Goal: Transaction & Acquisition: Purchase product/service

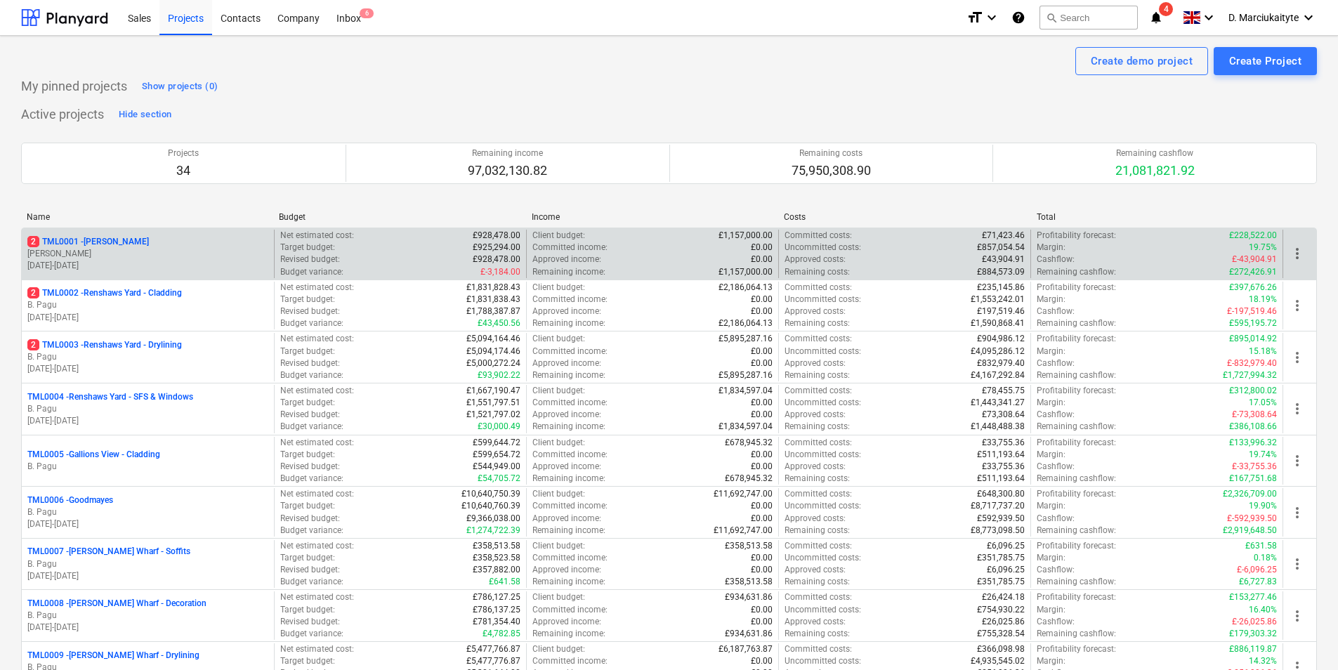
click at [25, 240] on div "2 TML0001 - [PERSON_NAME] [PERSON_NAME] [DATE] - [DATE]" at bounding box center [148, 254] width 252 height 48
click at [162, 247] on div "2 TML0001 - Trent Park" at bounding box center [147, 242] width 241 height 12
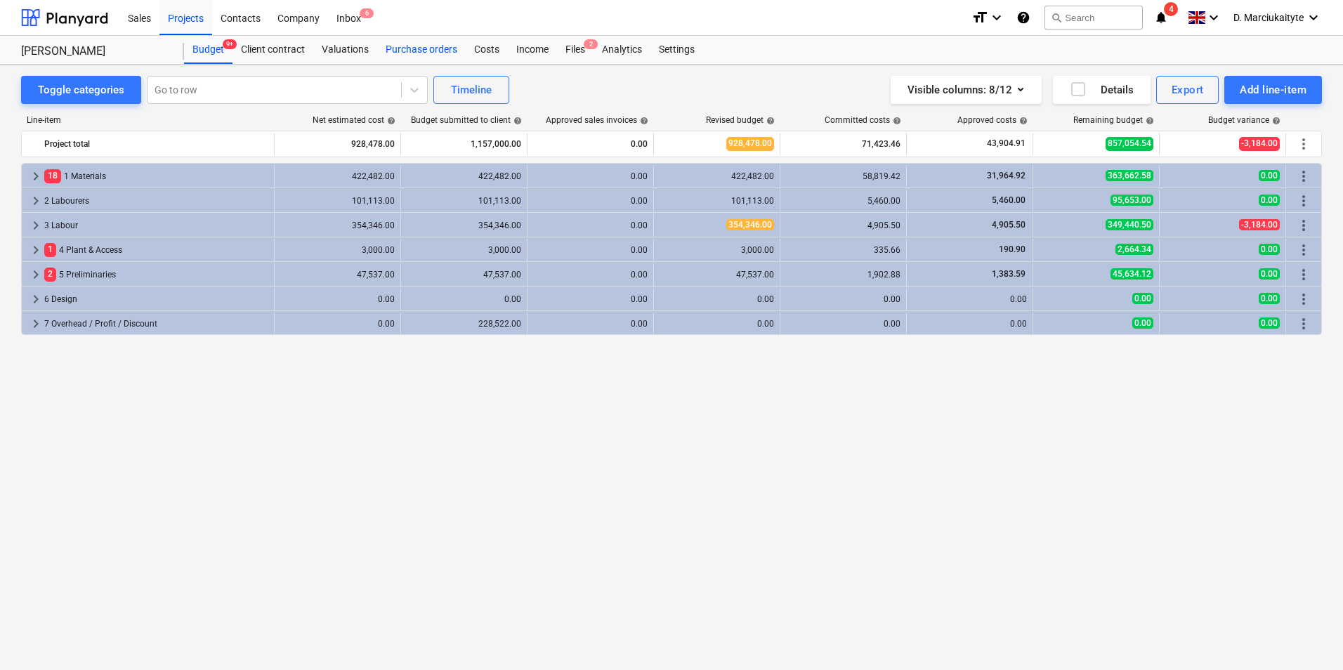
click at [413, 47] on div "Purchase orders" at bounding box center [421, 50] width 89 height 28
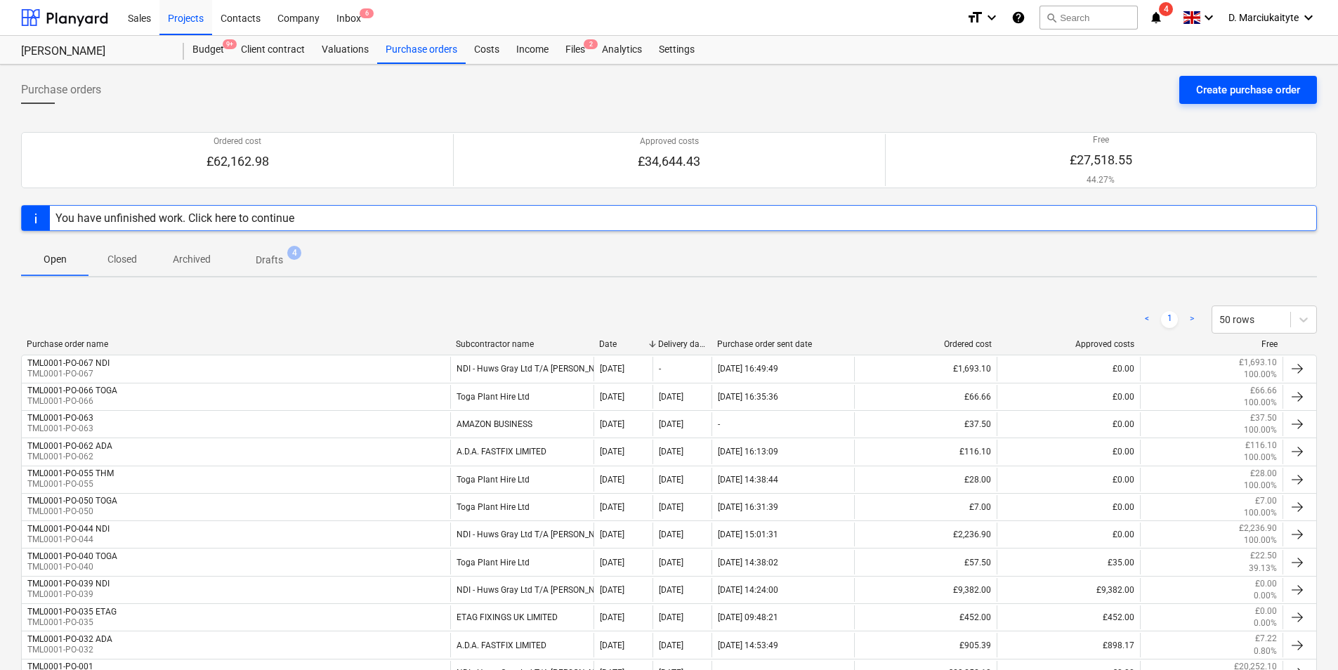
click at [1223, 89] on div "Create purchase order" at bounding box center [1249, 90] width 104 height 18
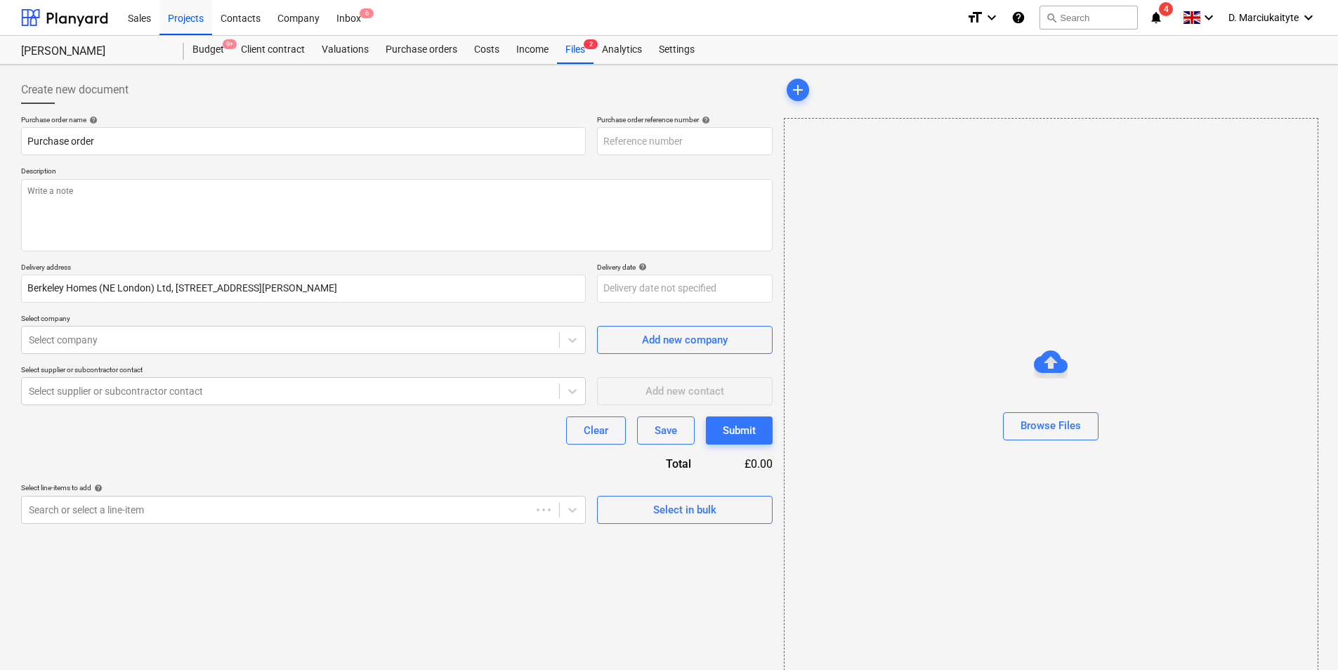
type textarea "x"
type input "TML0001-PO-069"
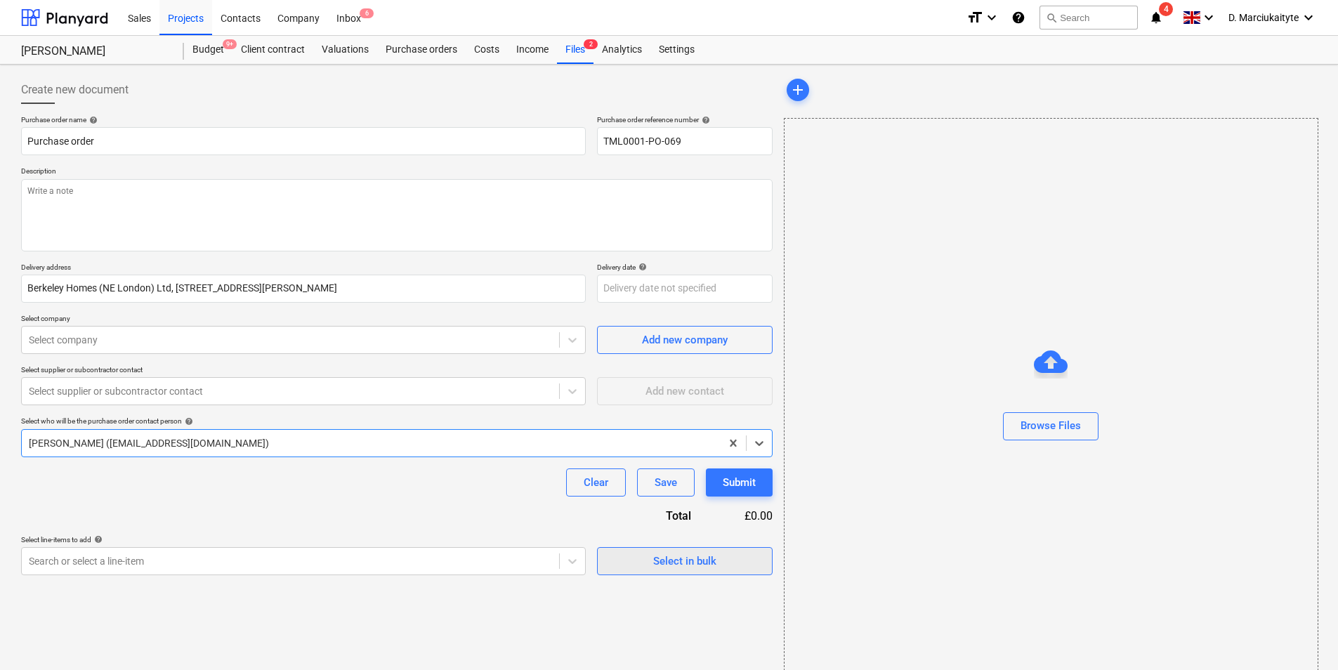
click at [692, 568] on div "Select in bulk" at bounding box center [684, 561] width 63 height 18
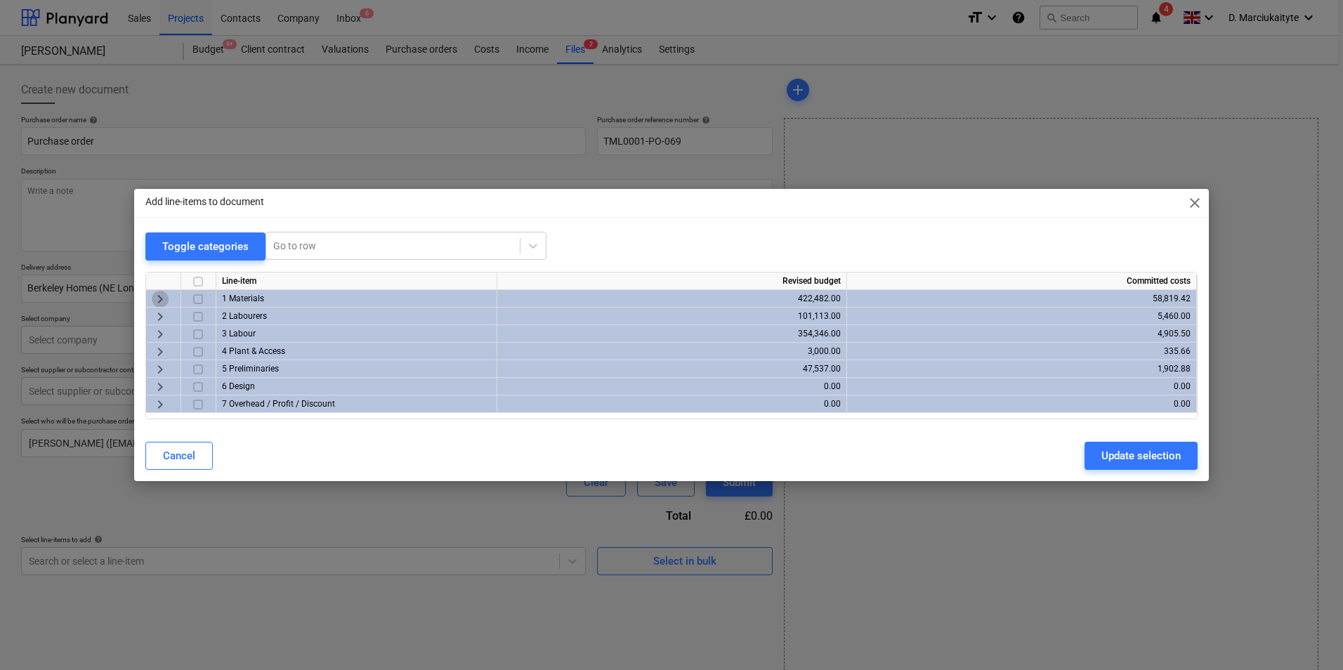
click at [163, 299] on span "keyboard_arrow_right" at bounding box center [160, 299] width 17 height 17
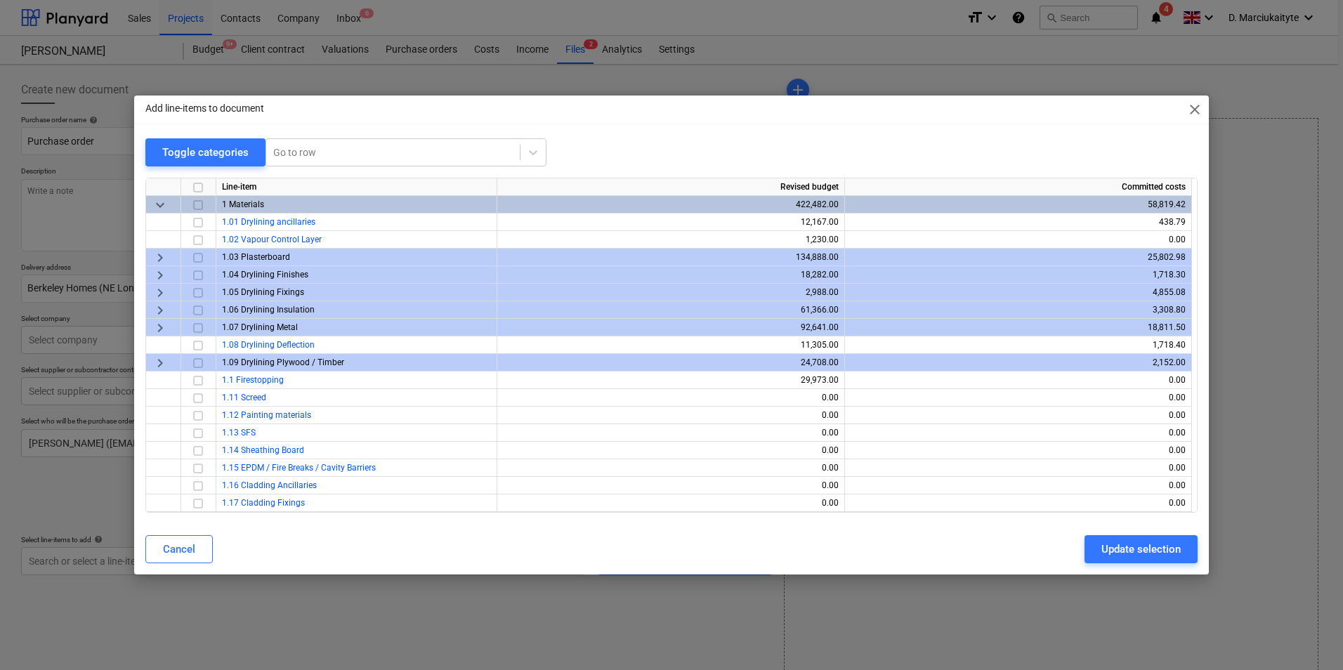
click at [150, 261] on div "keyboard_arrow_right" at bounding box center [163, 258] width 35 height 18
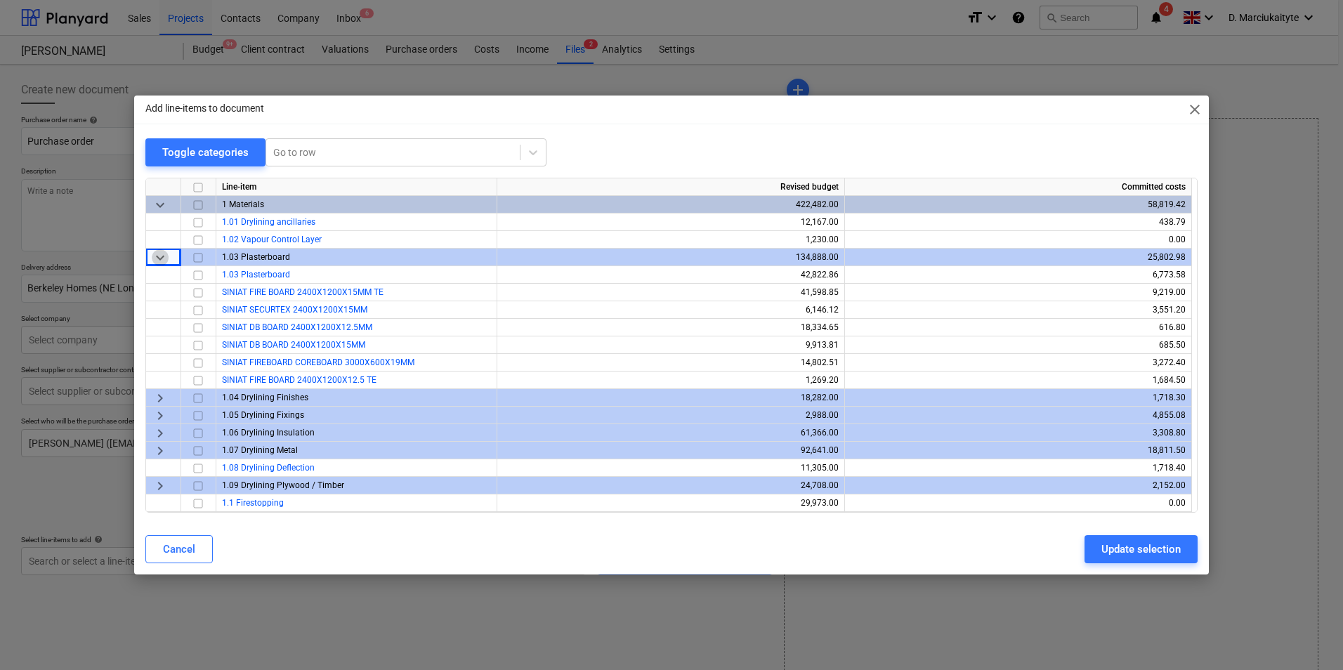
click at [159, 256] on span "keyboard_arrow_down" at bounding box center [160, 257] width 17 height 17
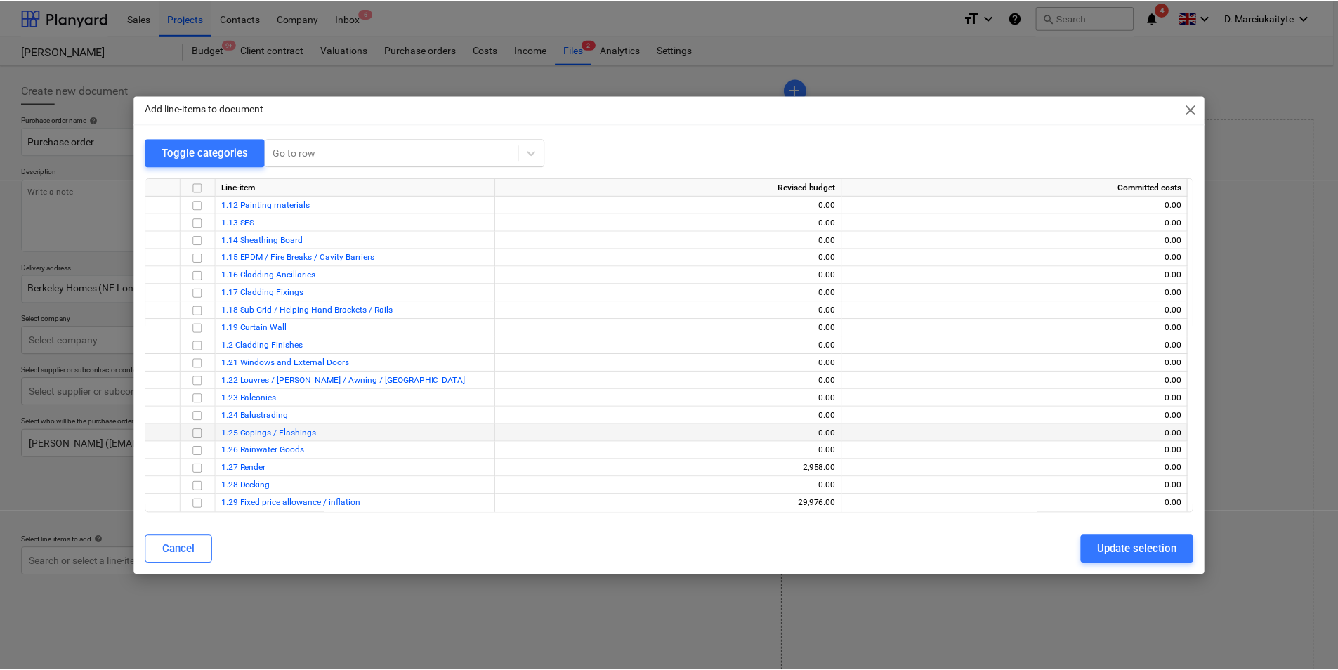
scroll to position [281, 0]
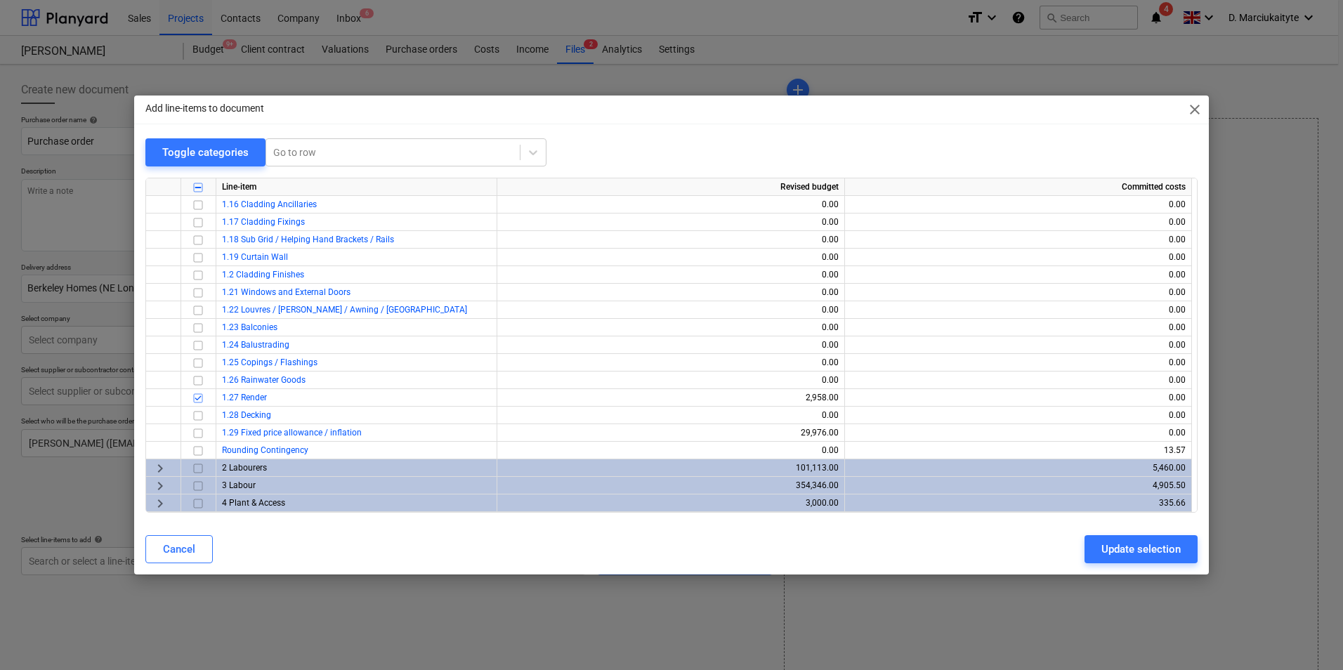
click at [1125, 551] on div "Update selection" at bounding box center [1141, 549] width 79 height 18
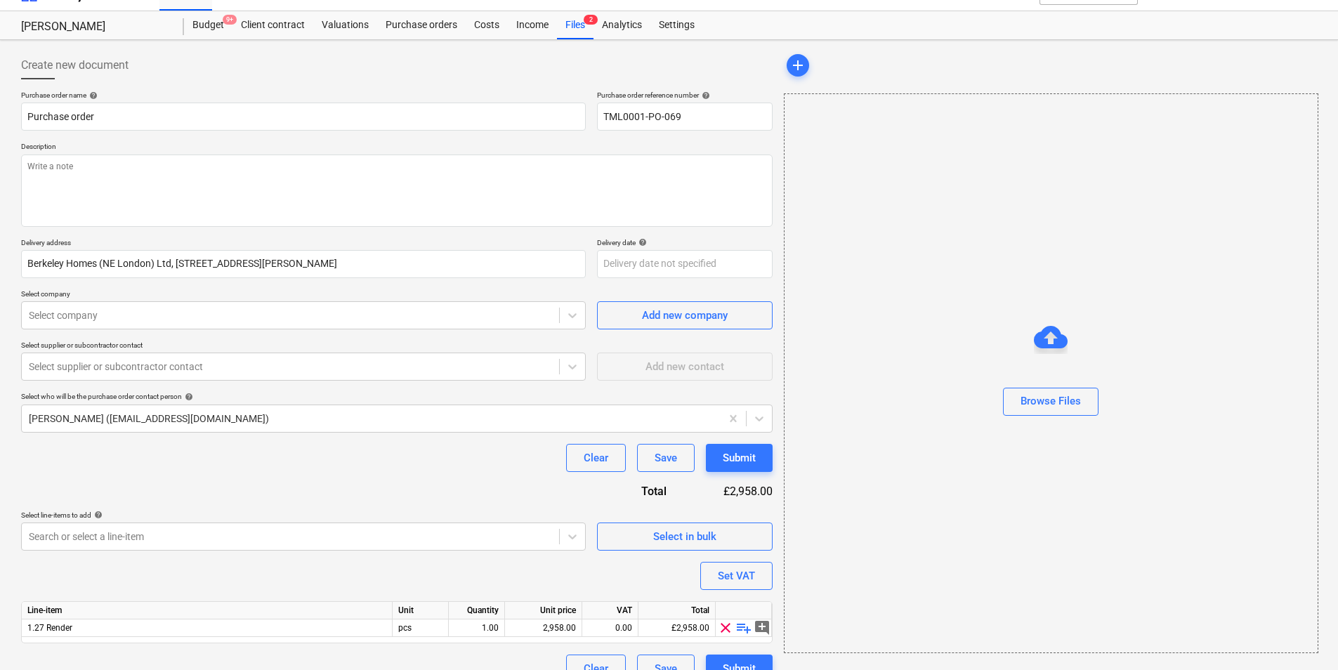
scroll to position [48, 0]
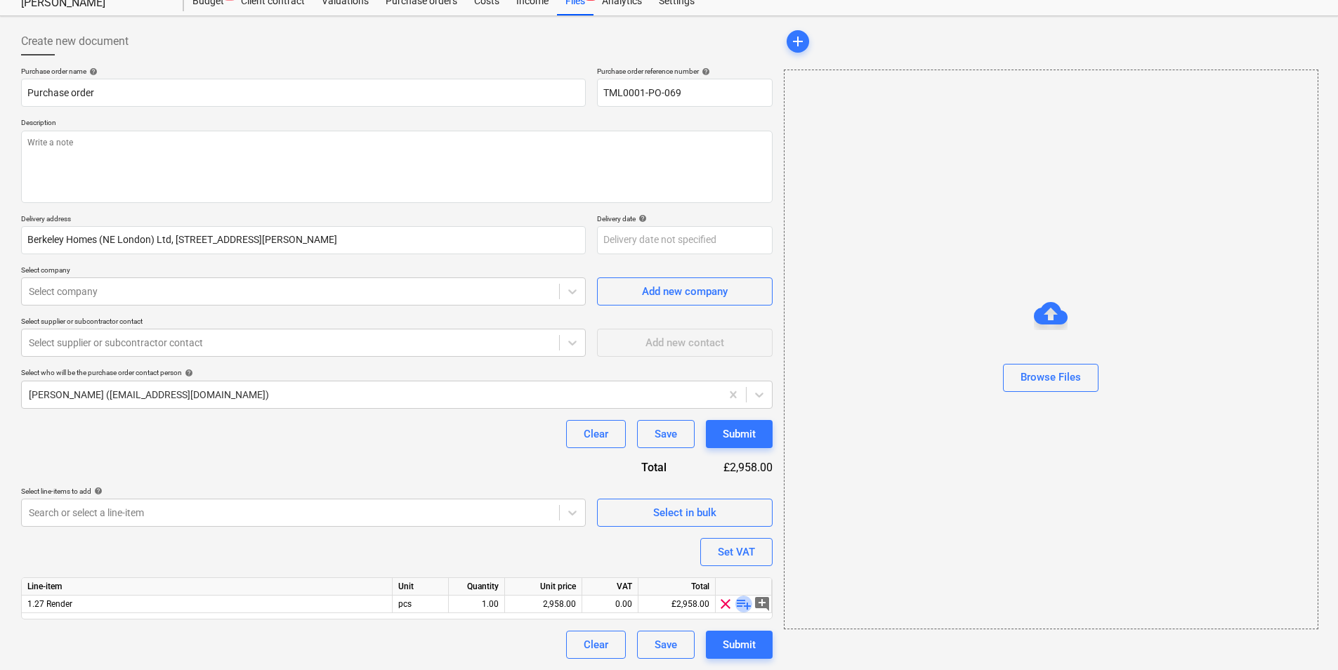
click at [742, 602] on span "playlist_add" at bounding box center [744, 604] width 17 height 17
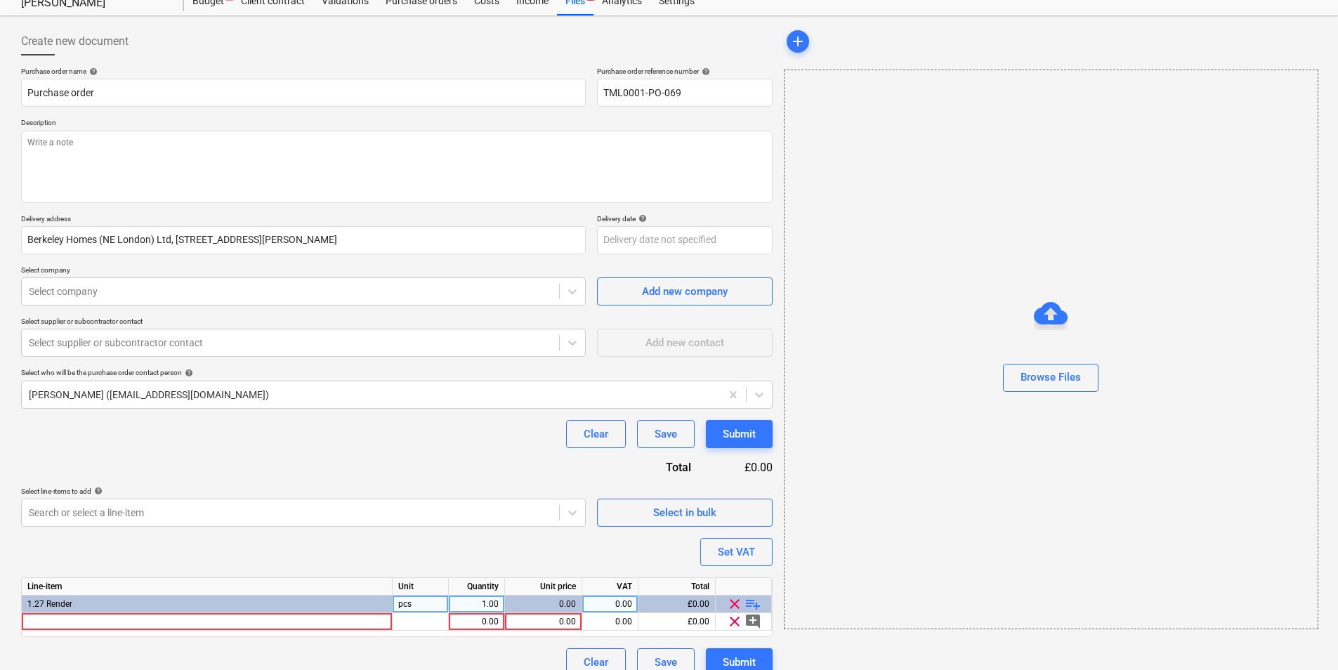
click at [749, 602] on span "playlist_add" at bounding box center [753, 604] width 17 height 17
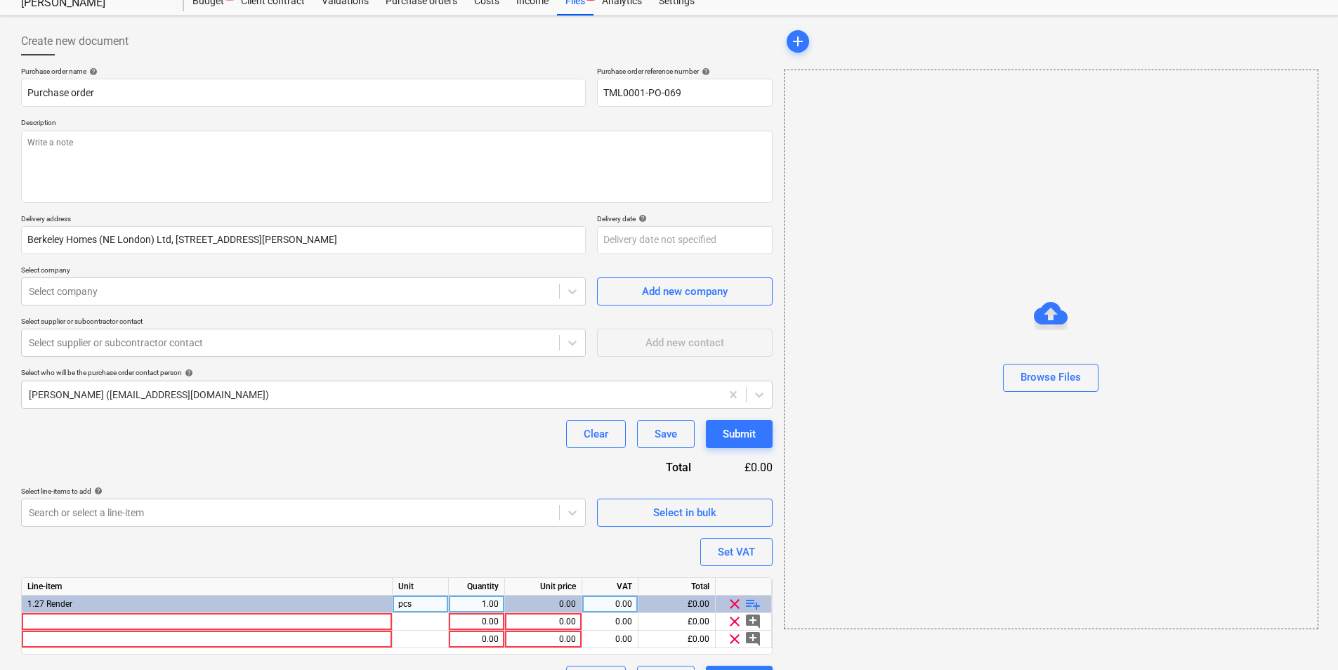
click at [752, 602] on span "playlist_add" at bounding box center [753, 604] width 17 height 17
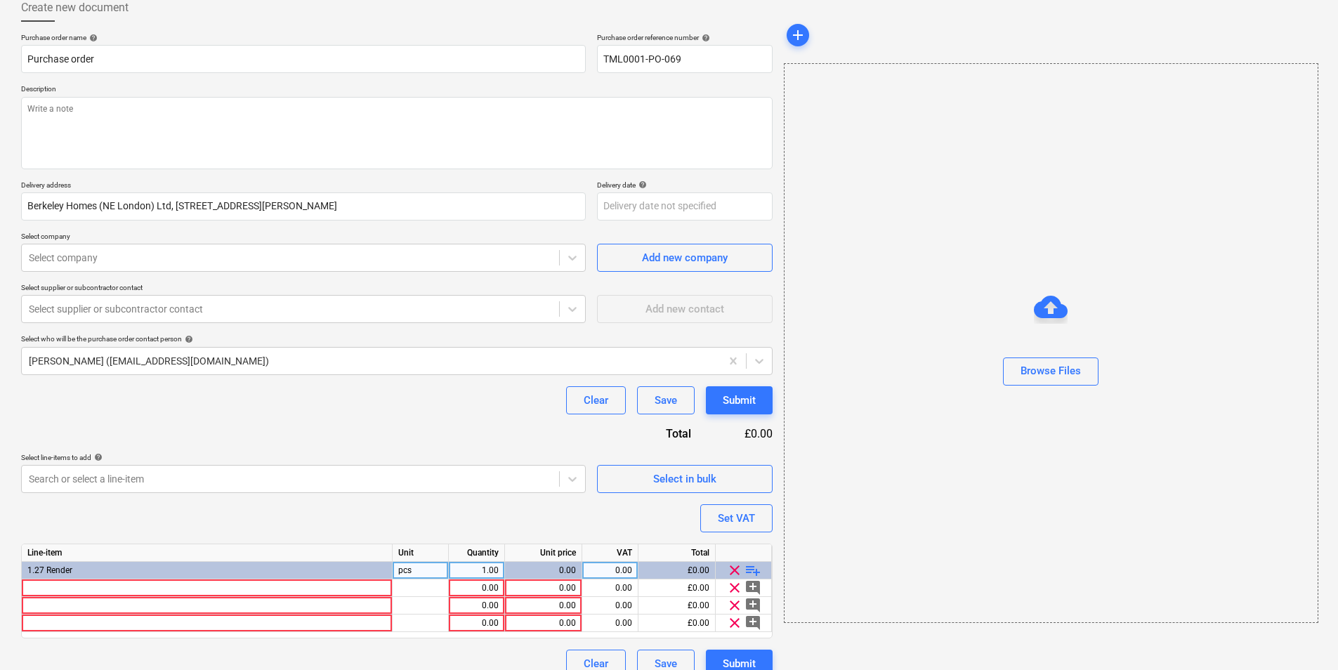
scroll to position [101, 0]
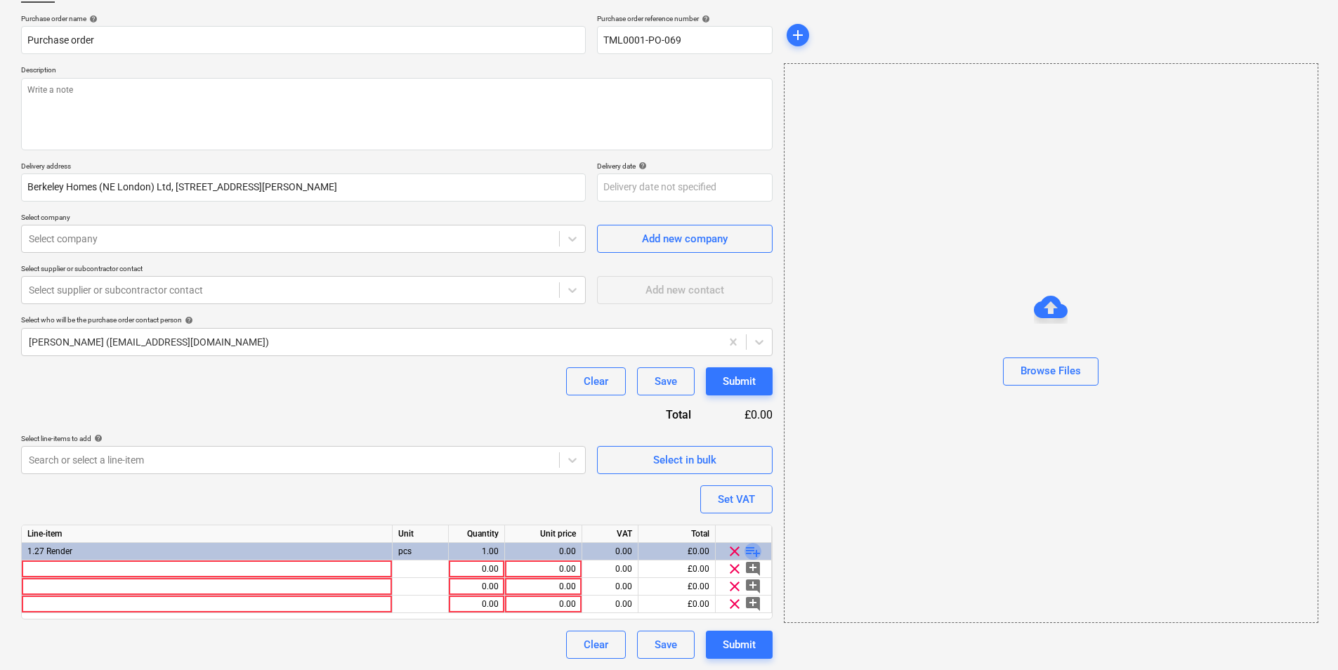
drag, startPoint x: 755, startPoint y: 547, endPoint x: 776, endPoint y: 552, distance: 21.5
click at [756, 547] on span "playlist_add" at bounding box center [753, 551] width 17 height 17
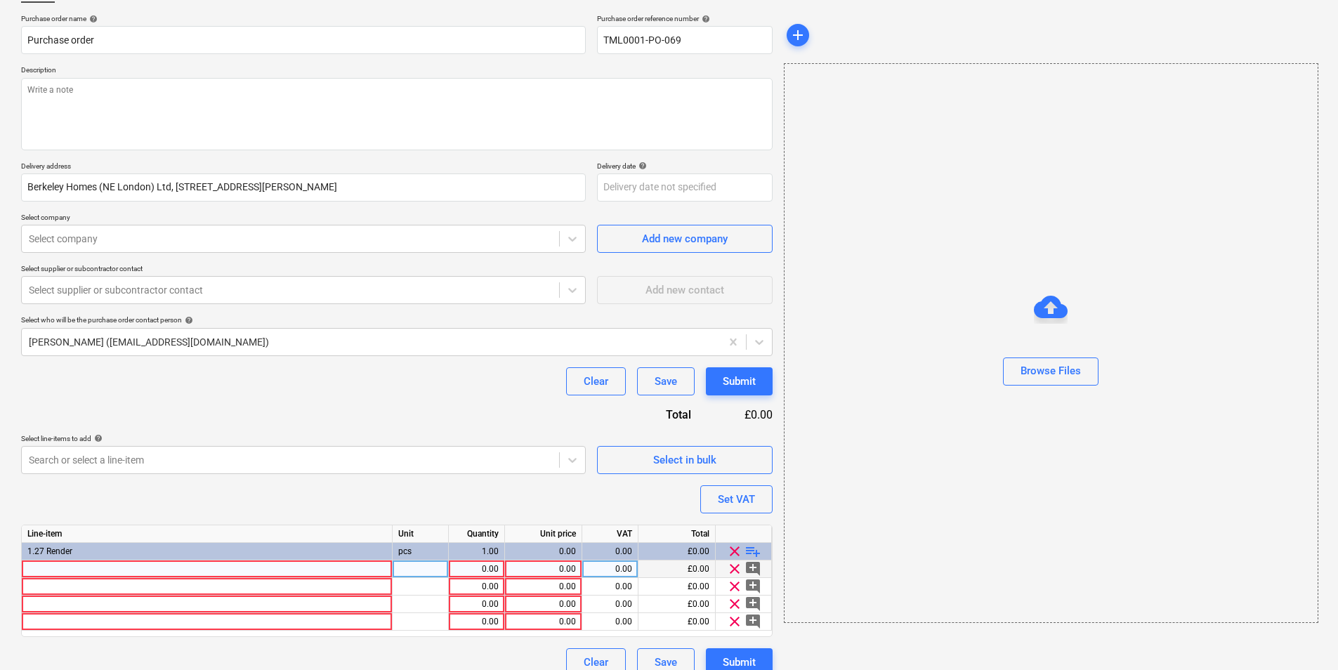
click at [275, 562] on div at bounding box center [207, 570] width 371 height 18
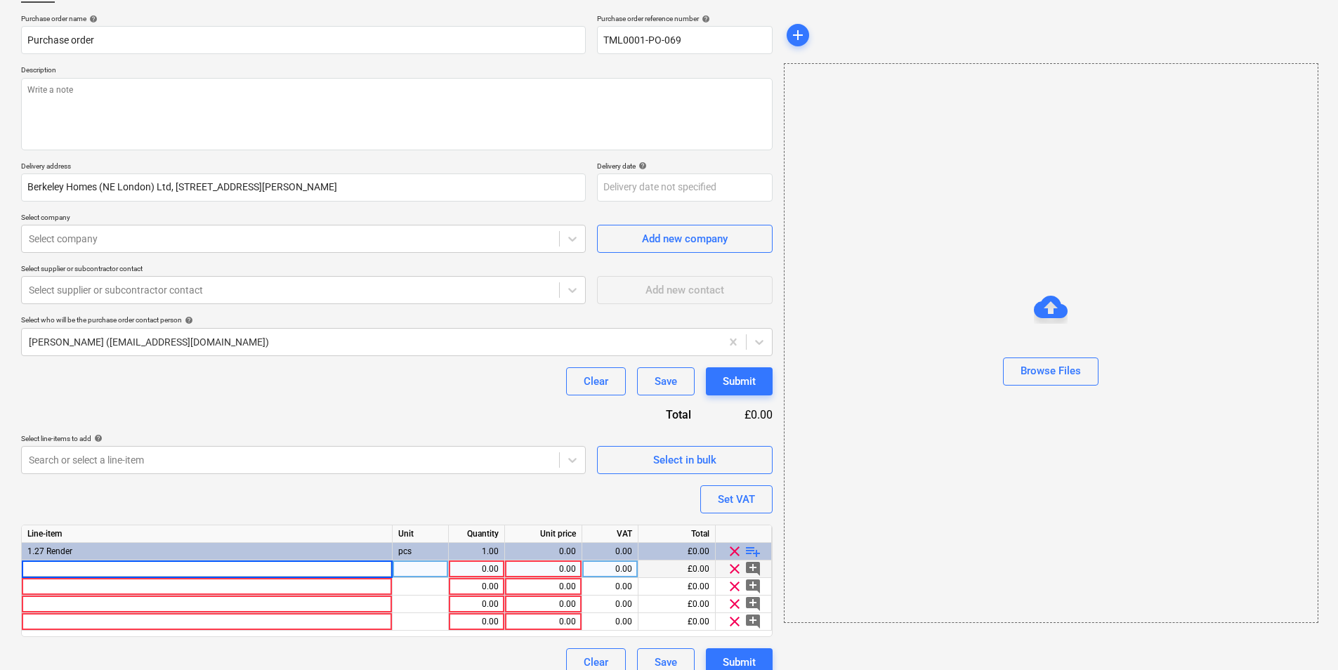
type textarea "x"
type input "Douglas Fir Laths 4ft/1.2m - 2m2 approx - (Lat104)"
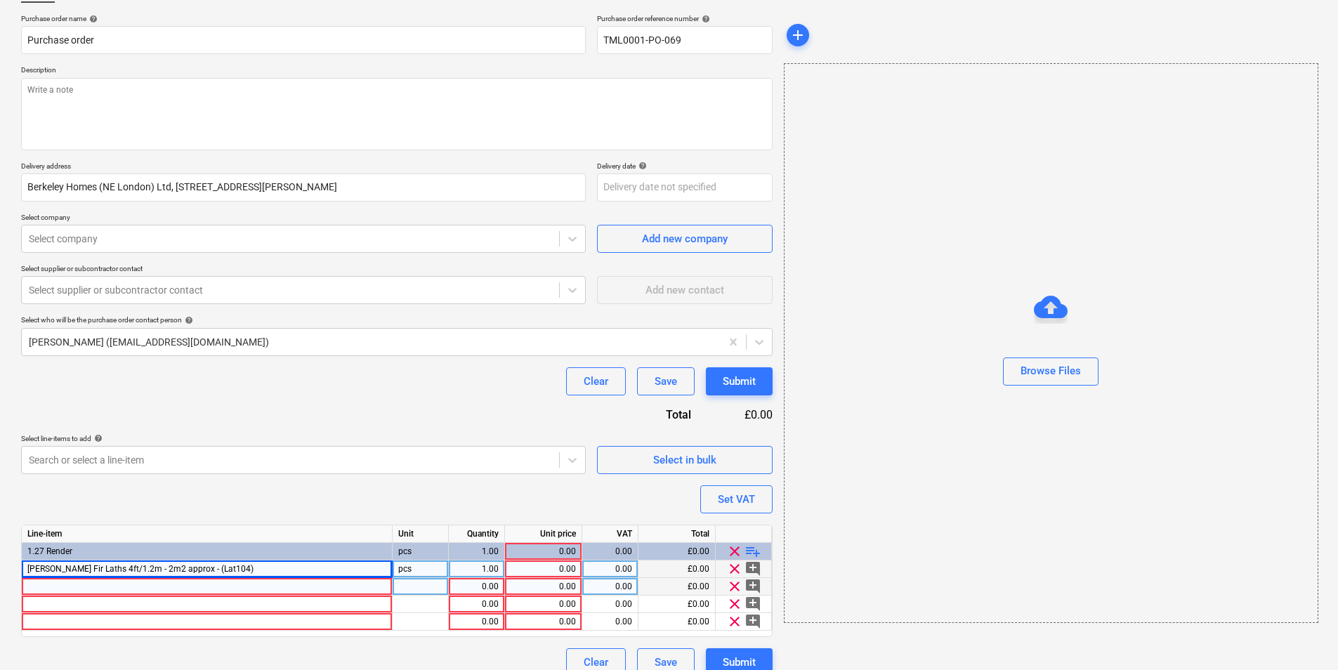
type textarea "x"
click at [220, 587] on div at bounding box center [207, 587] width 371 height 18
type input "Thermalime 10Kg Bag- yields 15l (THE101)"
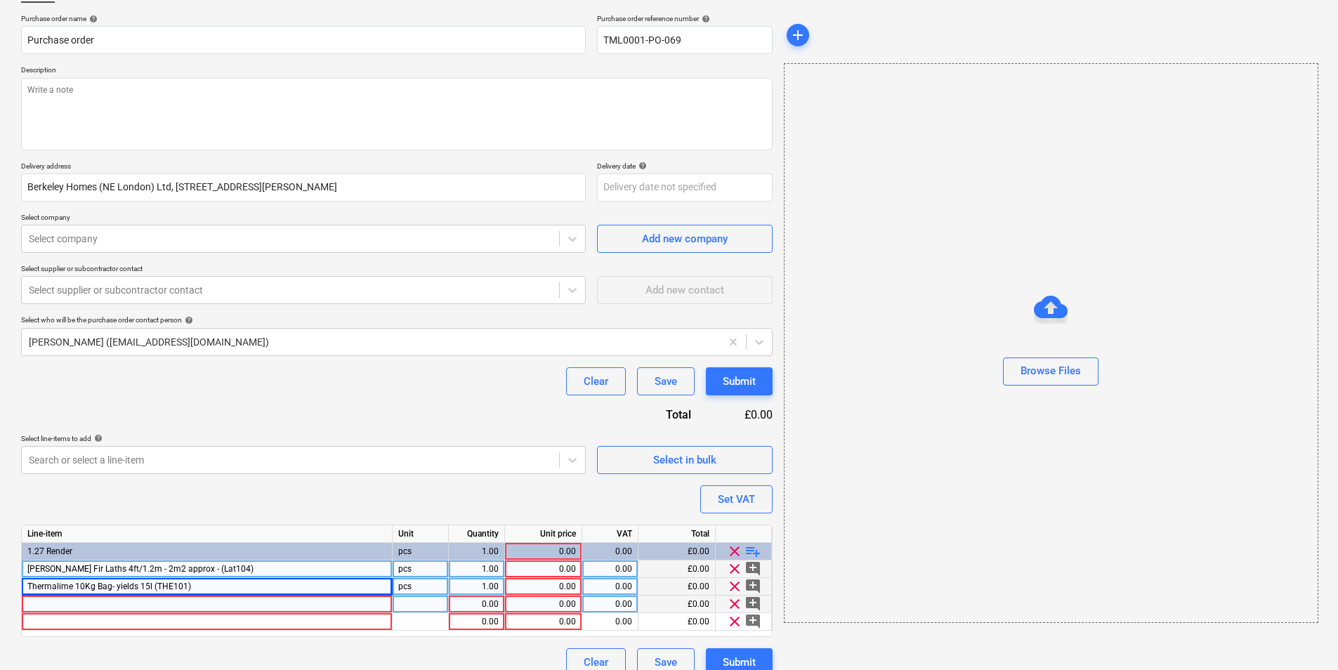
click at [265, 606] on div at bounding box center [207, 605] width 371 height 18
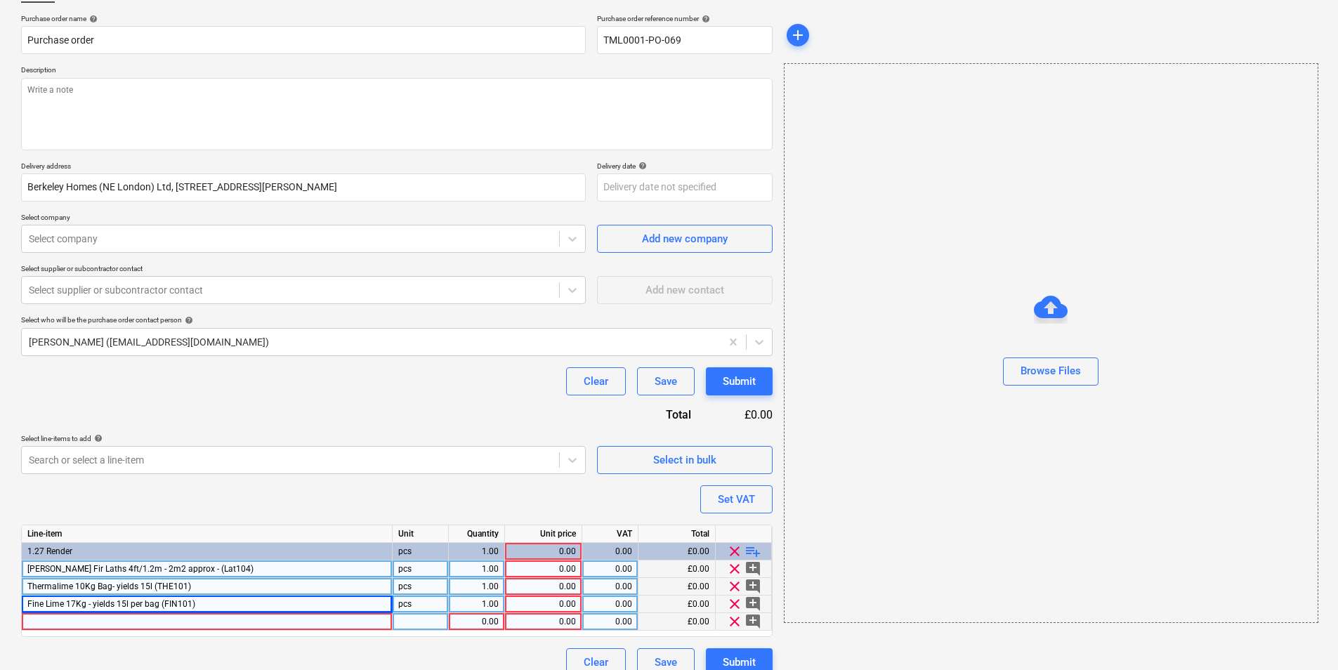
type textarea "x"
click at [100, 625] on div at bounding box center [207, 622] width 371 height 18
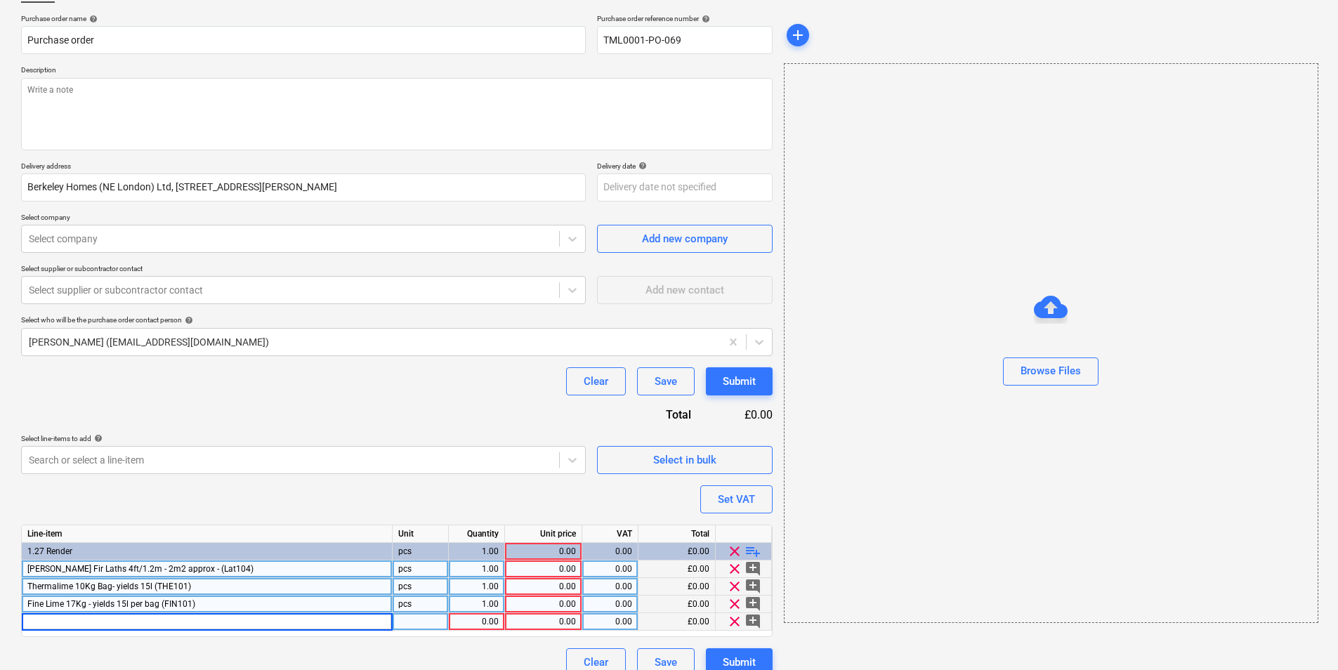
type input "Delivery Next Day (DEL109)"
type textarea "x"
click at [422, 619] on div at bounding box center [421, 622] width 56 height 18
click at [474, 565] on div "1.00" at bounding box center [477, 570] width 44 height 18
type input "2"
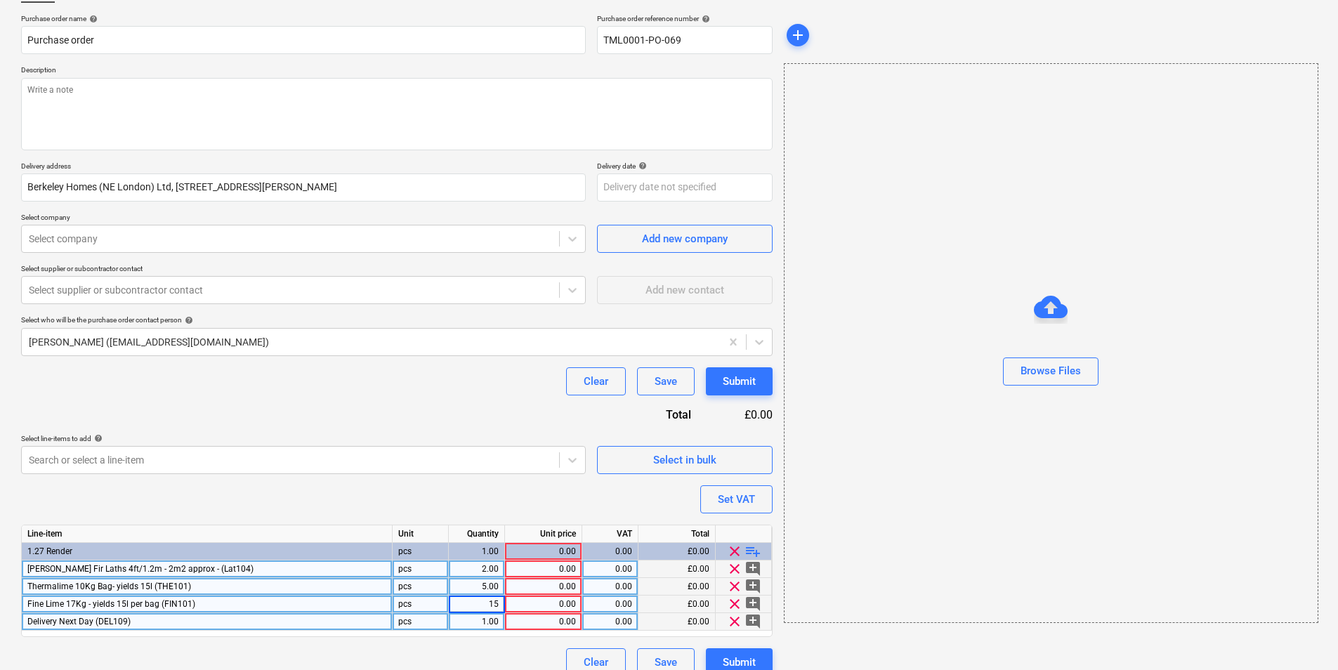
type textarea "x"
type input "28"
type textarea "x"
type input "17.28"
type textarea "x"
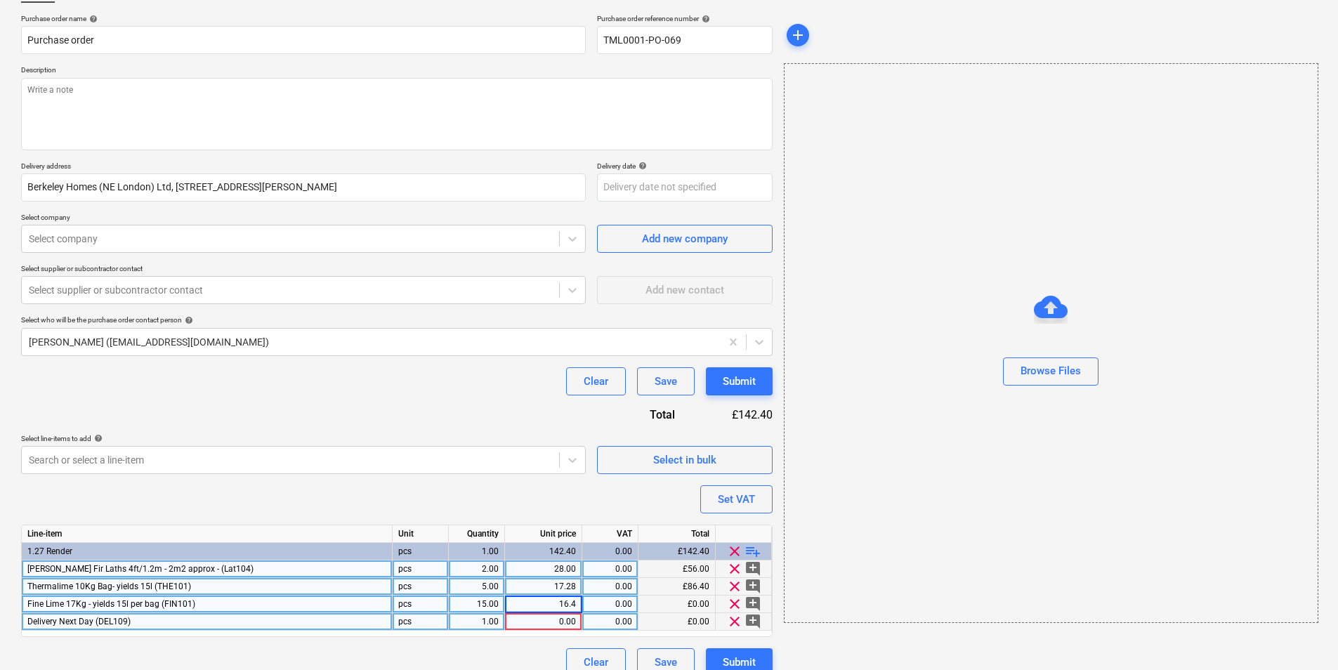
type input "16.49"
type textarea "x"
type input "80.05"
type textarea "x"
type input "20"
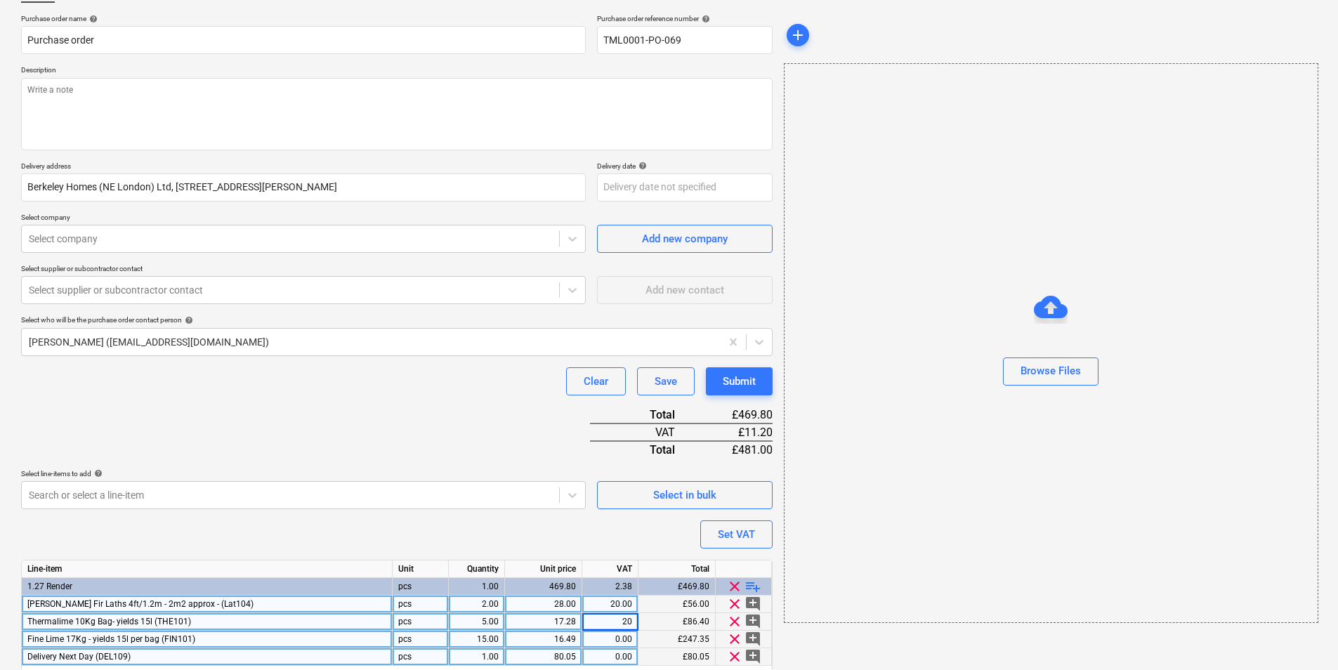
type textarea "x"
type input "20"
type textarea "x"
type input "20"
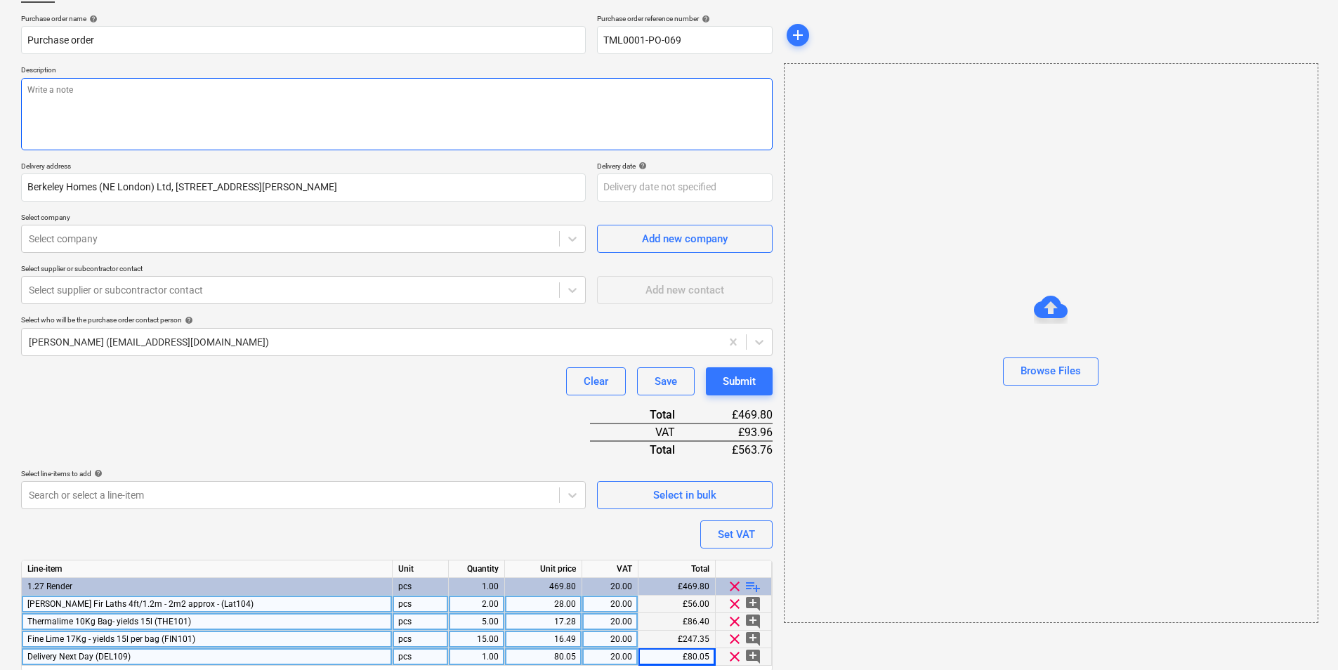
click at [133, 100] on textarea at bounding box center [397, 114] width 752 height 72
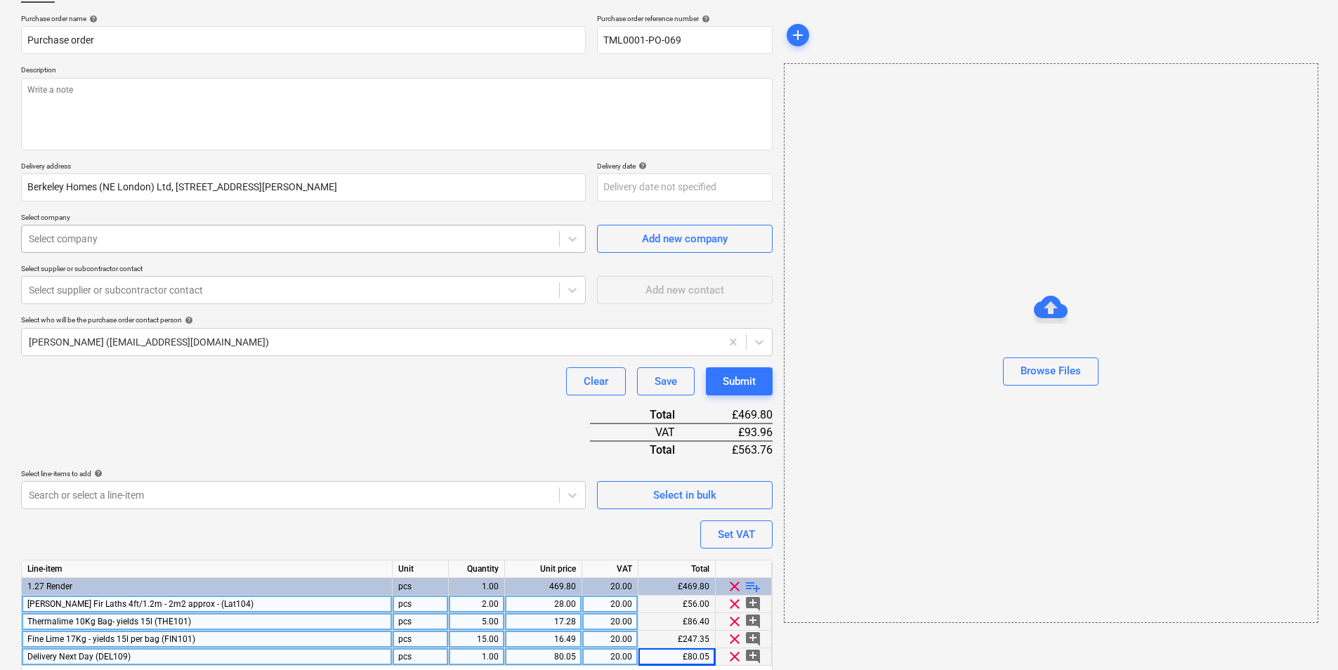
type textarea "x"
click at [237, 241] on div at bounding box center [290, 239] width 523 height 14
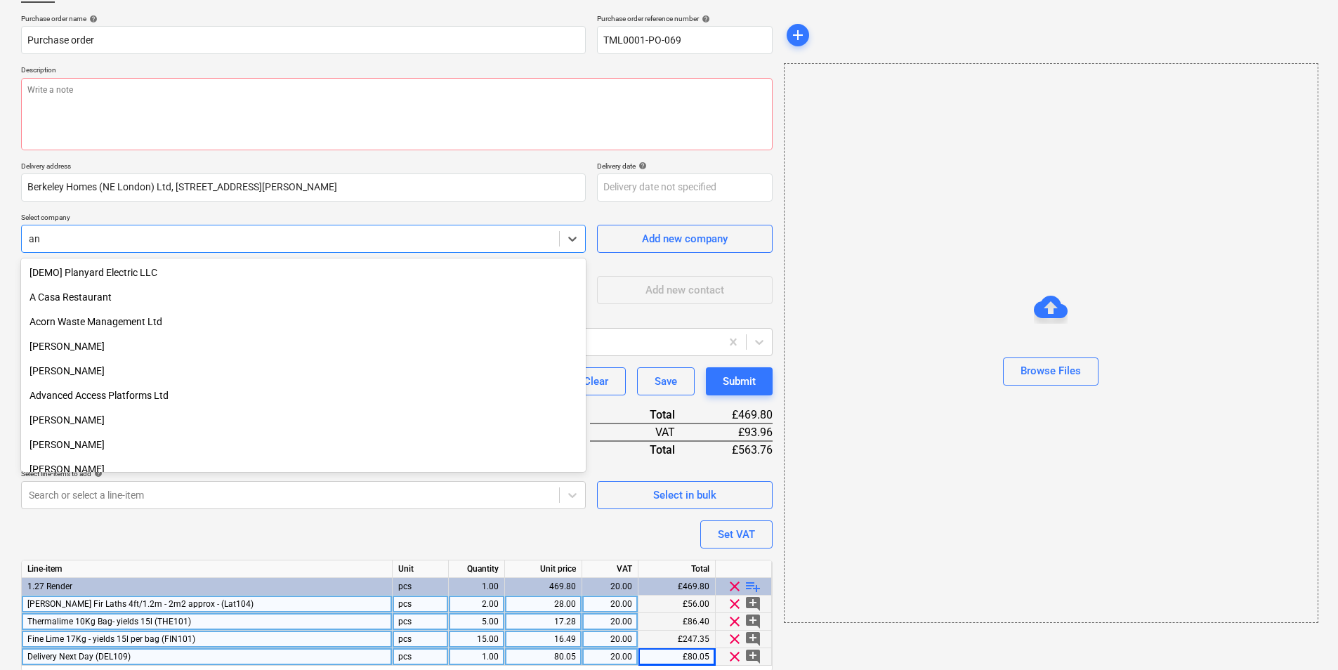
type input "a"
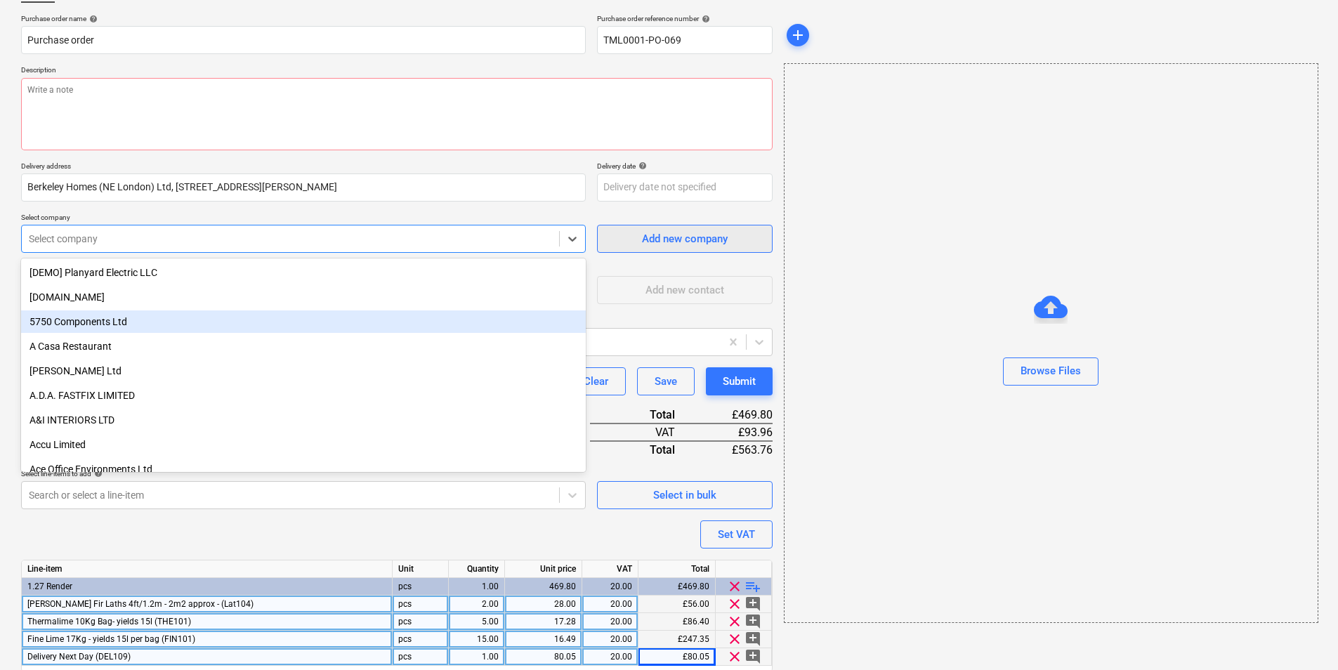
click at [745, 240] on span "Add new company" at bounding box center [685, 239] width 141 height 18
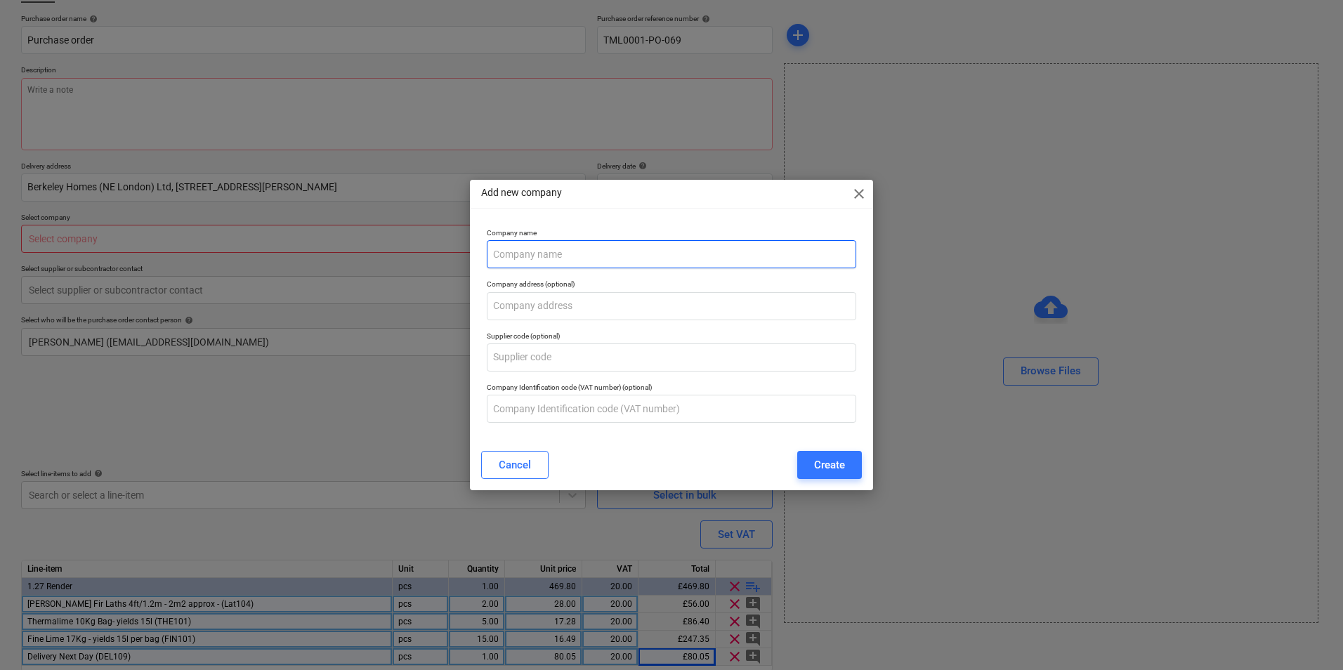
click at [538, 261] on input "text" at bounding box center [672, 254] width 370 height 28
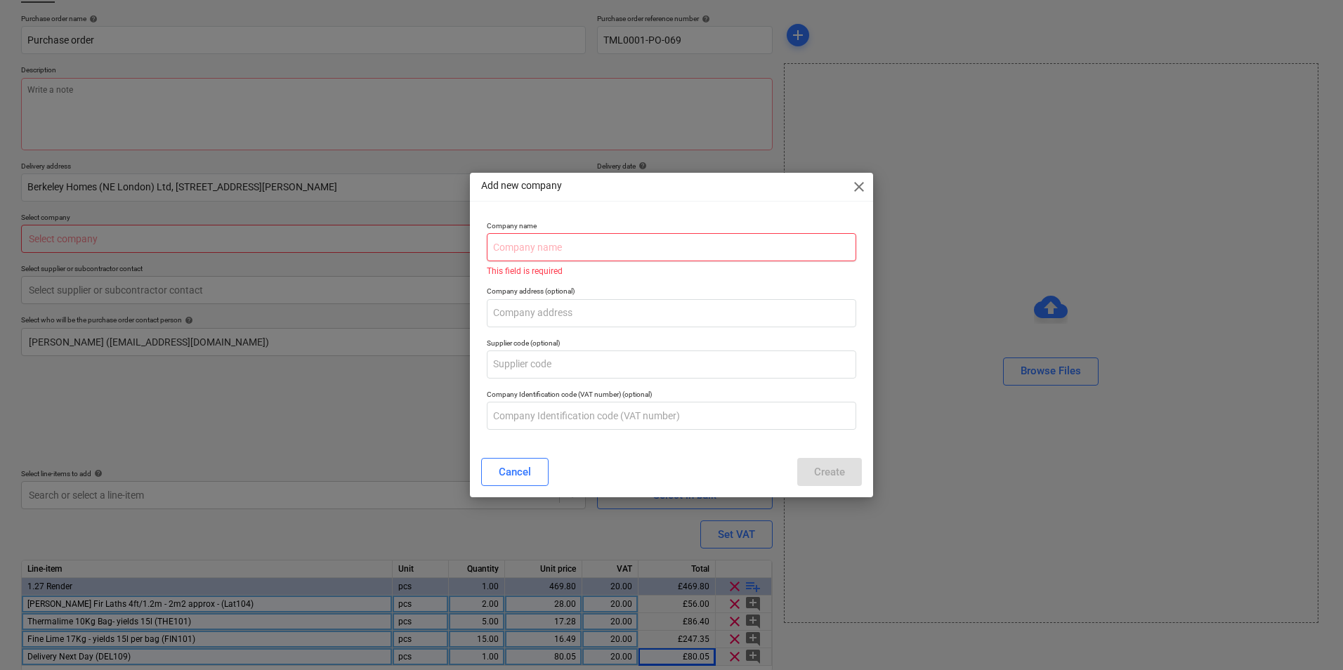
type textarea "x"
click at [649, 244] on input "text" at bounding box center [672, 247] width 370 height 28
paste input "AVILAND LIMITED TA Anglia Lime Company"
type input "AVILAND LIMITED TA Anglia Lime Company"
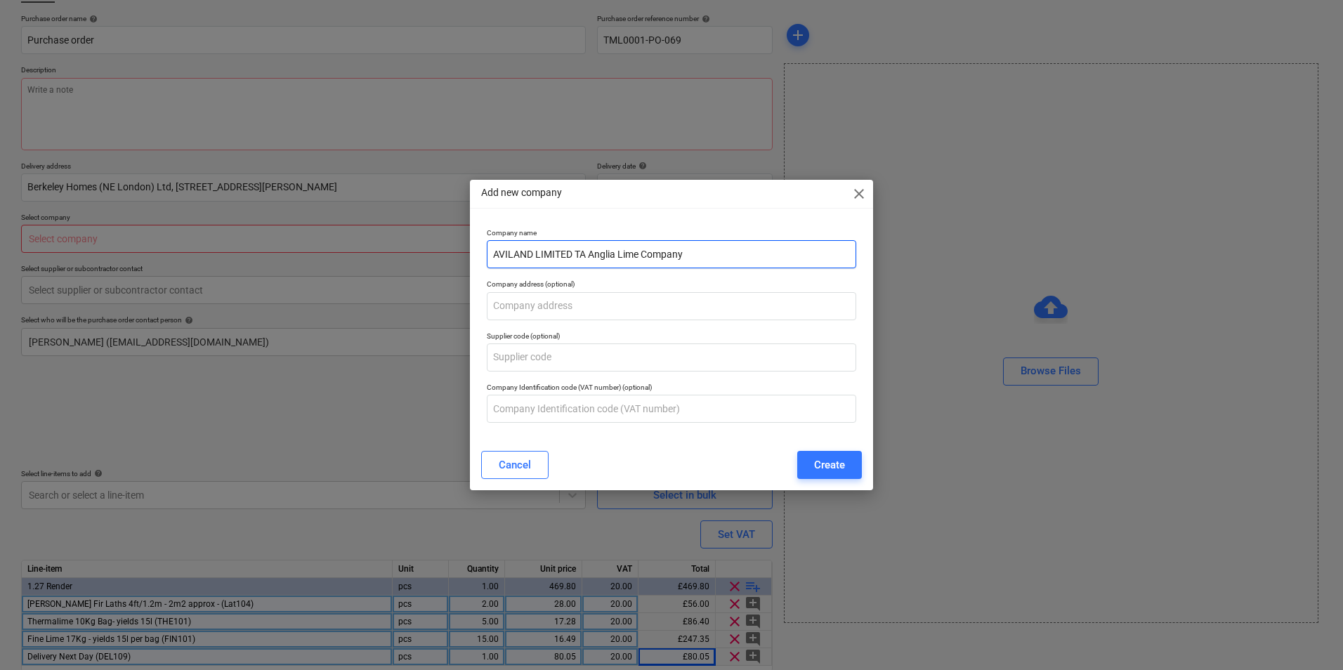
type textarea "x"
type input "AVILAND LIMITED TA Anglia Lime Company"
click at [821, 462] on div "Create" at bounding box center [829, 465] width 31 height 18
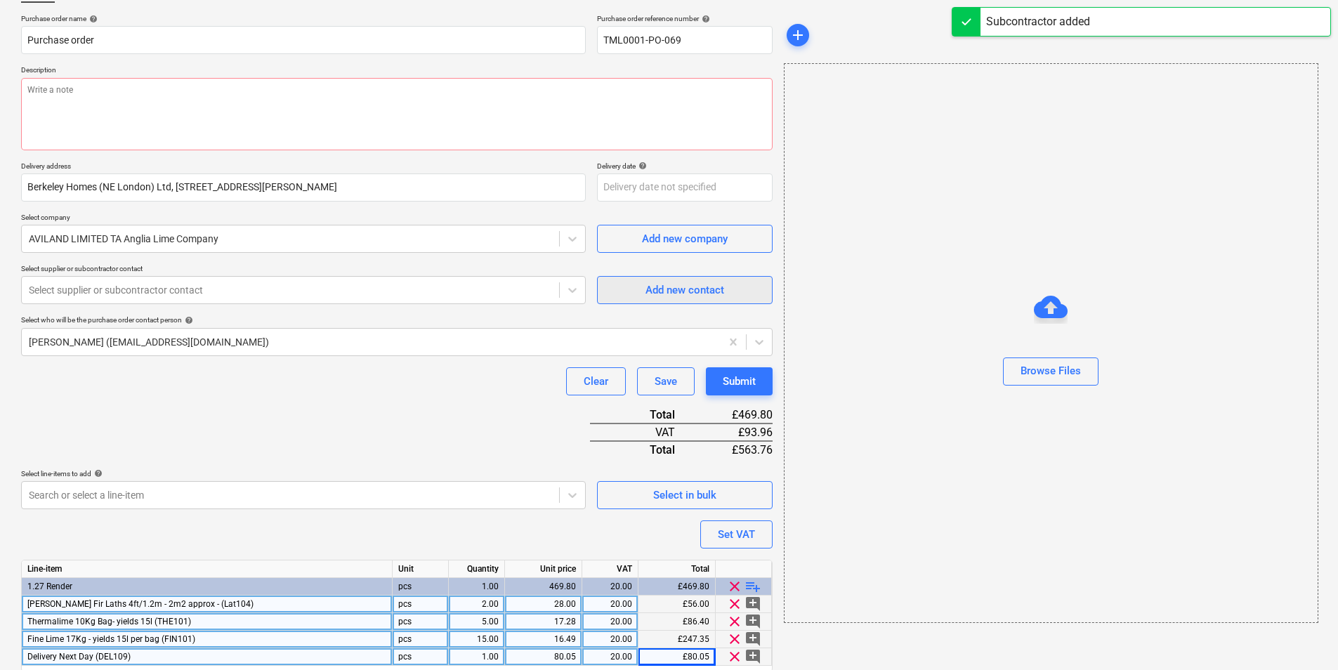
click at [665, 286] on div "Add new contact" at bounding box center [685, 290] width 79 height 18
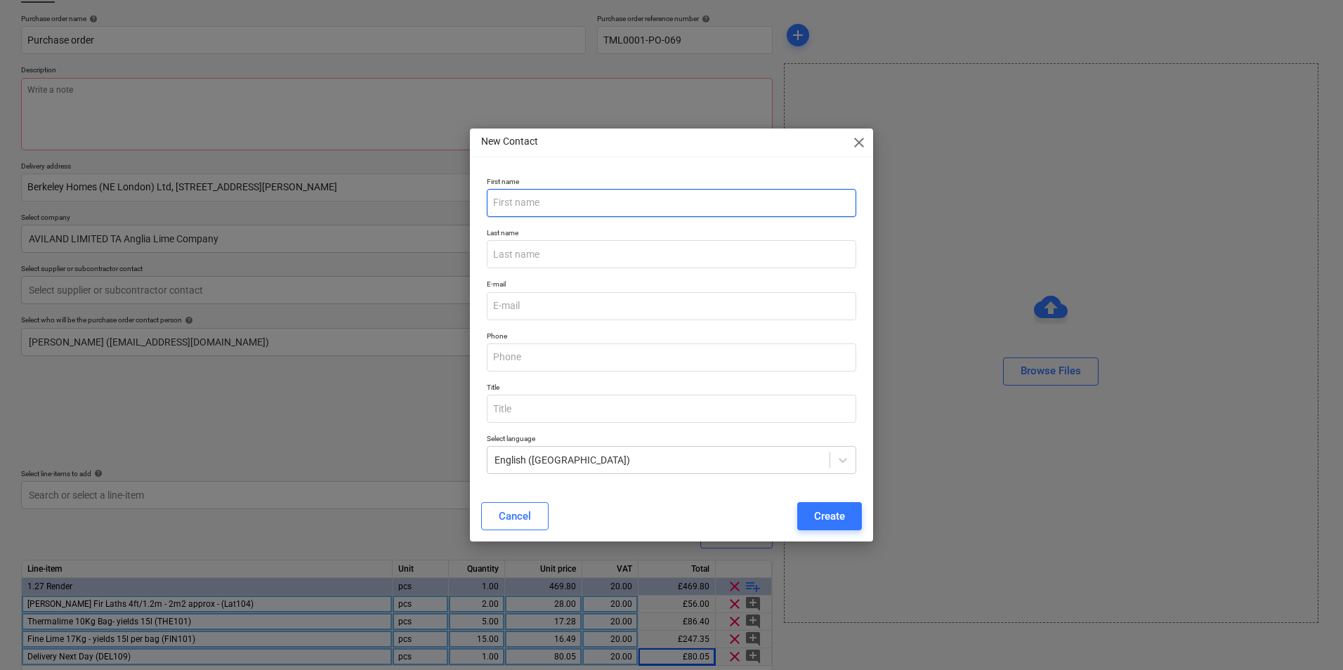
click at [575, 206] on input "text" at bounding box center [672, 203] width 370 height 28
type textarea "x"
paste input "Telephone: 01787 313974 Email: accounts@anglialime.com"
drag, startPoint x: 647, startPoint y: 204, endPoint x: 261, endPoint y: 213, distance: 385.8
click at [299, 211] on div "New Contact close First name Telephone: 01787 313974 Email: accounts@anglialime…" at bounding box center [671, 335] width 1343 height 670
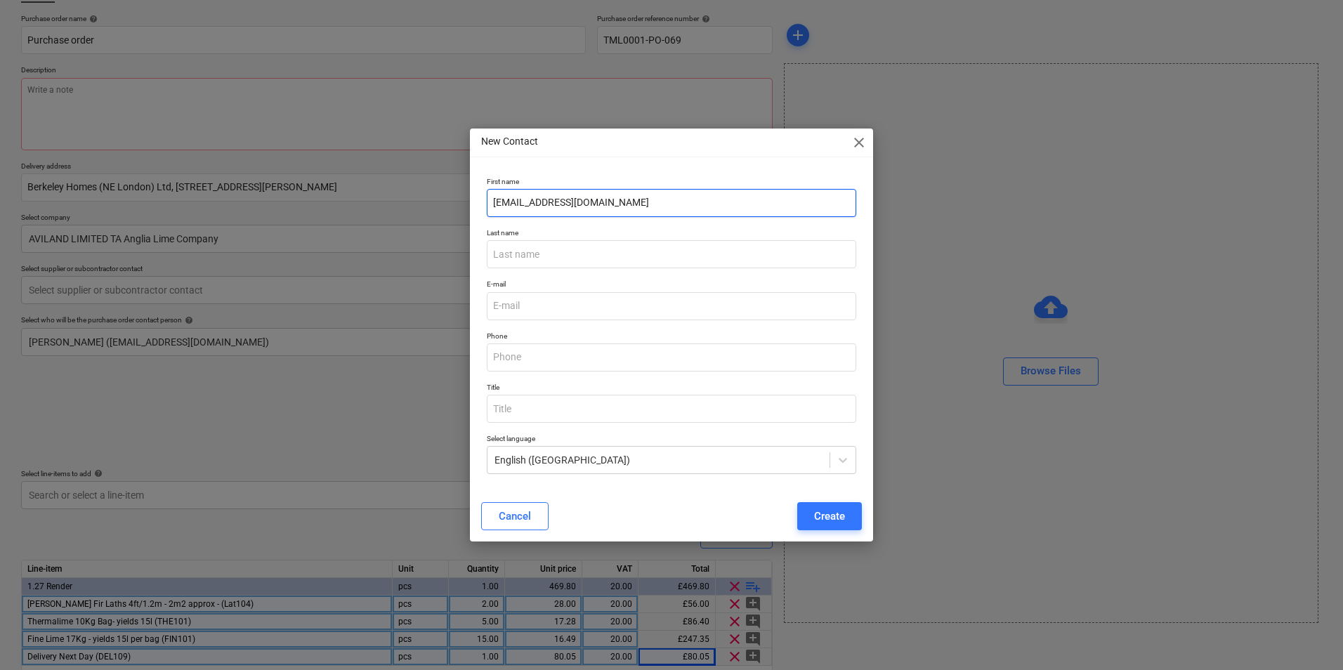
drag, startPoint x: 672, startPoint y: 196, endPoint x: 400, endPoint y: 207, distance: 272.1
click at [407, 204] on div "New Contact close First name accounts@anglialime.com Last name E-mail Phone Tit…" at bounding box center [671, 335] width 1343 height 670
type input "accounts@anglialime.com"
click at [580, 314] on input "email" at bounding box center [672, 306] width 370 height 28
paste input "accounts@anglialime.com"
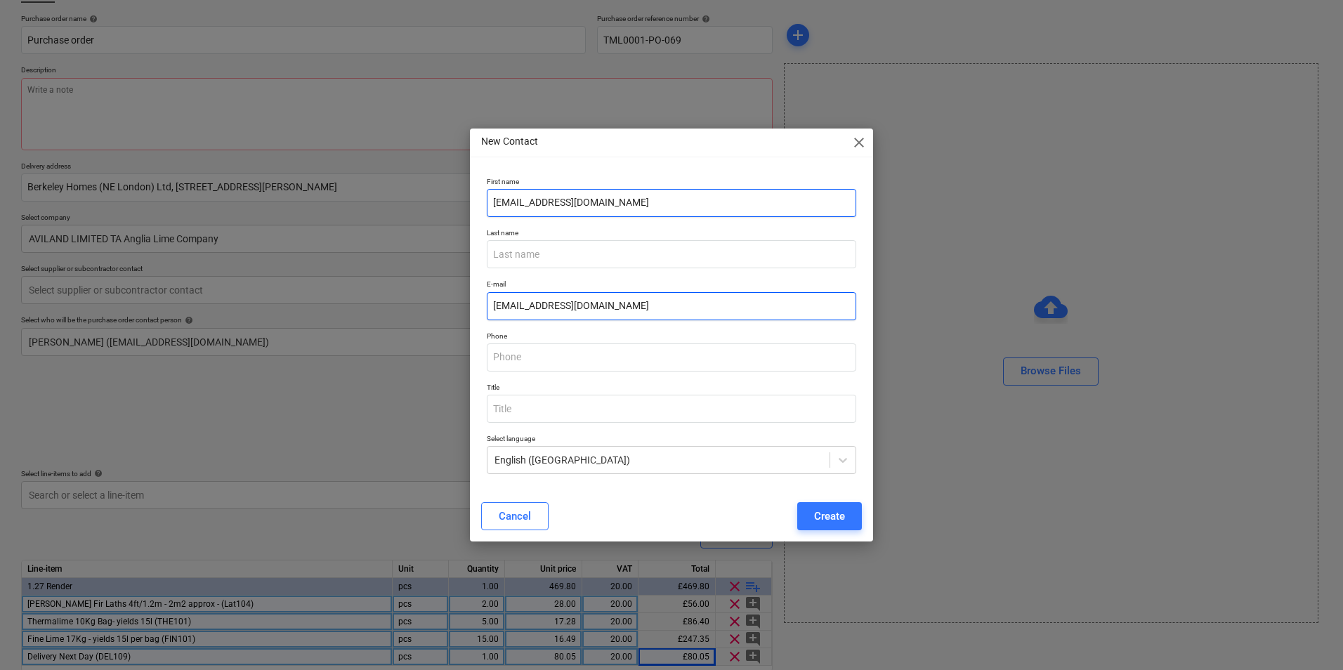
type input "accounts@anglialime.com"
drag, startPoint x: 589, startPoint y: 205, endPoint x: 537, endPoint y: 207, distance: 52.0
click at [537, 207] on input "accounts@anglialime.com" at bounding box center [672, 203] width 370 height 28
type input "accounts"
paste input "accounts"
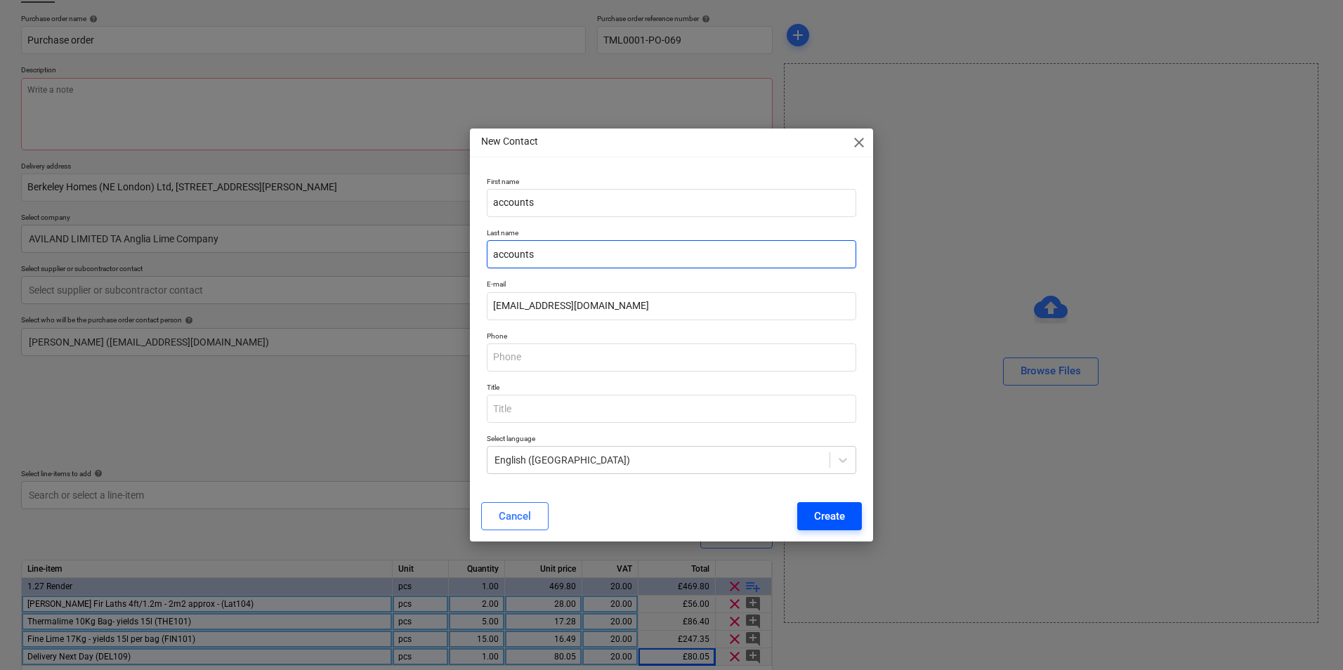
type input "accounts"
click at [847, 518] on button "Create" at bounding box center [829, 516] width 65 height 28
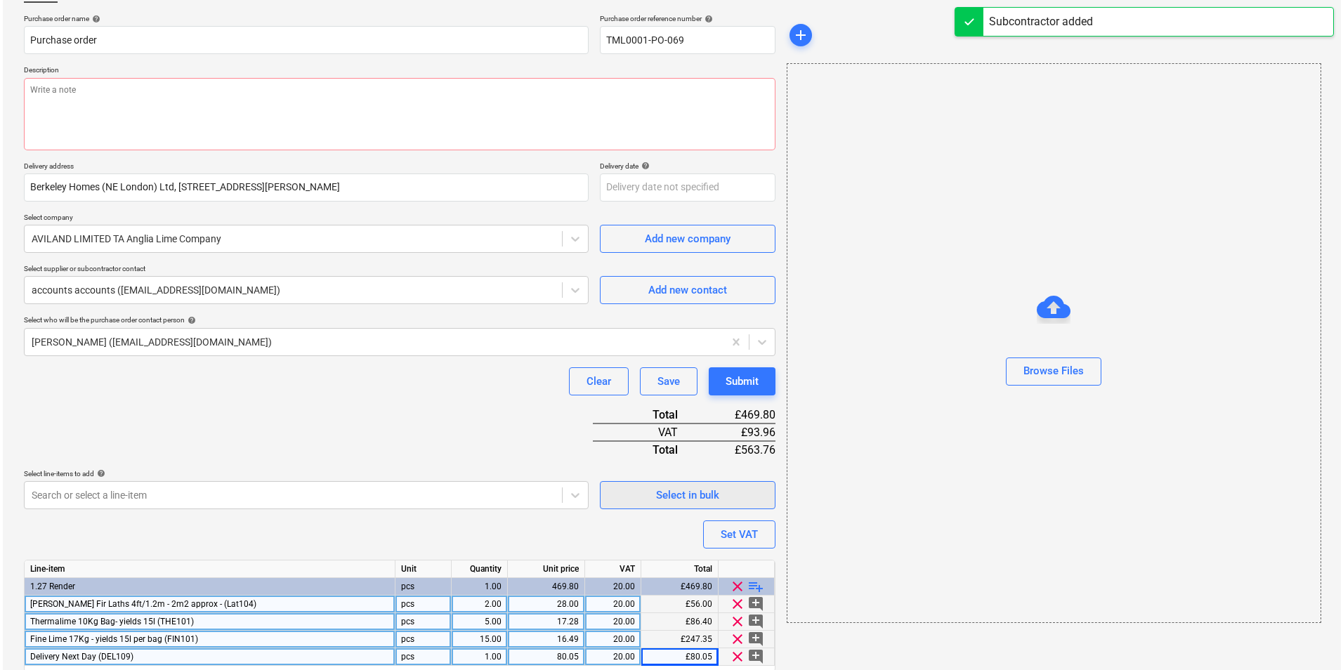
scroll to position [154, 0]
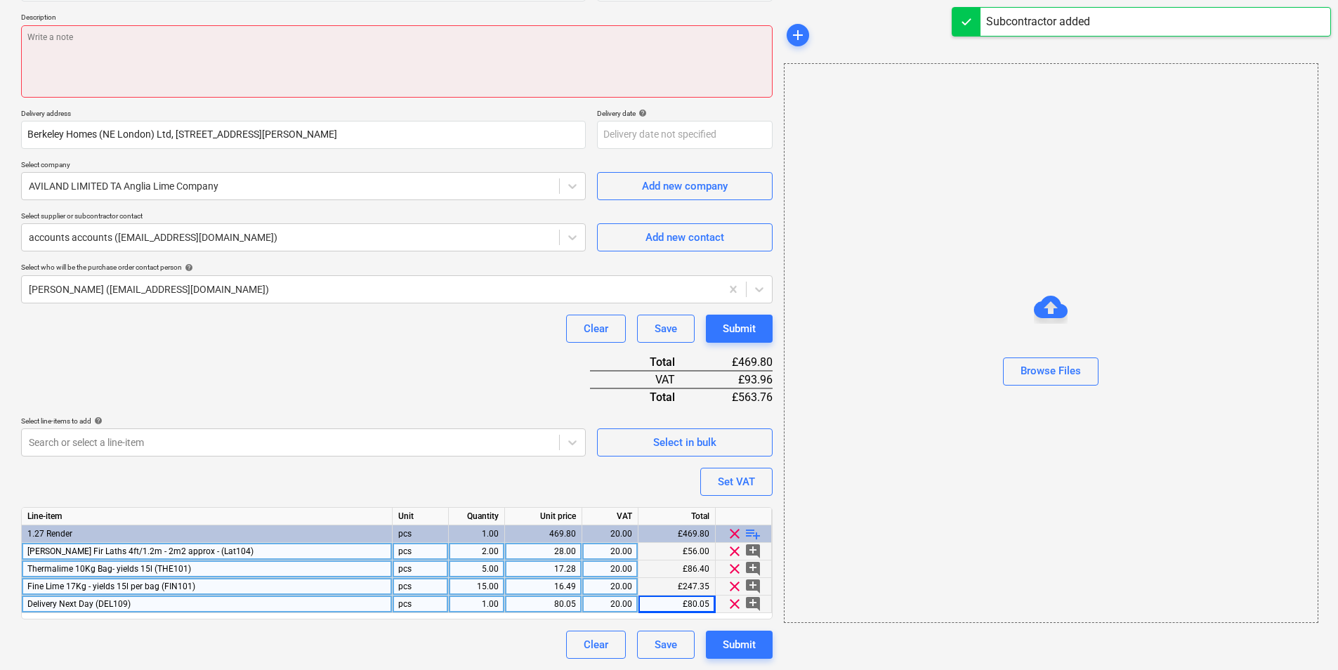
click at [181, 64] on textarea at bounding box center [397, 61] width 752 height 72
type textarea "x"
type textarea "p"
type textarea "x"
type textarea "pr"
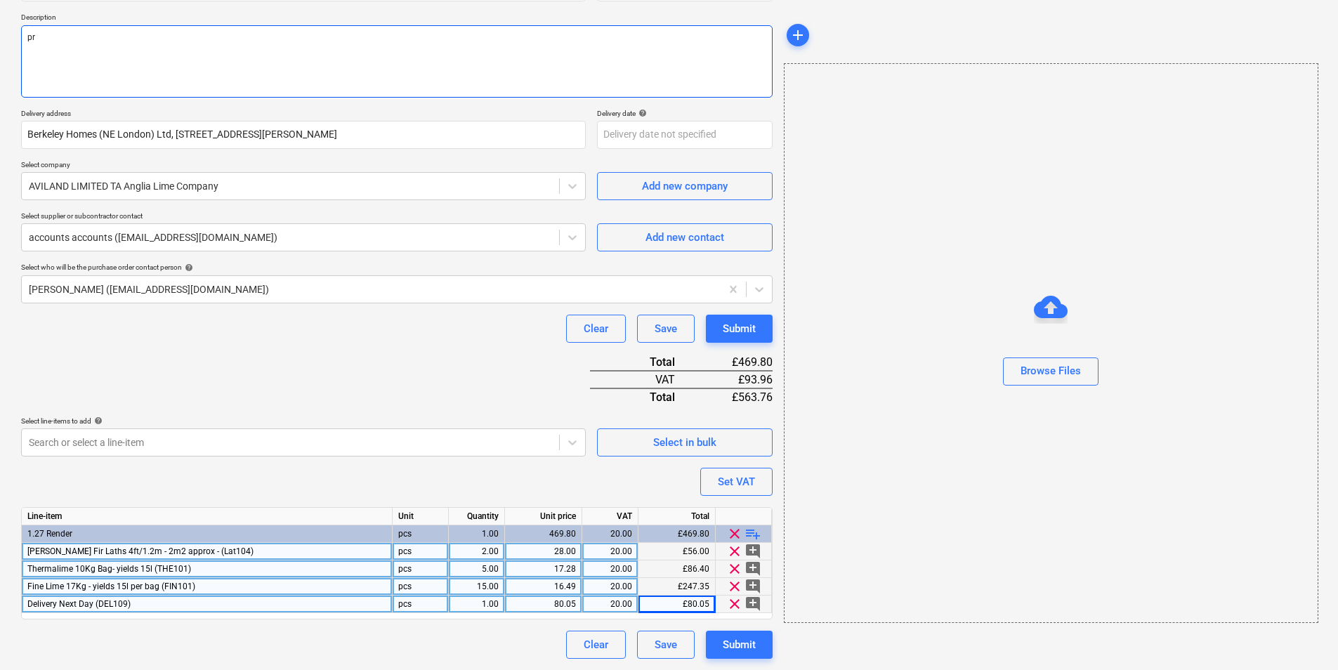
type textarea "x"
type textarea "pro"
type textarea "x"
type textarea "proc"
type textarea "x"
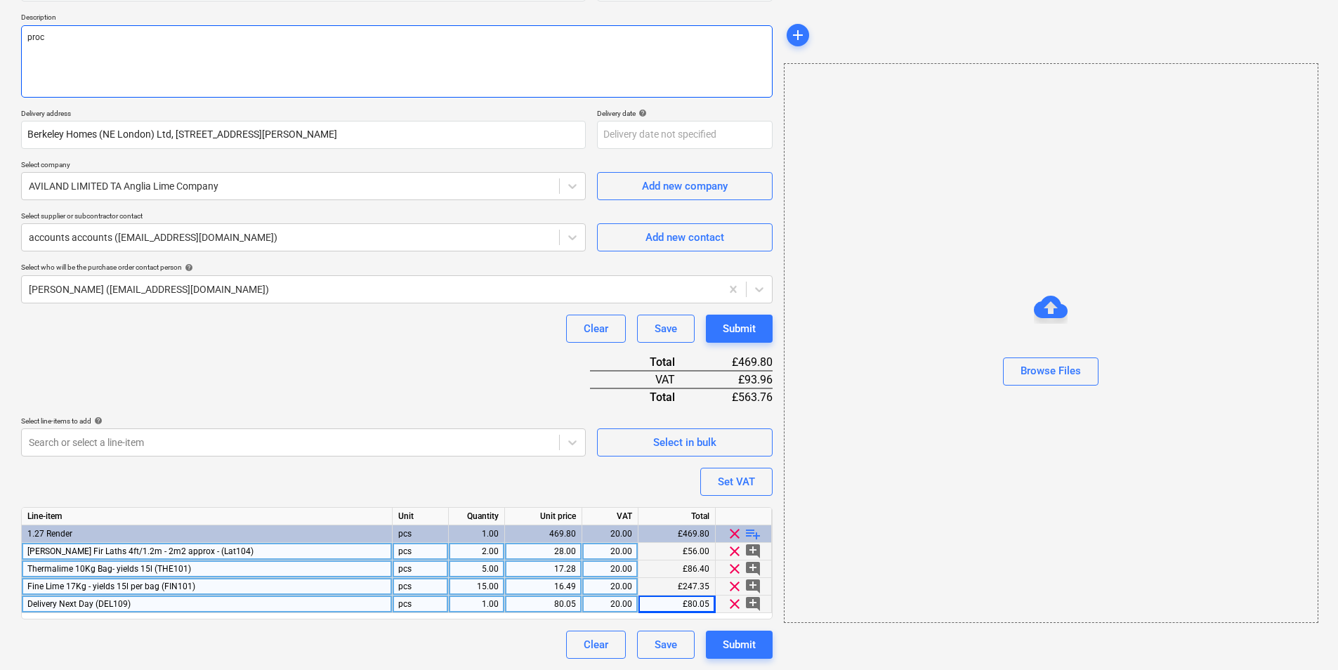
type textarea "procc"
type textarea "x"
type textarea "procce"
type textarea "x"
type textarea "procc"
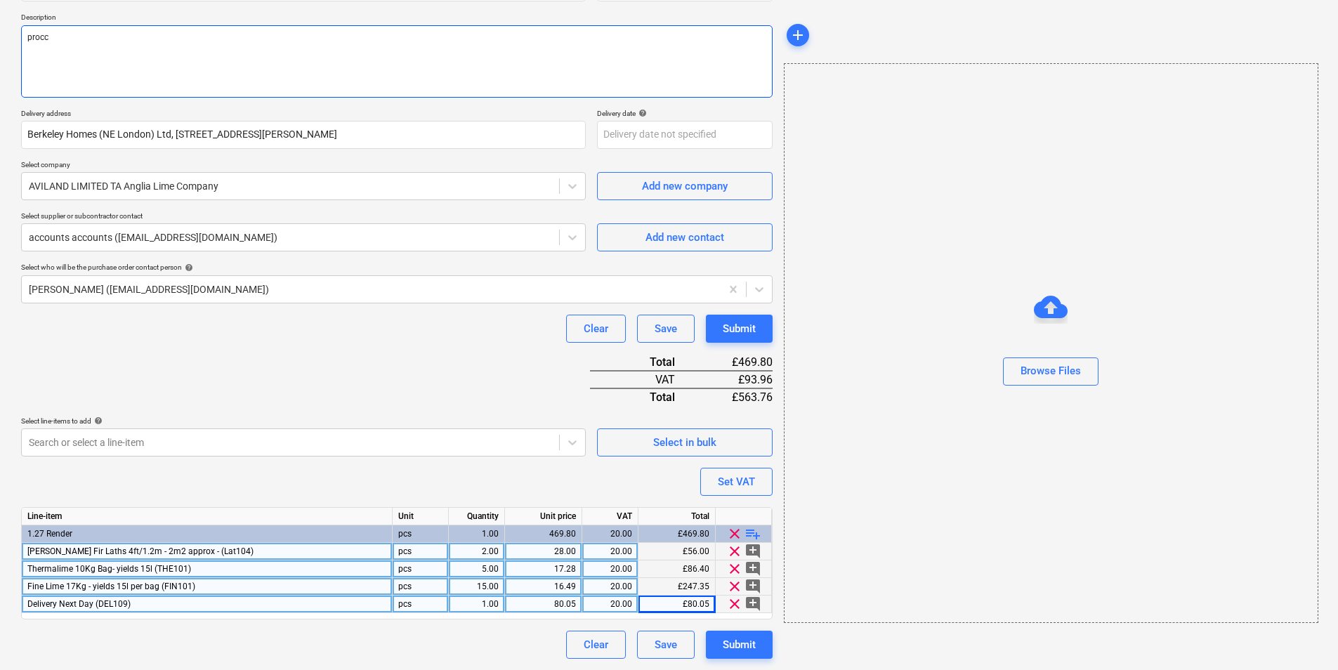
type textarea "x"
type textarea "proc"
type textarea "x"
type textarea "proce"
type textarea "x"
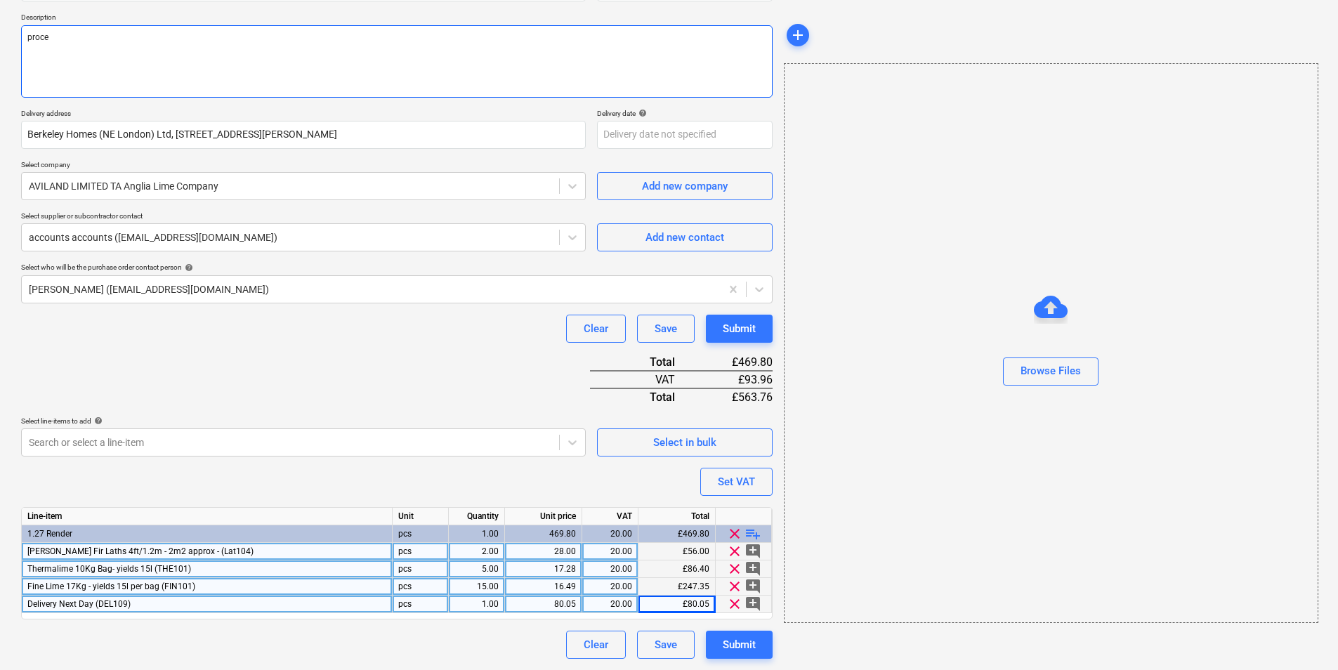
type textarea "procee"
type textarea "x"
type textarea "proceed"
click at [733, 645] on div "Submit" at bounding box center [739, 645] width 33 height 18
type textarea "x"
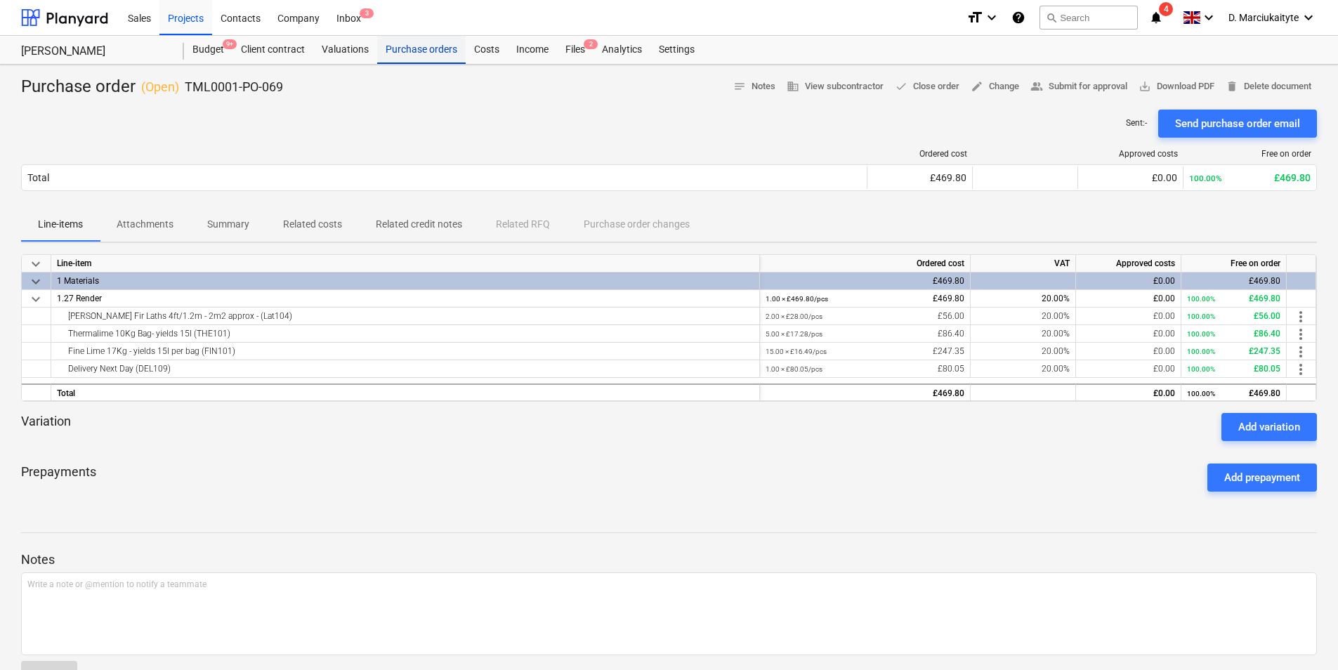
click at [422, 46] on div "Purchase orders" at bounding box center [421, 50] width 89 height 28
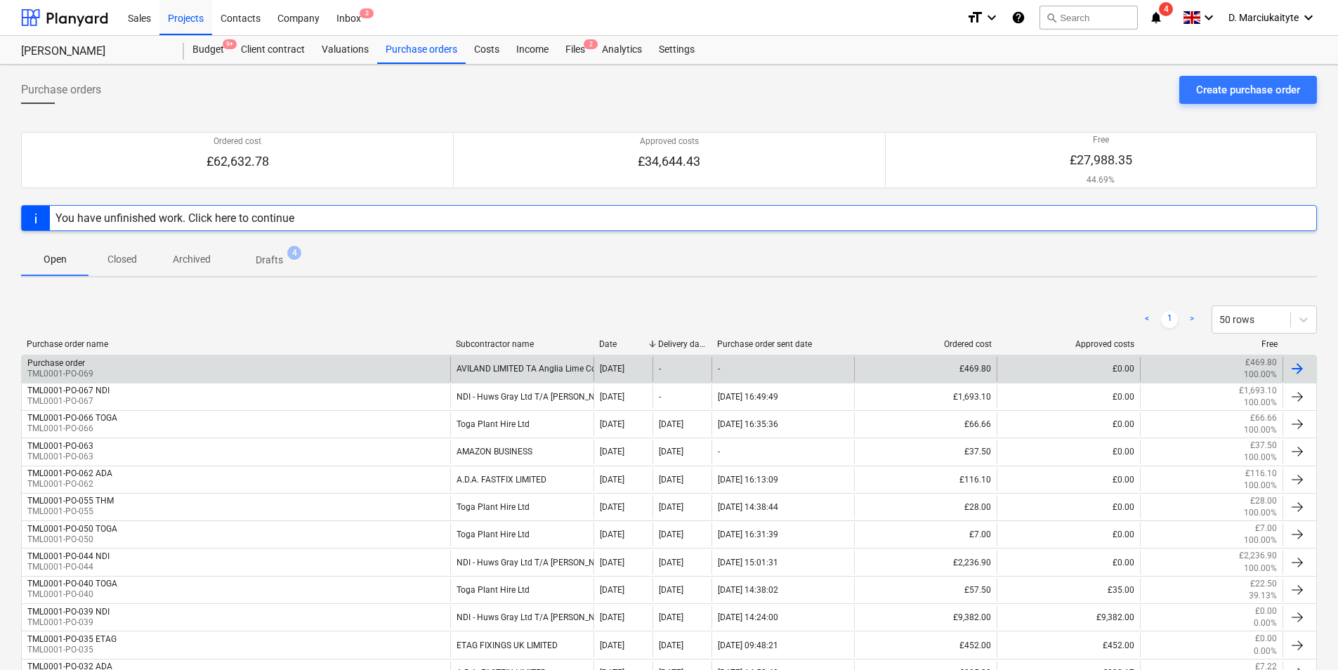
click at [173, 365] on div "Purchase order TML0001-PO-069" at bounding box center [236, 369] width 429 height 24
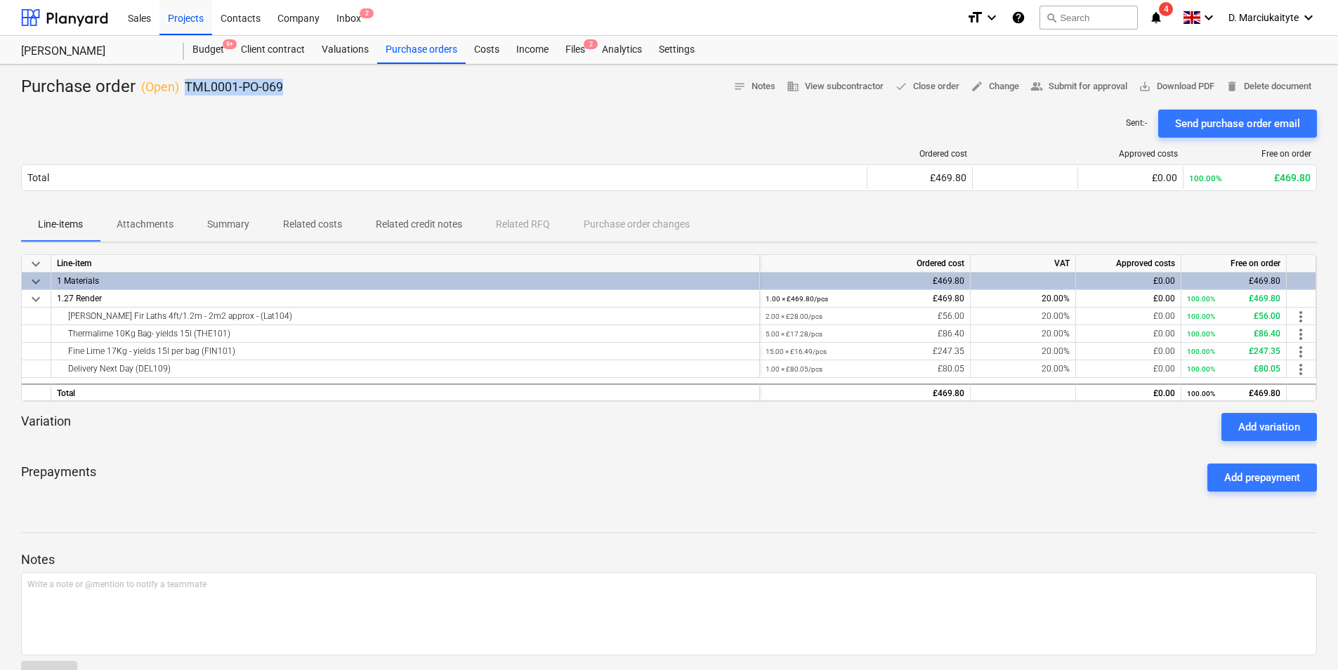
drag, startPoint x: 355, startPoint y: 92, endPoint x: 183, endPoint y: 85, distance: 172.3
click at [183, 85] on div "Purchase order ( Open ) TML0001-PO-069 notes Notes business View subcontractor …" at bounding box center [669, 87] width 1296 height 22
copy p "TML0001-PO-069"
drag, startPoint x: 395, startPoint y: 46, endPoint x: 405, endPoint y: 49, distance: 10.4
click at [396, 45] on div "Purchase orders" at bounding box center [421, 50] width 89 height 28
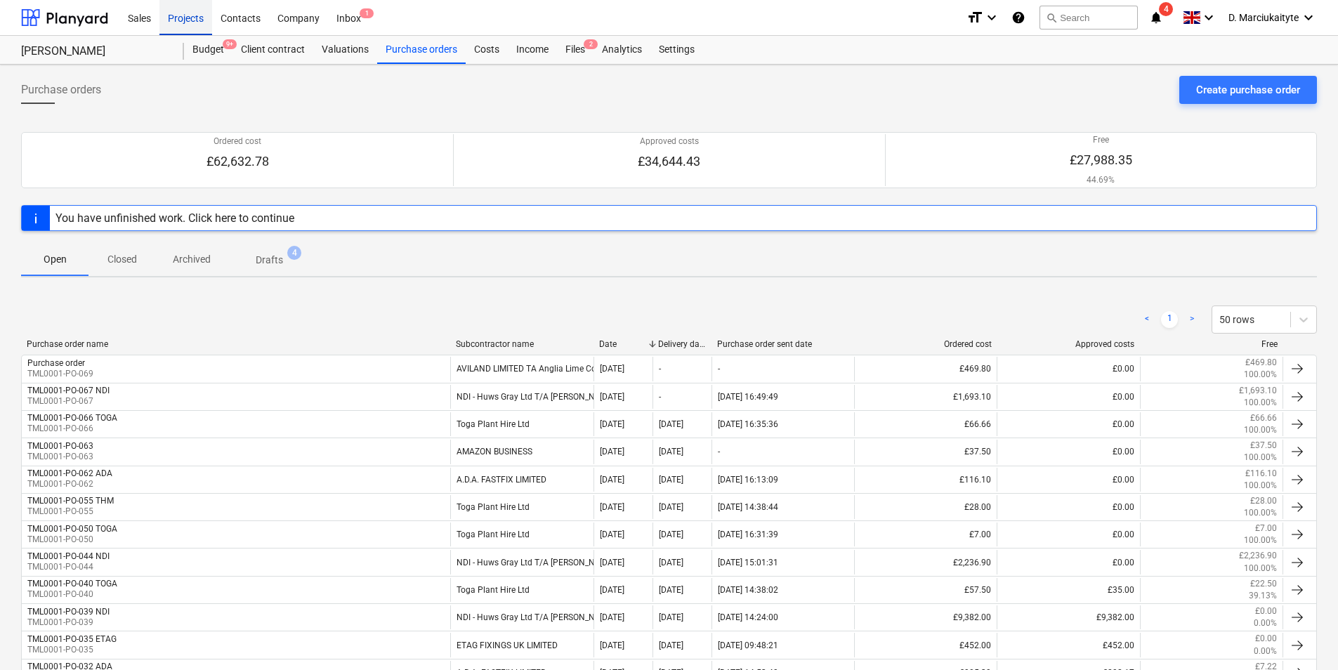
click at [196, 18] on div "Projects" at bounding box center [185, 17] width 53 height 36
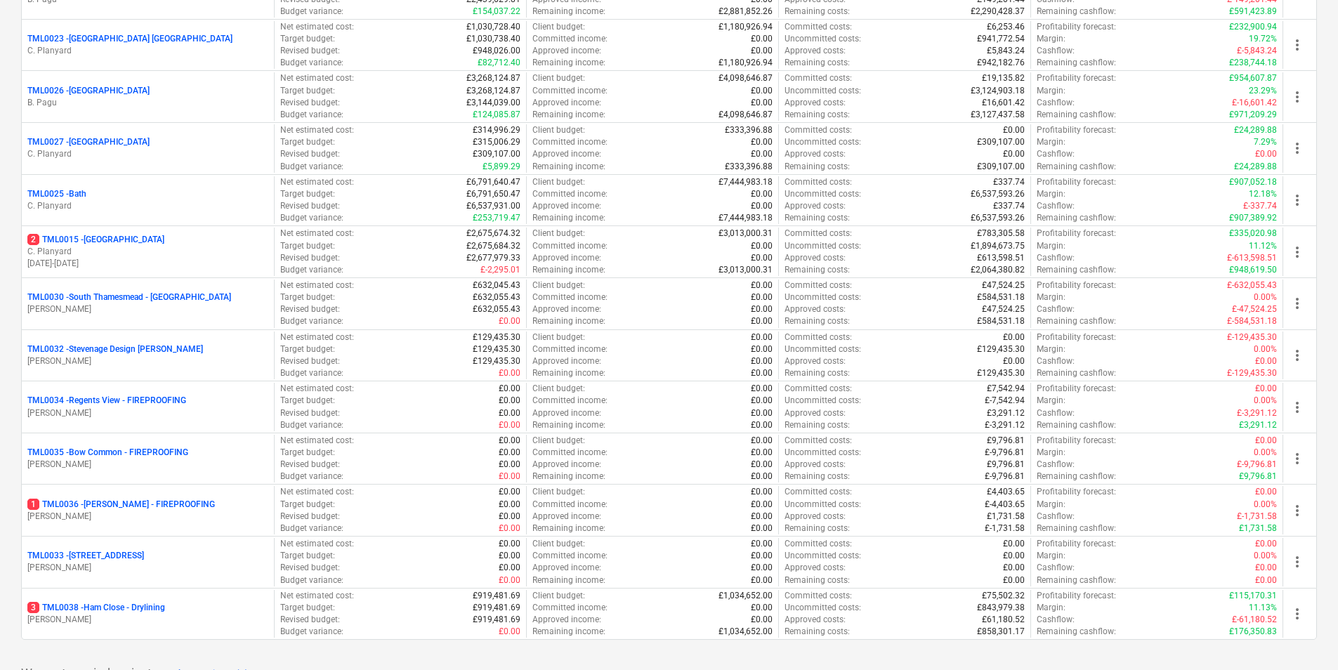
scroll to position [1429, 0]
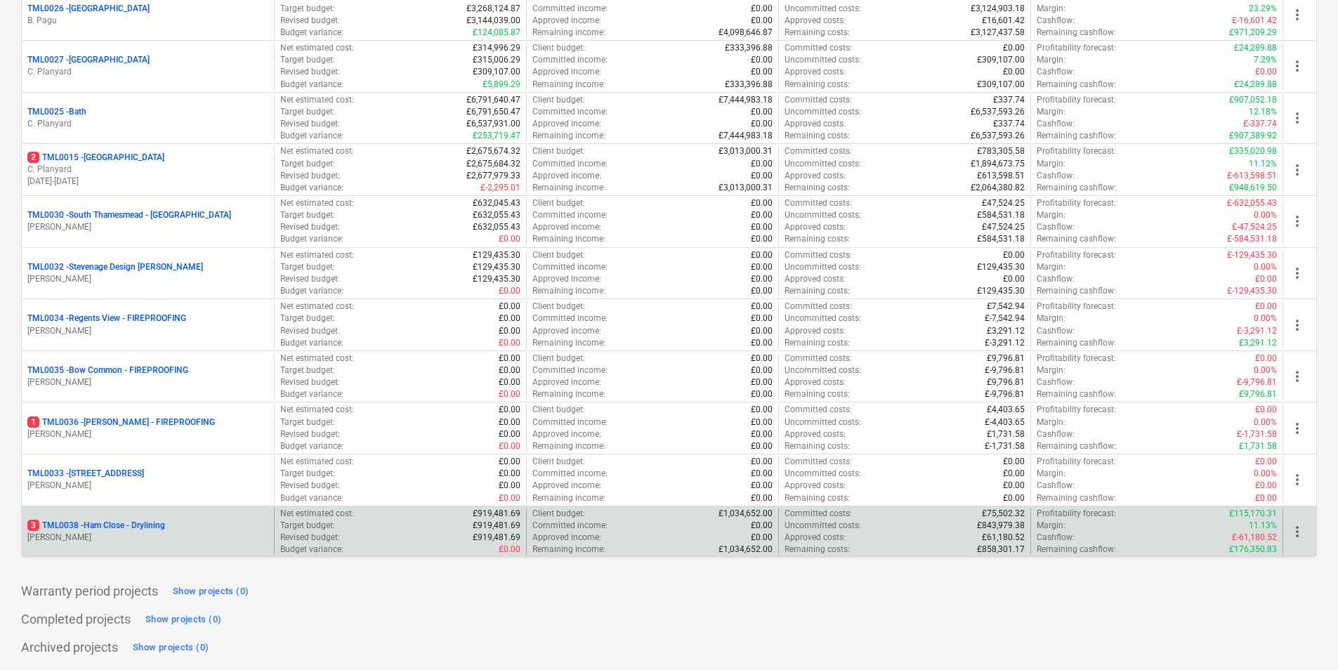
click at [188, 534] on p "[PERSON_NAME]" at bounding box center [147, 538] width 241 height 12
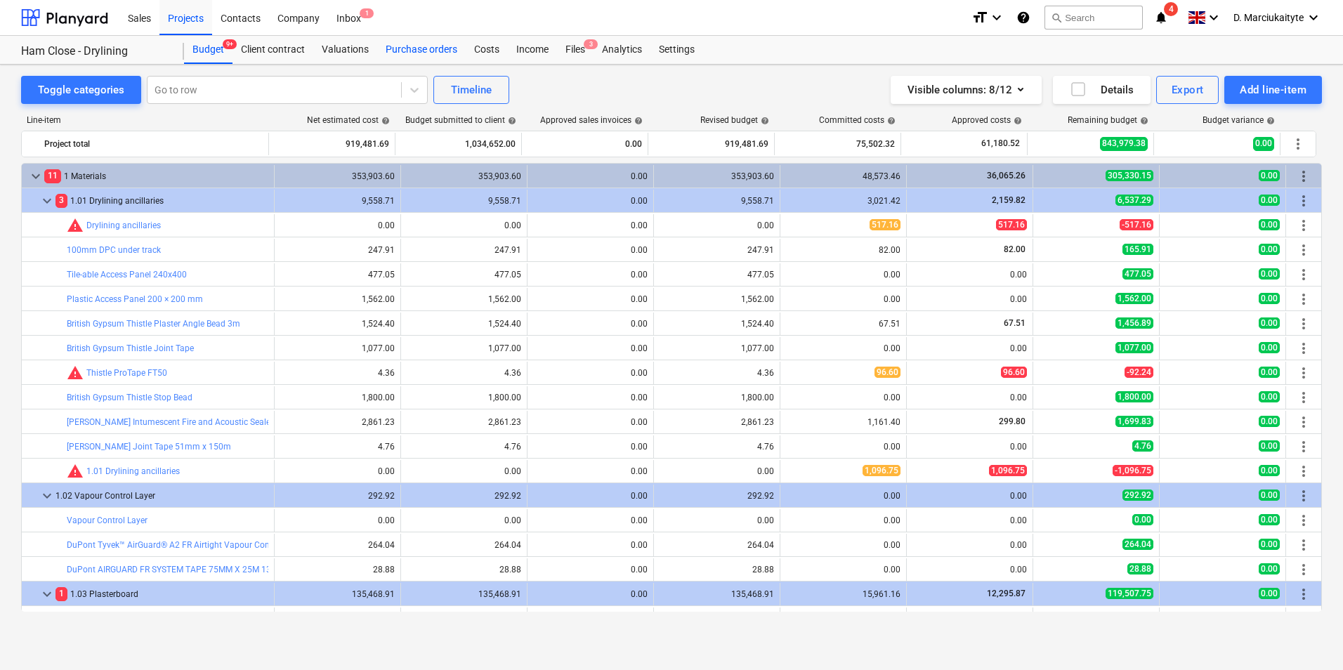
click at [409, 42] on div "Purchase orders" at bounding box center [421, 50] width 89 height 28
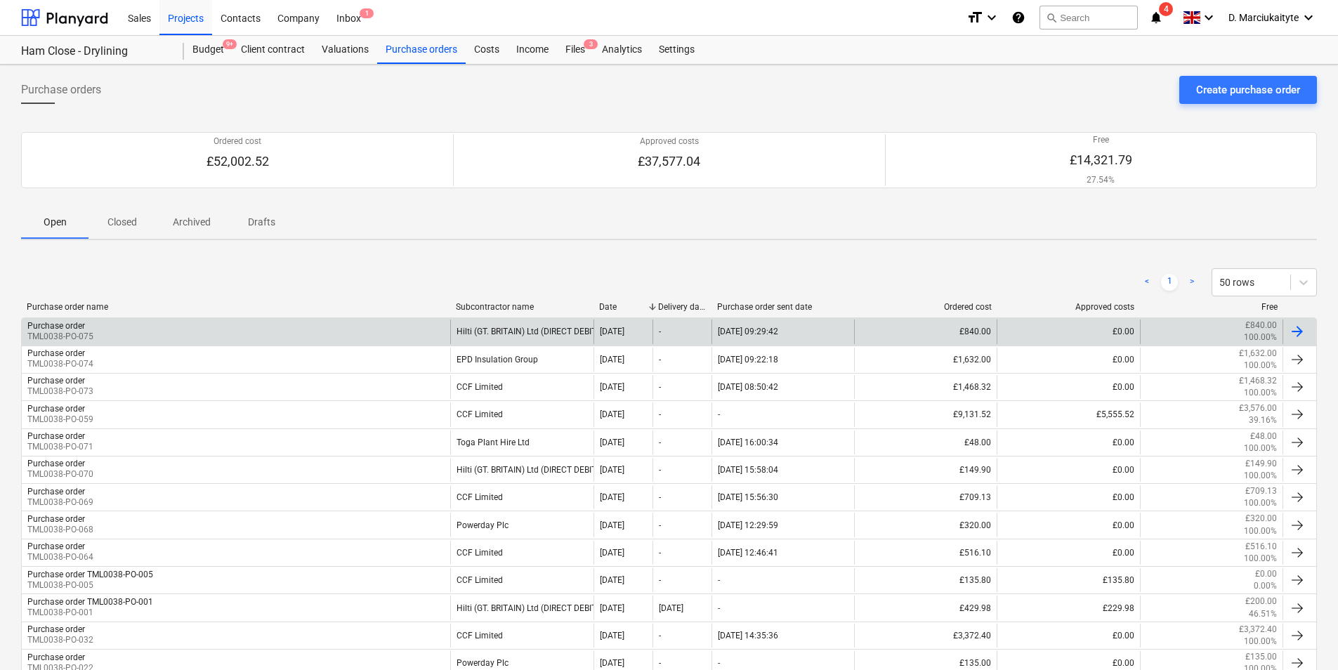
click at [426, 330] on div "Purchase order TML0038-PO-075" at bounding box center [236, 332] width 429 height 24
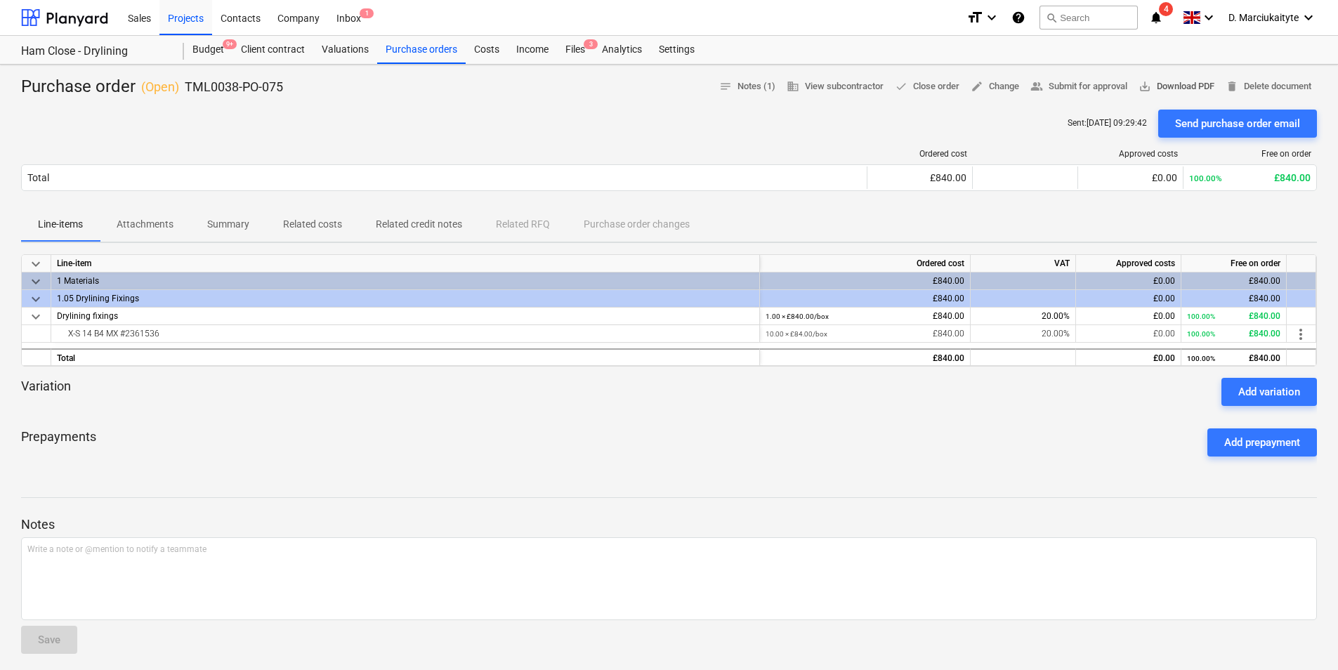
click at [1161, 82] on span "save_alt Download PDF" at bounding box center [1177, 87] width 76 height 16
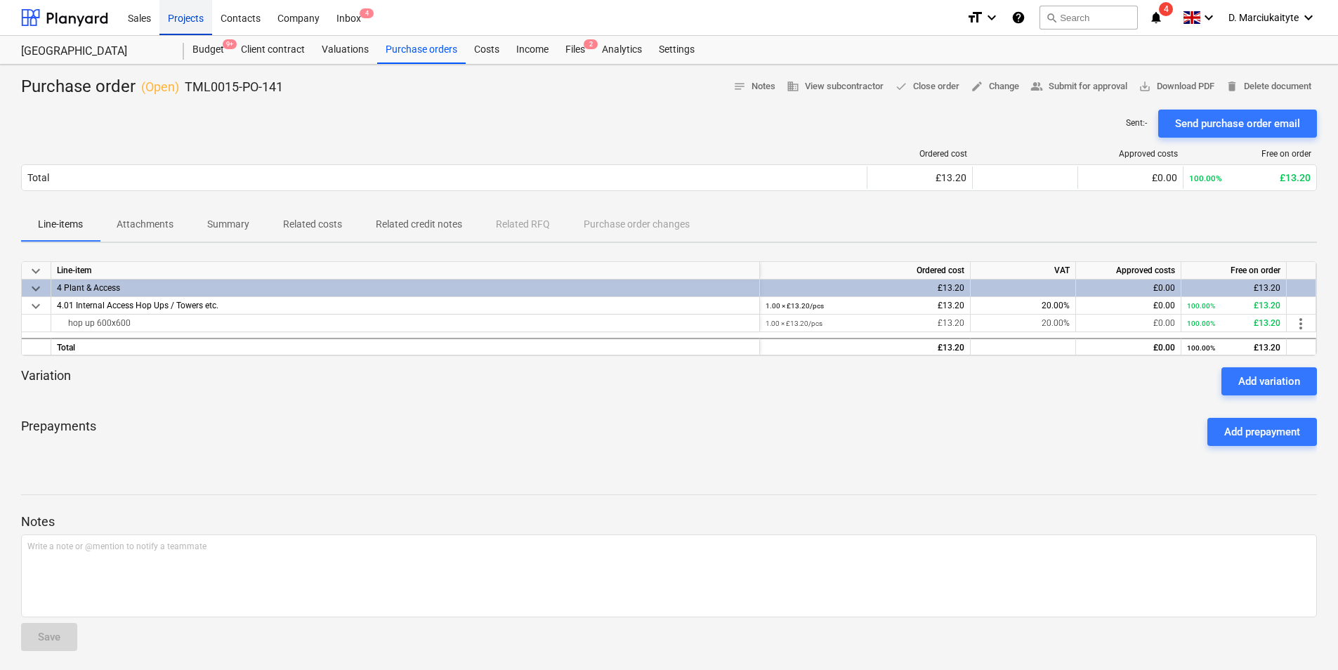
click at [197, 15] on div "Projects" at bounding box center [185, 17] width 53 height 36
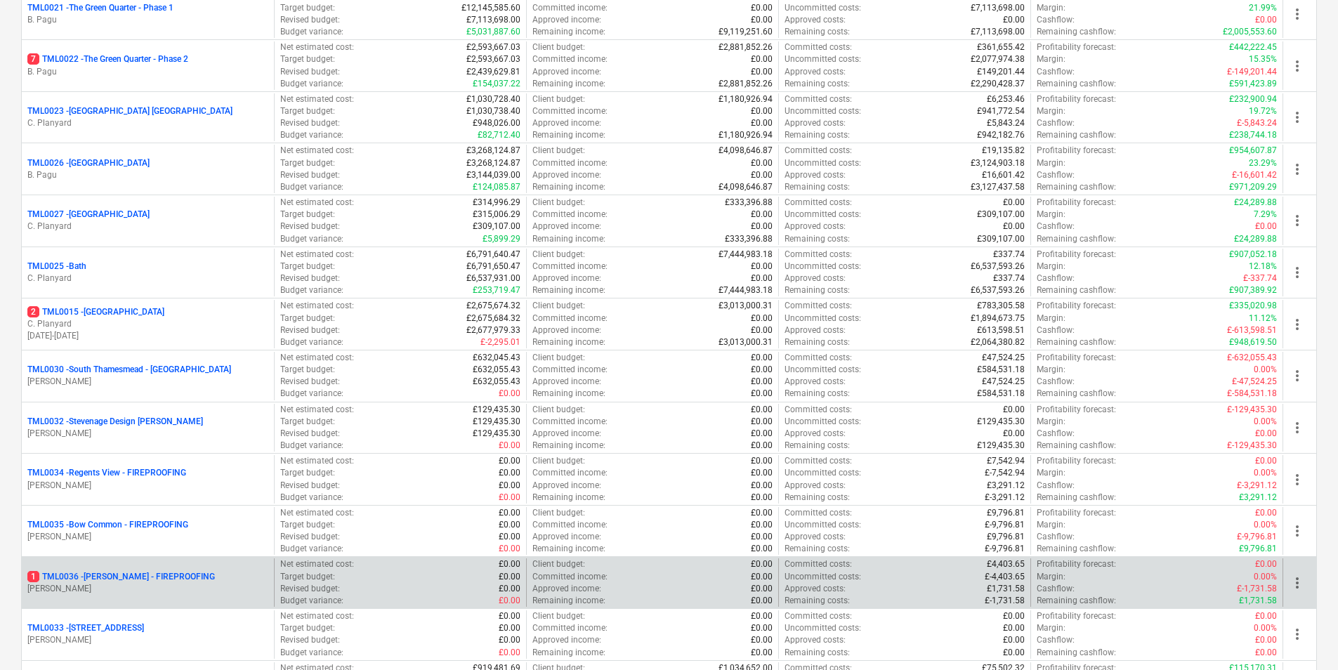
scroll to position [1429, 0]
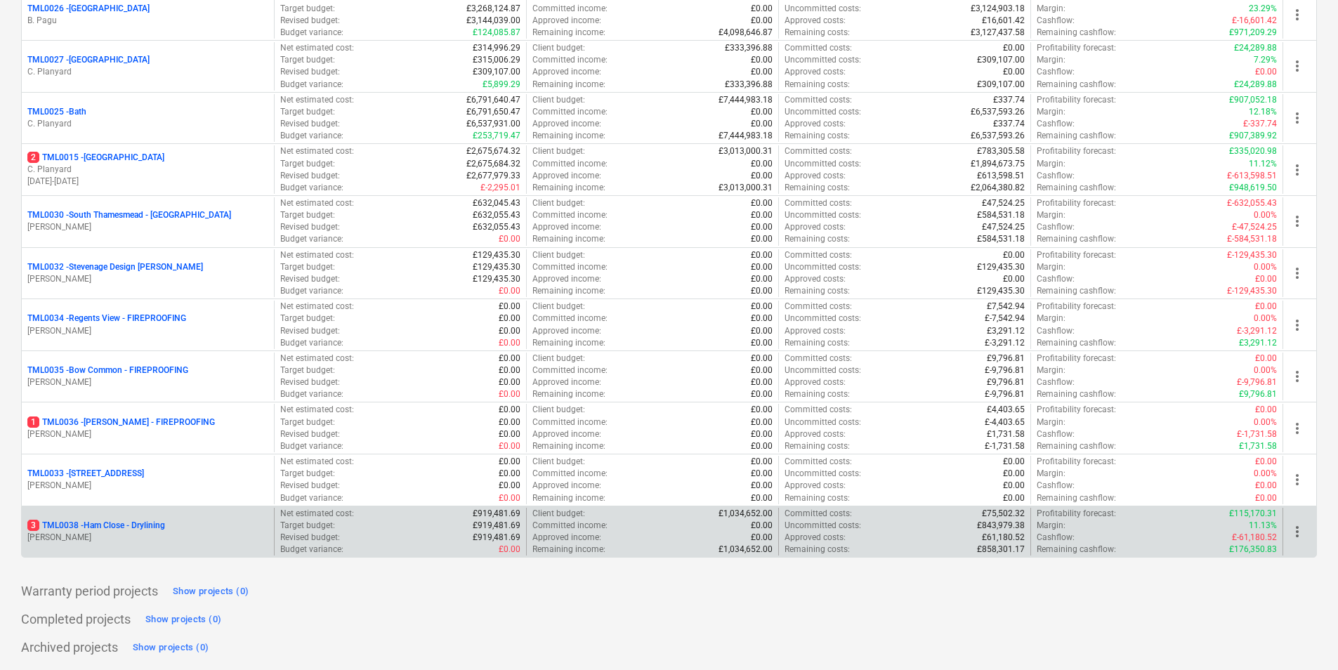
click at [129, 533] on p "[PERSON_NAME]" at bounding box center [147, 538] width 241 height 12
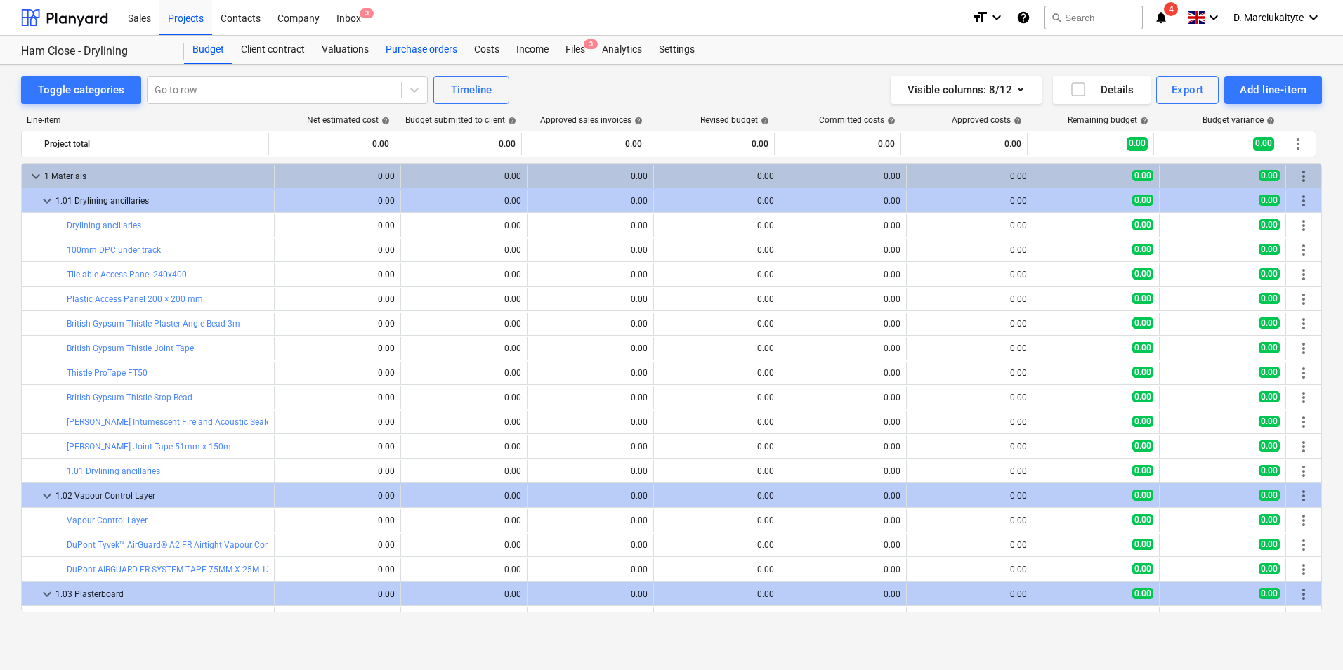
click at [405, 54] on div "Purchase orders" at bounding box center [421, 50] width 89 height 28
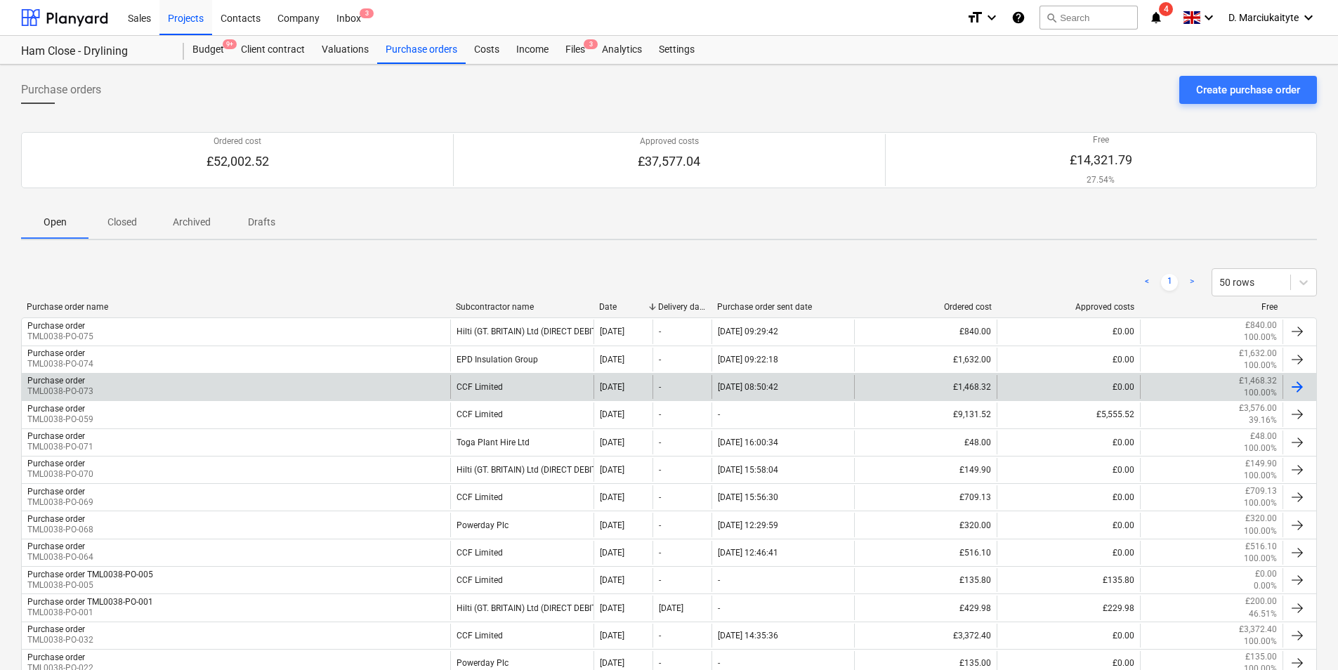
click at [378, 389] on div "Purchase order TML0038-PO-073" at bounding box center [236, 387] width 429 height 24
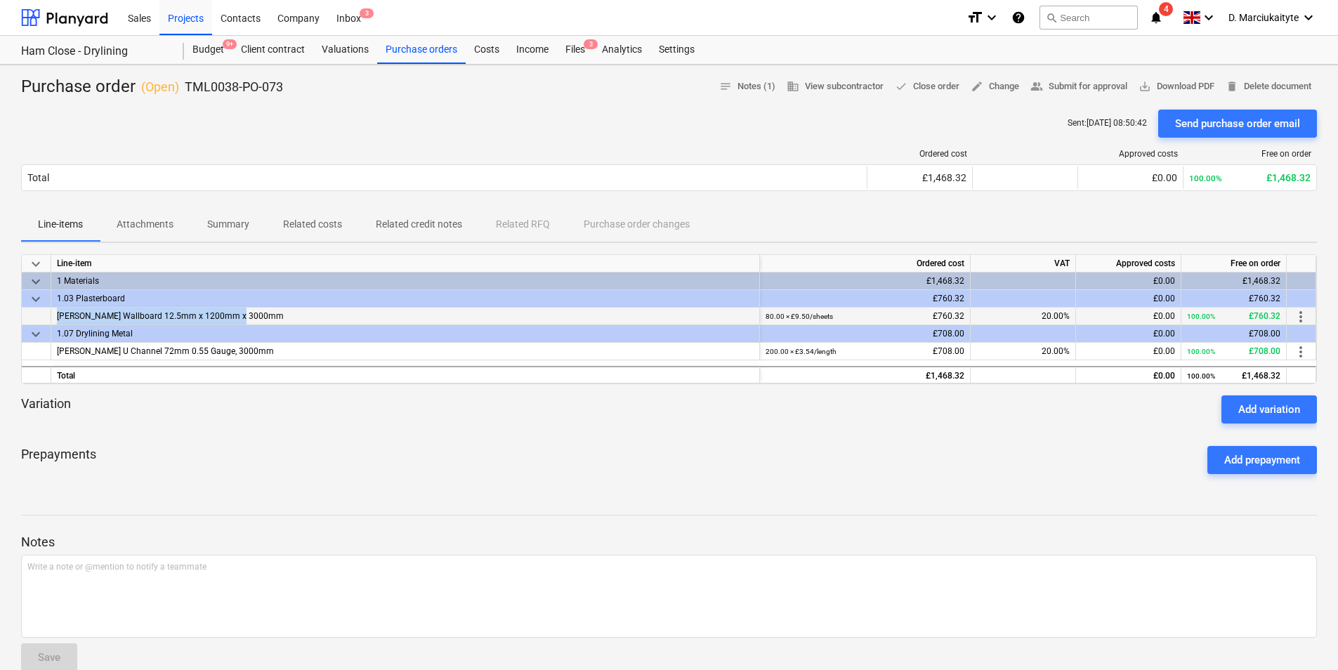
drag, startPoint x: 262, startPoint y: 316, endPoint x: 43, endPoint y: 315, distance: 219.2
click at [0, 0] on div "Knauf Wallboard 12.5mm x 1200mm x 3000mm 80.00 × £9.50 / sheets £760.32 20.00% …" at bounding box center [0, 0] width 0 height 0
copy div "Knauf Wallboard 12.5mm x 1200mm x 3000mm"
click at [254, 347] on div "Knauf U Channel 72mm 0.55 Gauge, 3000mm" at bounding box center [405, 352] width 709 height 18
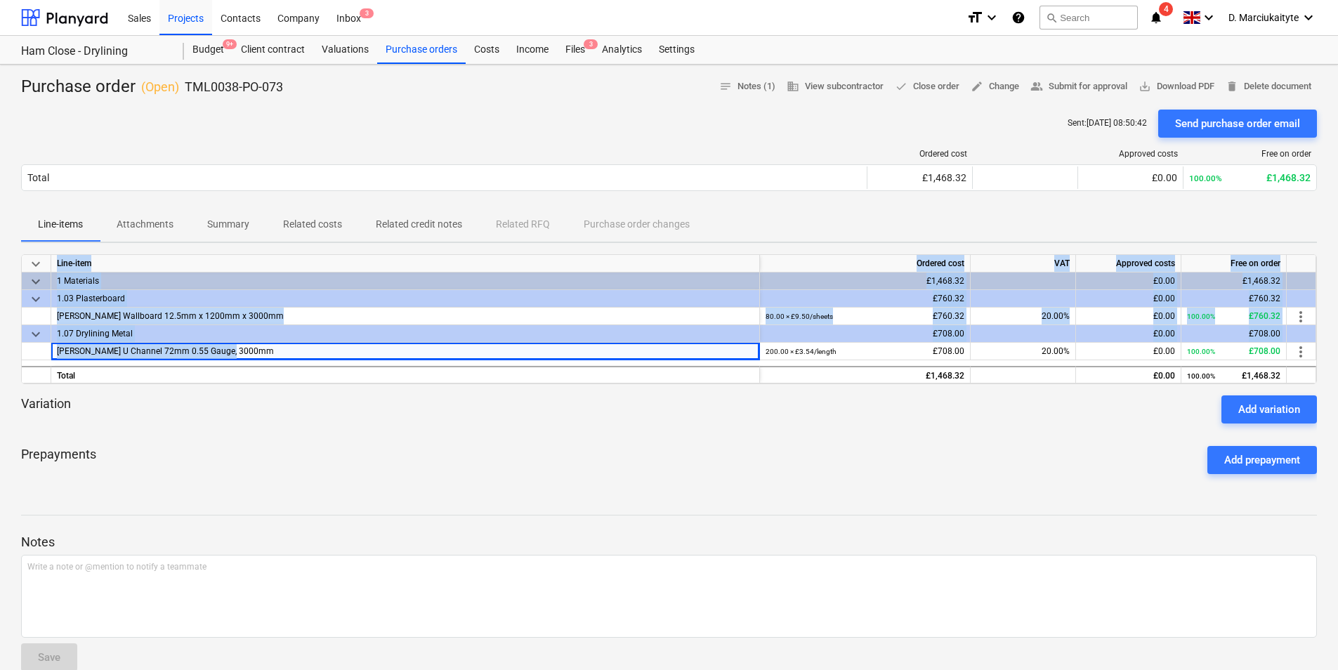
drag, startPoint x: 133, startPoint y: 356, endPoint x: -1, endPoint y: 352, distance: 133.6
click at [0, 352] on html "Sales Projects Contacts Company Inbox 3 format_size keyboard_arrow_down help se…" at bounding box center [669, 335] width 1338 height 670
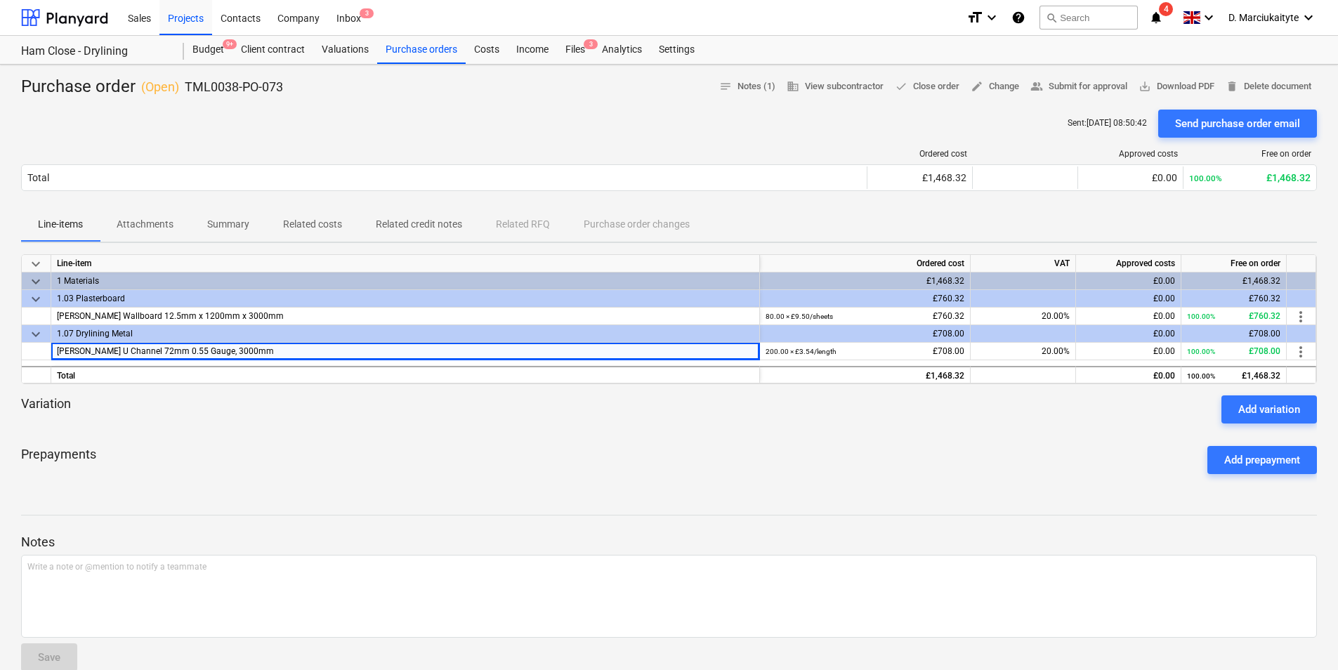
click at [201, 392] on div at bounding box center [669, 389] width 1296 height 11
drag, startPoint x: 236, startPoint y: 356, endPoint x: 56, endPoint y: 349, distance: 180.7
click at [56, 349] on div "Knauf U Channel 72mm 0.55 Gauge, 3000mm" at bounding box center [405, 352] width 709 height 18
copy span "Knauf U Channel 72mm 0.55 Gauge, 3000mm"
drag, startPoint x: 275, startPoint y: 91, endPoint x: 185, endPoint y: 89, distance: 90.0
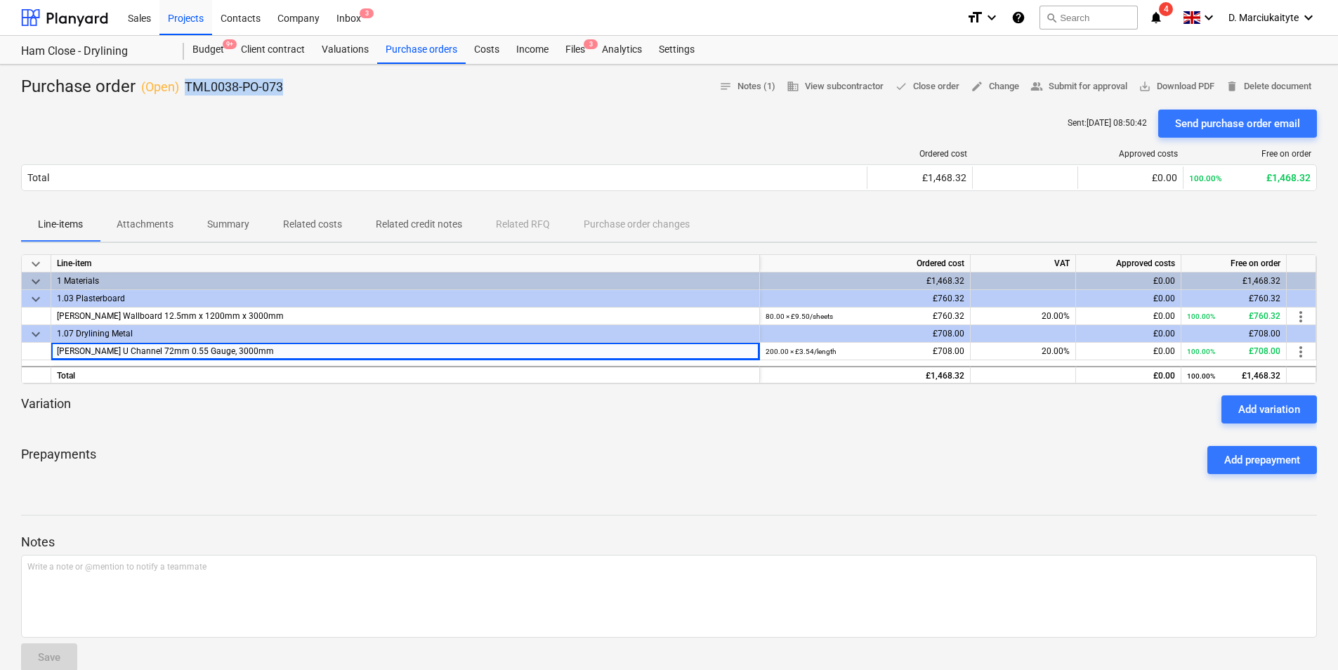
click at [185, 89] on div "Purchase order ( Open ) TML0038-PO-073 notes Notes (1) business View subcontrac…" at bounding box center [669, 87] width 1296 height 22
copy p "TML0038-PO-073"
click at [398, 46] on div "Purchase orders" at bounding box center [421, 50] width 89 height 28
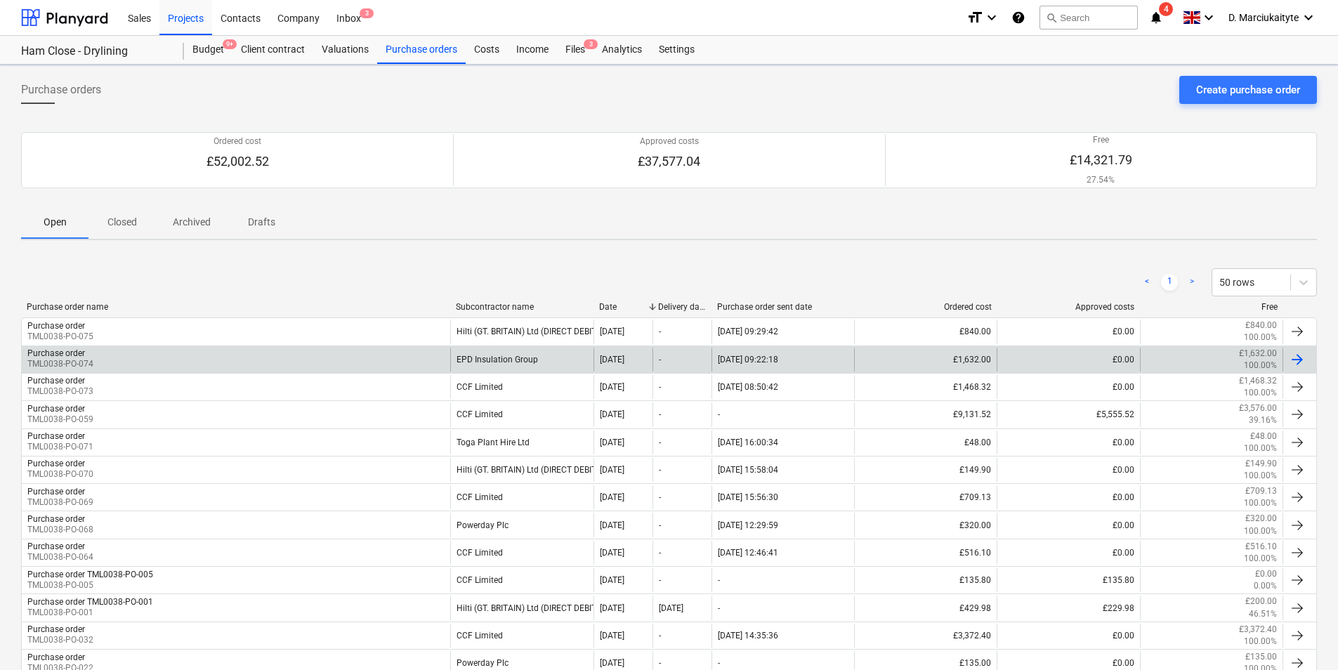
click at [419, 354] on div "Purchase order TML0038-PO-074" at bounding box center [236, 360] width 429 height 24
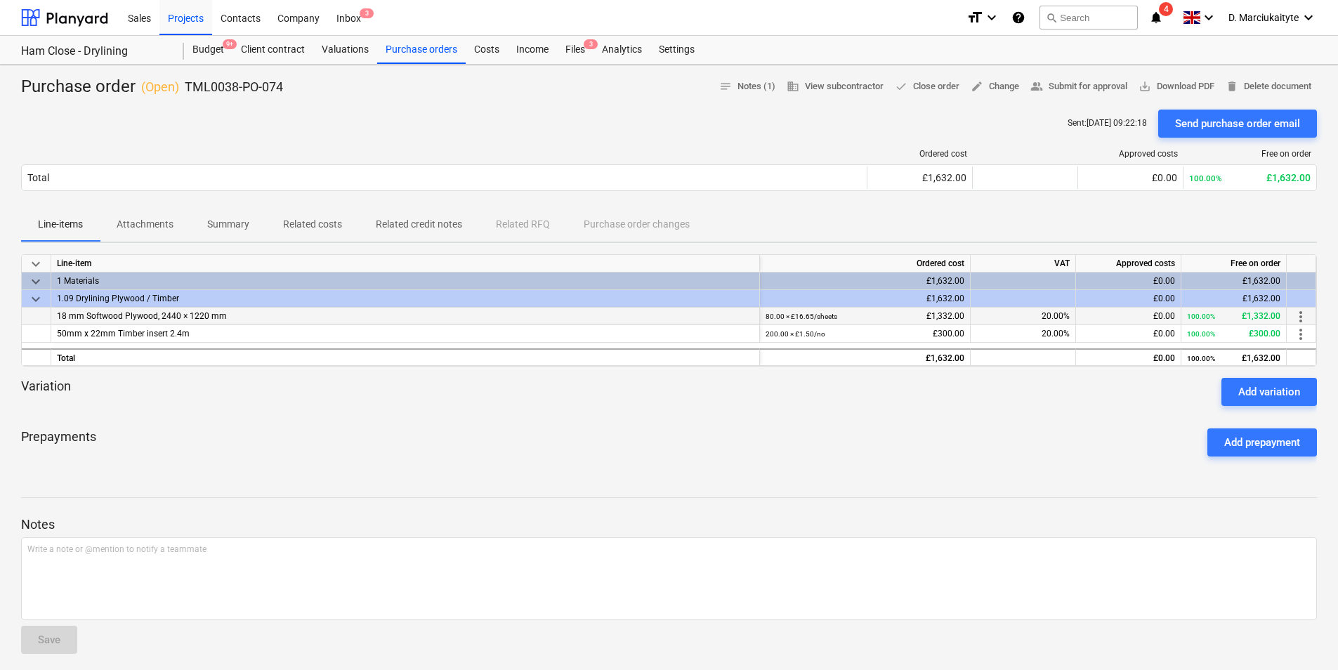
drag, startPoint x: 294, startPoint y: 317, endPoint x: 70, endPoint y: 317, distance: 224.1
click at [0, 0] on div "18 mm Softwood Plywood, 2440 × 1220 mm 80.00 × £16.65 / sheets £1,332.00 20.00%…" at bounding box center [0, 0] width 0 height 0
copy div "18 mm Softwood Plywood, 2440 × 1220 mm"
click at [230, 330] on div "50mm x 22mm Timber insert 2.4m" at bounding box center [405, 334] width 709 height 18
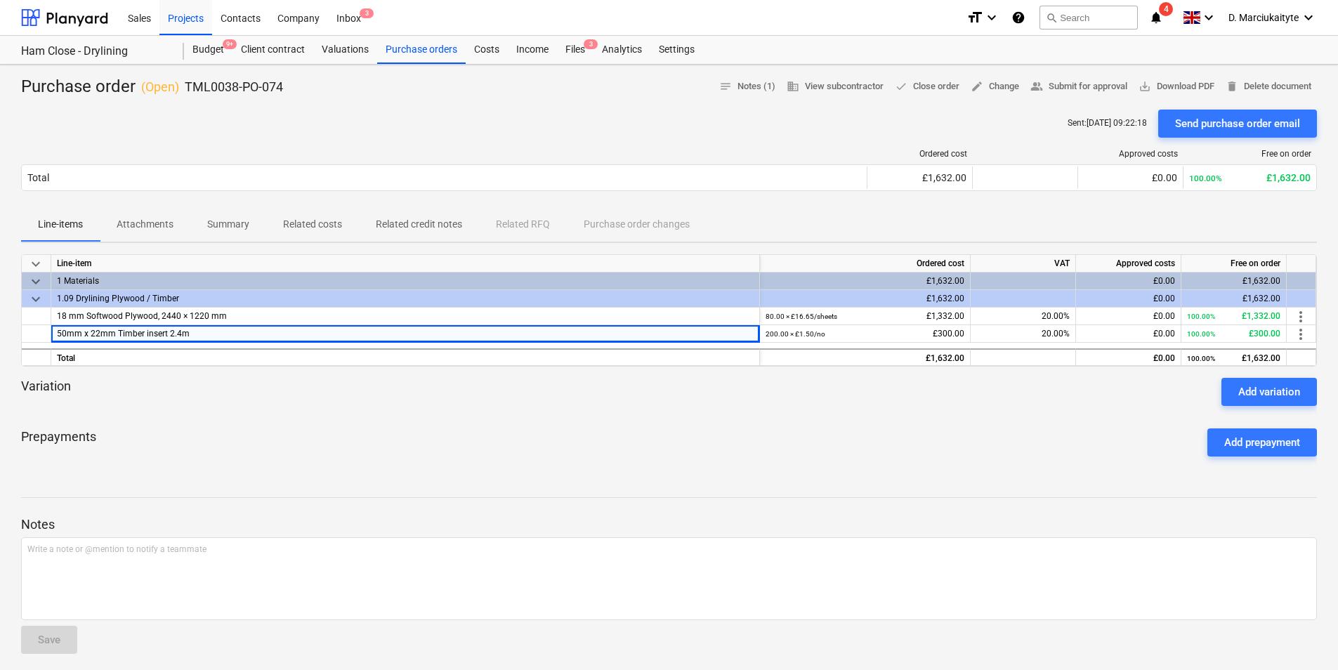
drag, startPoint x: 213, startPoint y: 336, endPoint x: 18, endPoint y: 332, distance: 195.4
click at [0, 0] on div "50mm x 22mm Timber insert 2.4m 200.00 × £1.50 / no £300.00 20.00% £0.00 100.00%…" at bounding box center [0, 0] width 0 height 0
copy div "50mm x 22mm Timber insert 2.4m"
drag, startPoint x: 306, startPoint y: 92, endPoint x: 183, endPoint y: 91, distance: 123.0
click at [183, 91] on div "Purchase order ( Open ) TML0038-PO-074 notes Notes (1) business View subcontrac…" at bounding box center [669, 87] width 1296 height 22
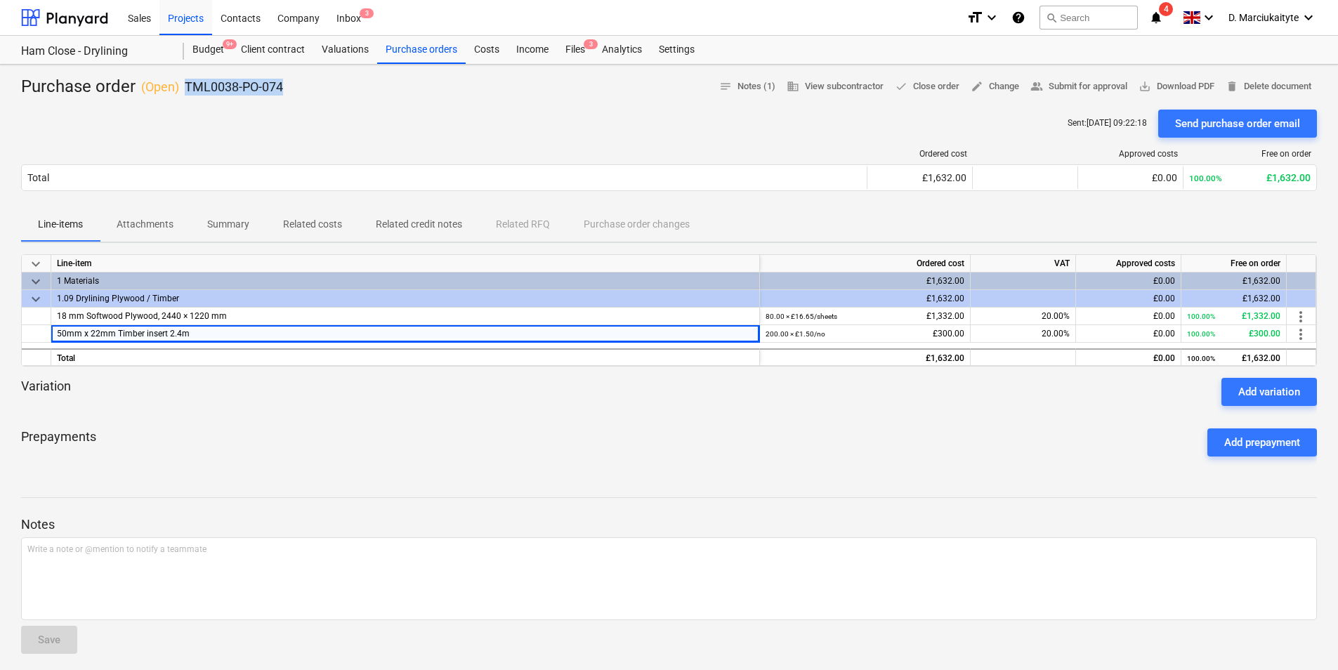
copy p "TML0038-PO-074"
click at [417, 39] on div "Purchase orders" at bounding box center [421, 50] width 89 height 28
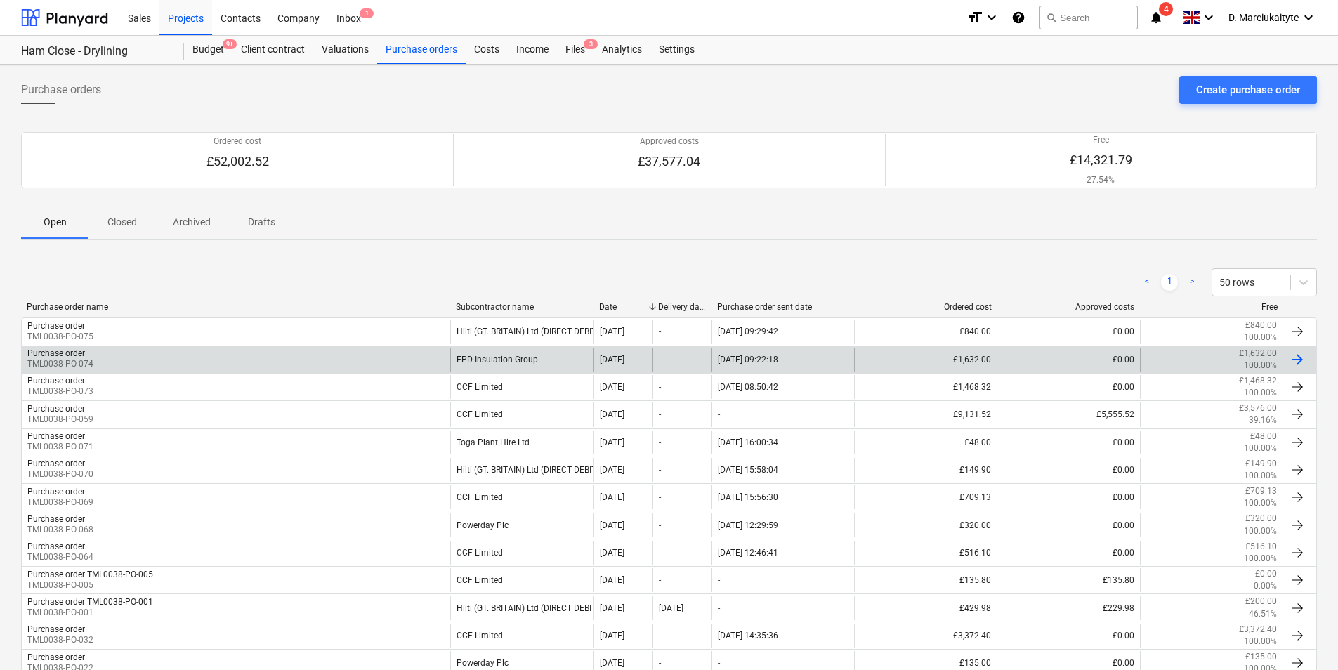
click at [365, 346] on div "Purchase order TML0038-PO-074 EPD Insulation Group 14 Oct 2025 - 14.10.2025 09:…" at bounding box center [669, 359] width 1296 height 27
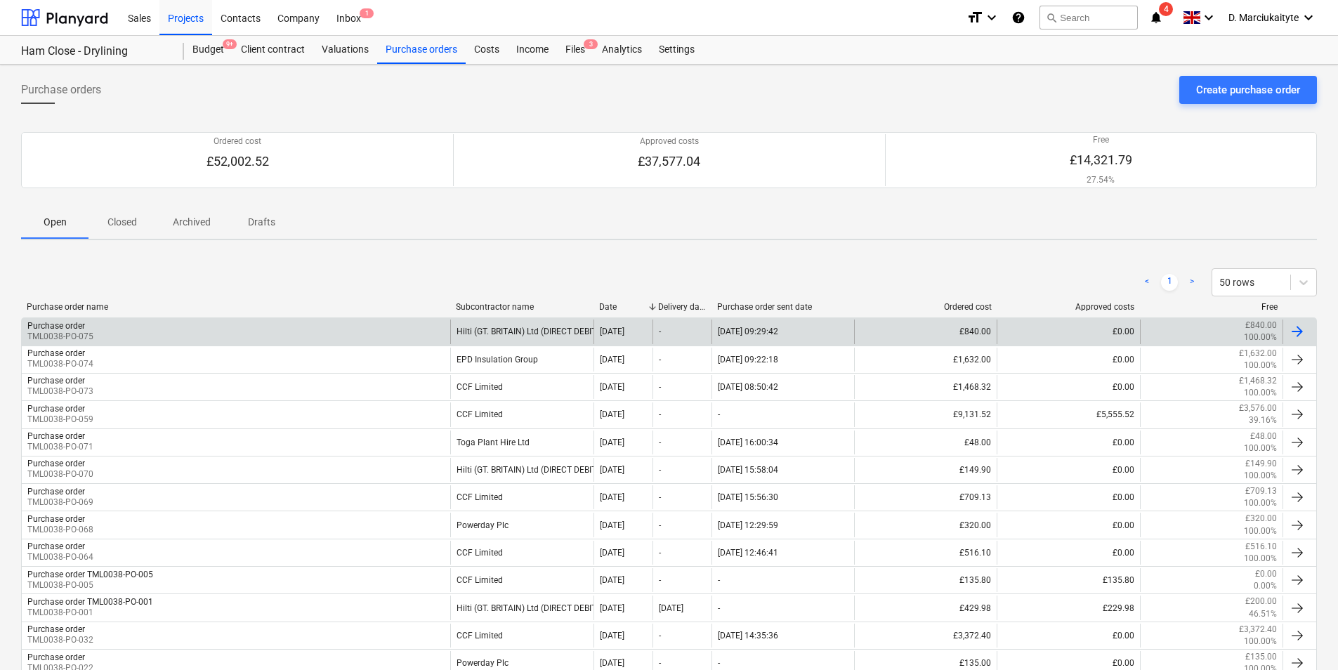
click at [363, 339] on div "Purchase order TML0038-PO-075" at bounding box center [236, 332] width 429 height 24
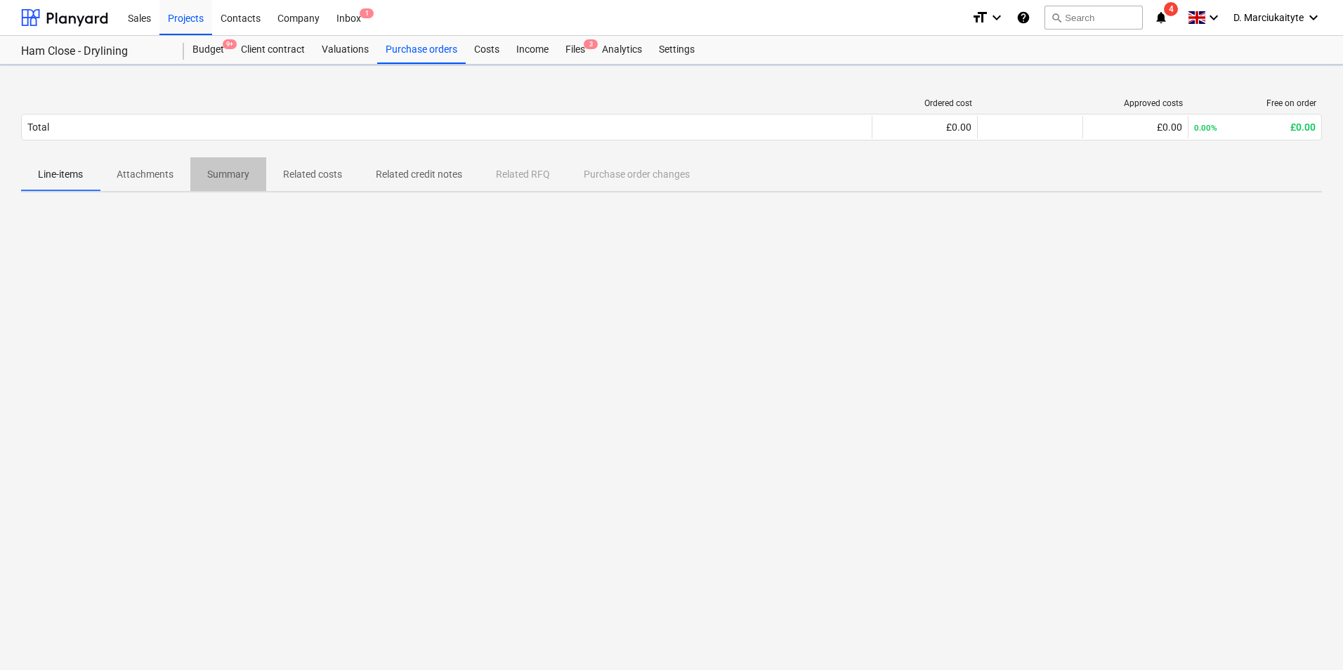
click at [245, 176] on p "Summary" at bounding box center [228, 174] width 42 height 15
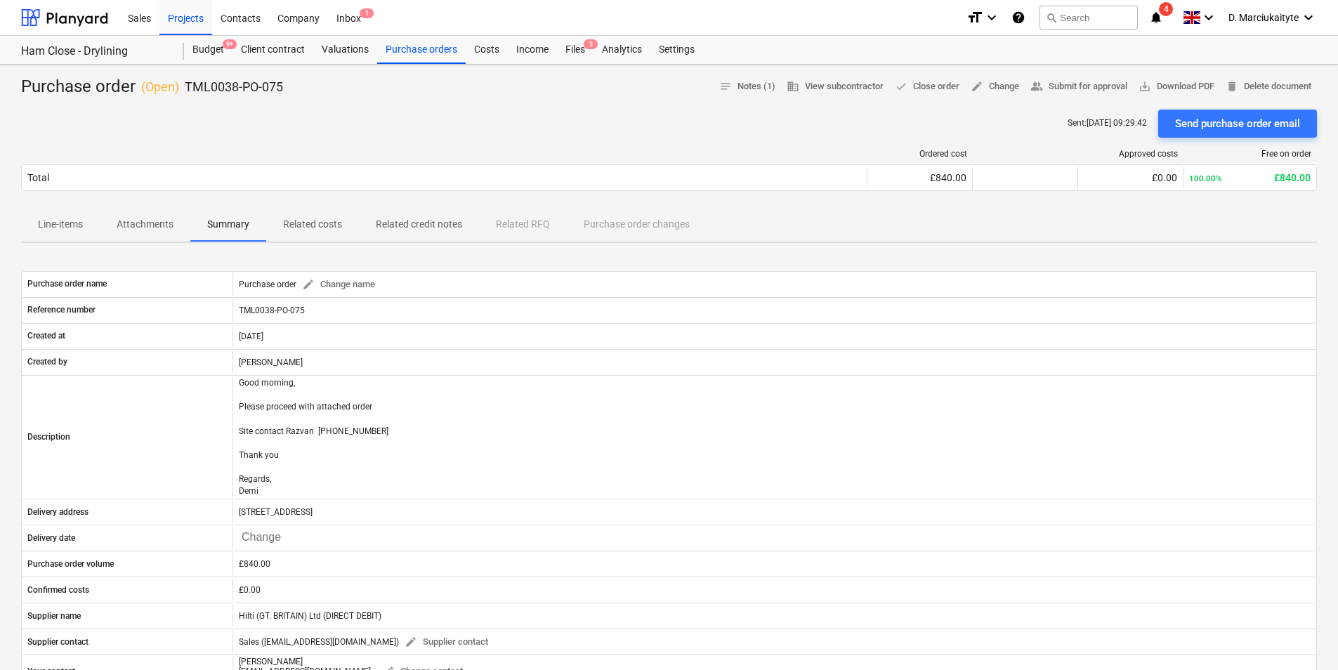
click at [77, 229] on p "Line-items" at bounding box center [60, 224] width 45 height 15
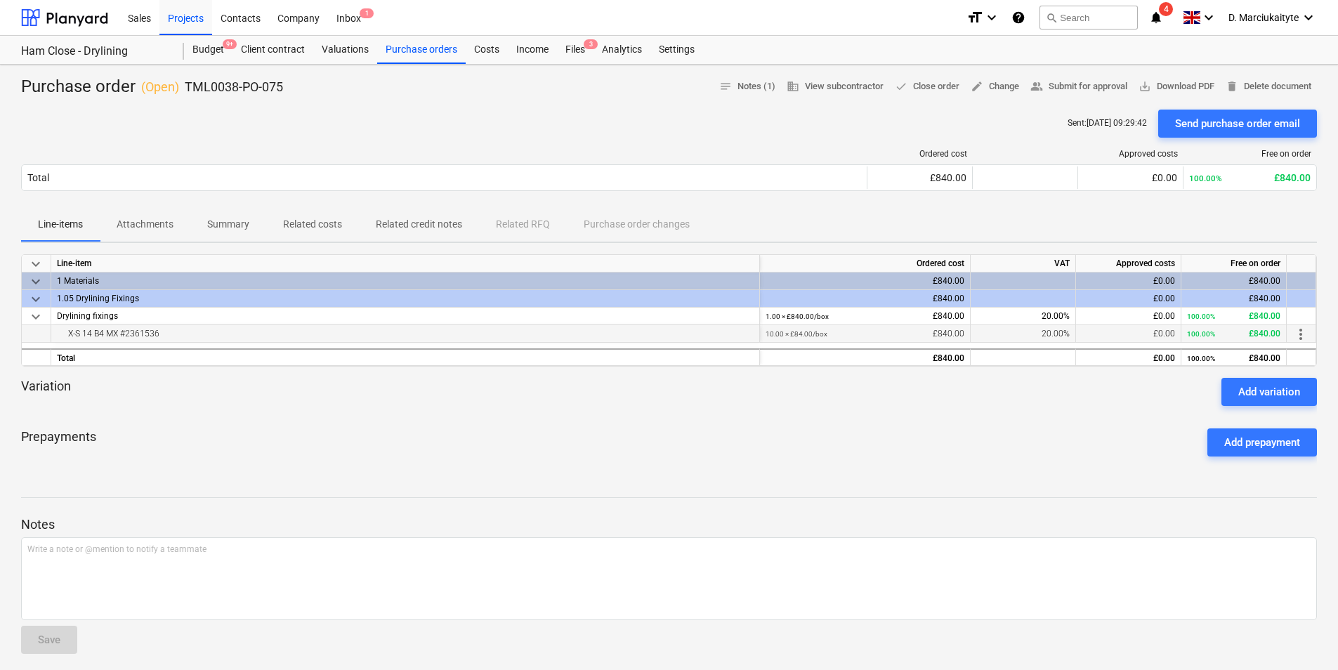
click at [60, 340] on div "X-S 14 B4 MX #2361536" at bounding box center [405, 333] width 697 height 17
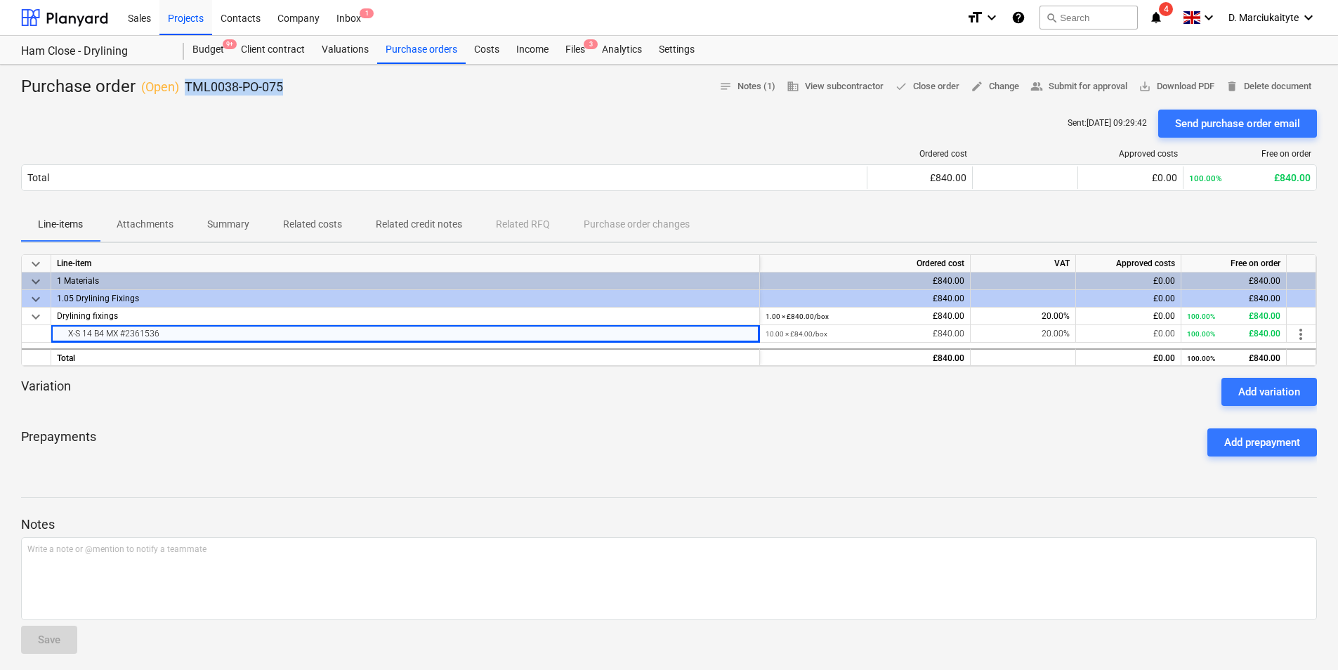
drag, startPoint x: 285, startPoint y: 96, endPoint x: 185, endPoint y: 73, distance: 103.0
click at [185, 73] on div "Purchase order ( Open ) TML0038-PO-075 notes Notes (1) business View subcontrac…" at bounding box center [669, 448] width 1338 height 767
copy p "TML0038-PO-075"
click at [315, 95] on div "Purchase order ( Open ) TML0038-PO-075 notes Notes (1) business View subcontrac…" at bounding box center [669, 87] width 1296 height 22
click at [308, 84] on div "Purchase order ( Open ) TML0038-PO-075 notes Notes (1) business View subcontrac…" at bounding box center [669, 87] width 1296 height 22
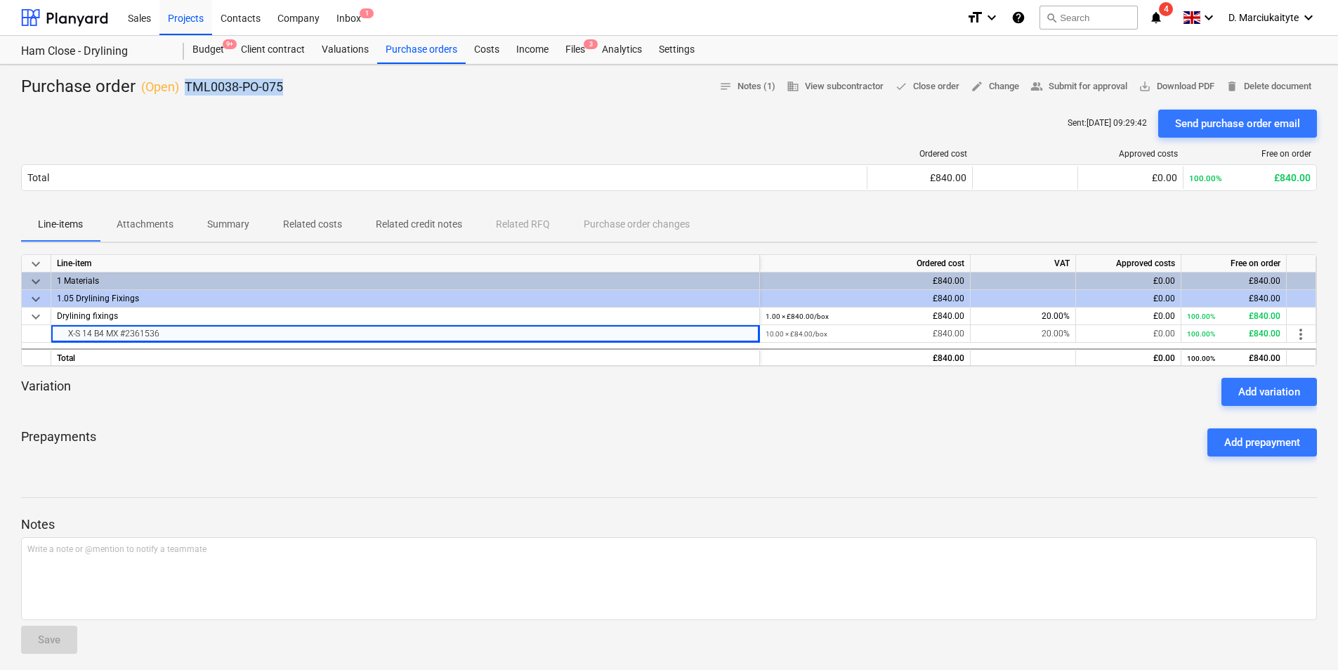
drag, startPoint x: 310, startPoint y: 82, endPoint x: 181, endPoint y: 79, distance: 128.6
click at [181, 79] on div "Purchase order ( Open ) TML0038-PO-075 notes Notes (1) business View subcontrac…" at bounding box center [669, 87] width 1296 height 22
copy div "TML0038-PO-075"
drag, startPoint x: 348, startPoint y: 106, endPoint x: 323, endPoint y: 90, distance: 29.4
click at [346, 103] on div at bounding box center [669, 103] width 1296 height 11
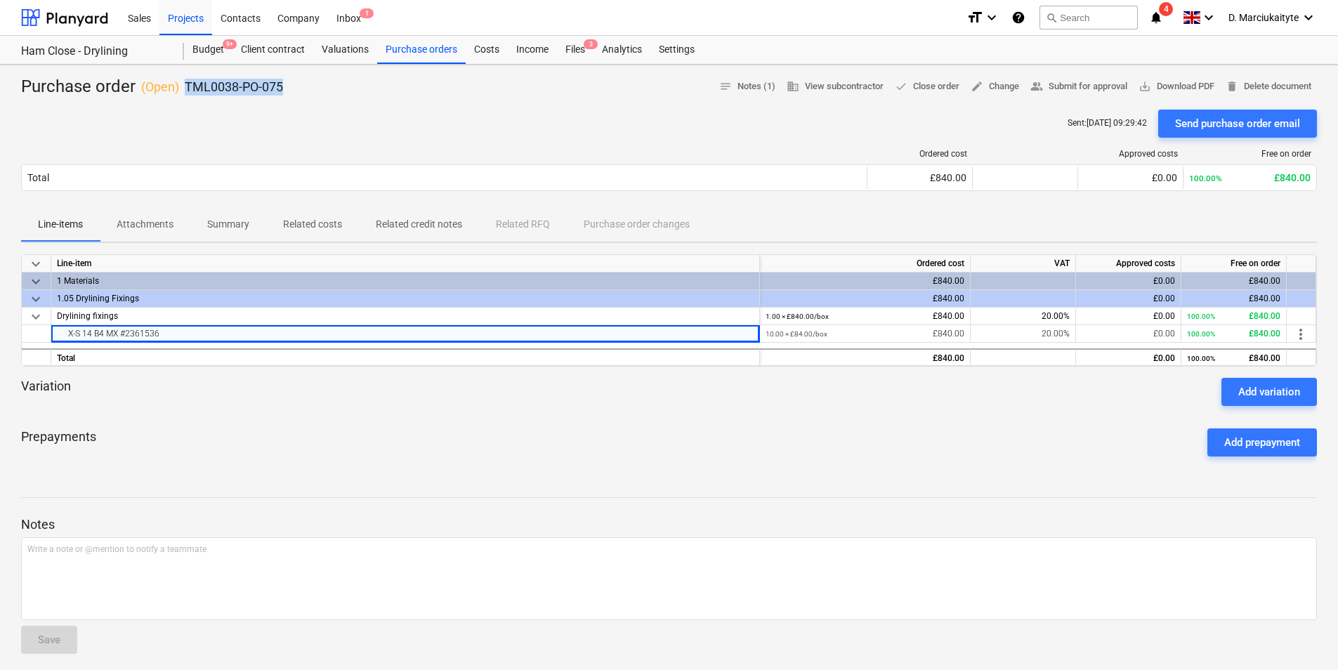
drag, startPoint x: 254, startPoint y: 84, endPoint x: 179, endPoint y: 78, distance: 74.7
click at [179, 78] on div "Purchase order ( Open ) TML0038-PO-075 notes Notes (1) business View subcontrac…" at bounding box center [669, 87] width 1296 height 22
copy div "TML0038-PO-075"
click at [191, 233] on span "Summary" at bounding box center [228, 224] width 76 height 23
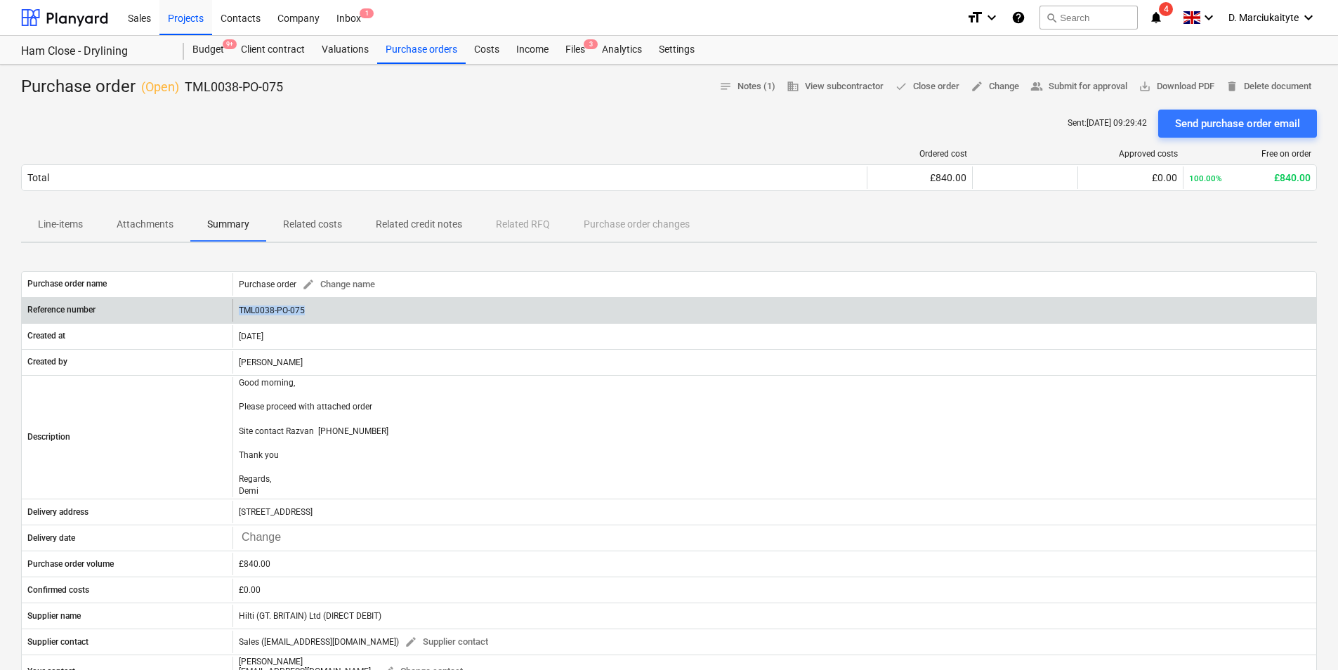
drag, startPoint x: 337, startPoint y: 306, endPoint x: 193, endPoint y: 305, distance: 143.3
click at [193, 305] on div "Reference number TML0038-PO-075" at bounding box center [669, 310] width 1295 height 22
copy div "TML0038-PO-075"
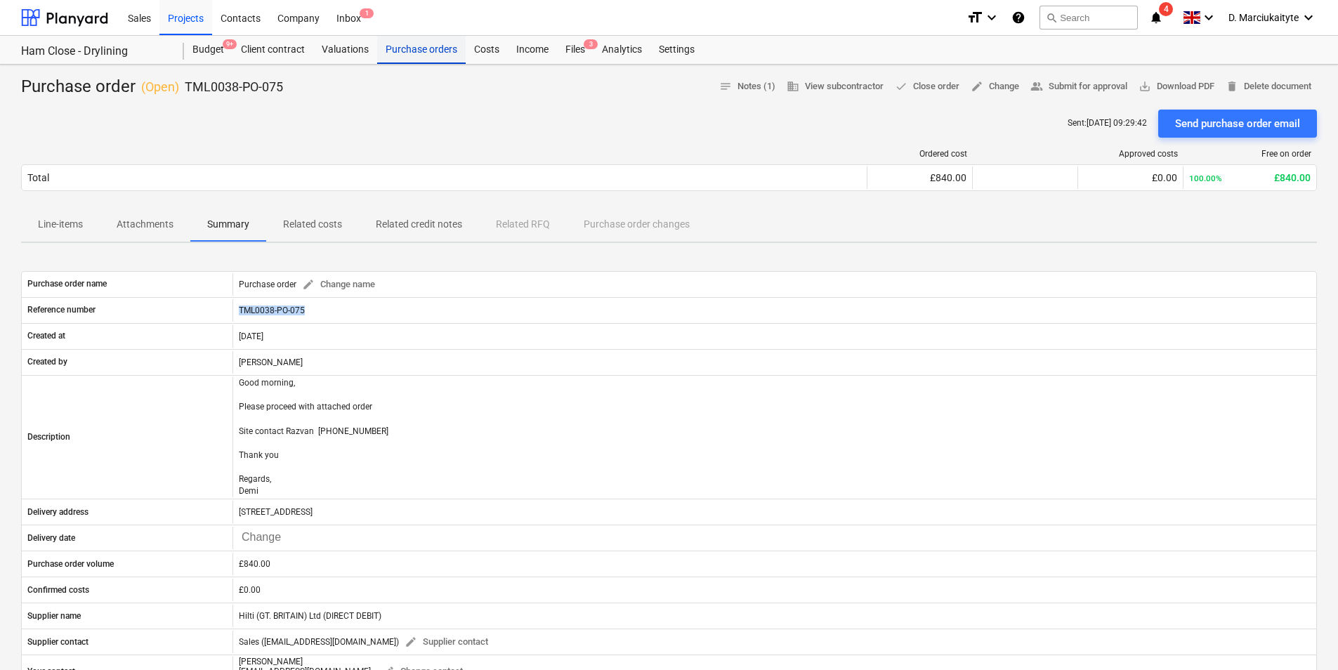
click at [434, 37] on div "Purchase orders" at bounding box center [421, 50] width 89 height 28
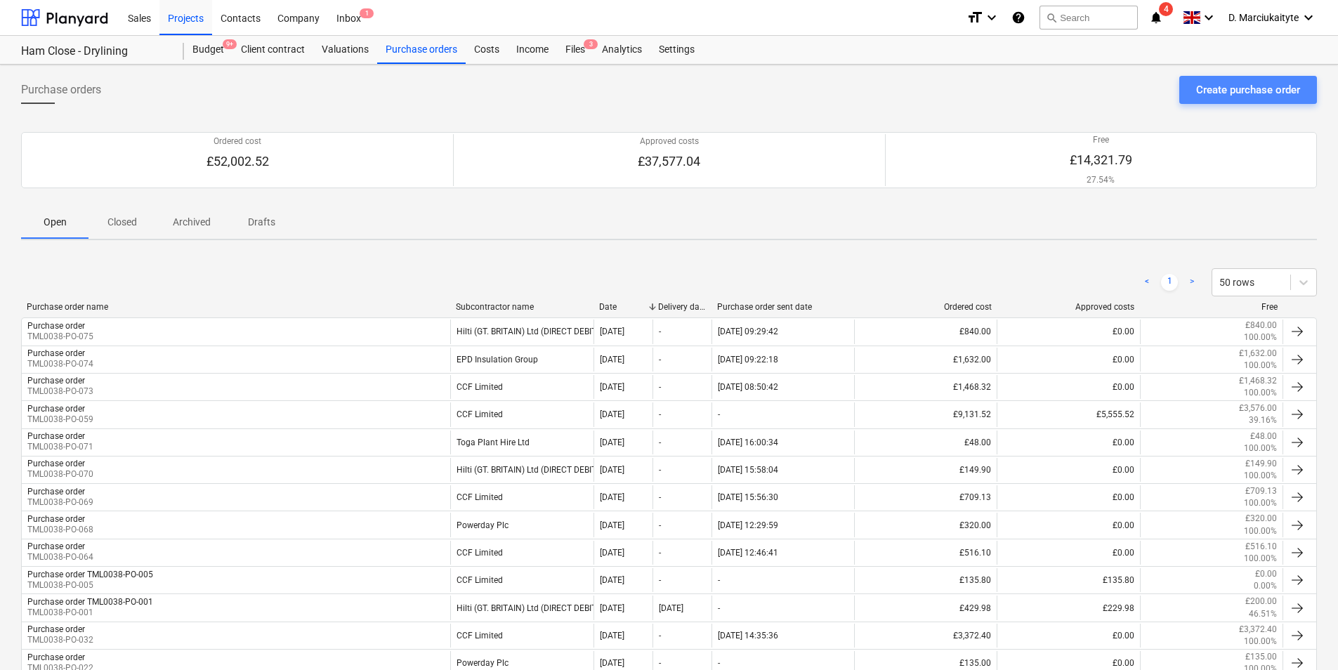
click at [1246, 86] on div "Create purchase order" at bounding box center [1249, 90] width 104 height 18
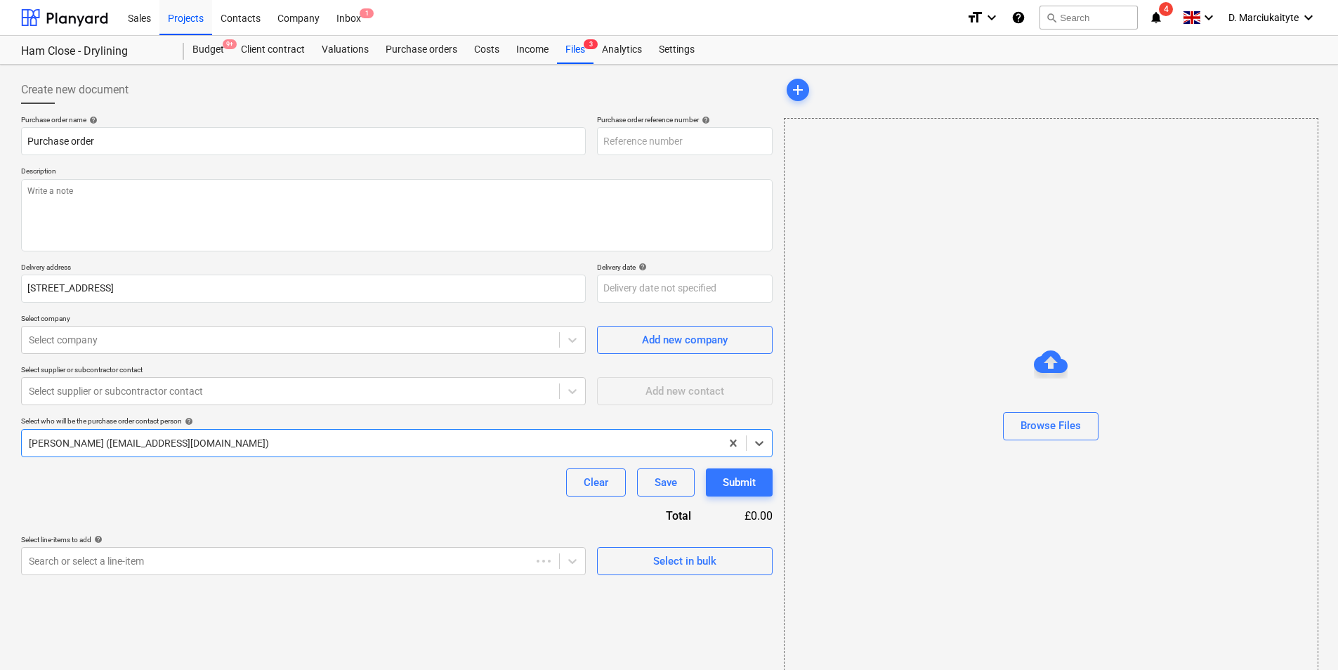
type textarea "x"
type input "TML0038-PO-076"
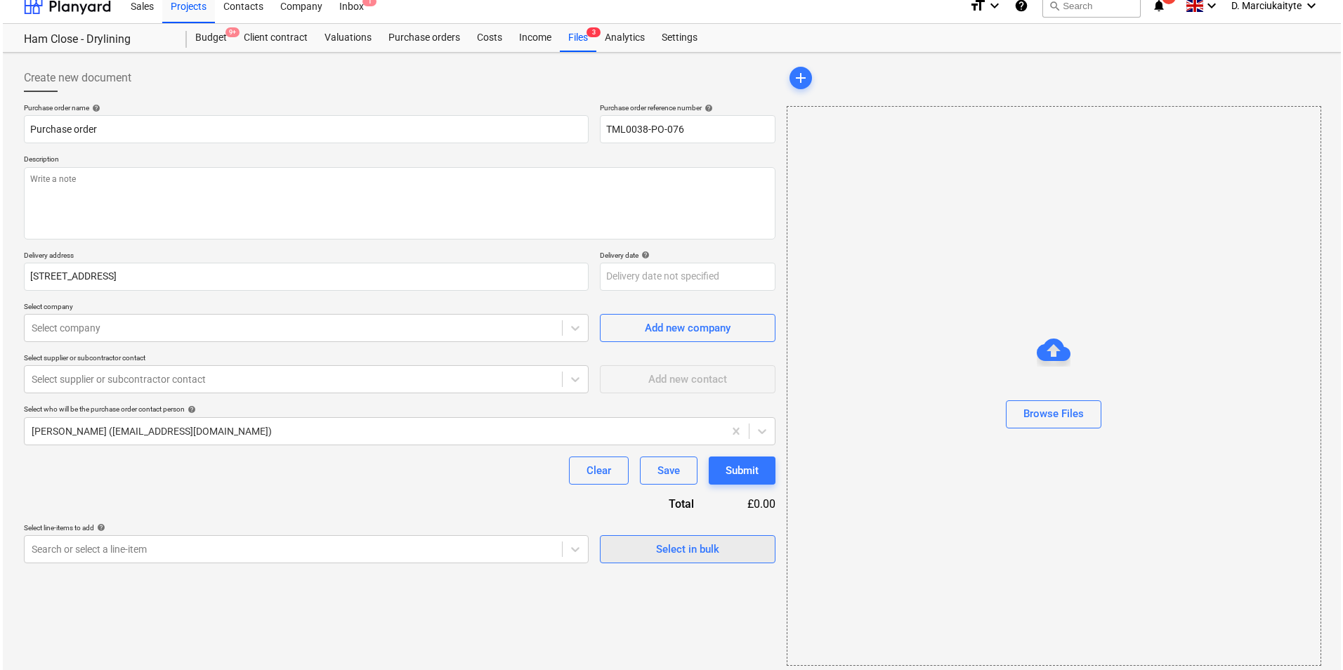
scroll to position [19, 0]
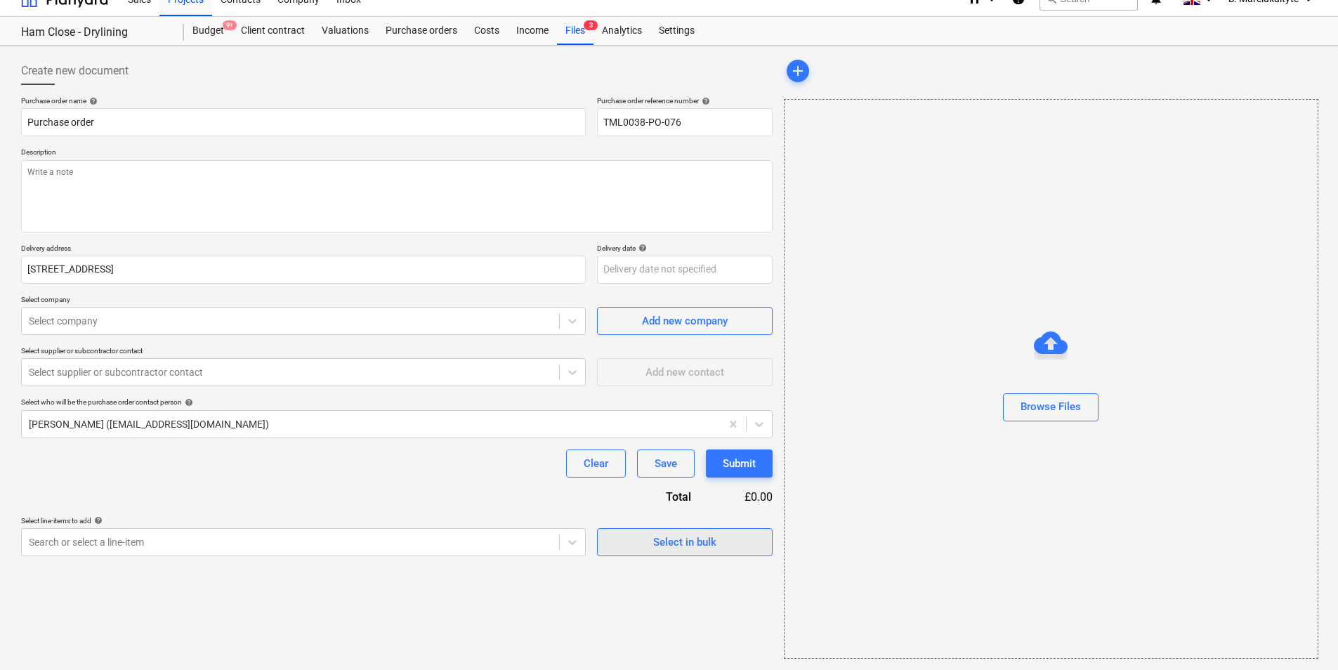
click at [698, 545] on div "Select in bulk" at bounding box center [684, 542] width 63 height 18
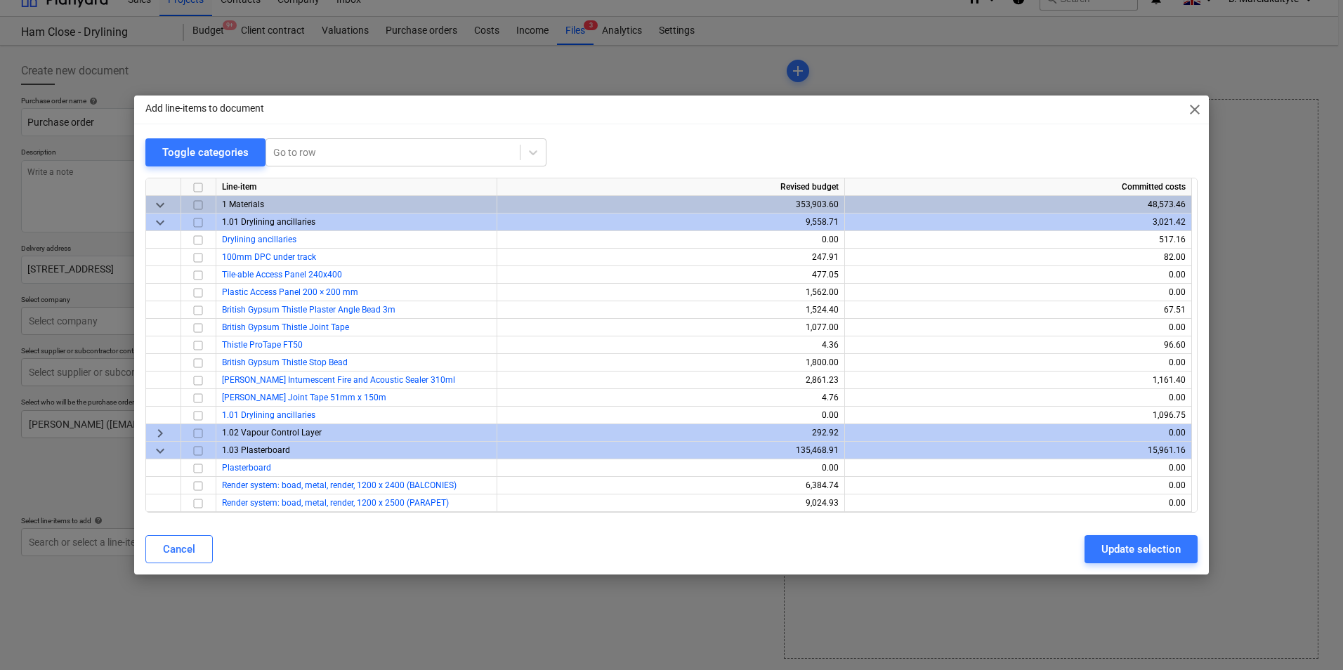
click at [188, 214] on div at bounding box center [198, 223] width 35 height 18
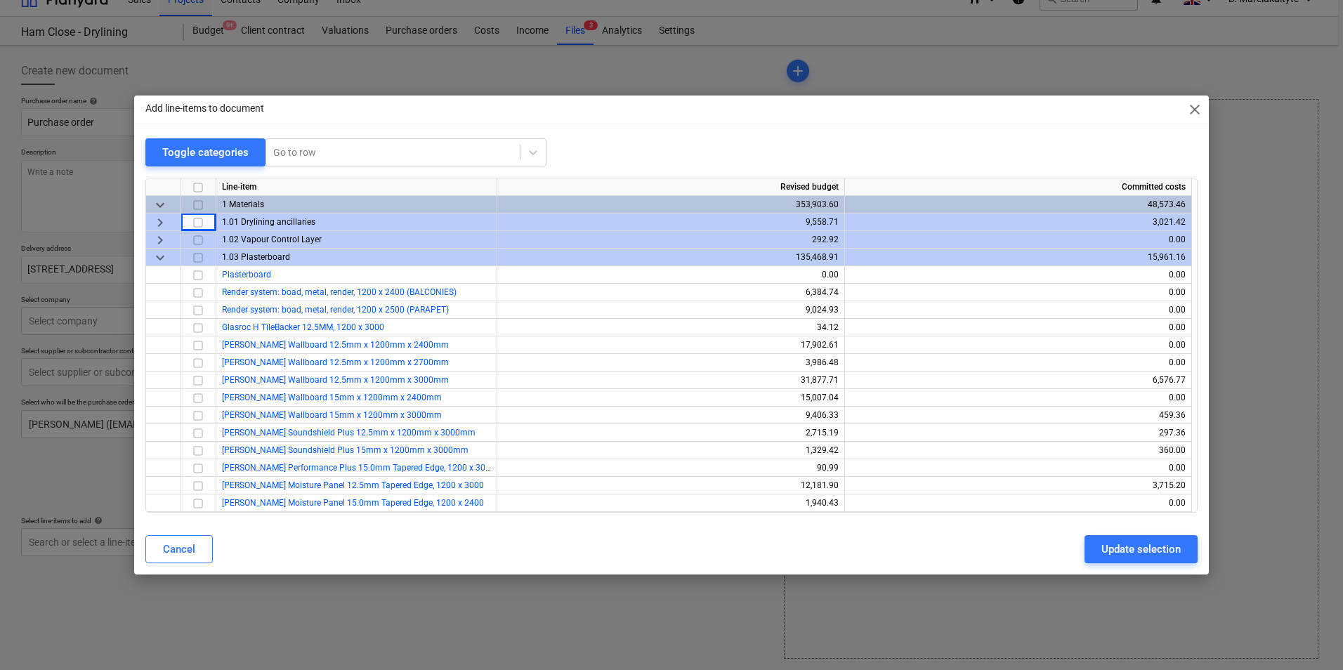
click at [157, 223] on span "keyboard_arrow_right" at bounding box center [160, 222] width 17 height 17
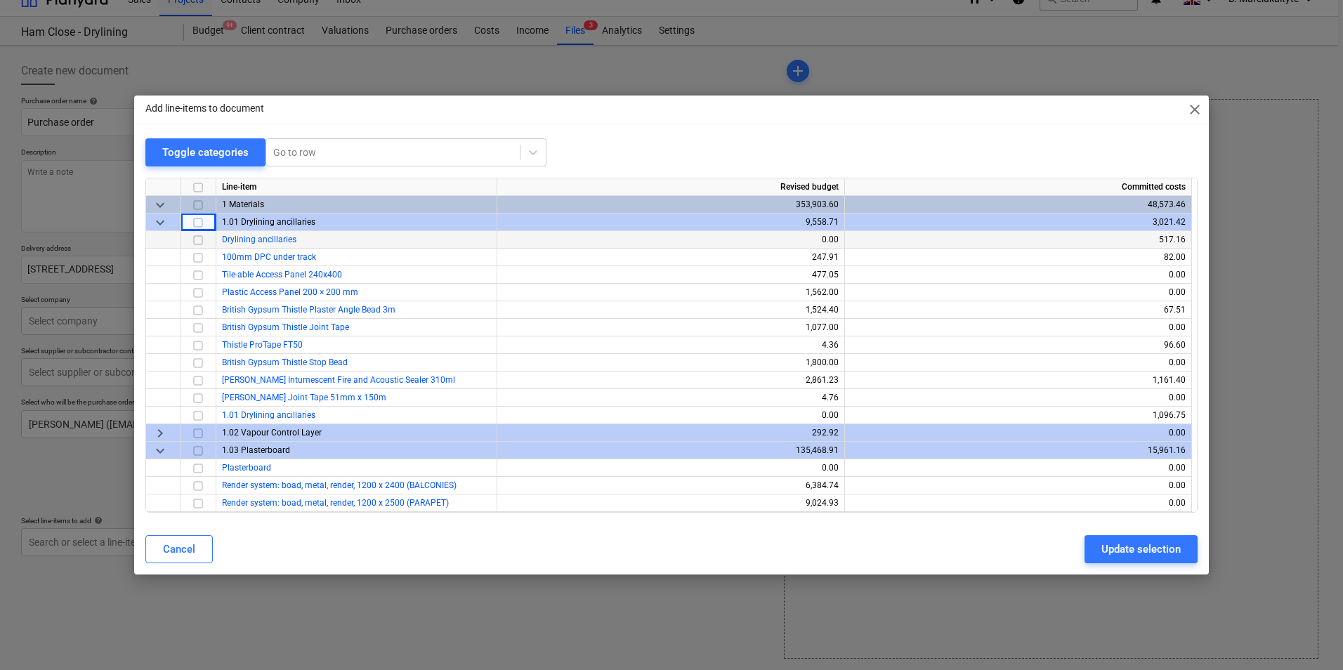
click at [199, 240] on input "checkbox" at bounding box center [198, 240] width 17 height 17
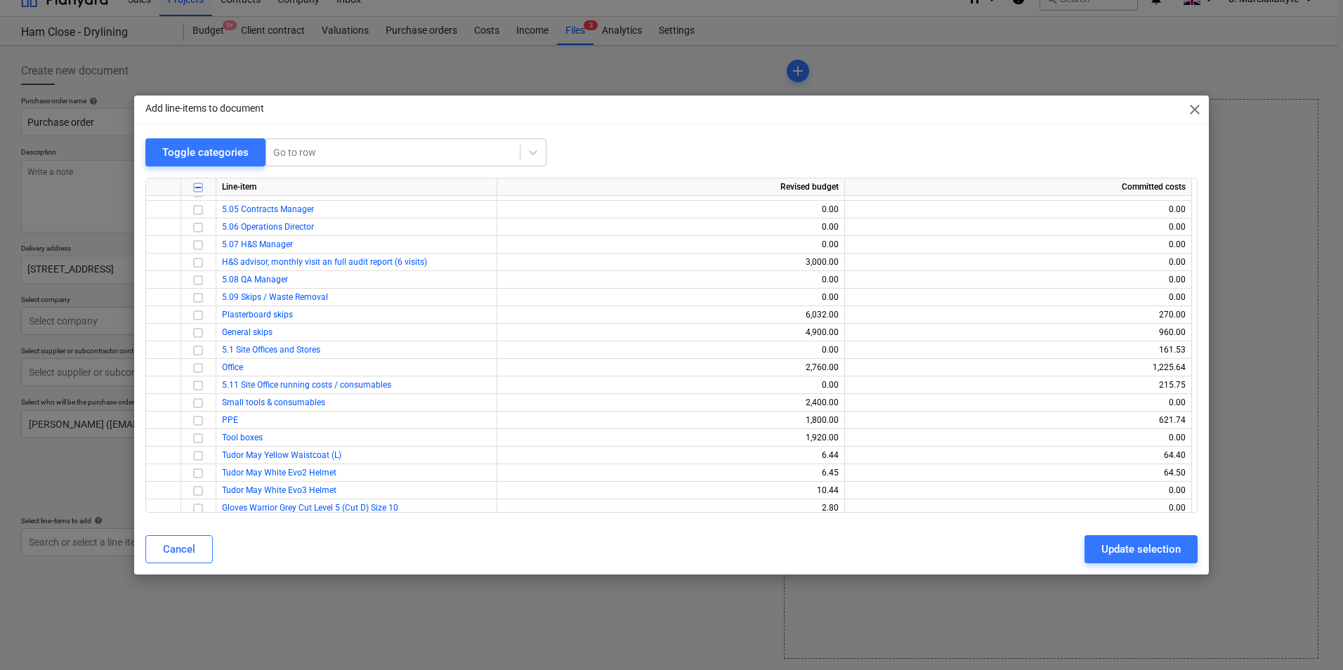
scroll to position [2670, 0]
click at [201, 379] on input "checkbox" at bounding box center [198, 380] width 17 height 17
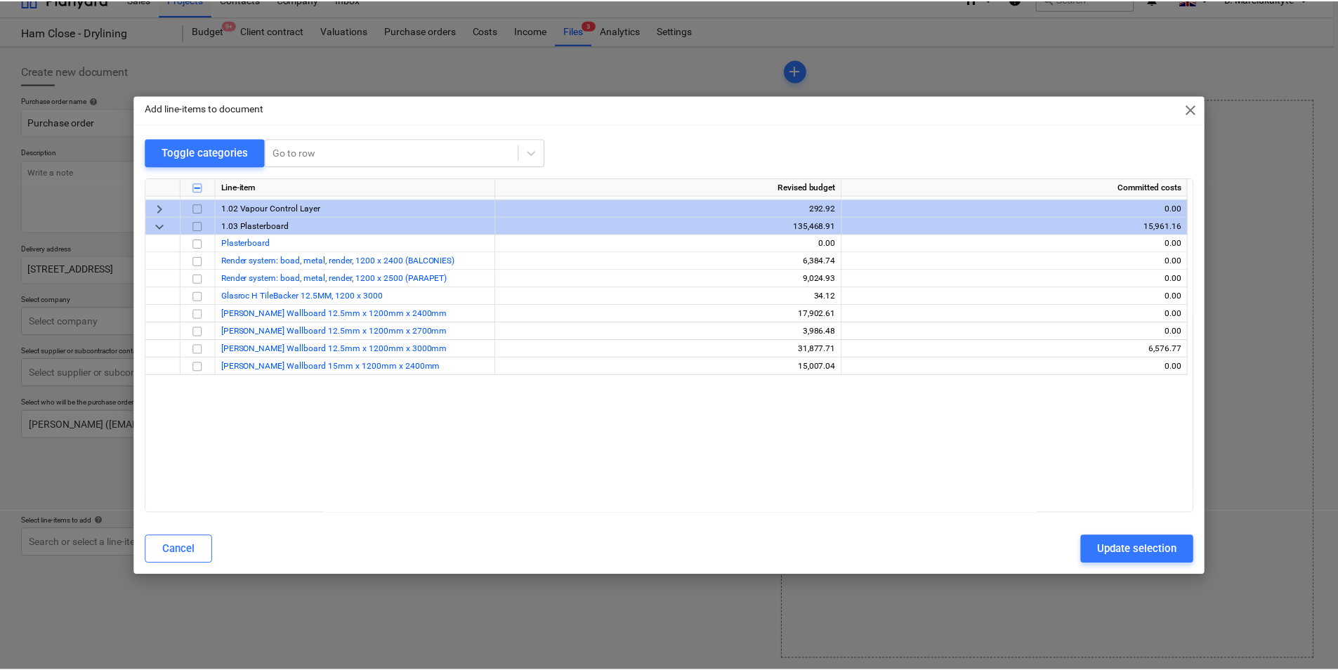
scroll to position [0, 0]
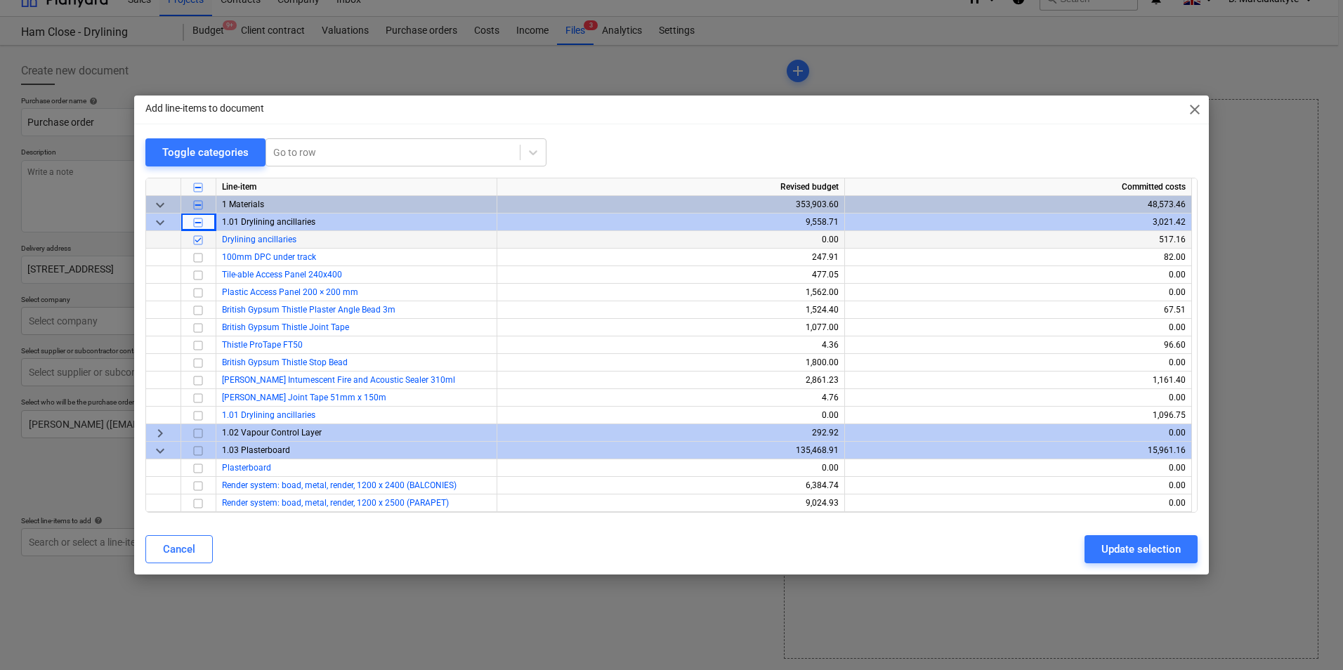
click at [202, 243] on input "checkbox" at bounding box center [198, 240] width 17 height 17
click at [1108, 548] on div "Update selection" at bounding box center [1141, 549] width 79 height 18
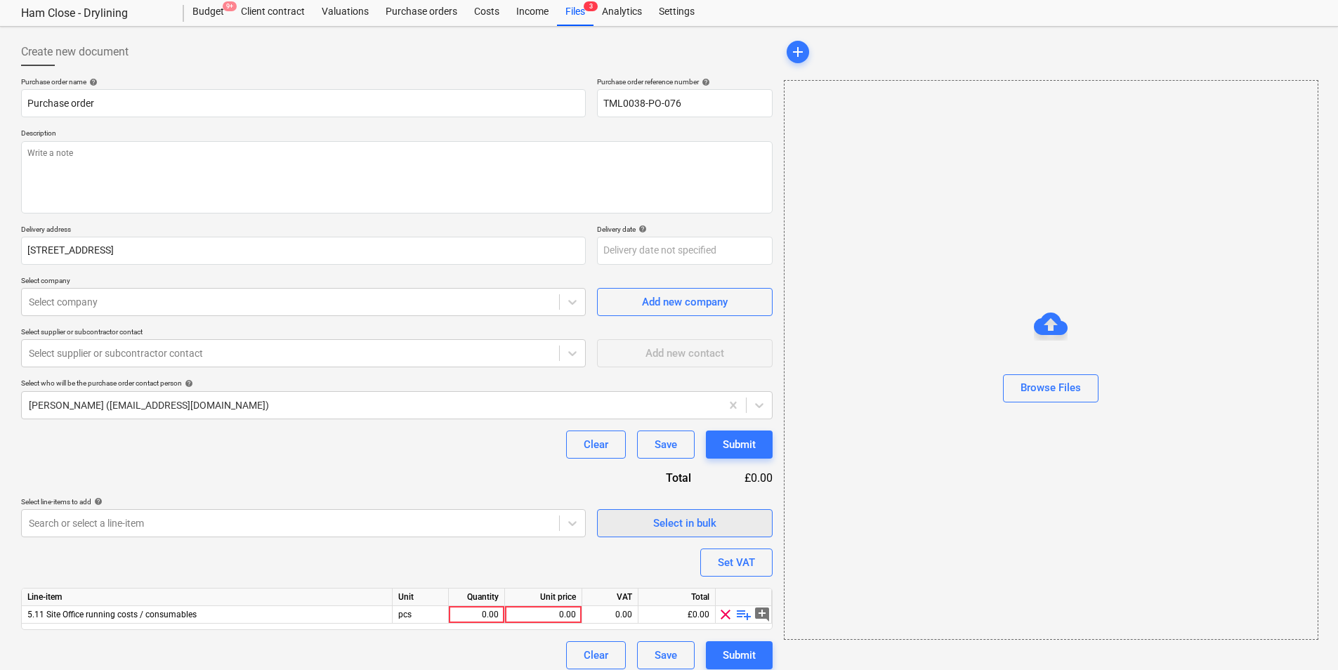
scroll to position [48, 0]
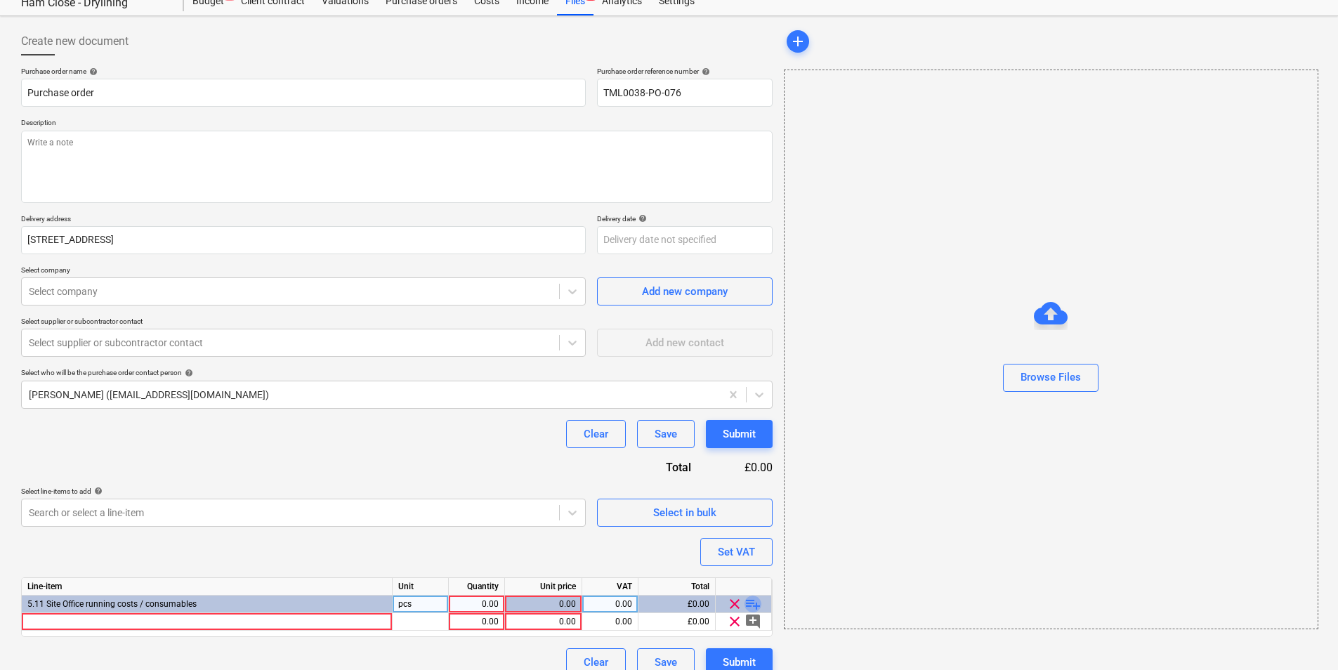
click at [755, 599] on span "playlist_add" at bounding box center [753, 604] width 17 height 17
type textarea "x"
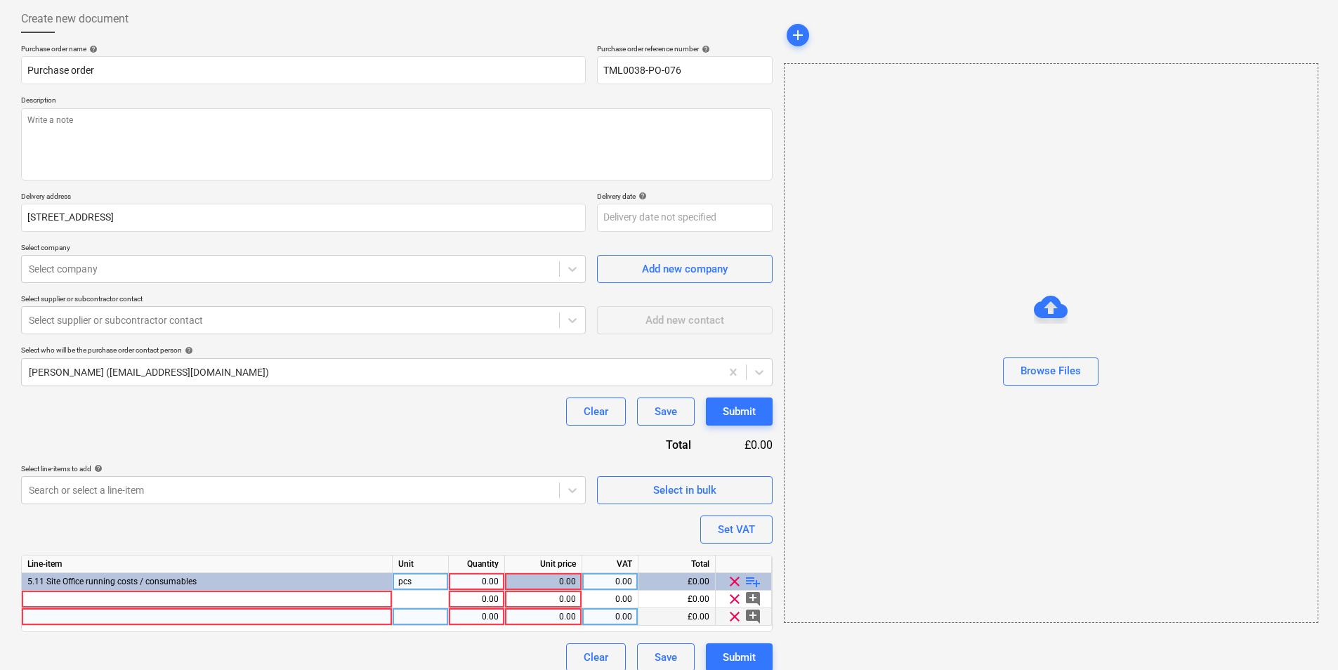
scroll to position [84, 0]
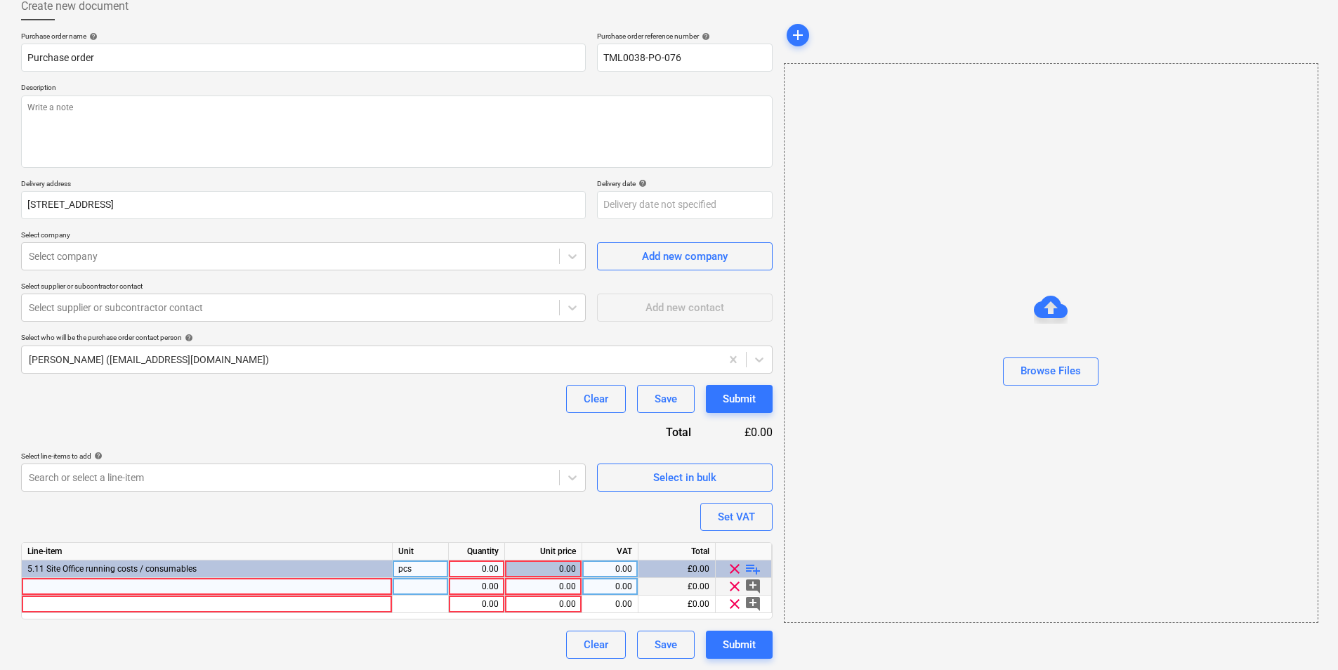
click at [209, 592] on div at bounding box center [207, 587] width 371 height 18
type input "Makita 165 x 20mm x 56T Efficut Circ Saw Blade"
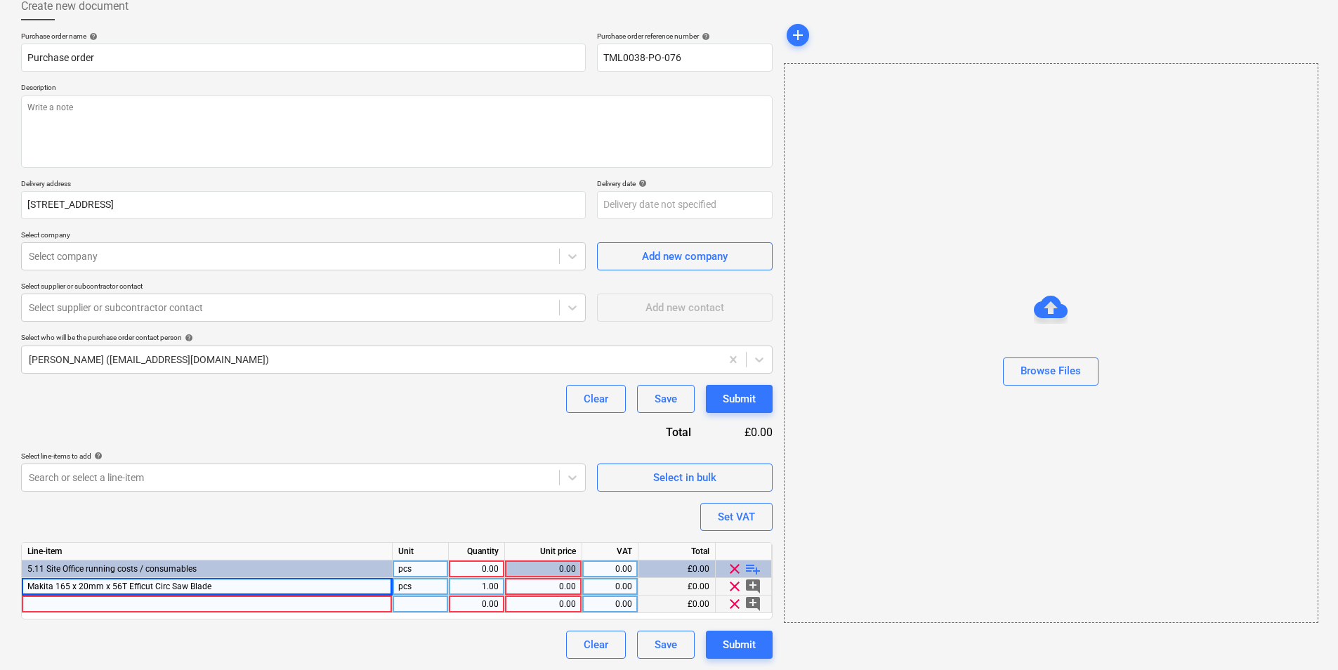
type textarea "x"
click at [263, 602] on div at bounding box center [207, 605] width 371 height 18
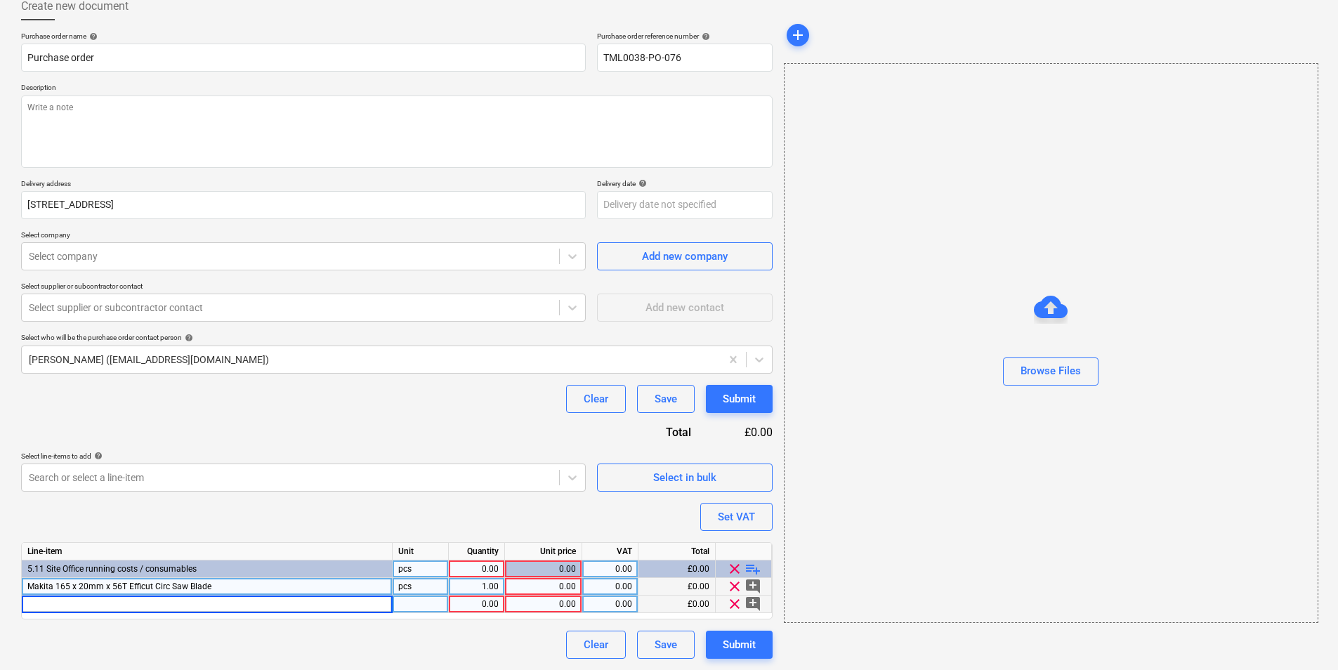
type input "Box of 10 Laddertag Holders + 10 Inserts + 1 Pen"
click at [63, 606] on input "Box of 10 Laddertag Holders + 10 Inserts + 1 Pen" at bounding box center [207, 604] width 370 height 17
type textarea "x"
click at [407, 593] on div "pcs" at bounding box center [421, 587] width 56 height 18
click at [561, 605] on div "0.00" at bounding box center [543, 605] width 65 height 18
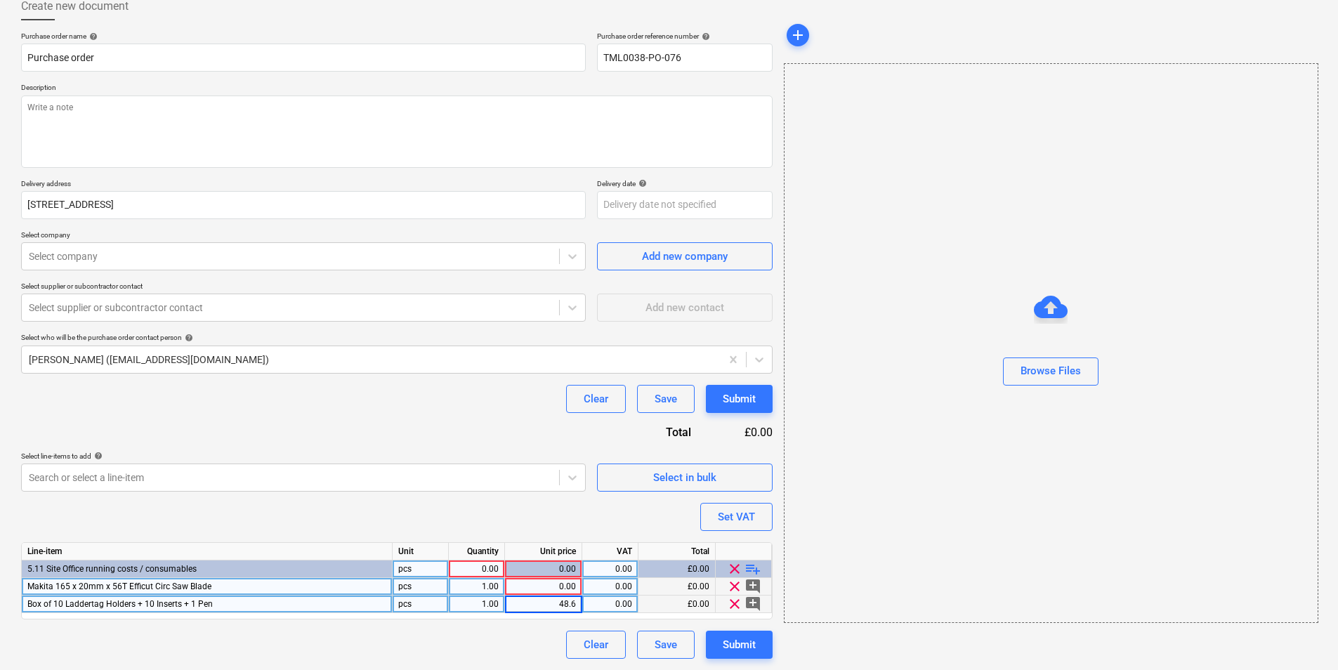
type input "48.62"
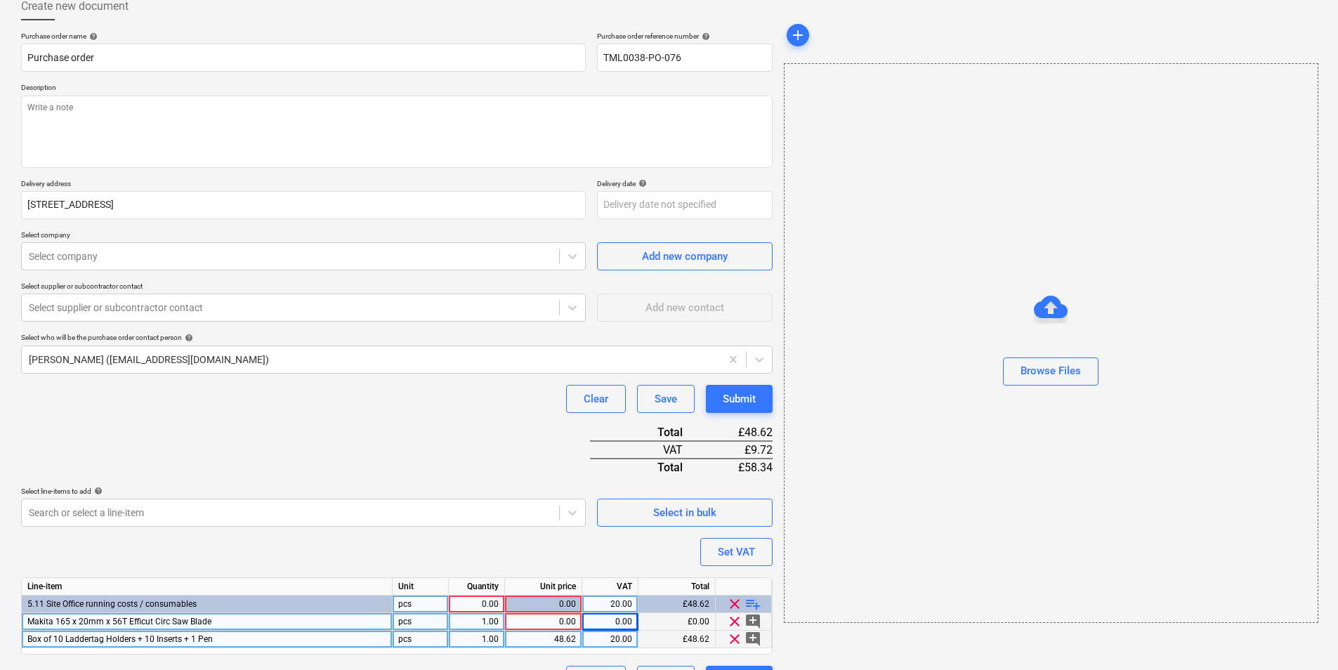
type textarea "x"
click at [490, 615] on div "1.00" at bounding box center [477, 622] width 44 height 18
type input "5"
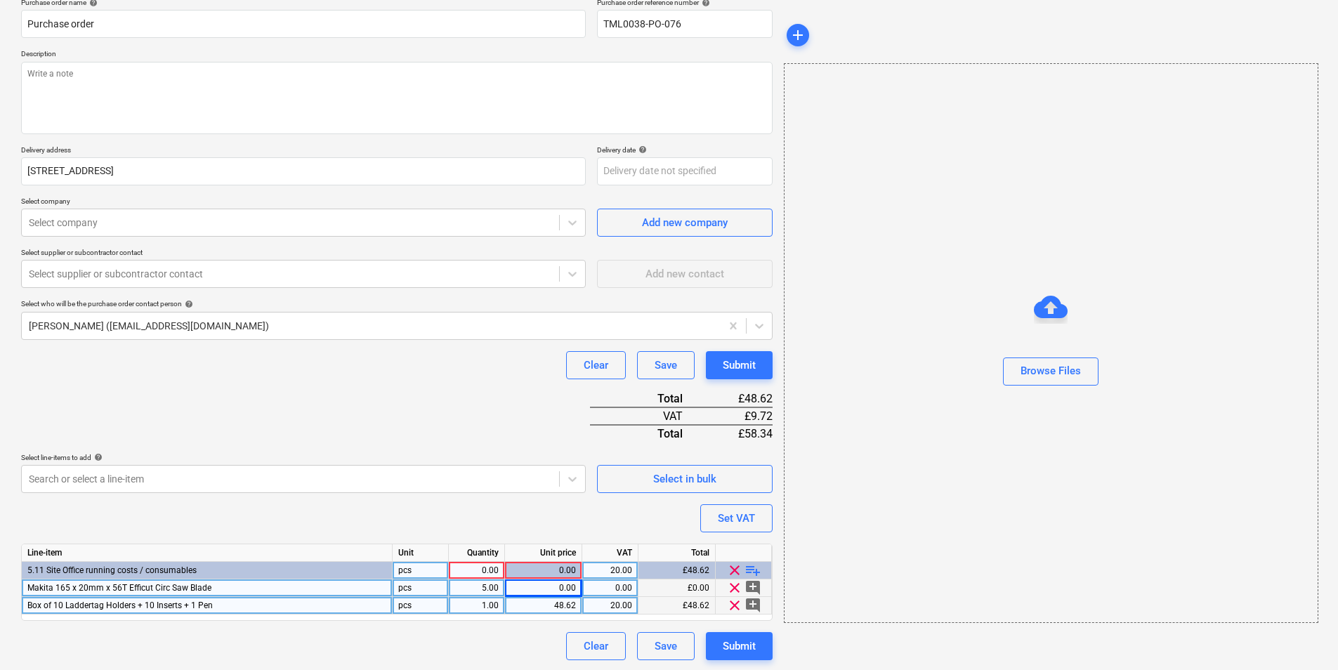
scroll to position [119, 0]
click at [576, 591] on div "0.00" at bounding box center [543, 587] width 77 height 18
type textarea "x"
type input "47.18"
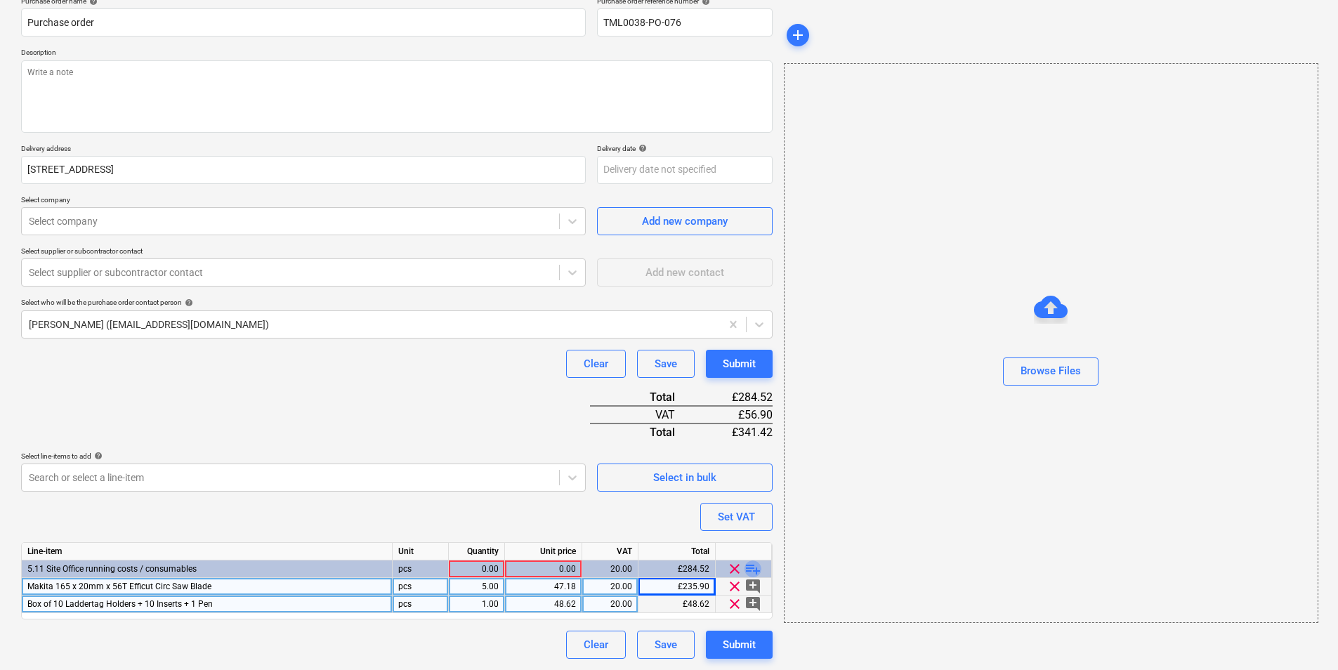
click at [750, 567] on span "playlist_add" at bounding box center [753, 569] width 17 height 17
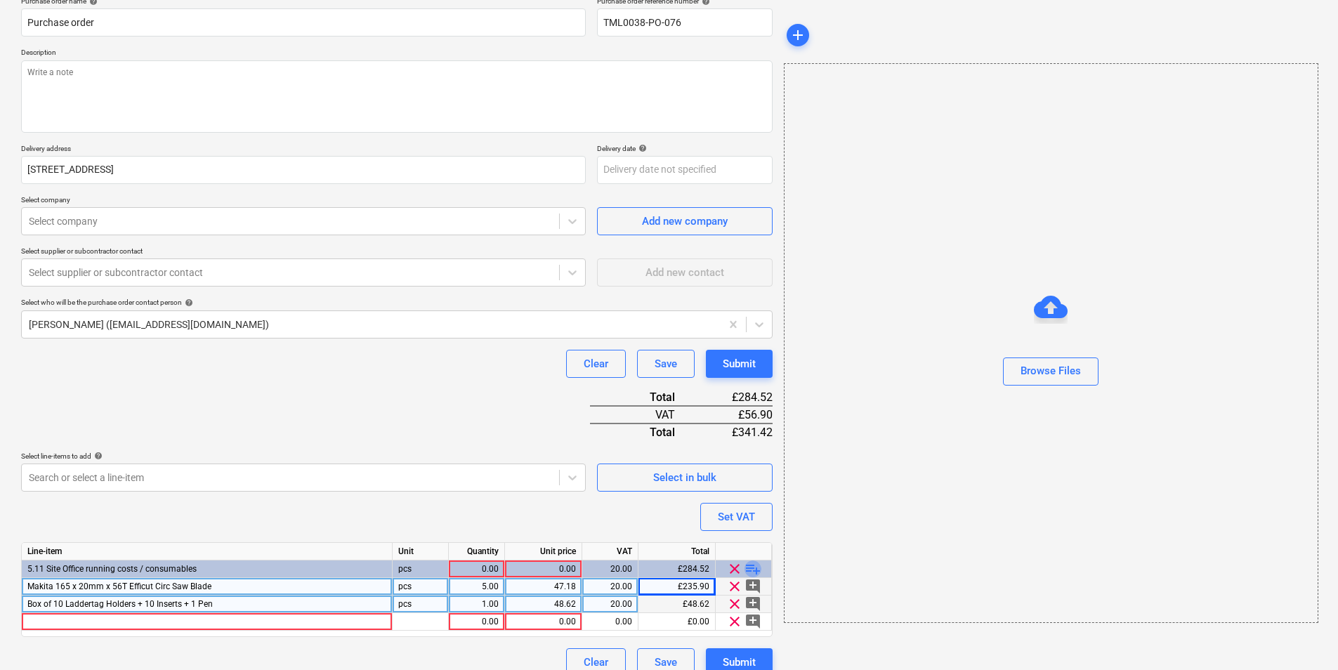
click at [750, 567] on span "playlist_add" at bounding box center [753, 569] width 17 height 17
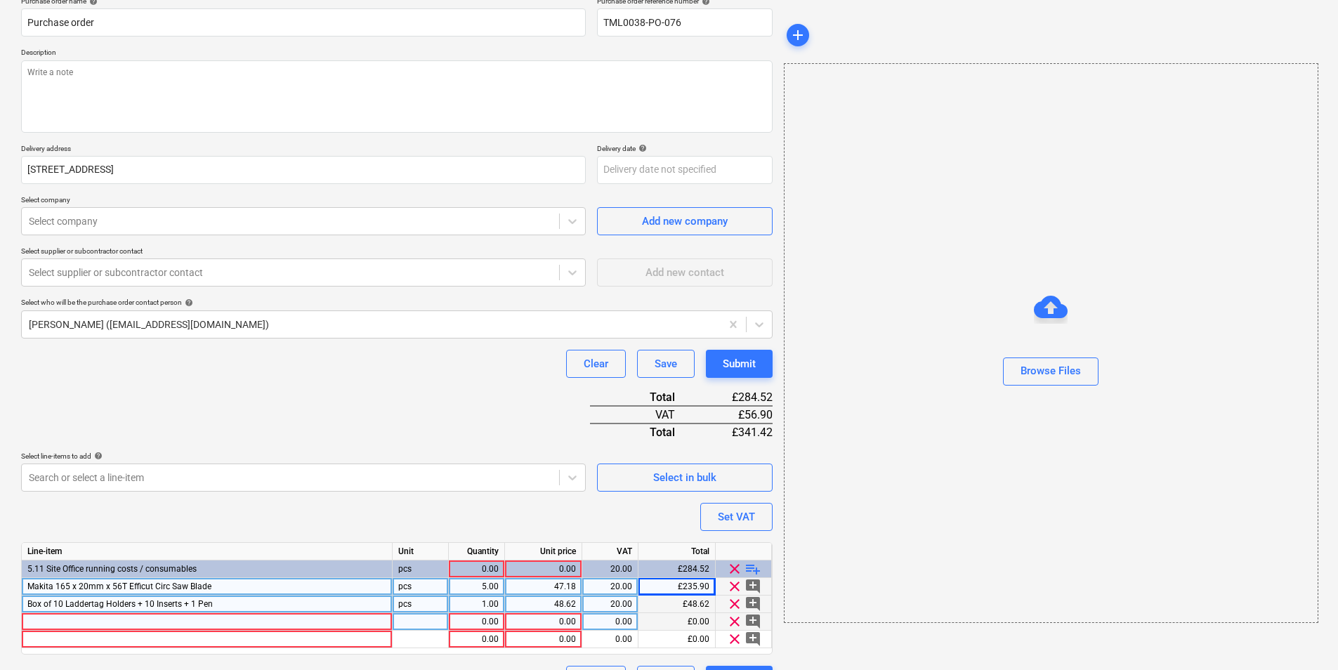
click at [332, 618] on div at bounding box center [207, 622] width 371 height 18
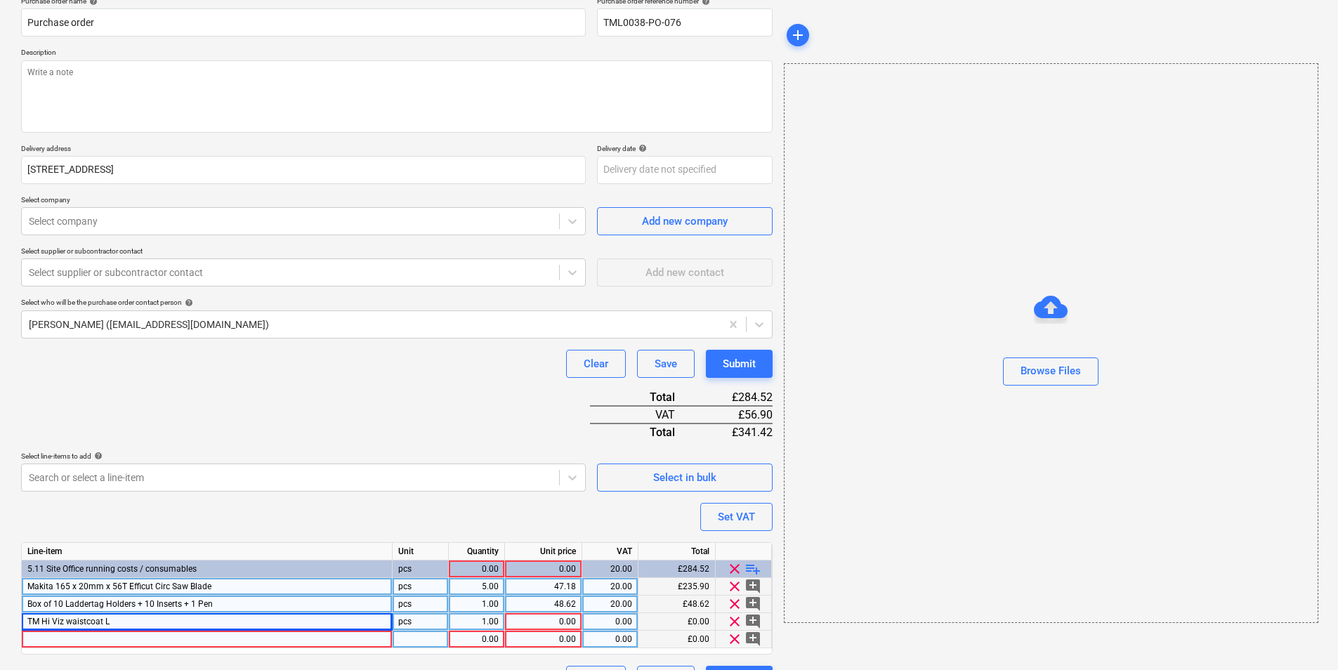
click at [153, 638] on div at bounding box center [207, 640] width 371 height 18
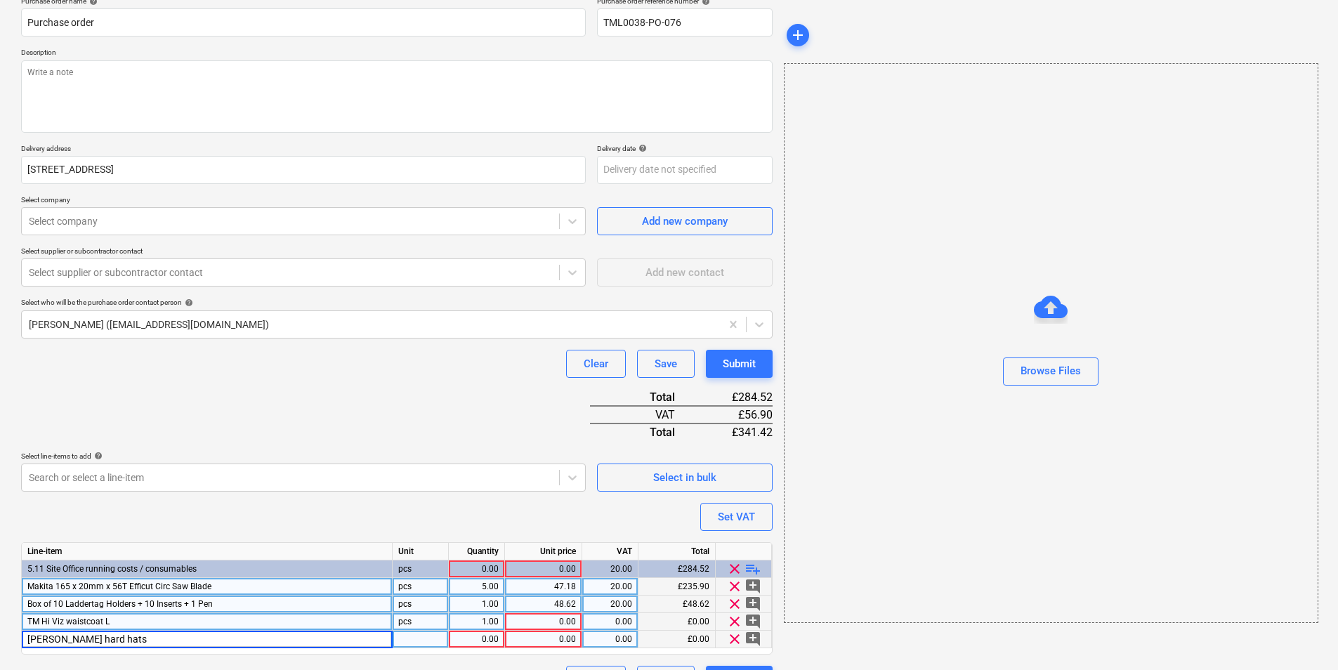
type textarea "x"
click at [436, 648] on div at bounding box center [421, 640] width 56 height 18
click at [480, 619] on div "1.00" at bounding box center [477, 622] width 44 height 18
type input "5"
type textarea "x"
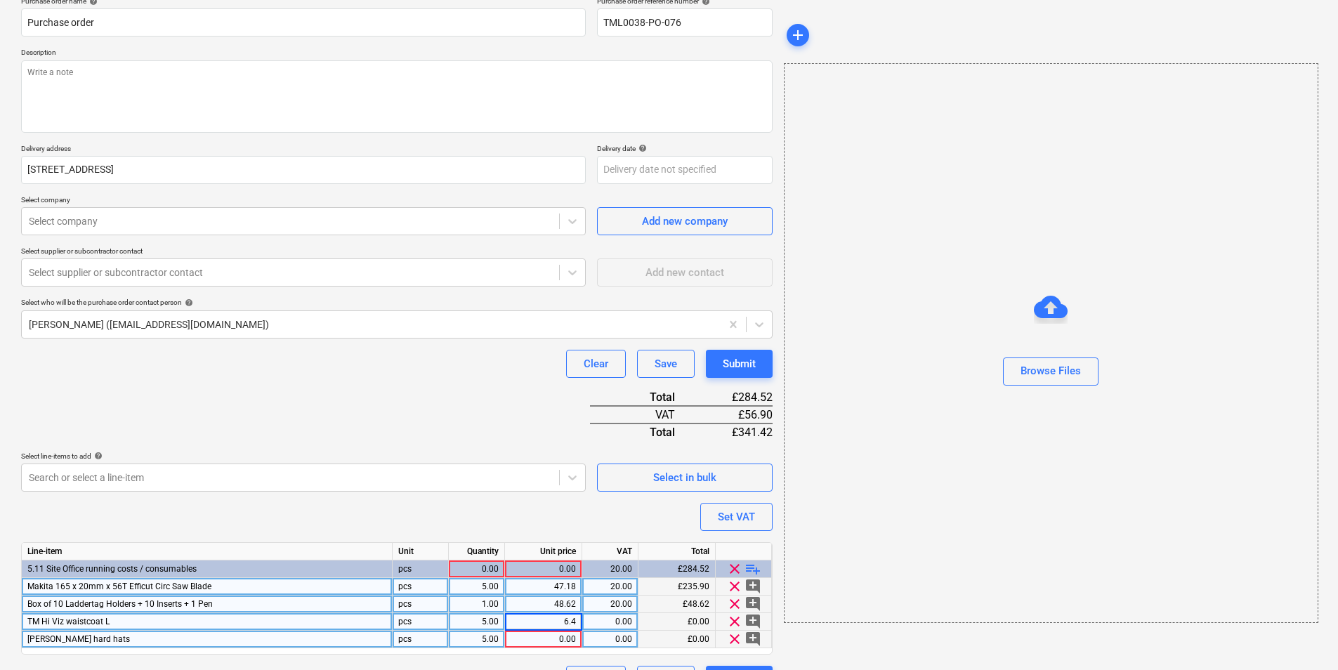
type input "6.44"
type textarea "x"
type input "6.45"
type textarea "x"
type input "20"
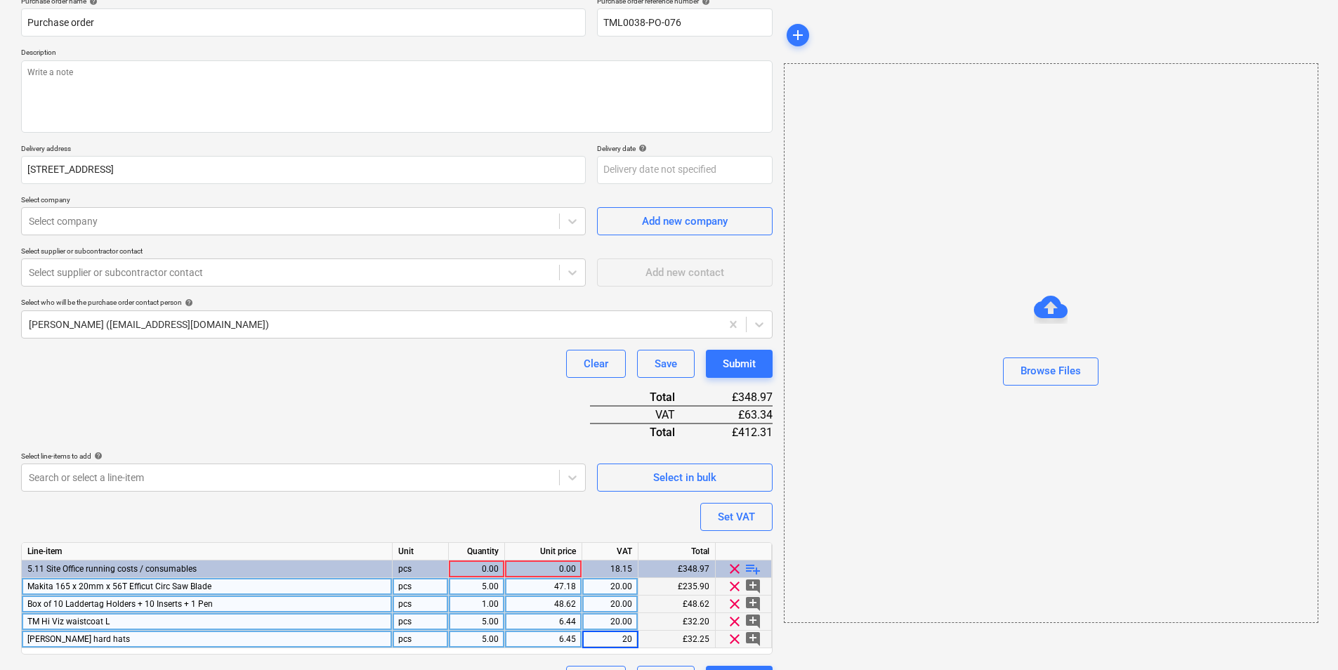
type textarea "x"
click at [495, 565] on div "0.00" at bounding box center [477, 570] width 44 height 18
type input "1"
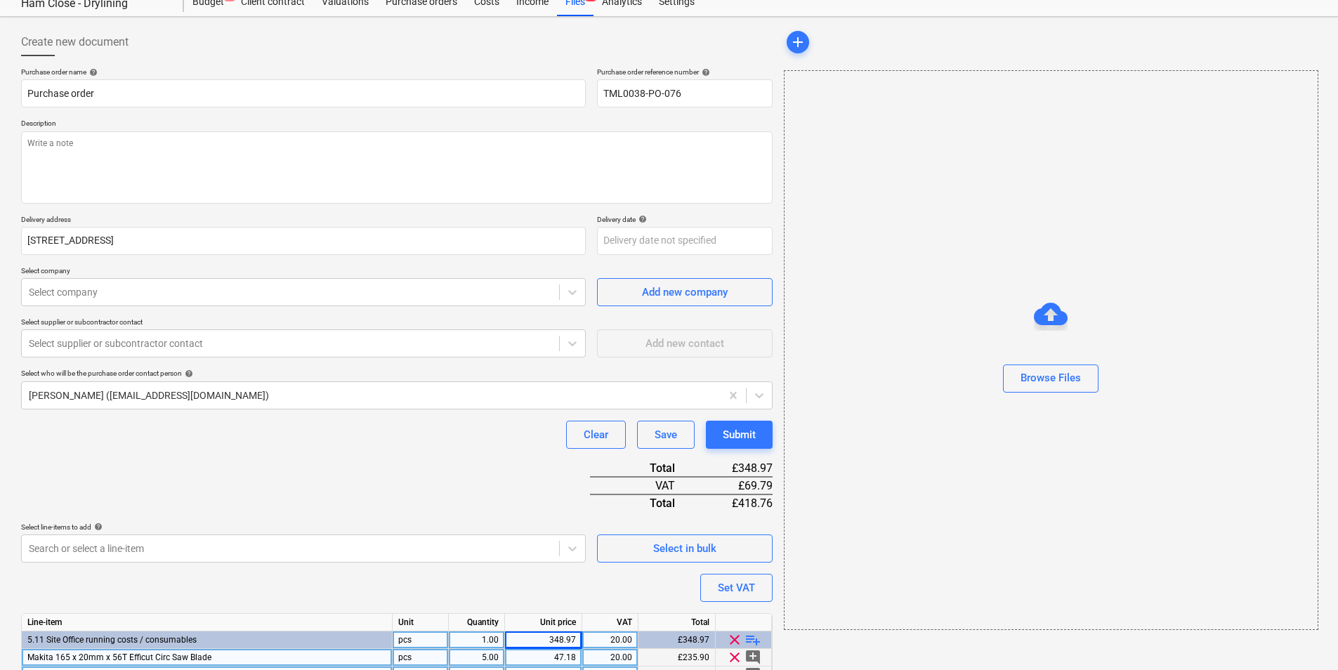
scroll to position [0, 0]
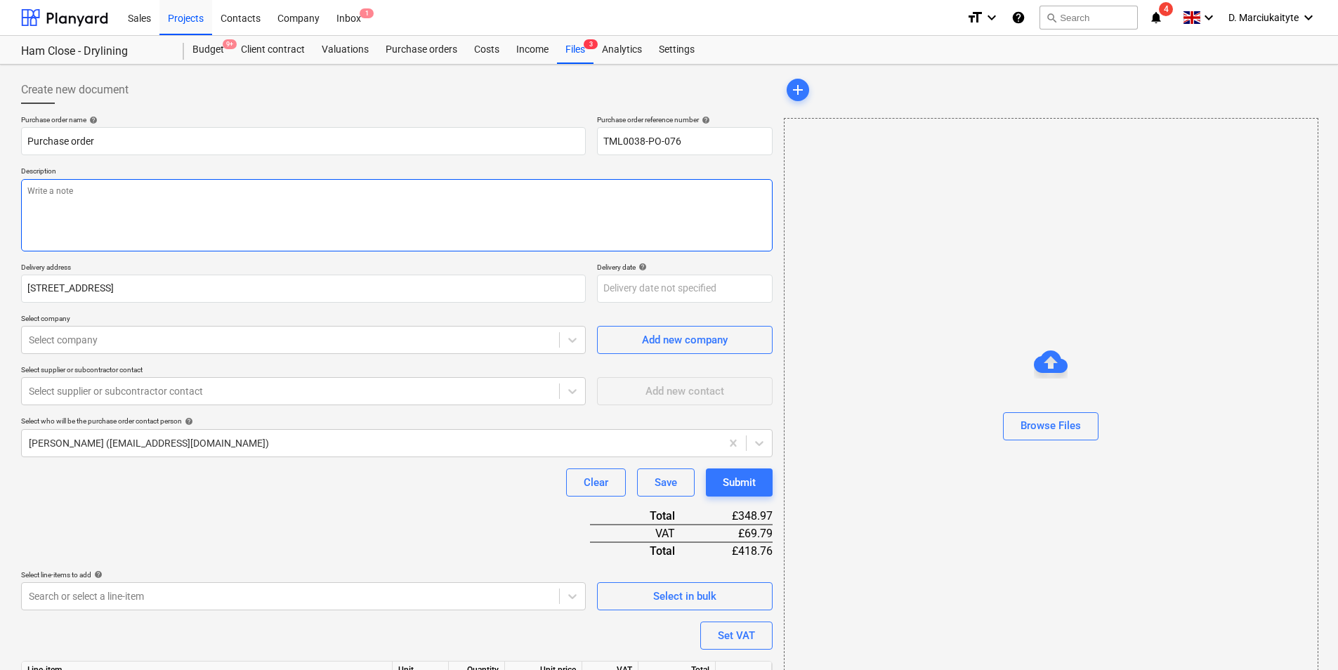
click at [116, 195] on textarea at bounding box center [397, 215] width 752 height 72
type textarea "x"
type textarea "G"
type textarea "x"
type textarea "Go"
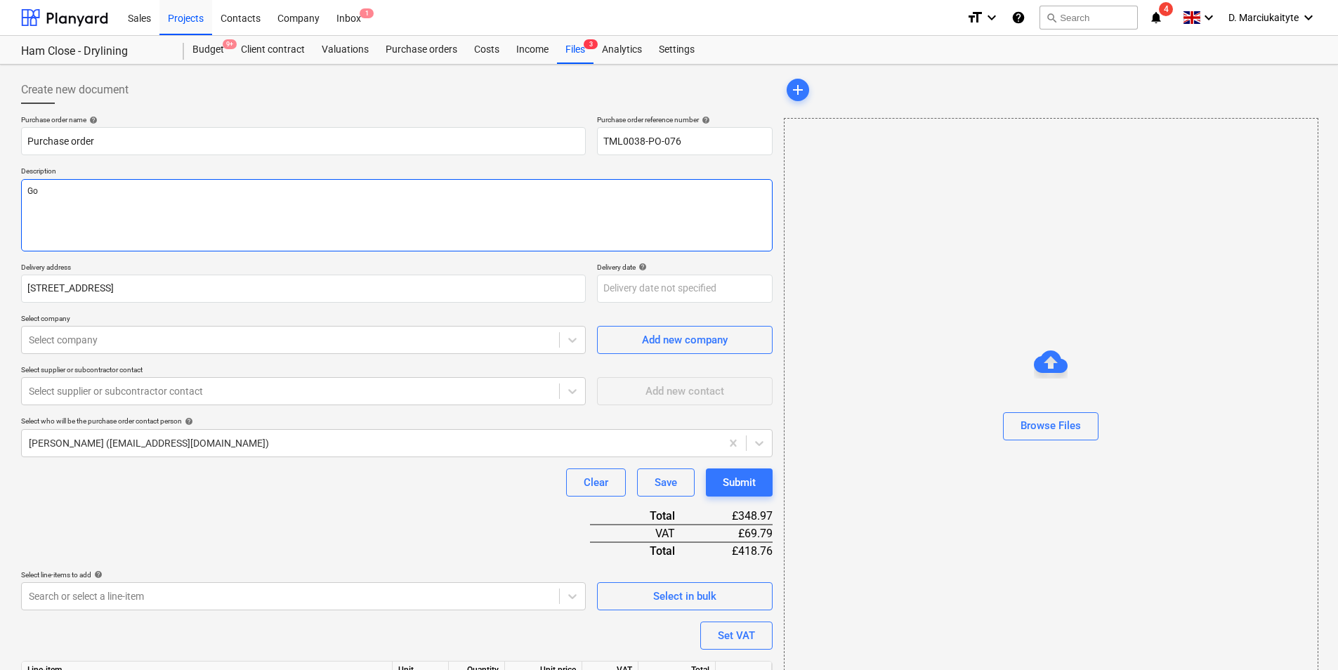
type textarea "x"
type textarea "Goo"
type textarea "x"
type textarea "Good"
type textarea "x"
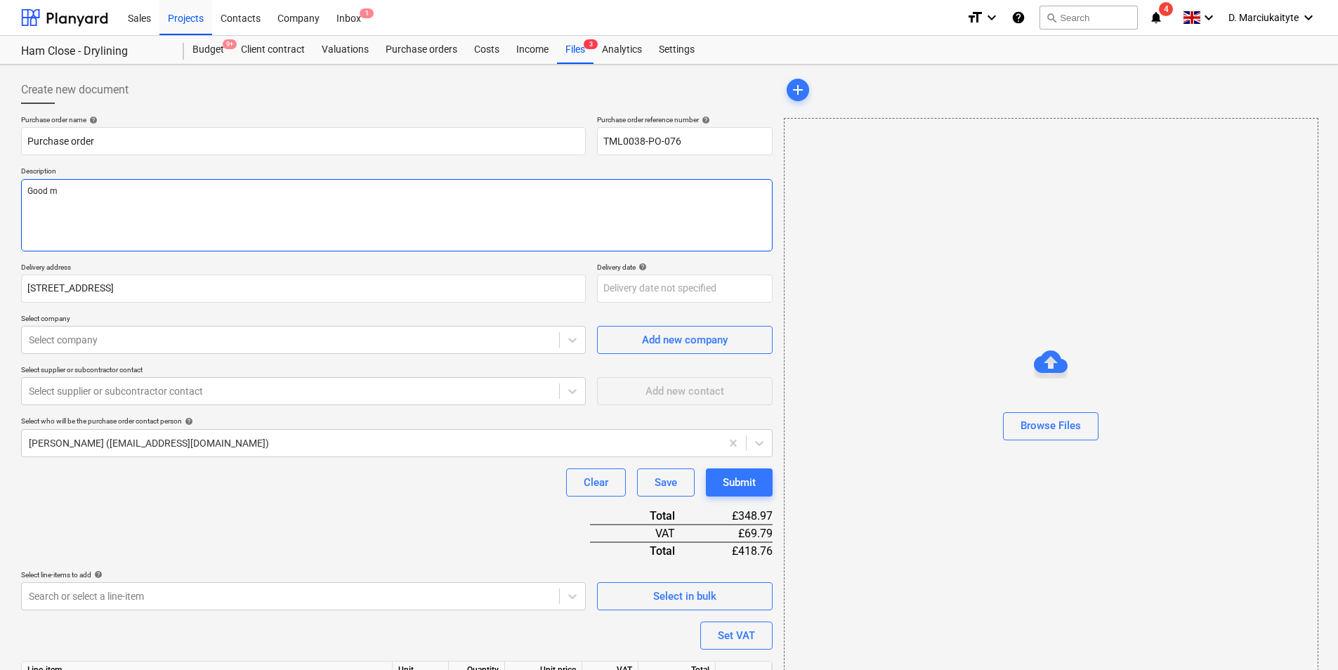
type textarea "Good mo"
type textarea "x"
type textarea "Good morn"
type textarea "x"
type textarea "Good morni"
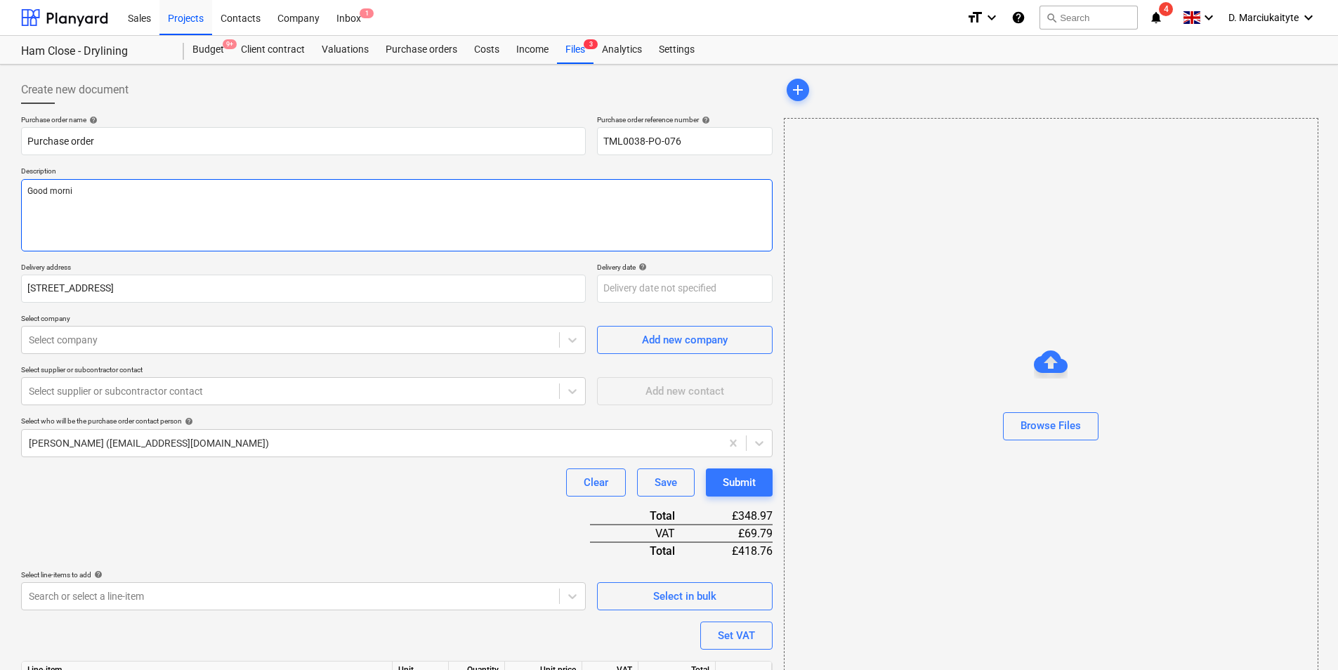
type textarea "x"
type textarea "Good mornin"
type textarea "x"
type textarea "Good morning"
type textarea "x"
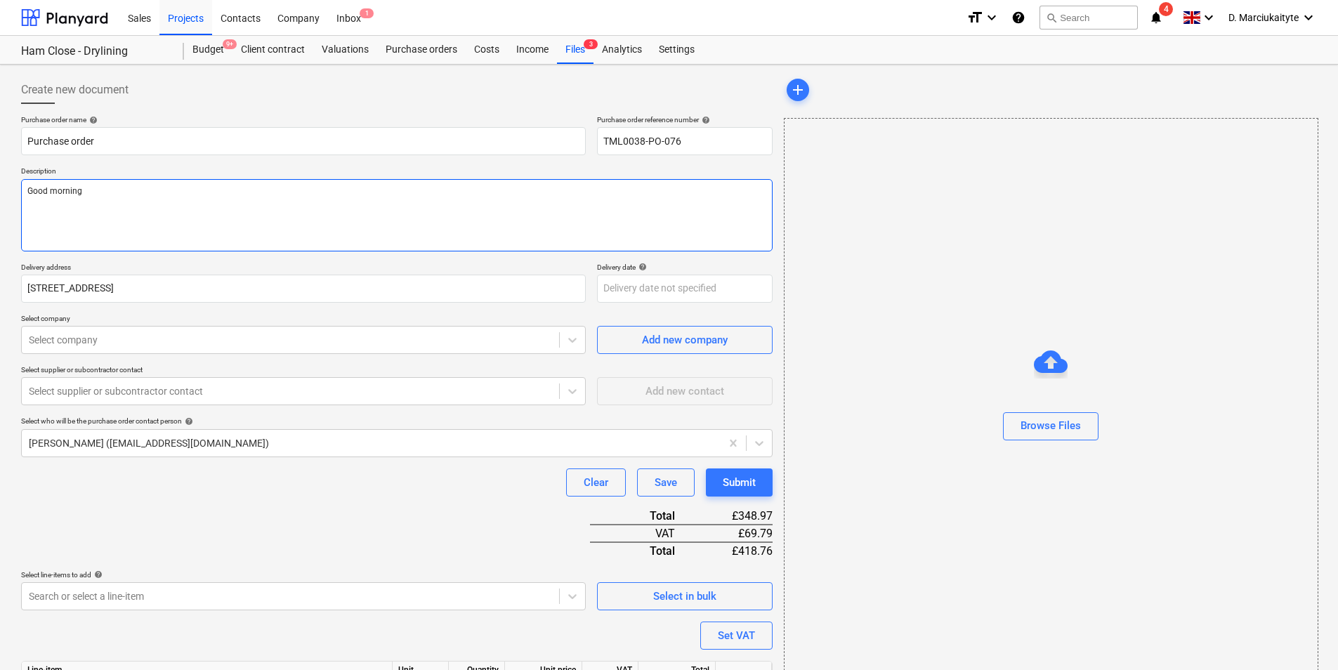
type textarea "Good morning,"
type textarea "x"
type textarea "Good morning,"
type textarea "x"
type textarea "Good morning,"
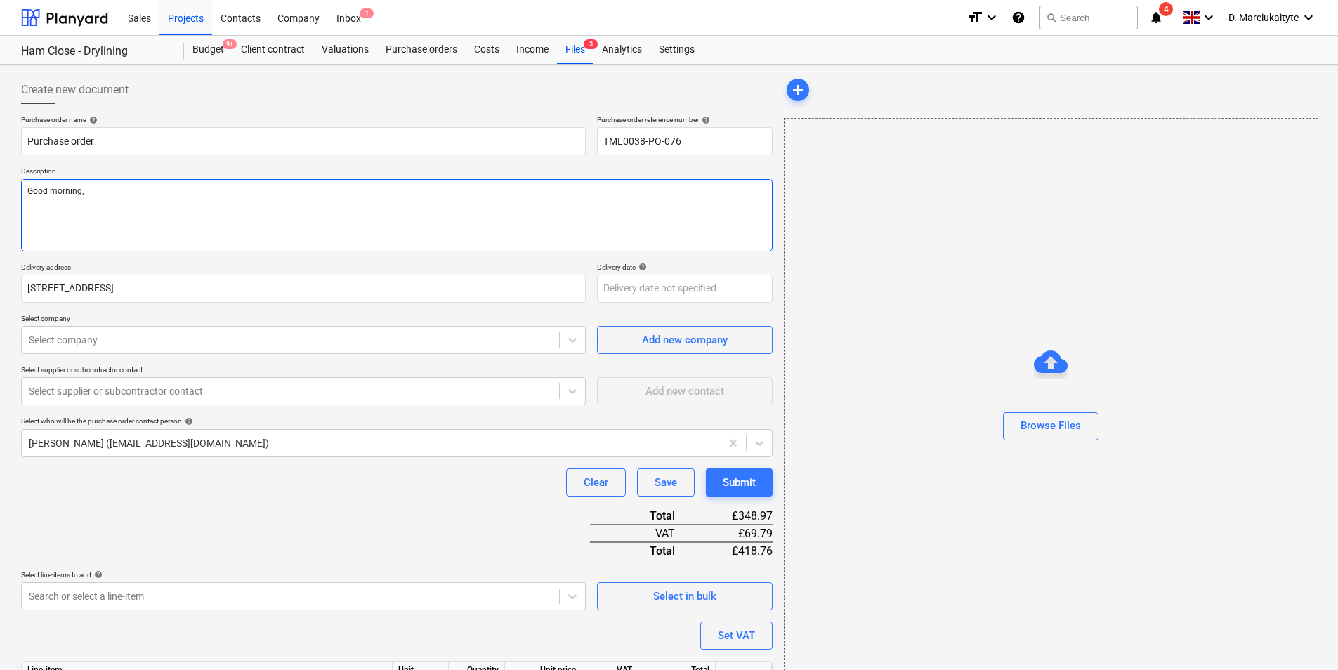
type textarea "x"
type textarea "Good morning, Pl"
type textarea "x"
type textarea "Good morning, Ple"
type textarea "x"
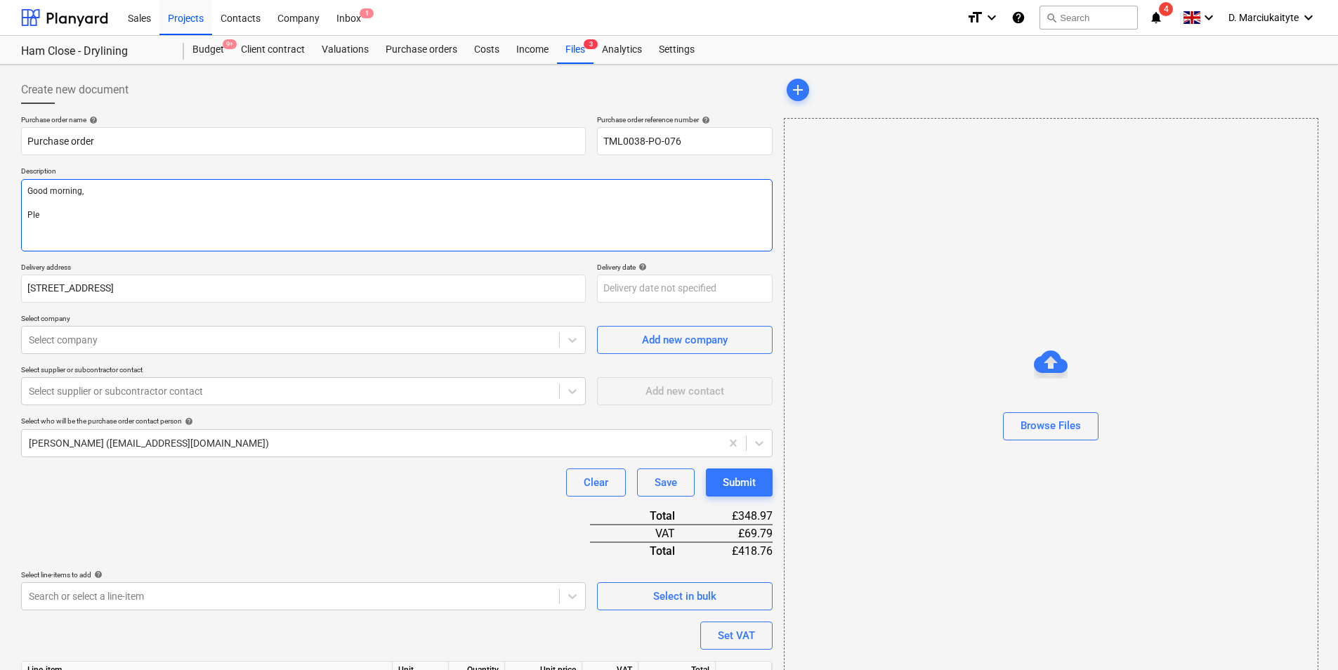
type textarea "Good morning, Plea"
type textarea "x"
type textarea "Good morning, Pleas"
type textarea "x"
type textarea "Good morning, Please"
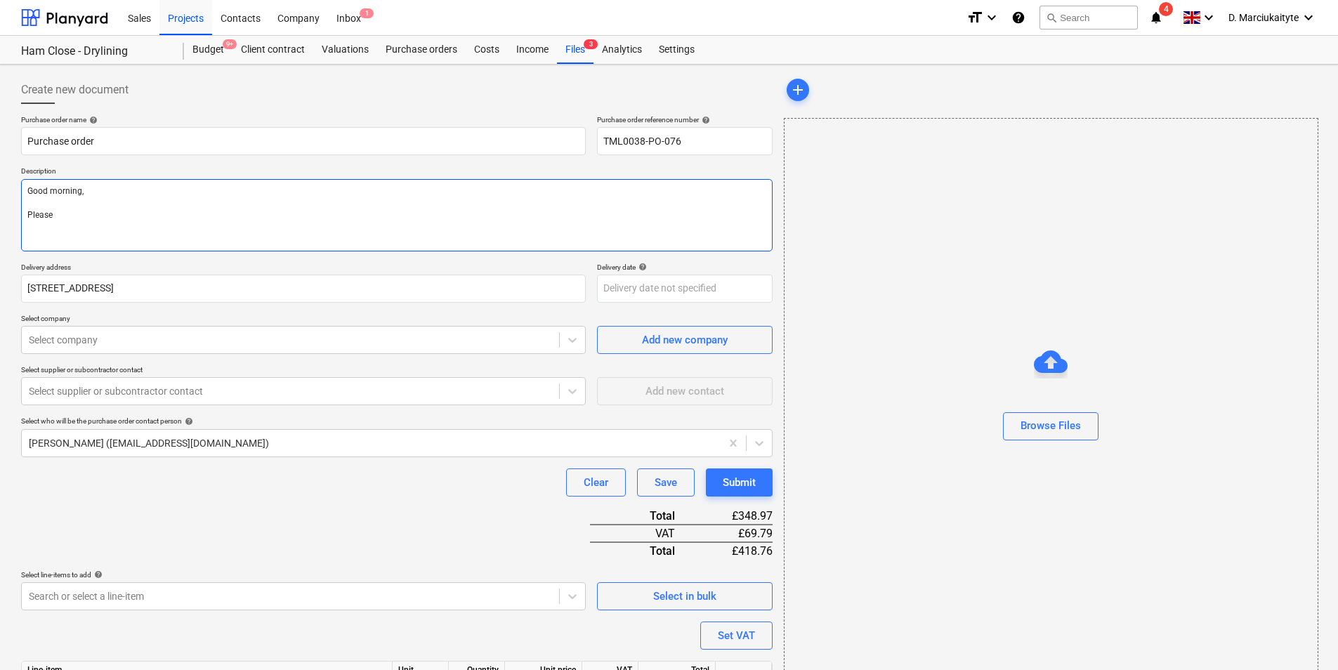
type textarea "x"
type textarea "Good morning, Please p"
type textarea "x"
type textarea "Good morning, Please pr"
type textarea "x"
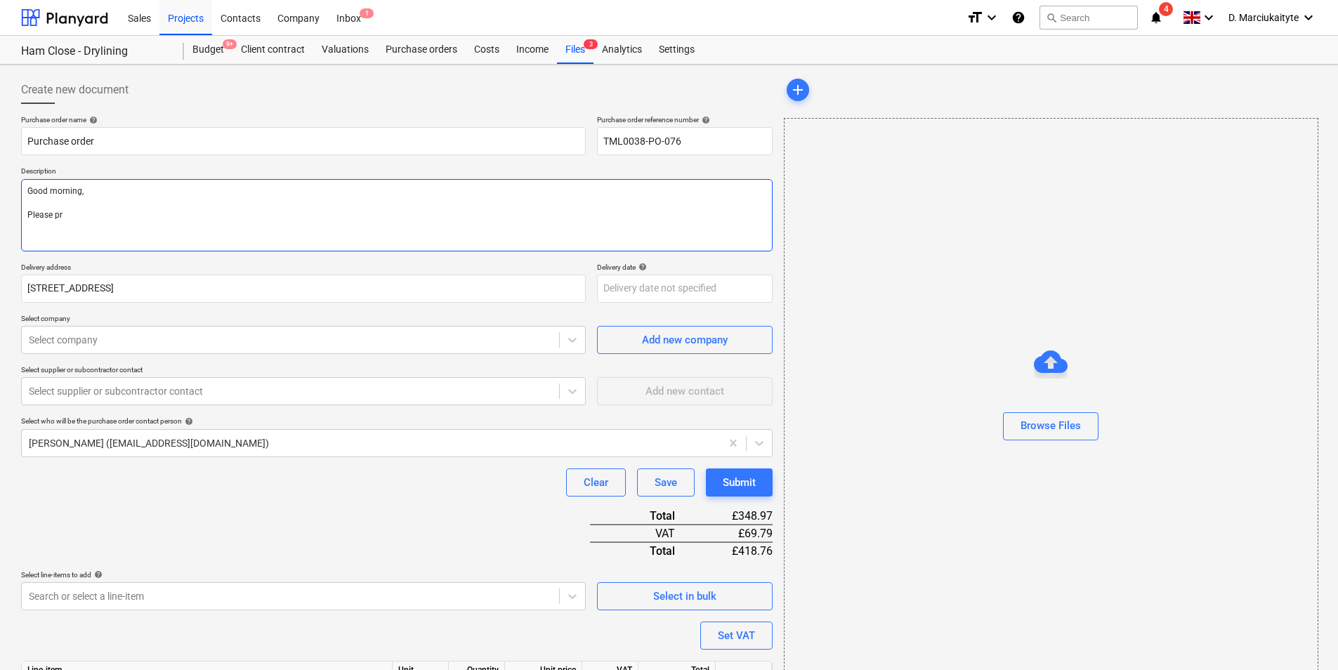
type textarea "Good morning, Please pro"
type textarea "x"
type textarea "Good morning, Please proc"
type textarea "x"
type textarea "Good morning, Please proce"
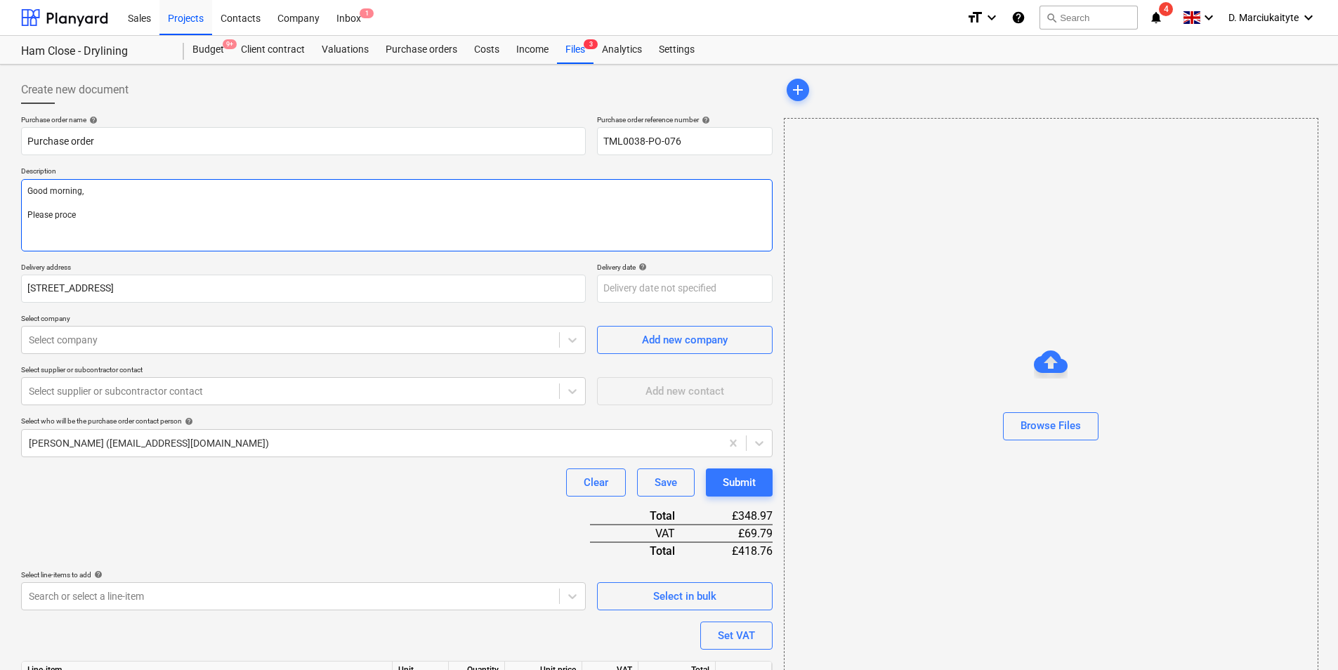
type textarea "x"
type textarea "Good morning, Please procee"
type textarea "x"
type textarea "Good morning, Please proceed"
type textarea "x"
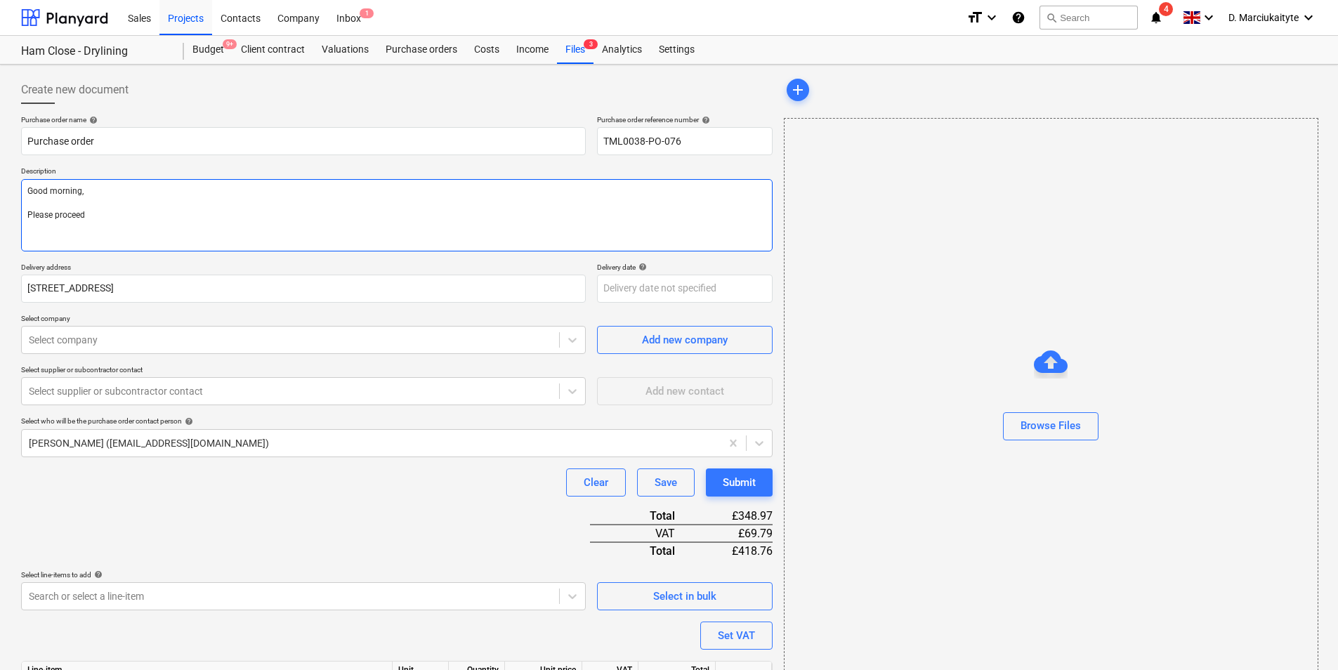
type textarea "Good morning, Please proceed w"
type textarea "x"
type textarea "Good morning, Please proceed wi"
type textarea "x"
type textarea "Good morning, Please proceed wit"
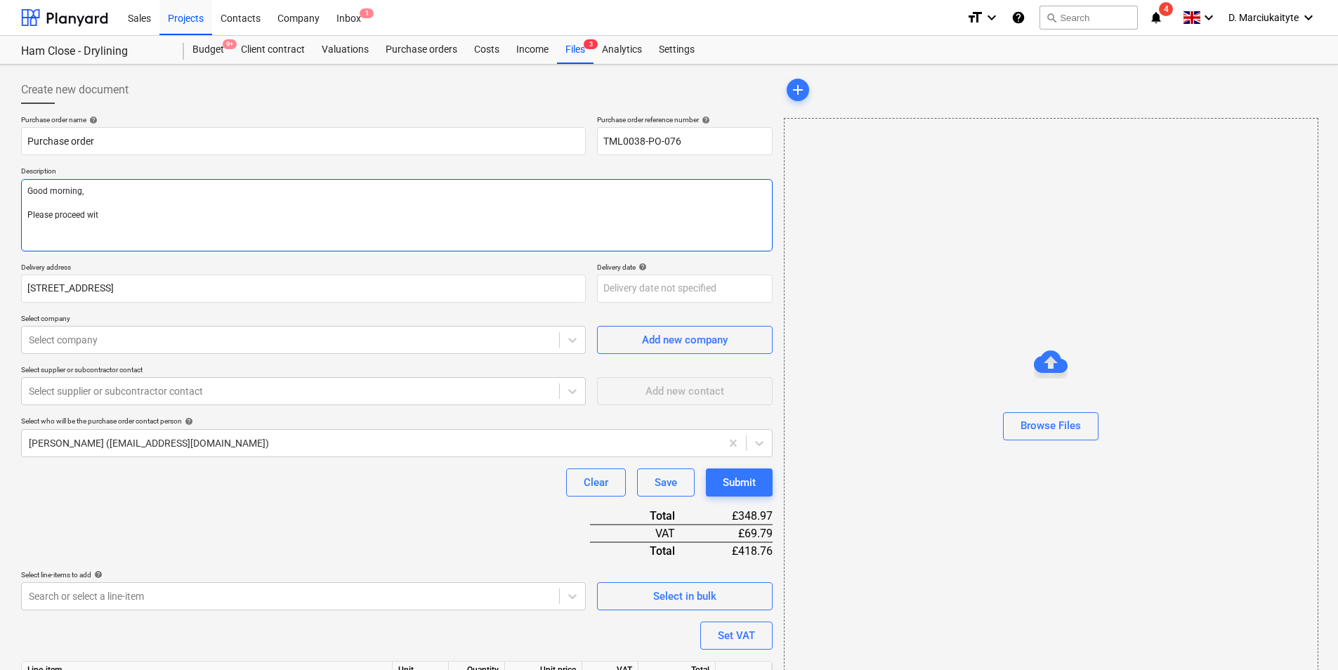
type textarea "x"
type textarea "Good morning, Please proceed with"
type textarea "x"
type textarea "Good morning, Please proceed with"
type textarea "x"
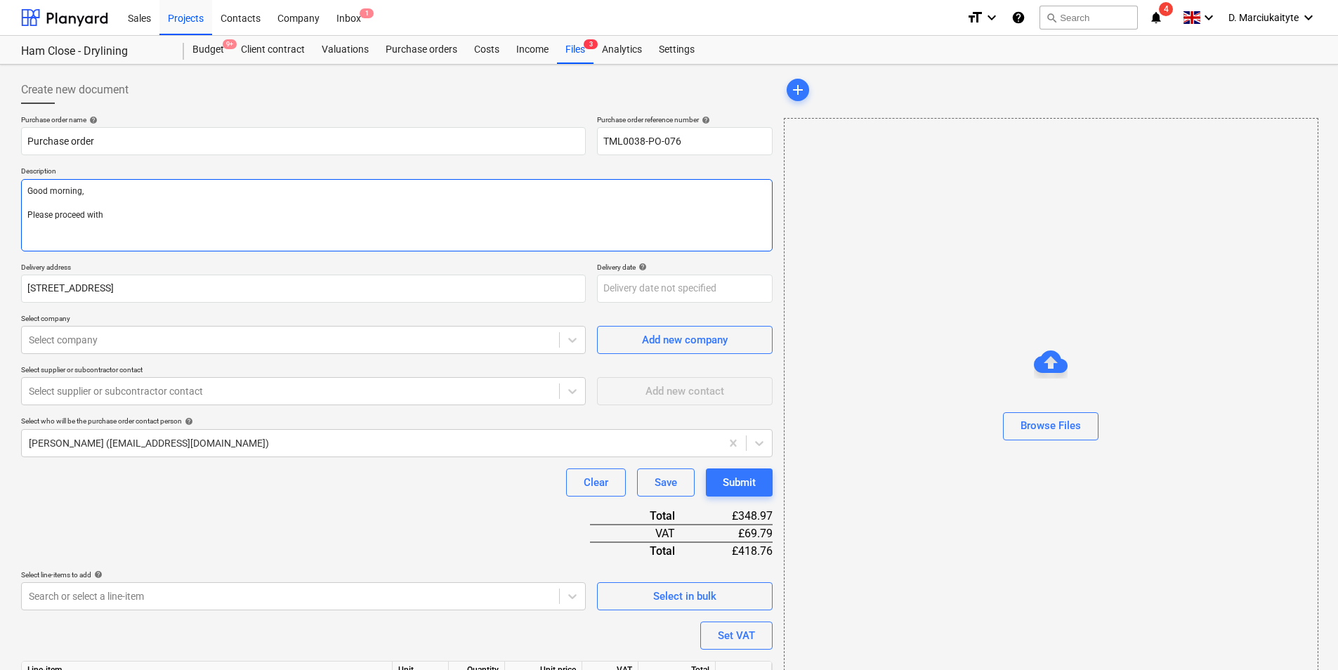
type textarea "Good morning, Please proceed with a"
type textarea "x"
type textarea "Good morning, Please proceed with at"
type textarea "x"
type textarea "Good morning, Please proceed with ata"
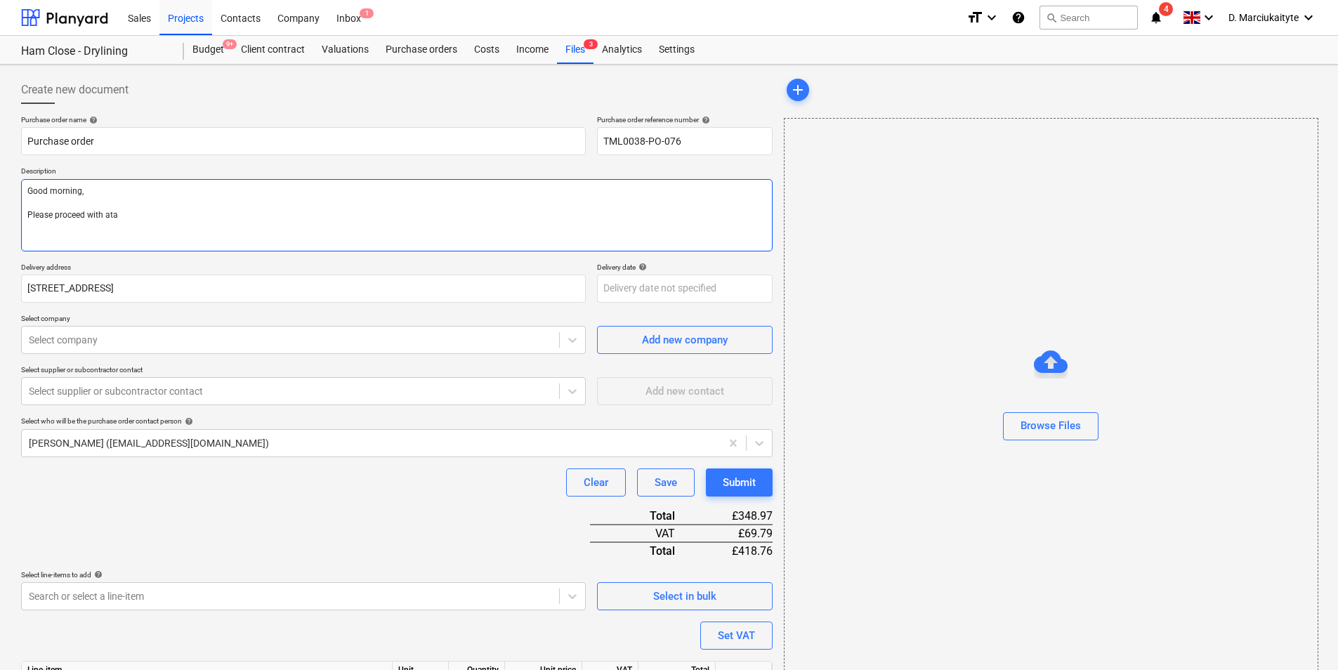
type textarea "x"
type textarea "Good morning, Please proceed with atac"
type textarea "x"
type textarea "Good morning, Please proceed with atache"
type textarea "x"
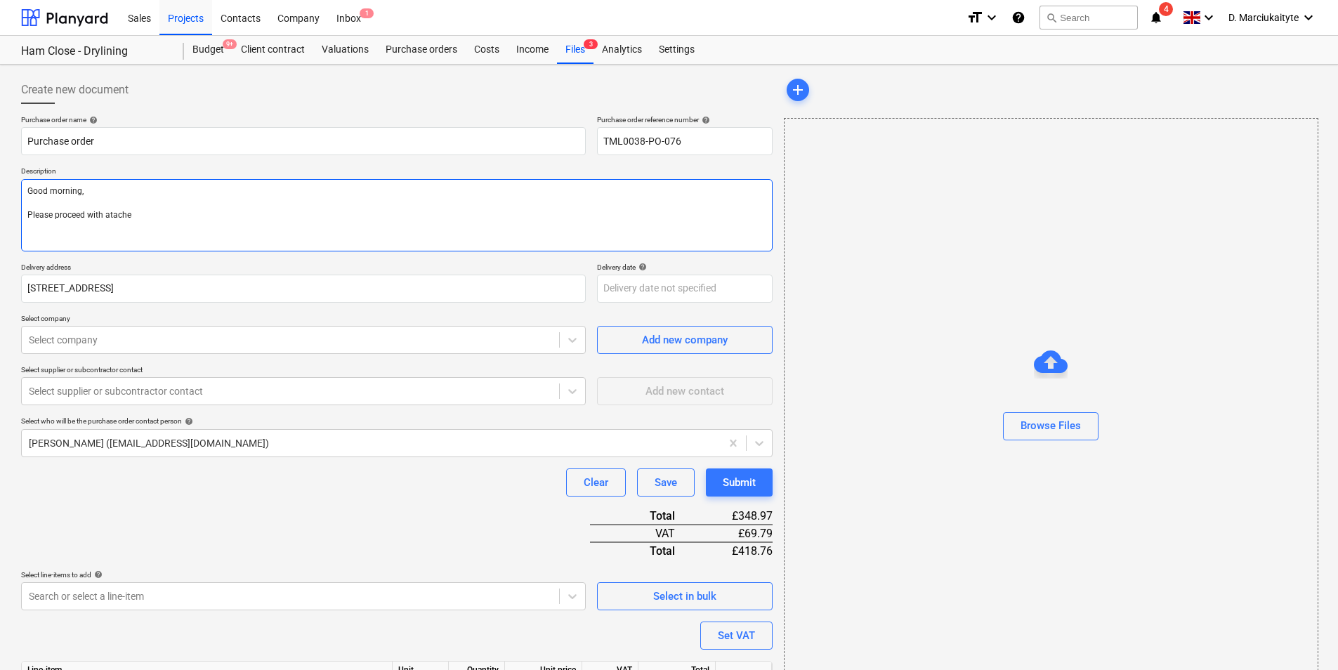
type textarea "Good morning, Please proceed with atached"
type textarea "x"
type textarea "Good morning, Please proceed with atached"
type textarea "x"
type textarea "Good morning, Please proceed with atached o"
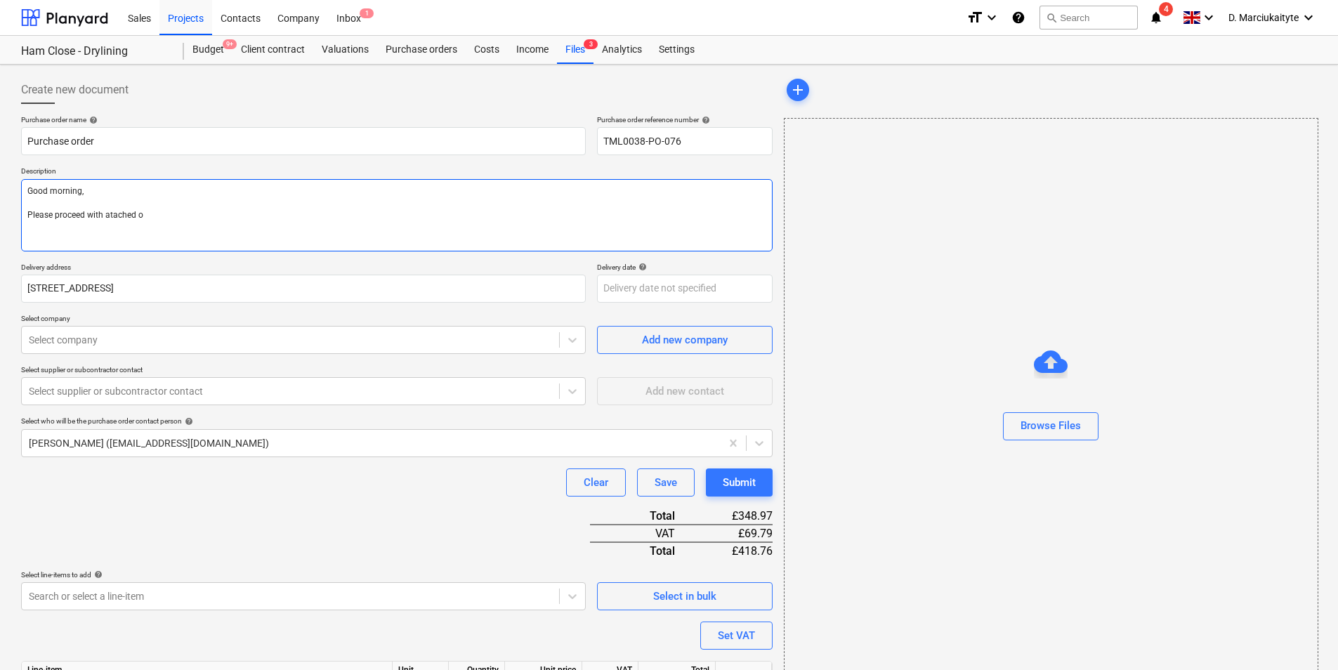
type textarea "x"
type textarea "Good morning, Please proceed with atached or"
type textarea "x"
type textarea "Good morning, Please proceed with atached ord"
type textarea "x"
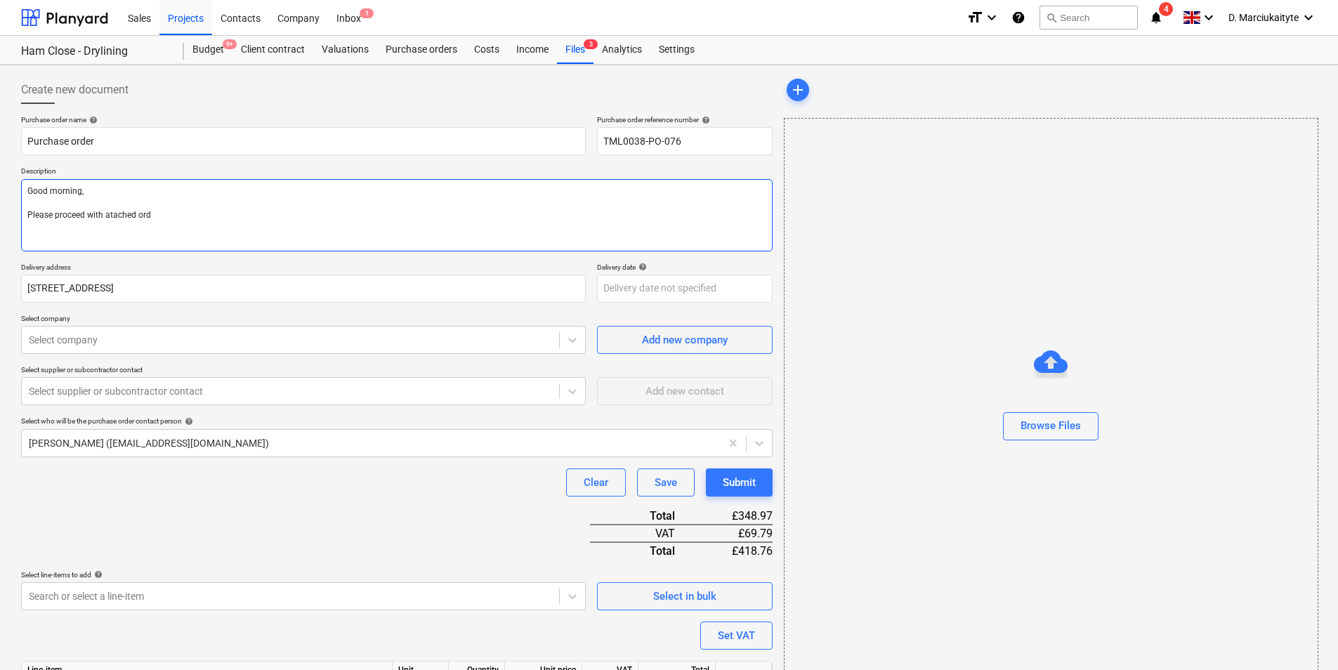
type textarea "Good morning, Please proceed with atached orde"
type textarea "x"
type textarea "Good morning, Please proceed with atached order"
type textarea "x"
type textarea "Good morning, Please proceed with atached order."
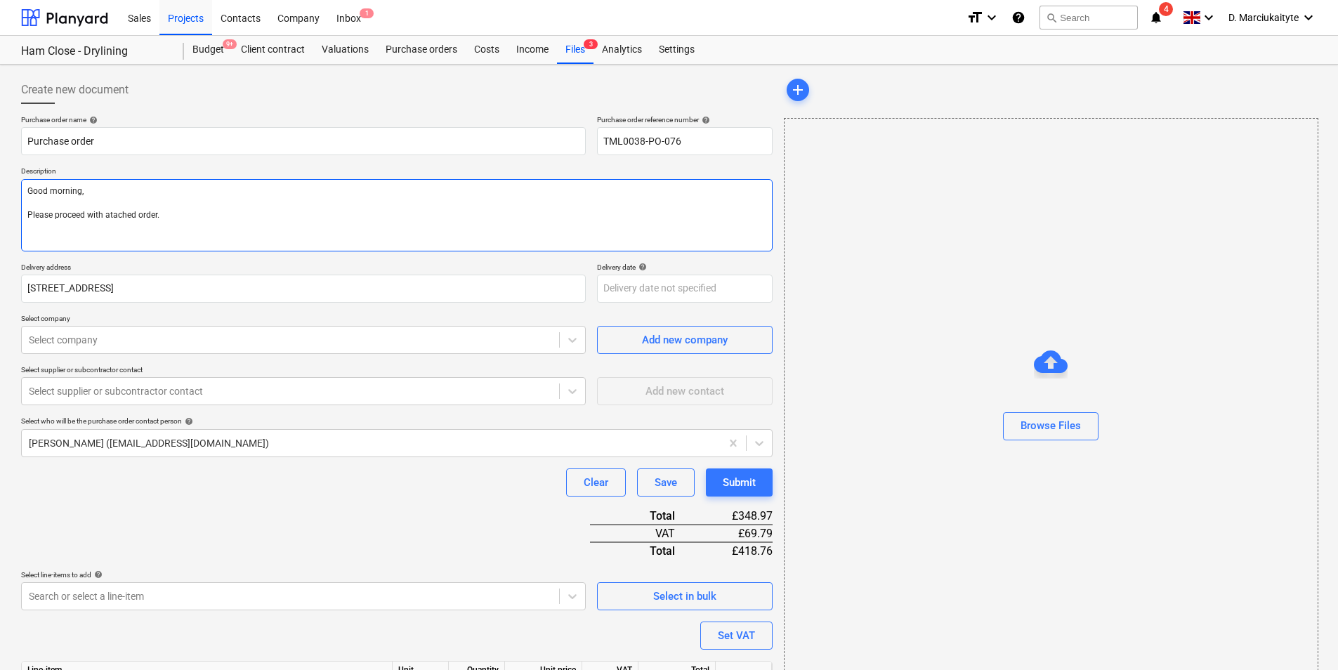
type textarea "x"
type textarea "Good morning, Please proceed with atached order."
type textarea "x"
type textarea "Good morning, Please proceed with atached order."
type textarea "x"
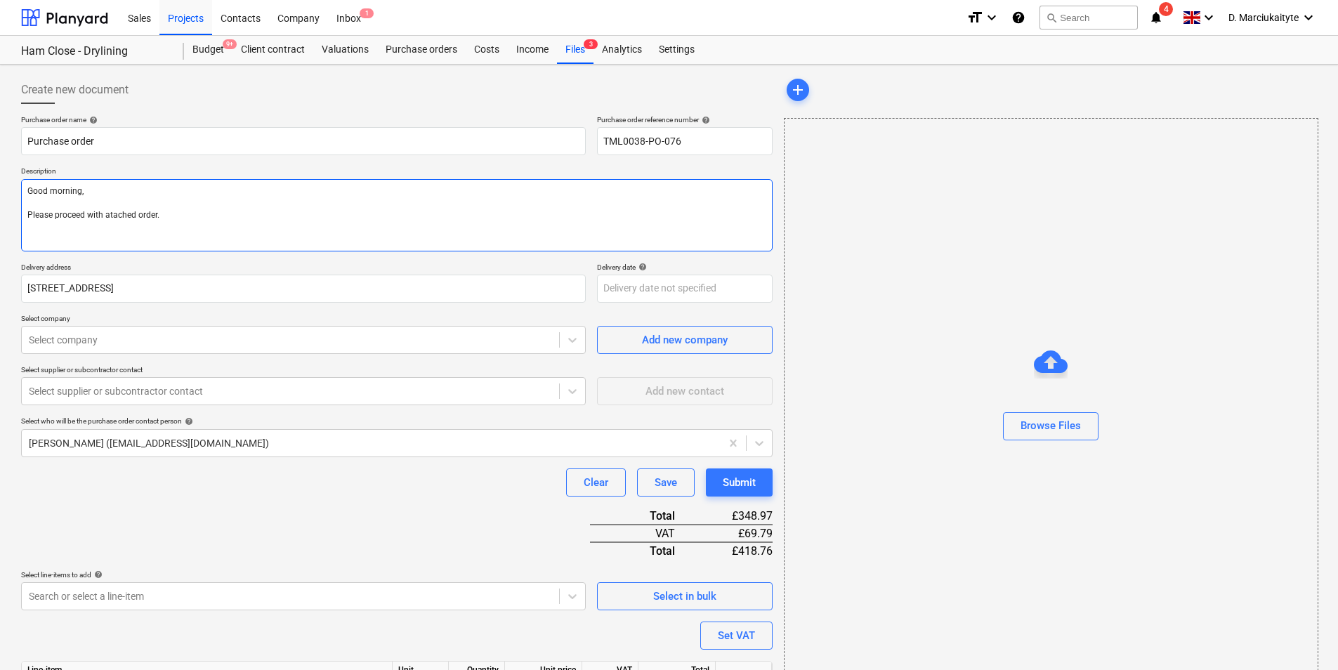
type textarea "Good morning, Please proceed with atached order."
type textarea "x"
type textarea "Good morning, Please proceed with atached order."
type textarea "x"
type textarea "Good morning, Please proceed with atached or"
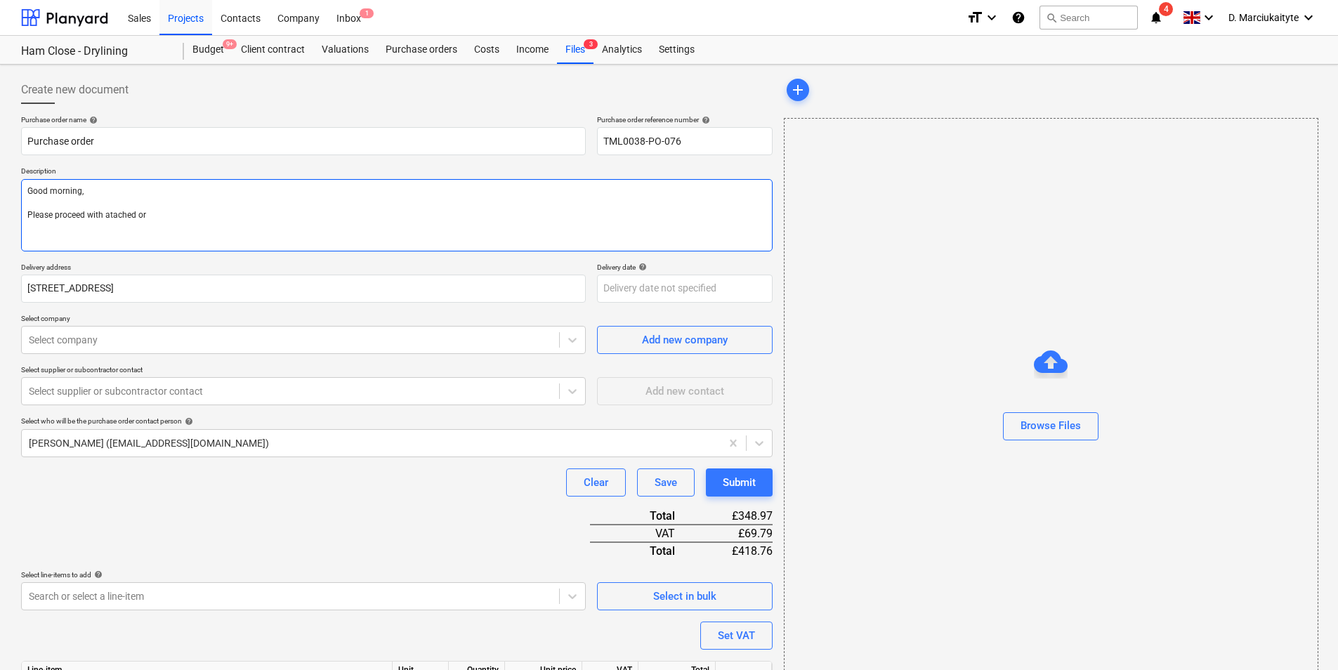
type textarea "x"
type textarea "Good morning, Please proceed with atached o"
type textarea "x"
type textarea "Good morning, Please proceed with atached"
type textarea "x"
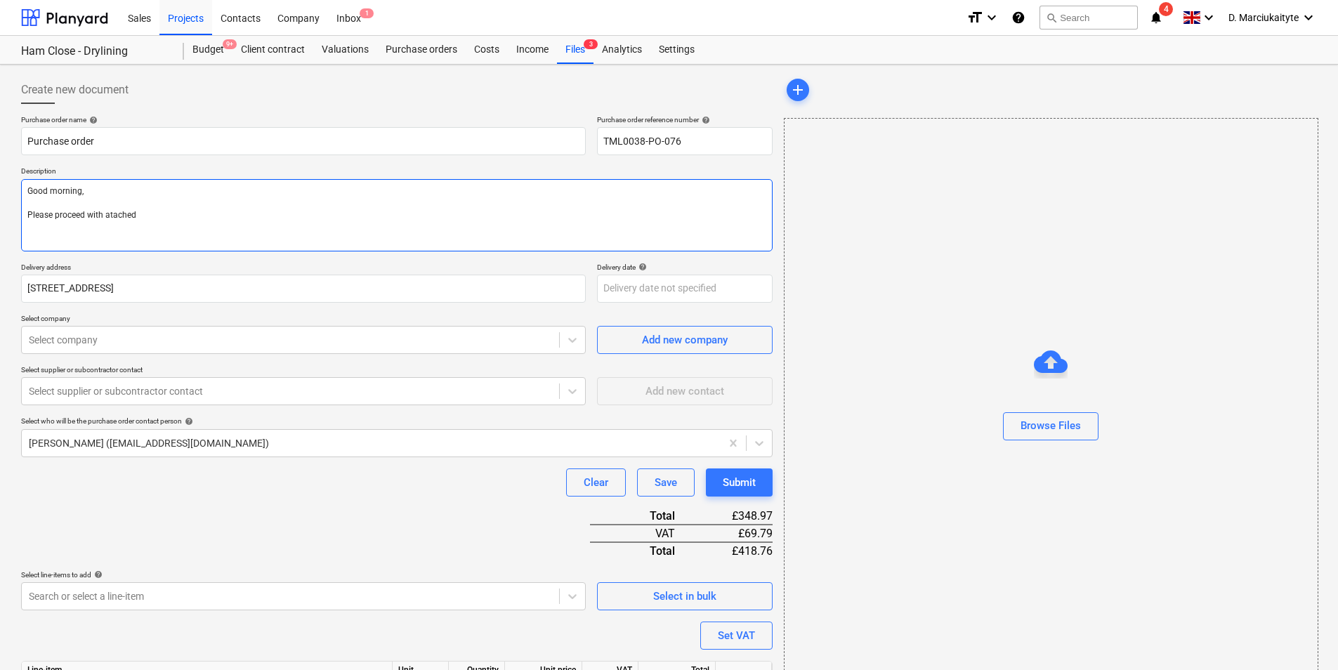
type textarea "Good morning, Please proceed with atached"
type textarea "x"
type textarea "Good morning, Please proceed with atache"
type textarea "x"
type textarea "Good morning, Please proceed with atach"
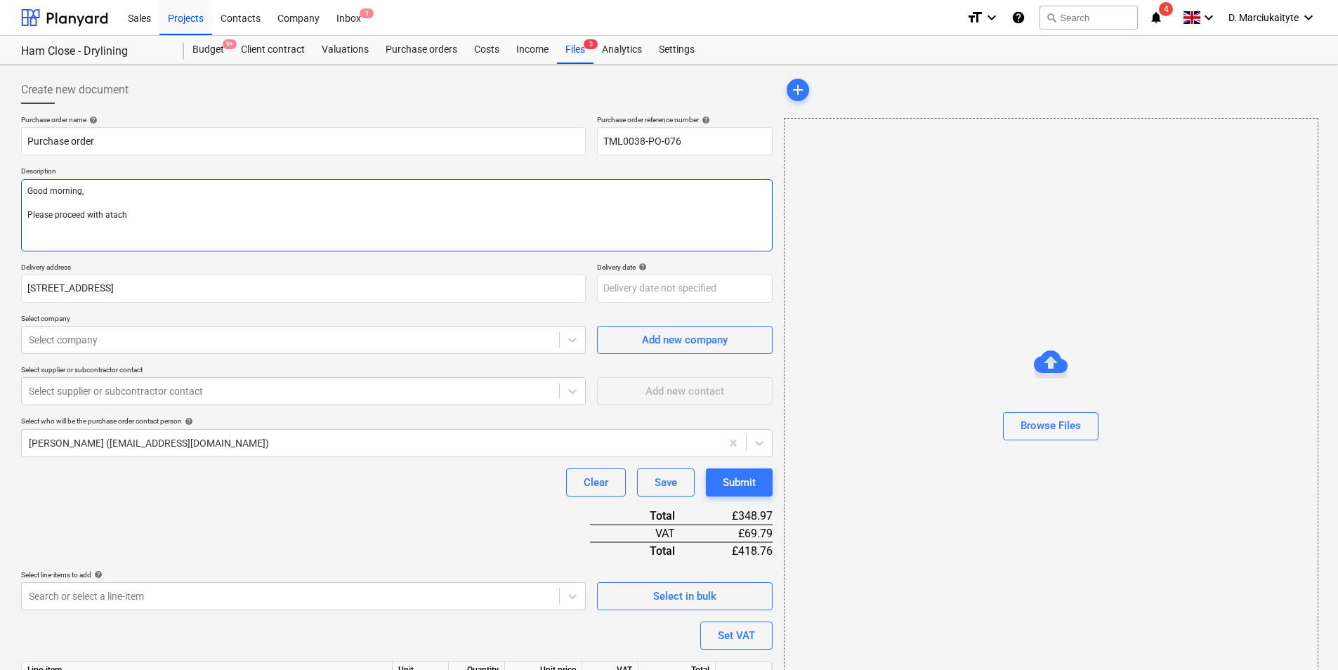
type textarea "x"
type textarea "Good morning, Please proceed with atac"
type textarea "x"
type textarea "Good morning, Please proceed with ata"
type textarea "x"
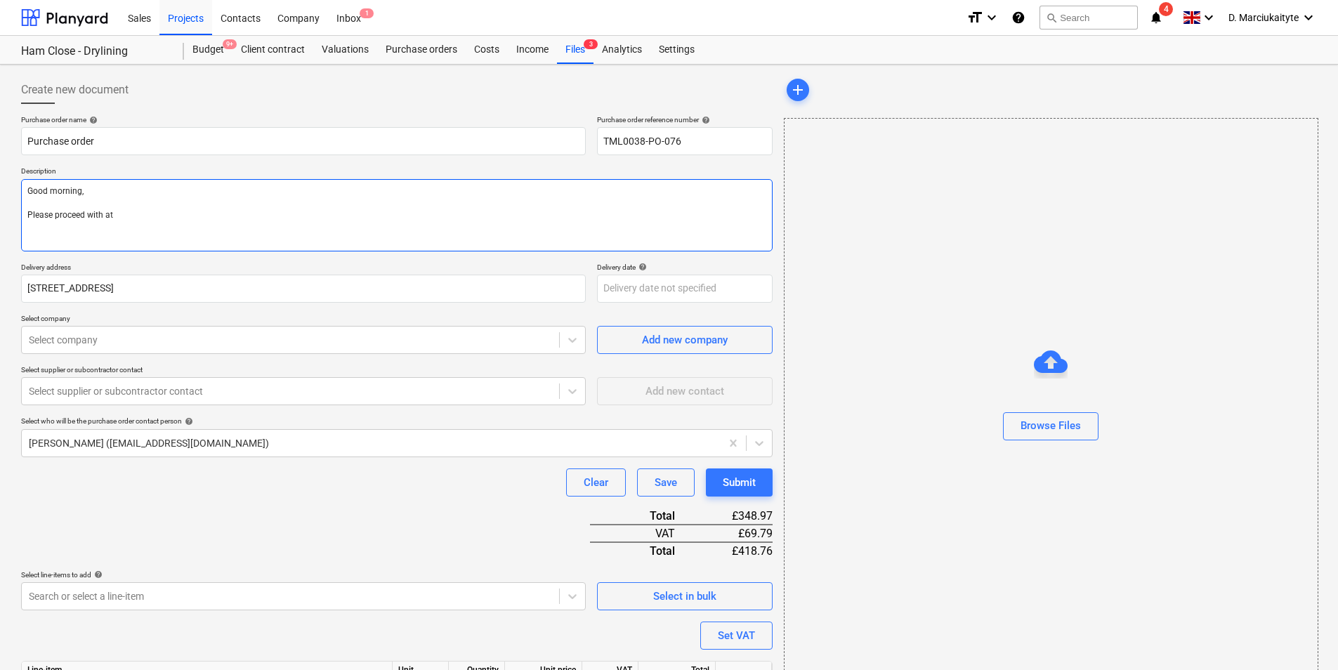
type textarea "Good morning, Please proceed with a"
type textarea "x"
type textarea "Good morning, Please proceed with at"
type textarea "x"
type textarea "Good morning, Please proceed with att"
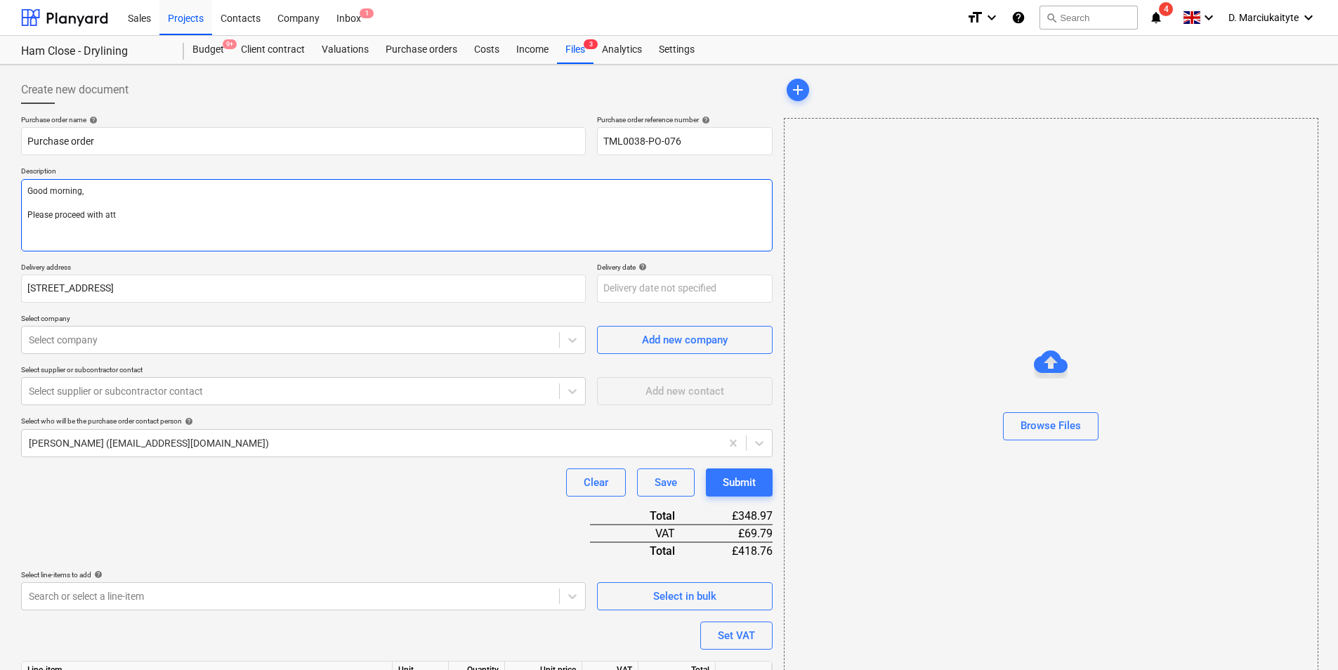
type textarea "x"
type textarea "Good morning, Please proceed with atta"
type textarea "x"
type textarea "Good morning, Please proceed with attac"
type textarea "x"
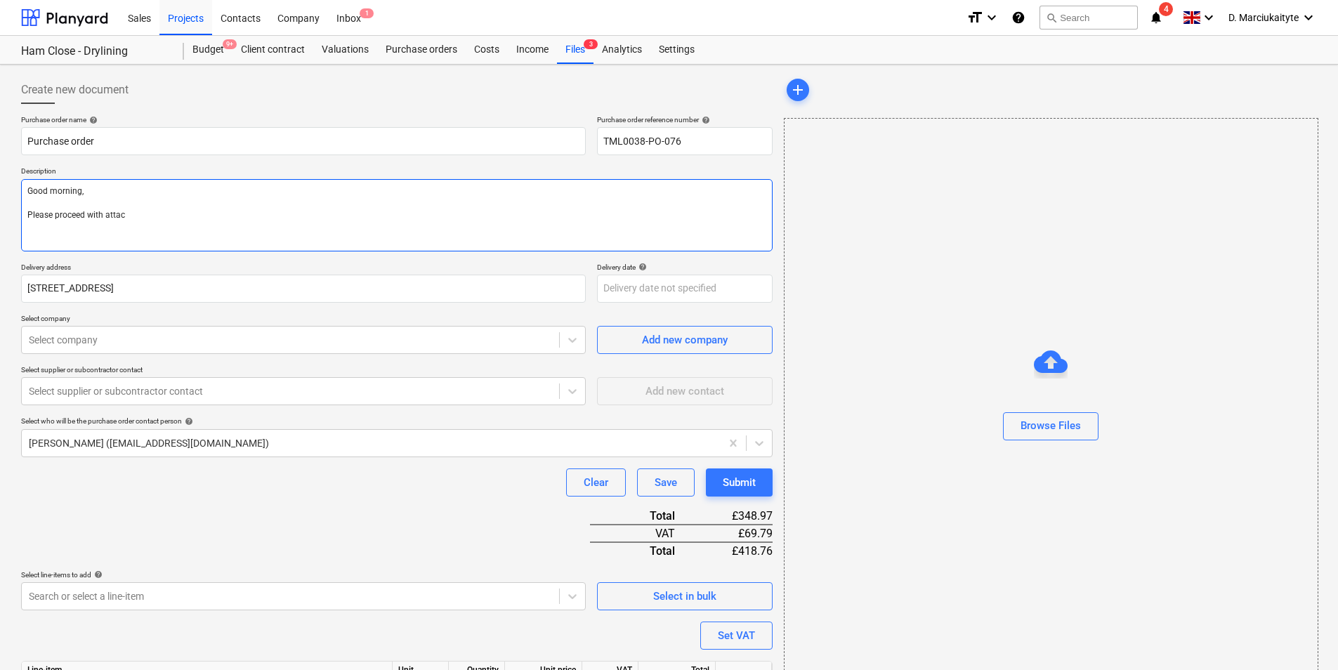
type textarea "Good morning, Please proceed with attach"
type textarea "x"
type textarea "Good morning, Please proceed with attache"
type textarea "x"
type textarea "Good morning, Please proceed with attached"
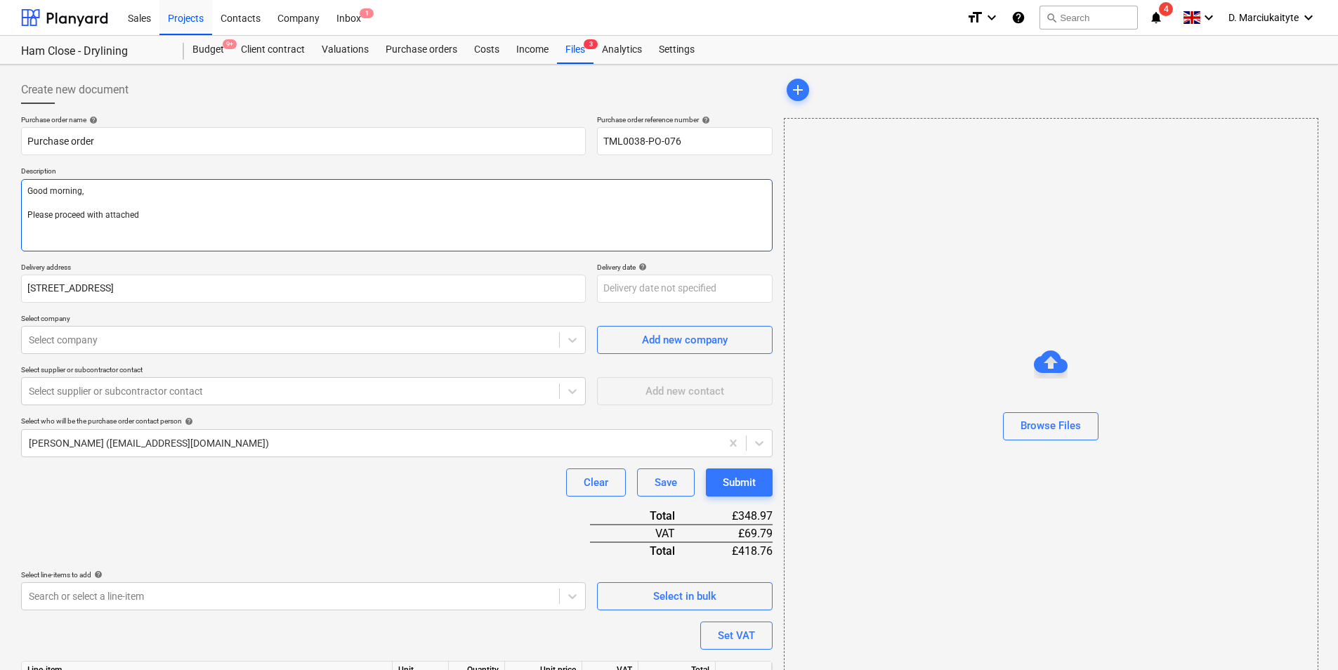
type textarea "x"
type textarea "Good morning, Please proceed with attached"
type textarea "x"
type textarea "Good morning, Please proceed with attached or"
type textarea "x"
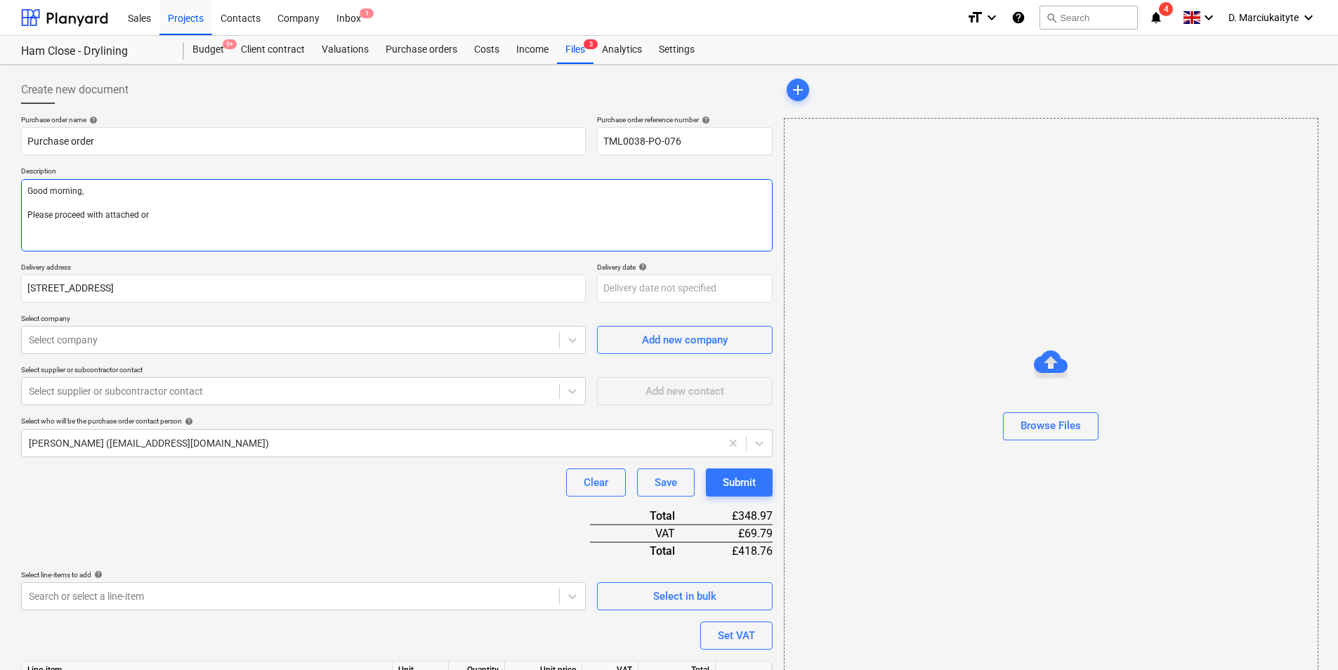
type textarea "Good morning, Please proceed with attached ord"
type textarea "x"
type textarea "Good morning, Please proceed with attached orde"
type textarea "x"
type textarea "Good morning, Please proceed with attached order"
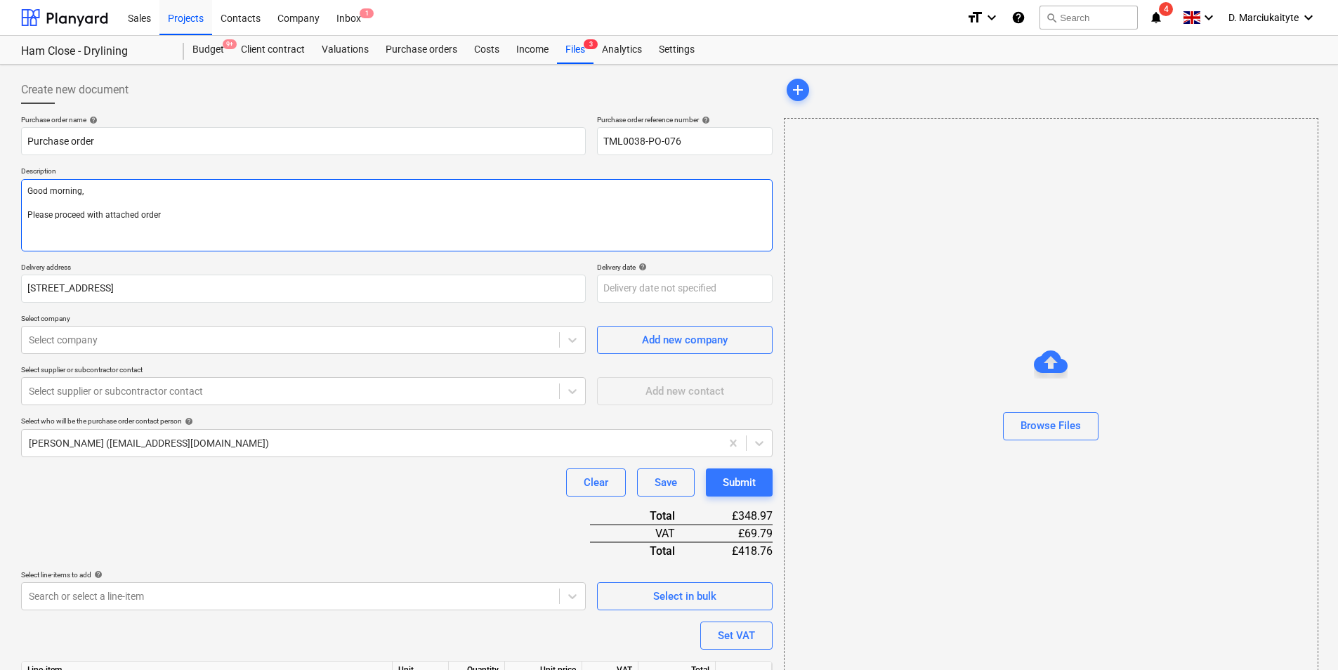
type textarea "x"
type textarea "Good morning, Please proceed with attached order."
type textarea "x"
type textarea "Good morning, Please proceed with attached order."
type textarea "x"
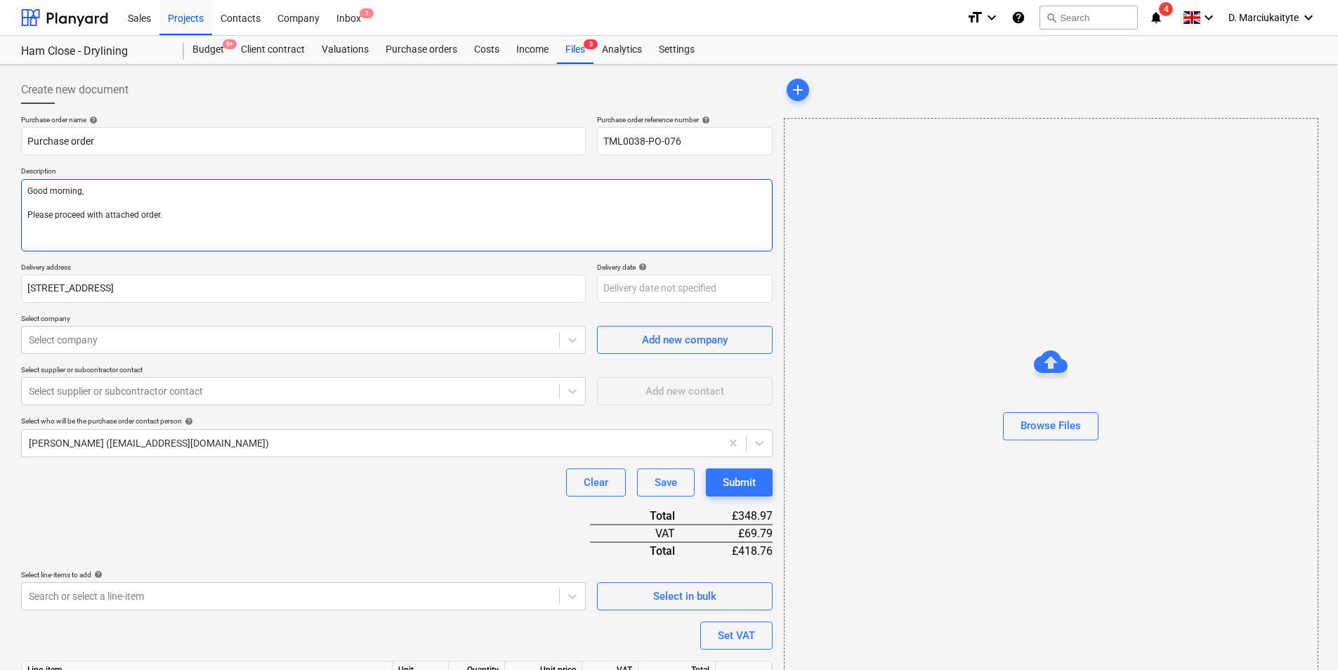
type textarea "Good morning, Please proceed with attached order."
type textarea "x"
type textarea "Good morning, Please proceed with attached order. T"
type textarea "x"
type textarea "Good morning, Please proceed with attached order. Tha"
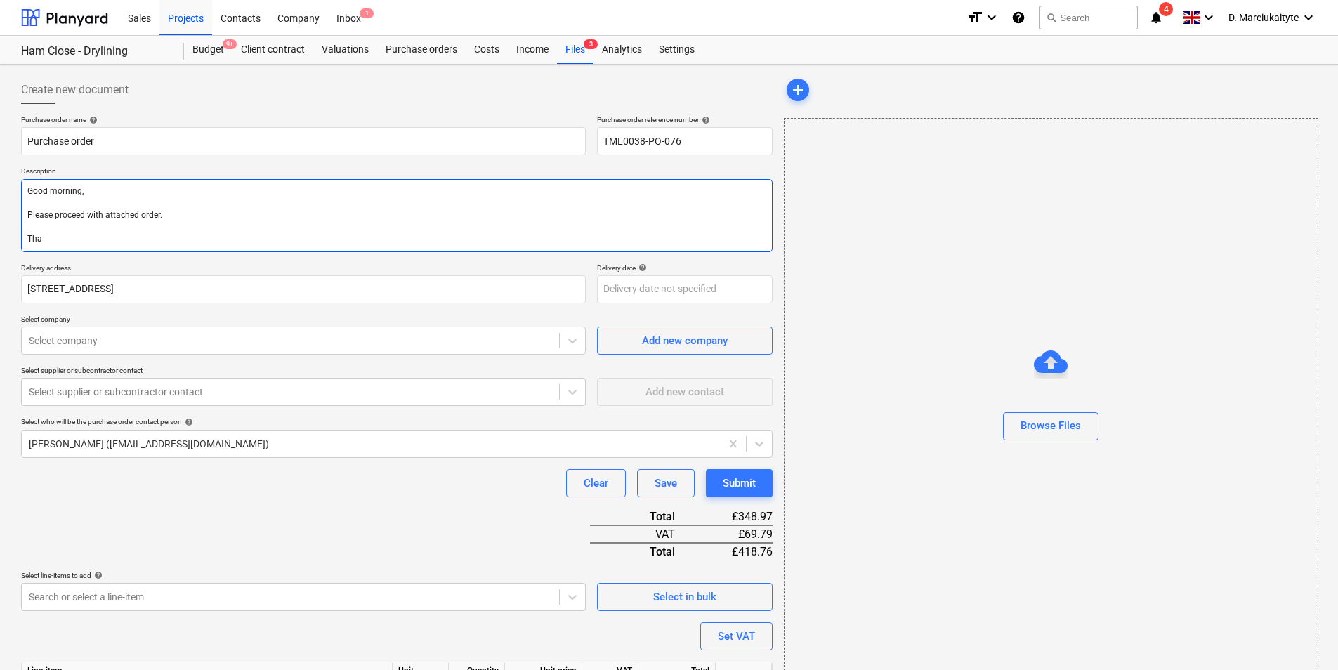
type textarea "x"
type textarea "Good morning, Please proceed with attached order. Than"
type textarea "x"
type textarea "Good morning, Please proceed with attached order. Thank"
type textarea "x"
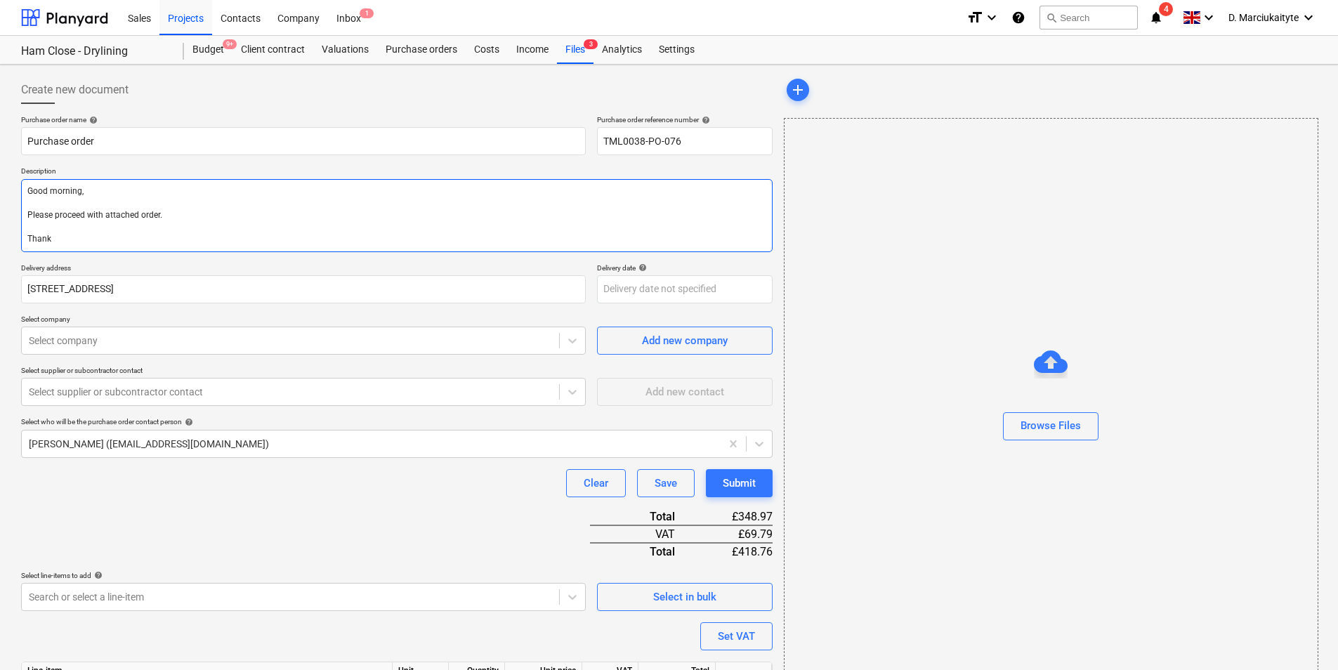
type textarea "Good morning, Please proceed with attached order. Thank"
type textarea "x"
type textarea "Good morning, Please proceed with attached order. Thank y"
type textarea "x"
type textarea "Good morning, Please proceed with attached order. Thank yp"
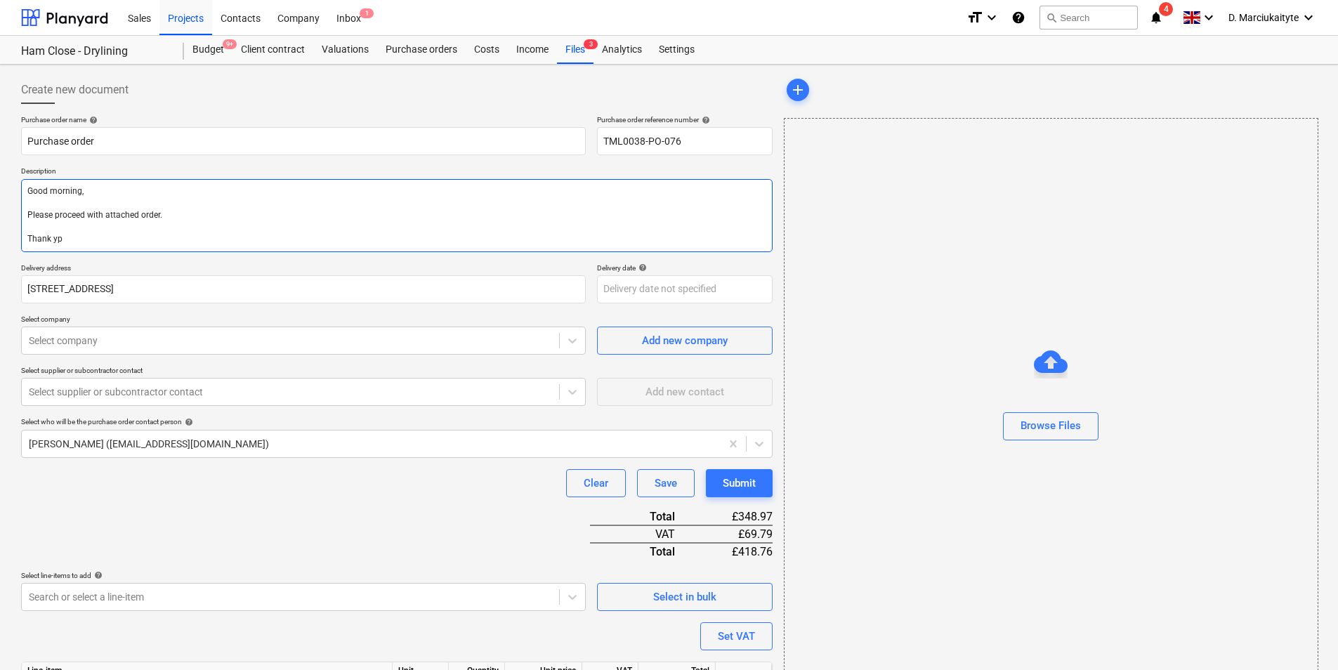
type textarea "x"
type textarea "Good morning, Please proceed with attached order. Thank ypu"
type textarea "x"
type textarea "Good morning, Please proceed with attached order. Thank yp"
type textarea "x"
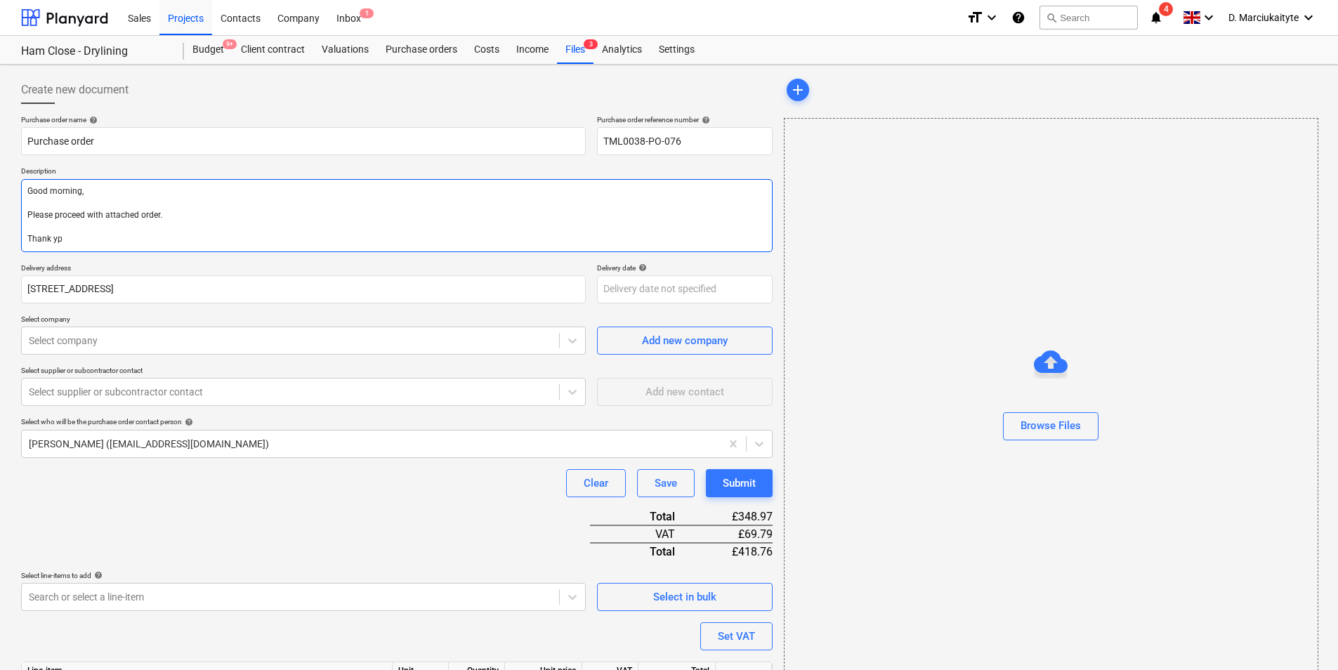
type textarea "Good morning, Please proceed with attached order. Thank y"
type textarea "x"
type textarea "Good morning, Please proceed with attached order. Thank yo"
type textarea "x"
type textarea "Good morning, Please proceed with attached order. Thank you"
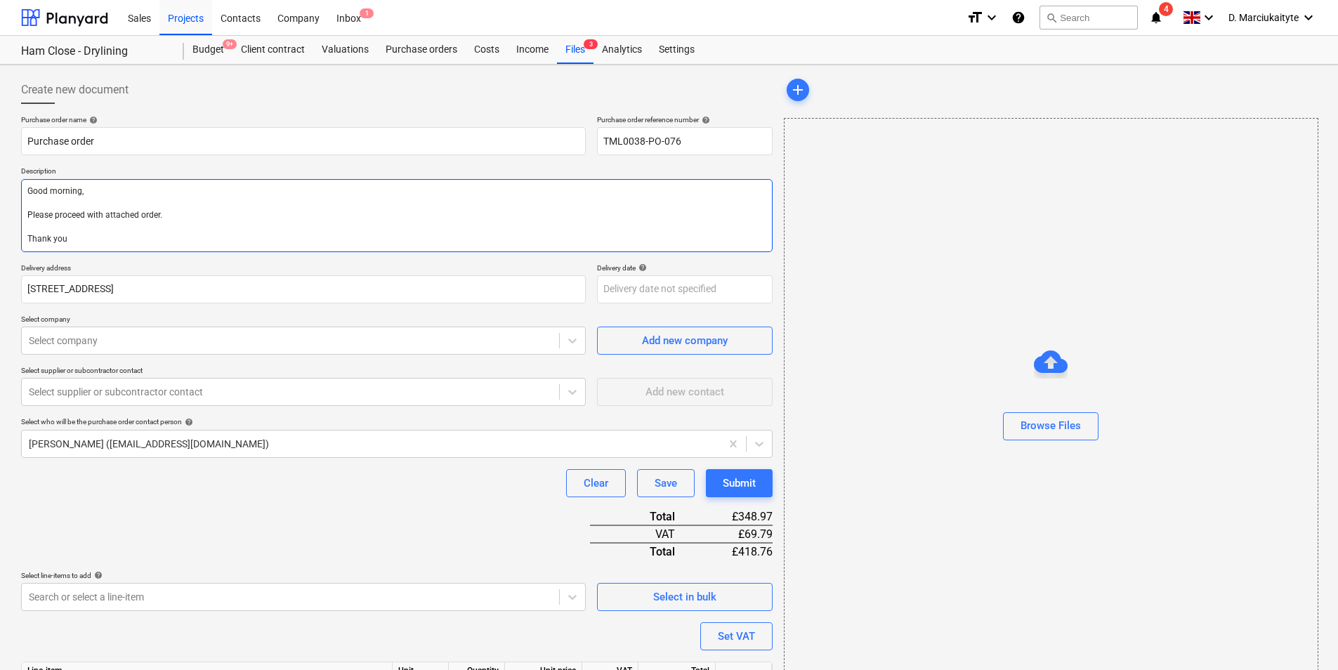
type textarea "x"
type textarea "Good morning, Please proceed with attached order. Thank you"
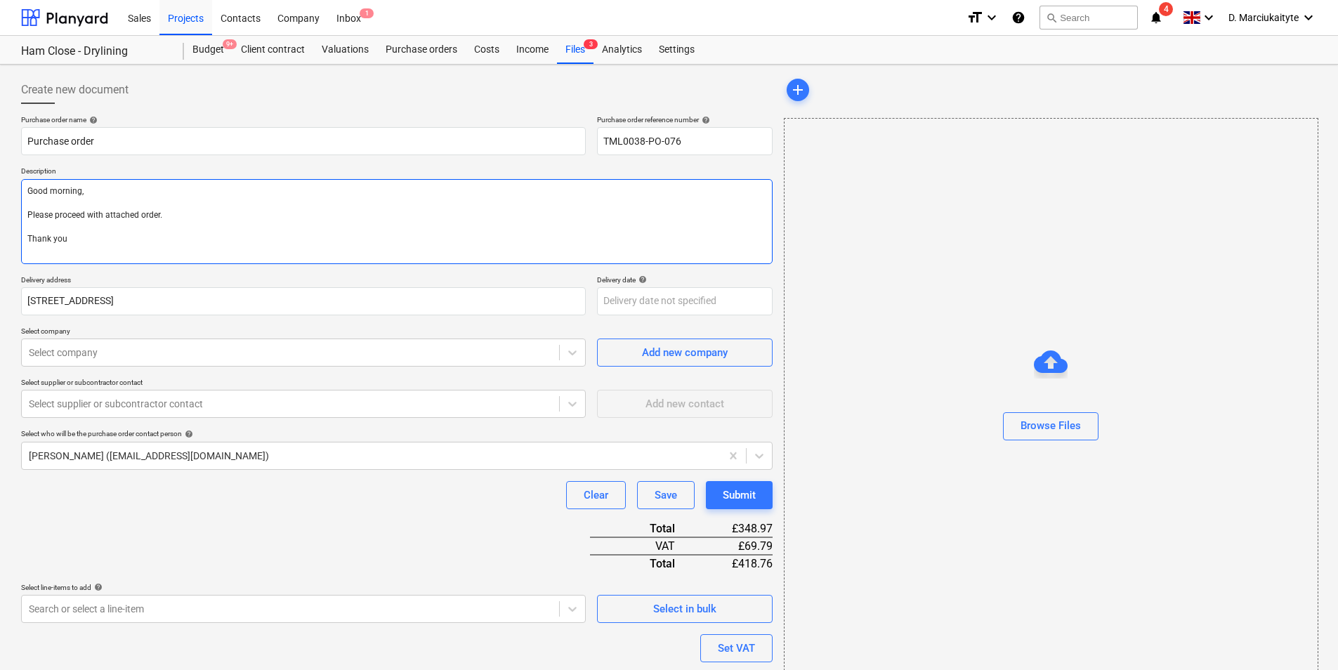
type textarea "x"
type textarea "Good morning, Please proceed with attached order. Thank you"
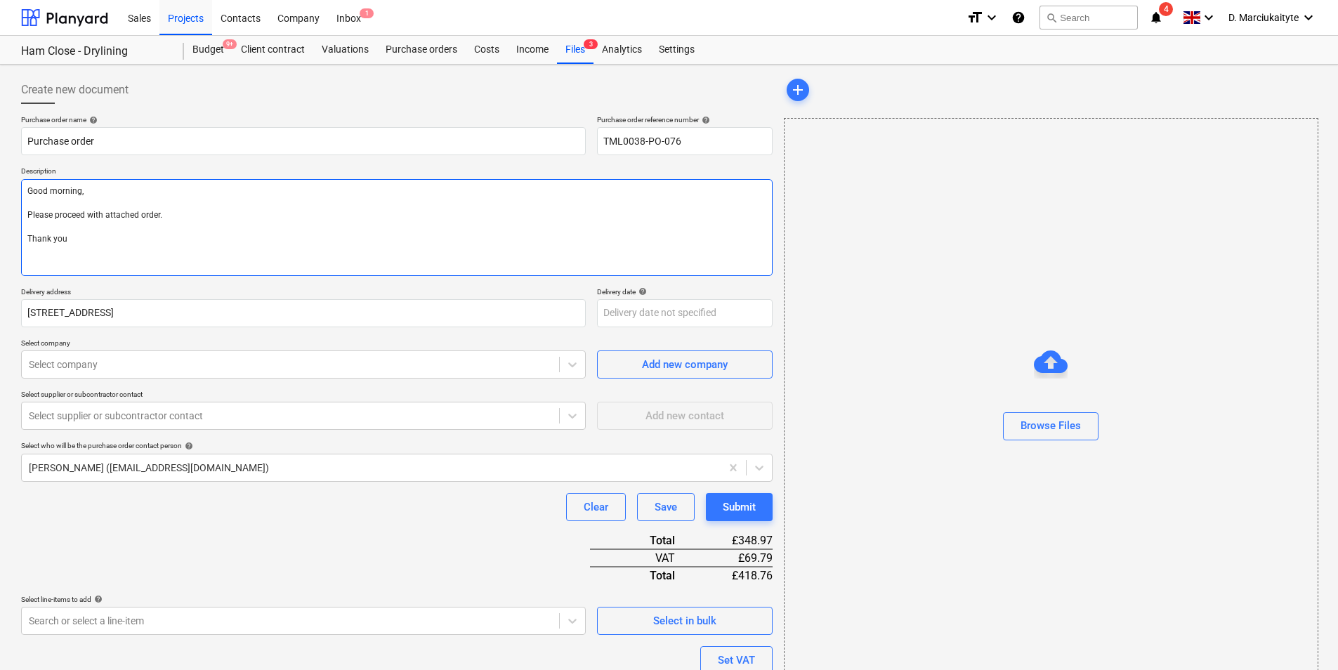
type textarea "x"
type textarea "Good morning, Please proceed with attached order. Thank you R"
type textarea "x"
type textarea "Good morning, Please proceed with attached order. Thank you Re"
type textarea "x"
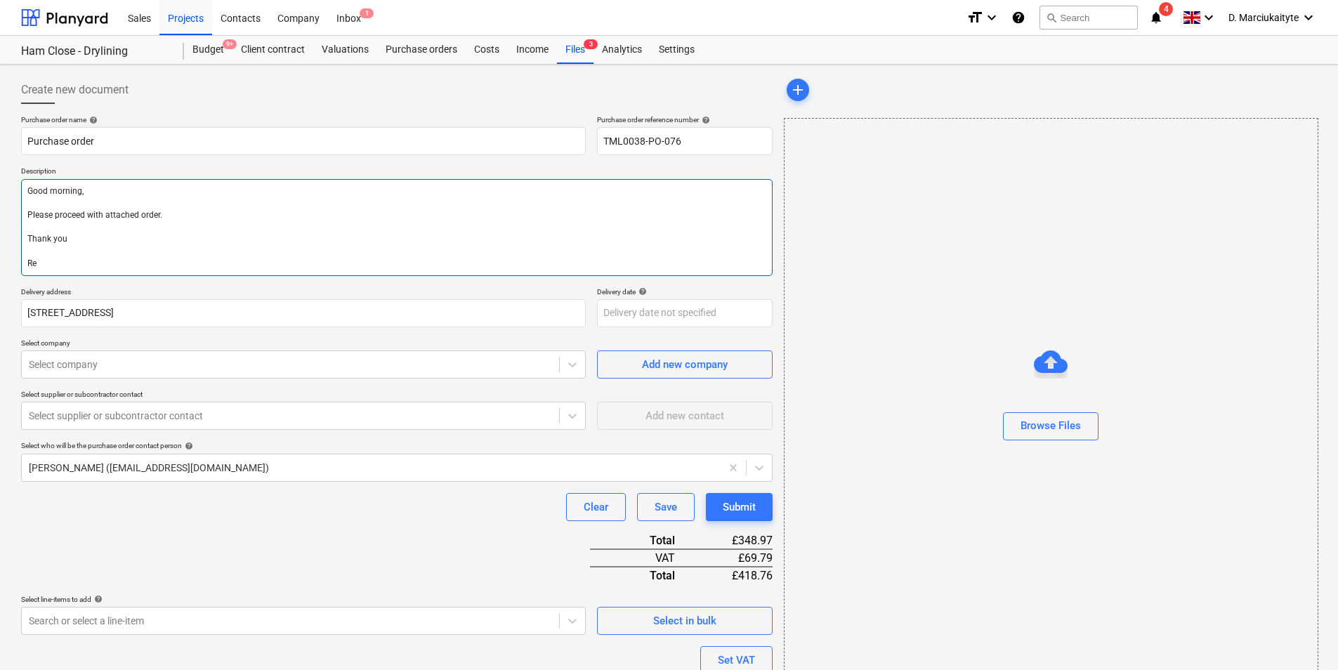
type textarea "Good morning, Please proceed with attached order. Thank you Reg"
type textarea "x"
type textarea "Good morning, Please proceed with attached order. Thank you Rega"
type textarea "x"
type textarea "Good morning, Please proceed with attached order. Thank you Regar"
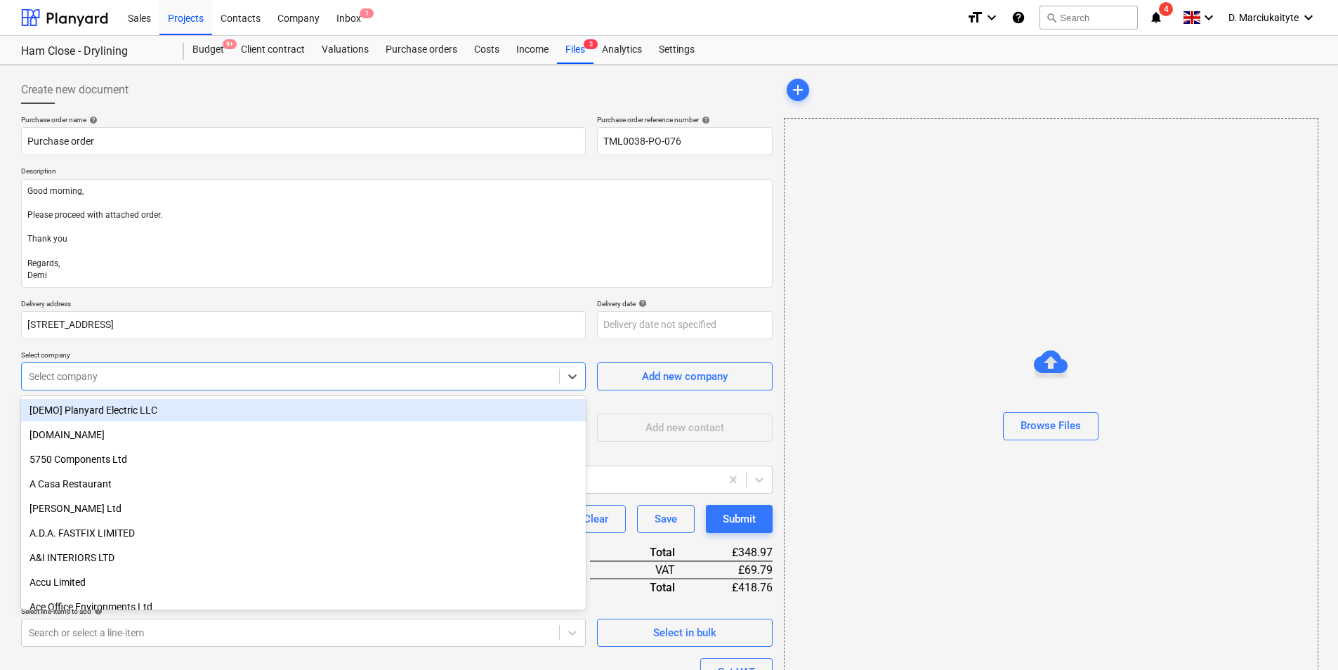
click at [123, 383] on div at bounding box center [290, 377] width 523 height 14
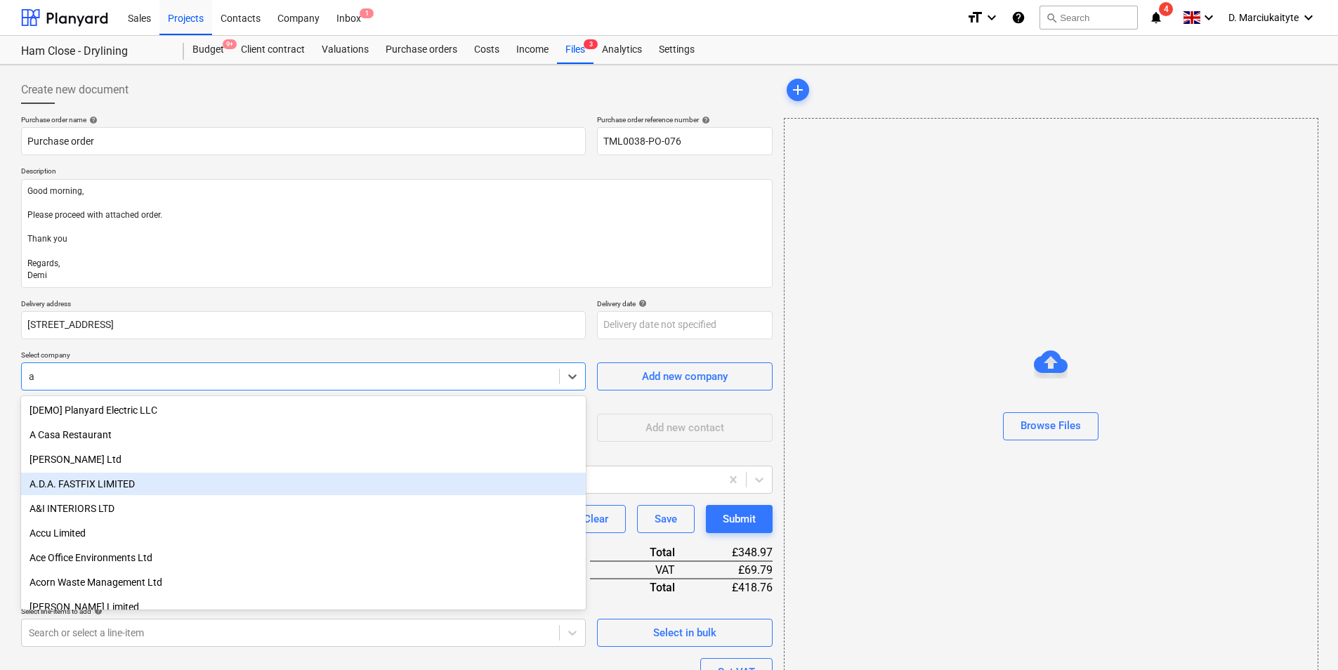
click at [82, 478] on div "A.D.A. FASTFIX LIMITED" at bounding box center [303, 484] width 565 height 22
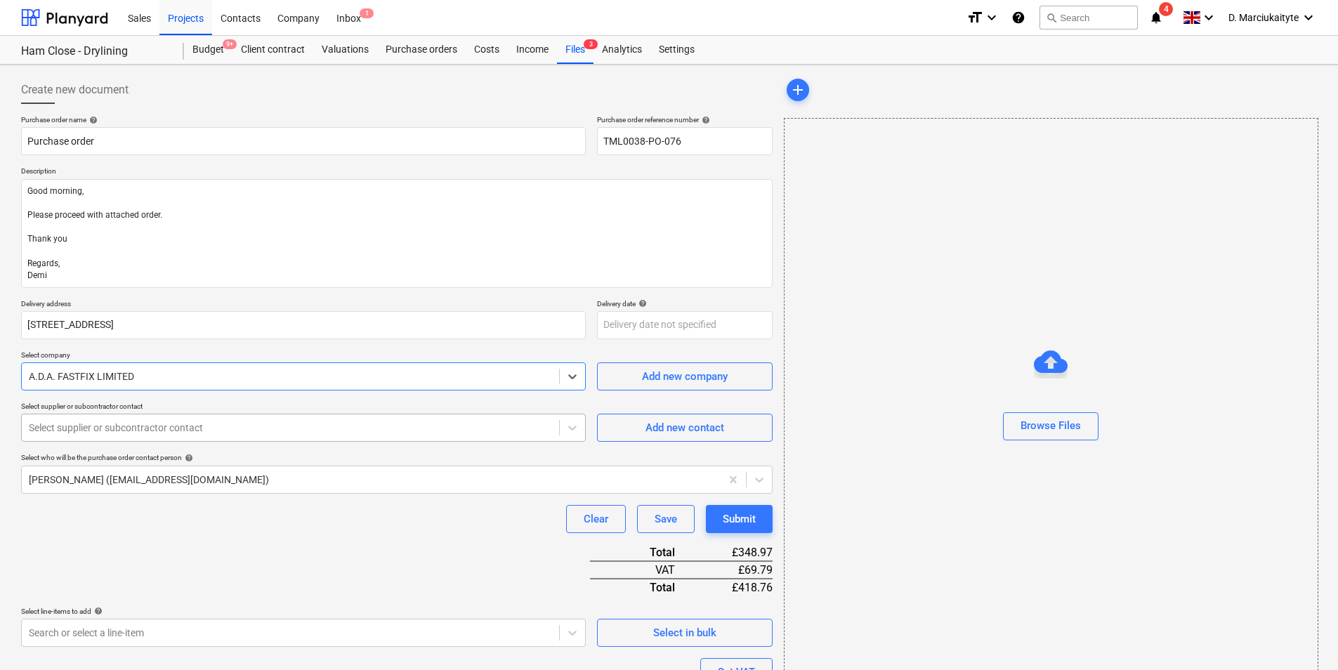
click at [115, 438] on div "Select supplier or subcontractor contact" at bounding box center [303, 428] width 565 height 28
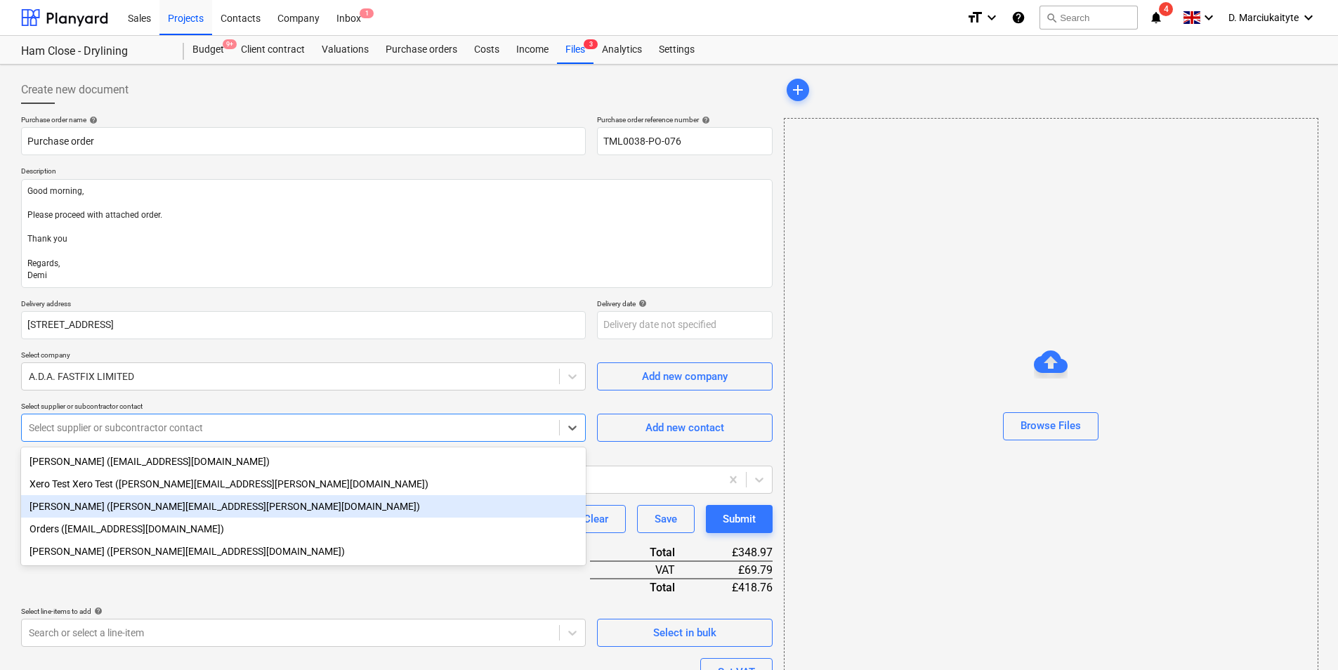
click at [95, 504] on div "Alison Alford (alison.alford@adafastfix.co.uk)" at bounding box center [303, 506] width 565 height 22
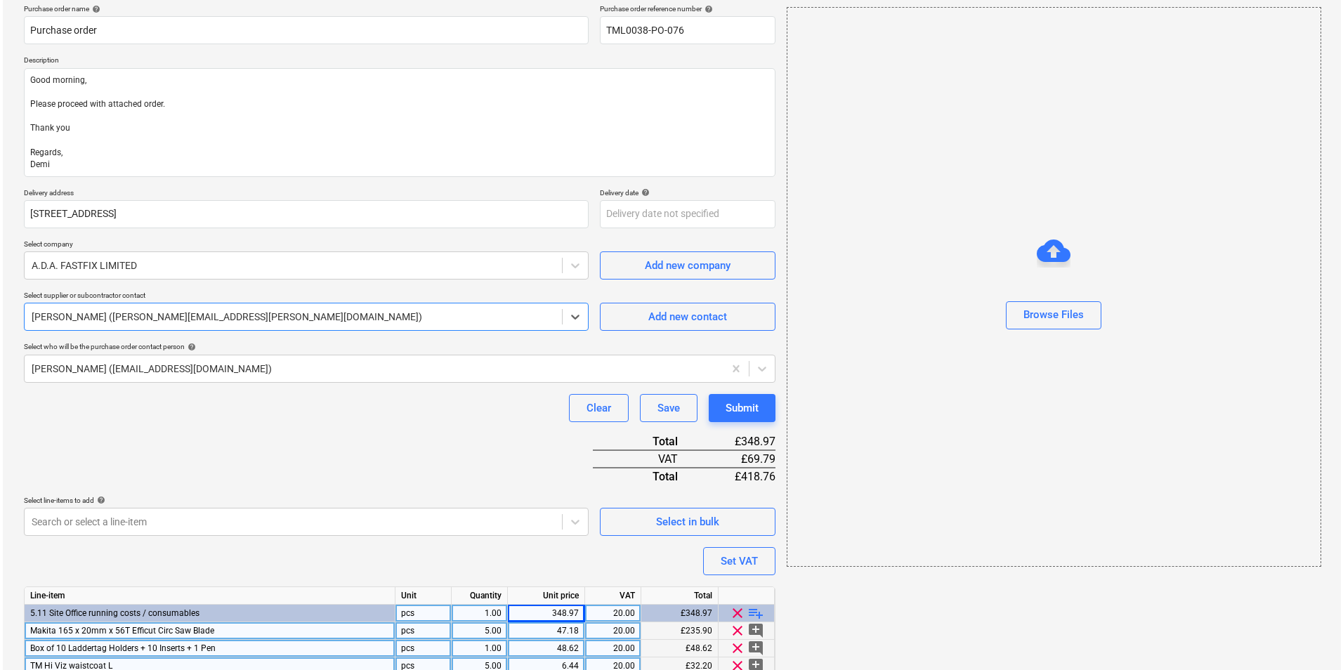
scroll to position [190, 0]
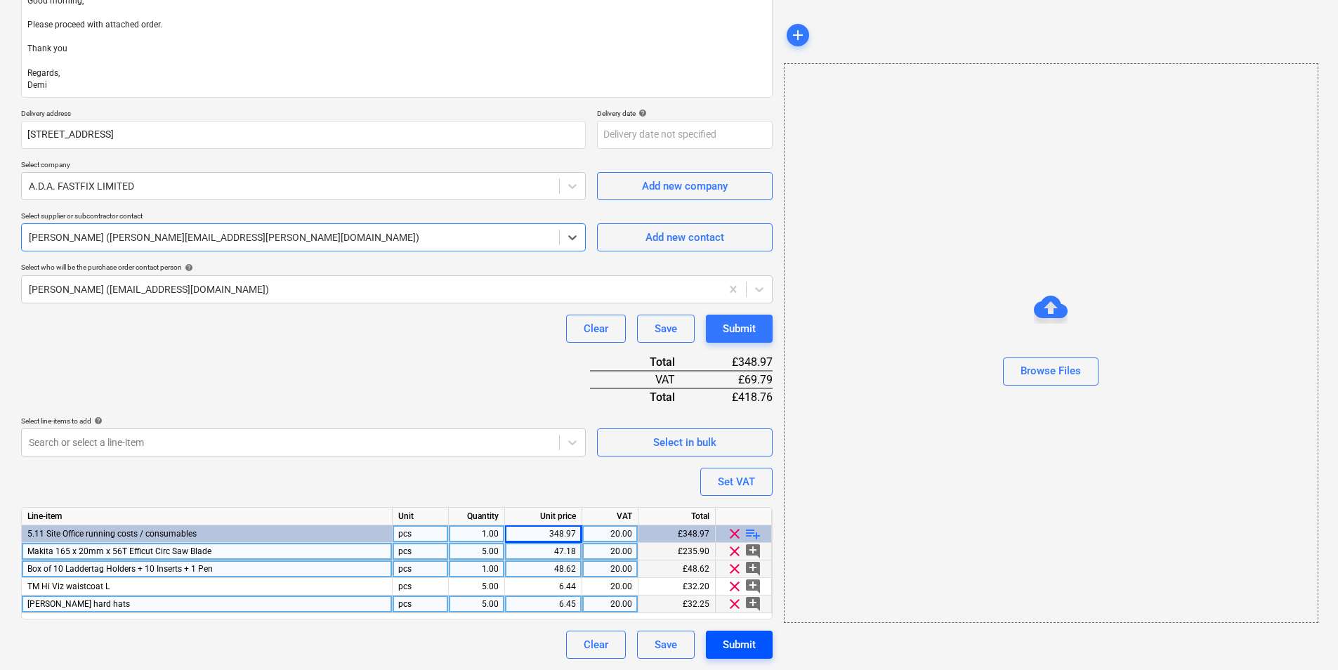
click at [731, 636] on div "Submit" at bounding box center [739, 645] width 33 height 18
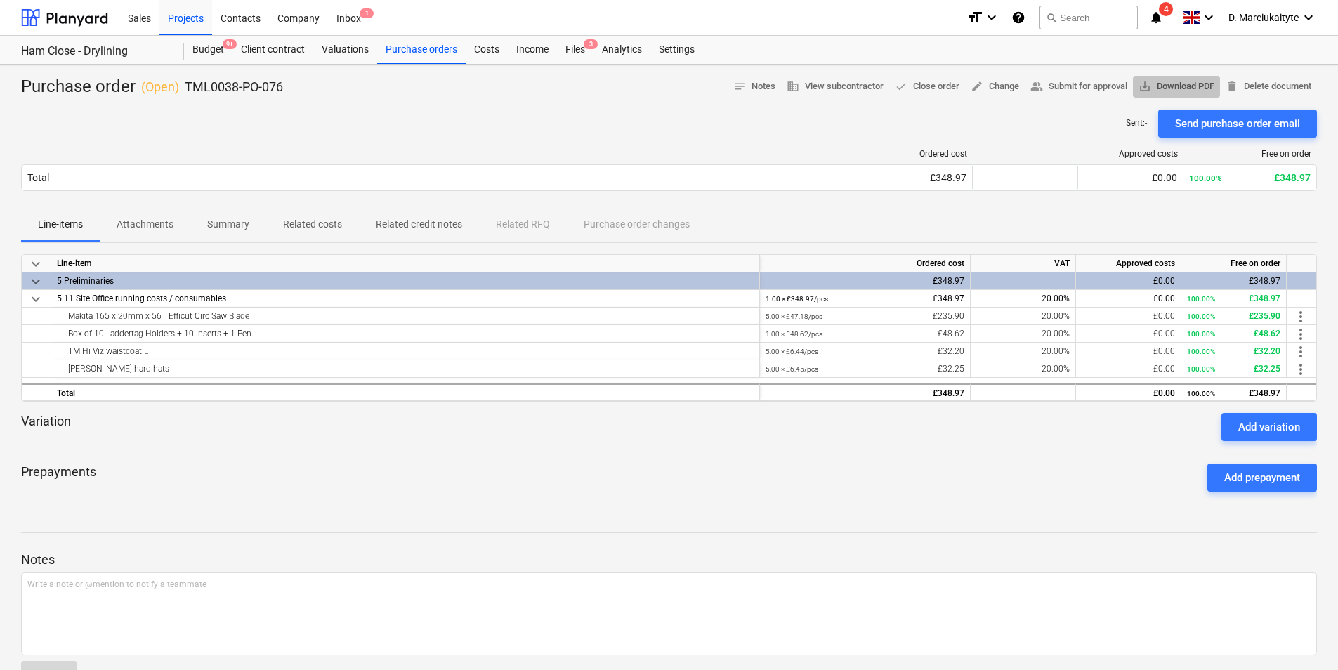
click at [1185, 80] on span "save_alt Download PDF" at bounding box center [1177, 87] width 76 height 16
click at [190, 16] on div "Projects" at bounding box center [185, 17] width 53 height 36
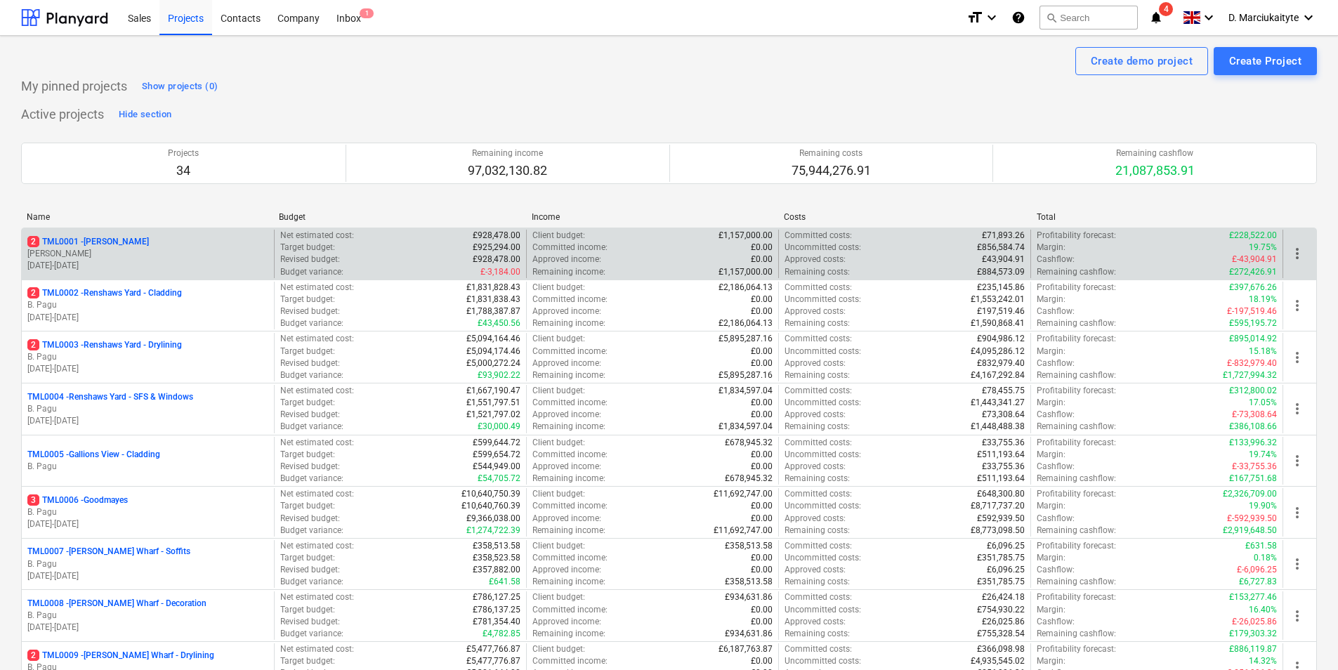
click at [210, 247] on div "2 TML0001 - Trent Park" at bounding box center [147, 242] width 241 height 12
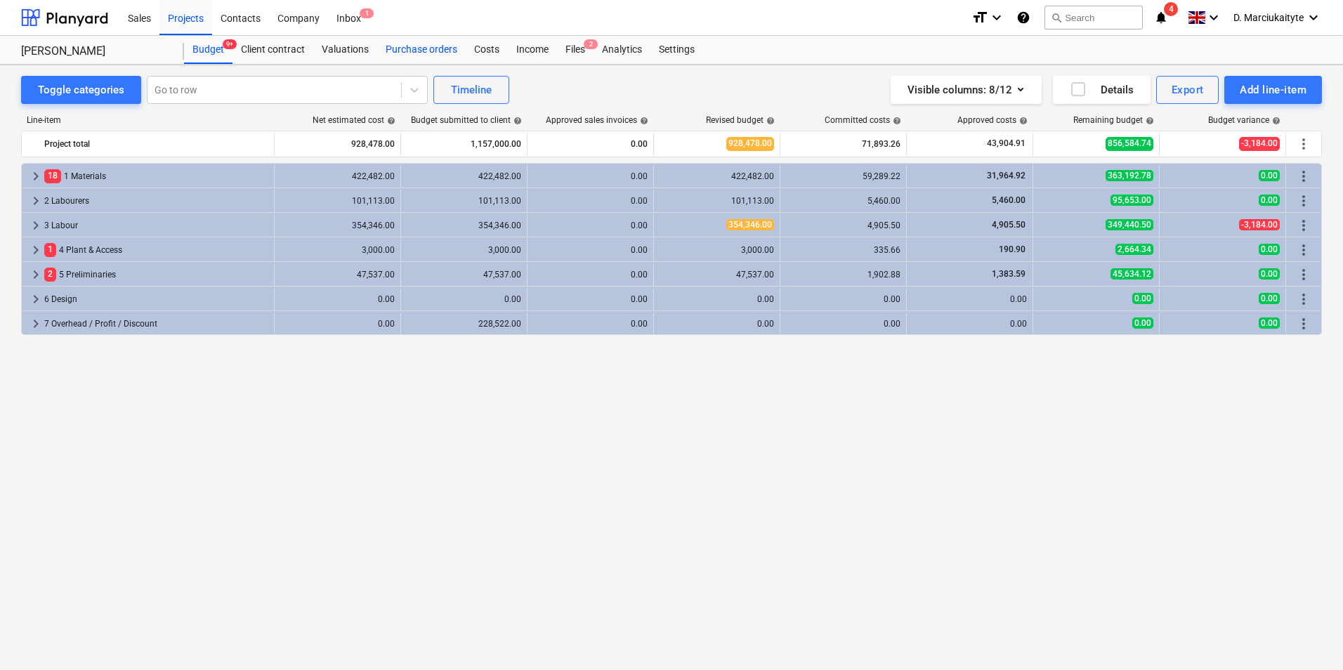
click at [407, 47] on div "Purchase orders" at bounding box center [421, 50] width 89 height 28
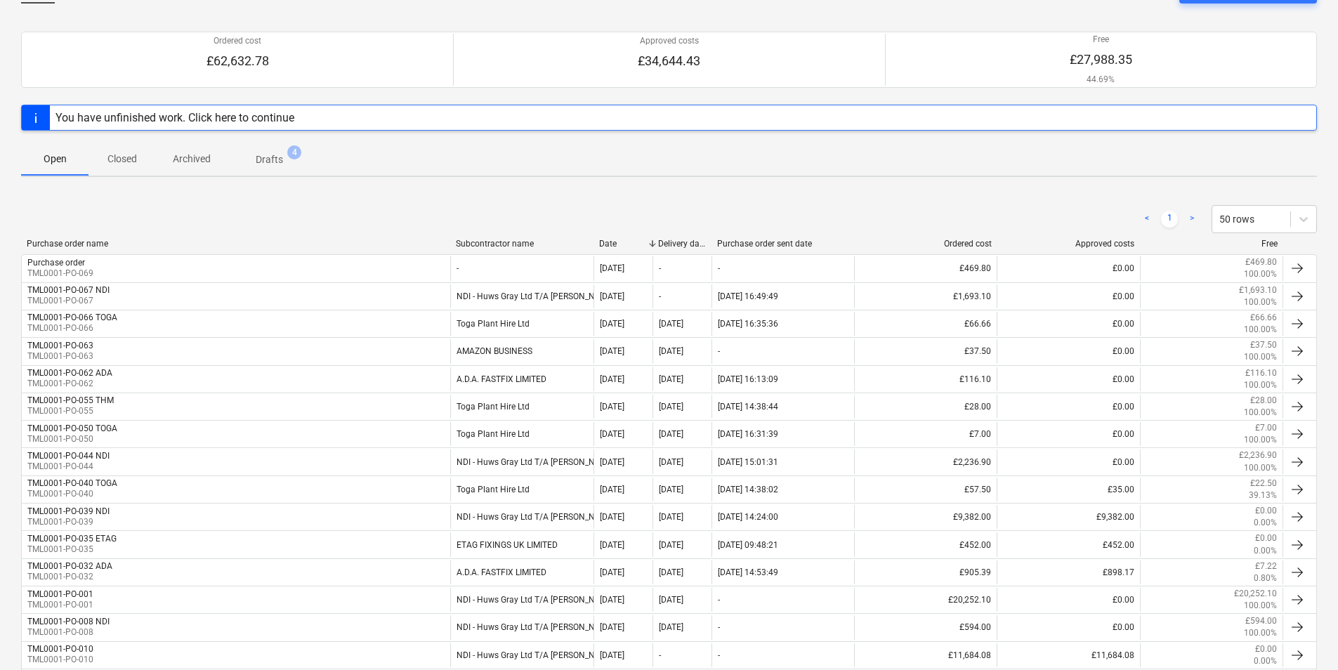
scroll to position [281, 0]
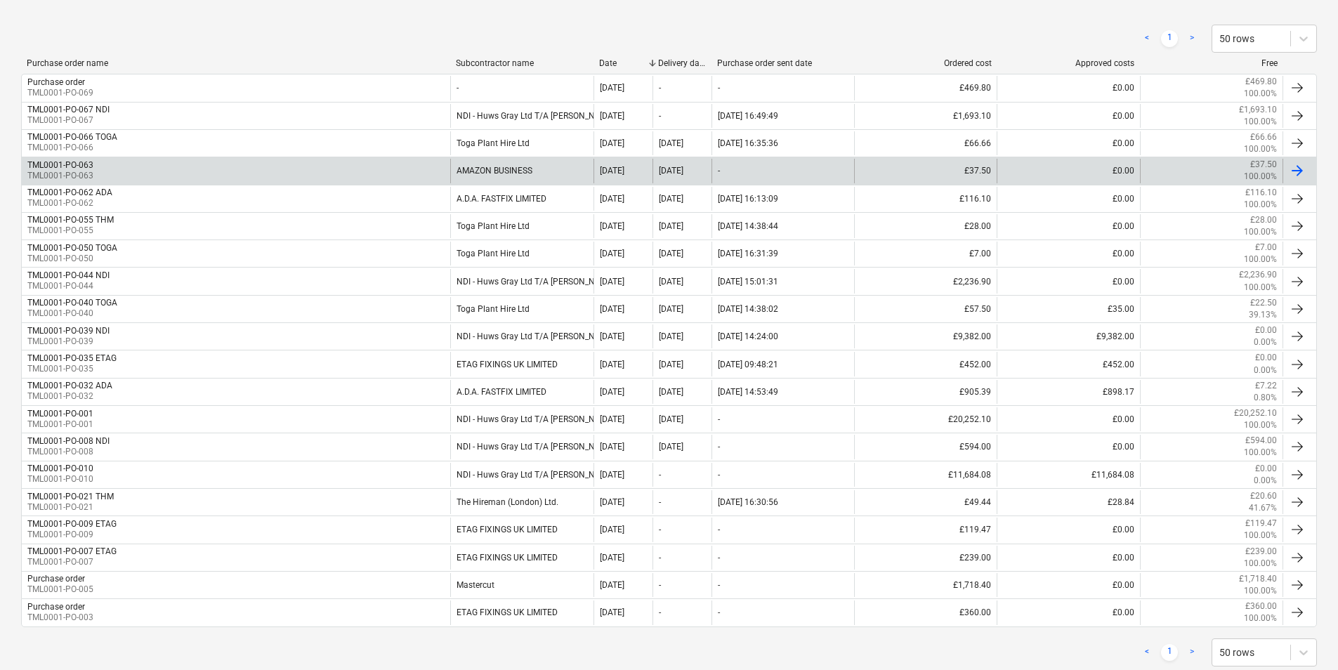
click at [552, 167] on div "AMAZON BUSINESS" at bounding box center [521, 171] width 143 height 24
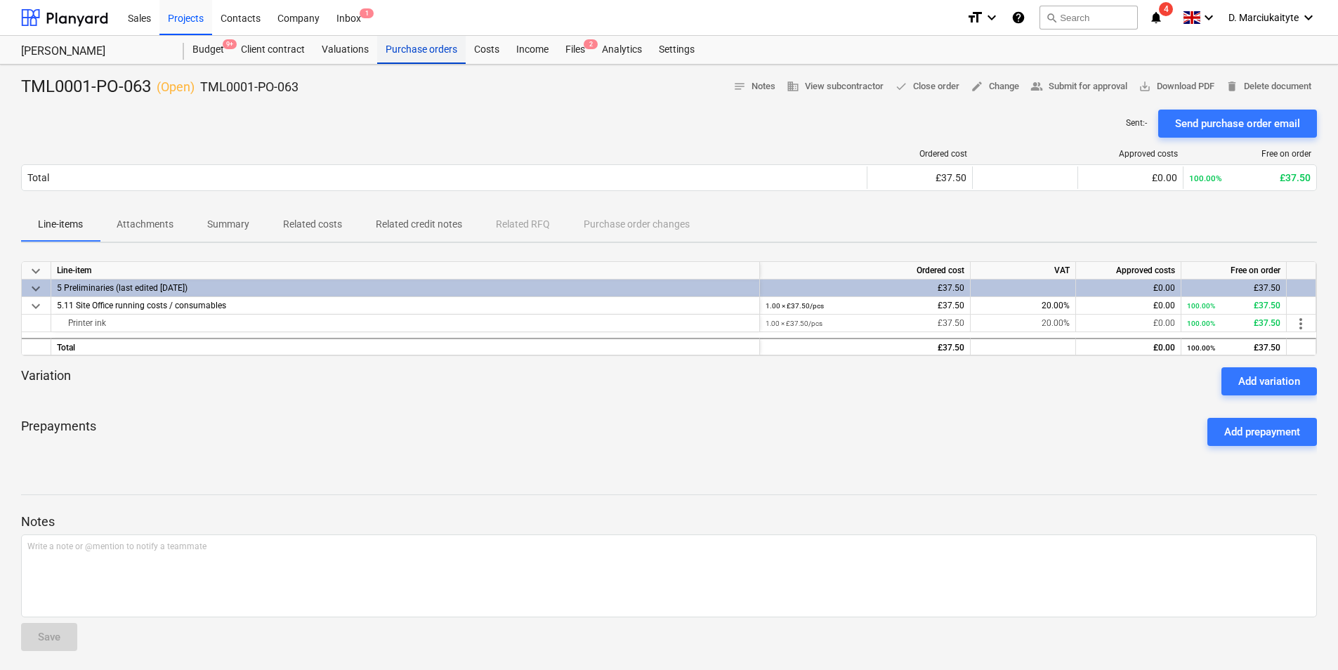
click at [399, 48] on div "Purchase orders" at bounding box center [421, 50] width 89 height 28
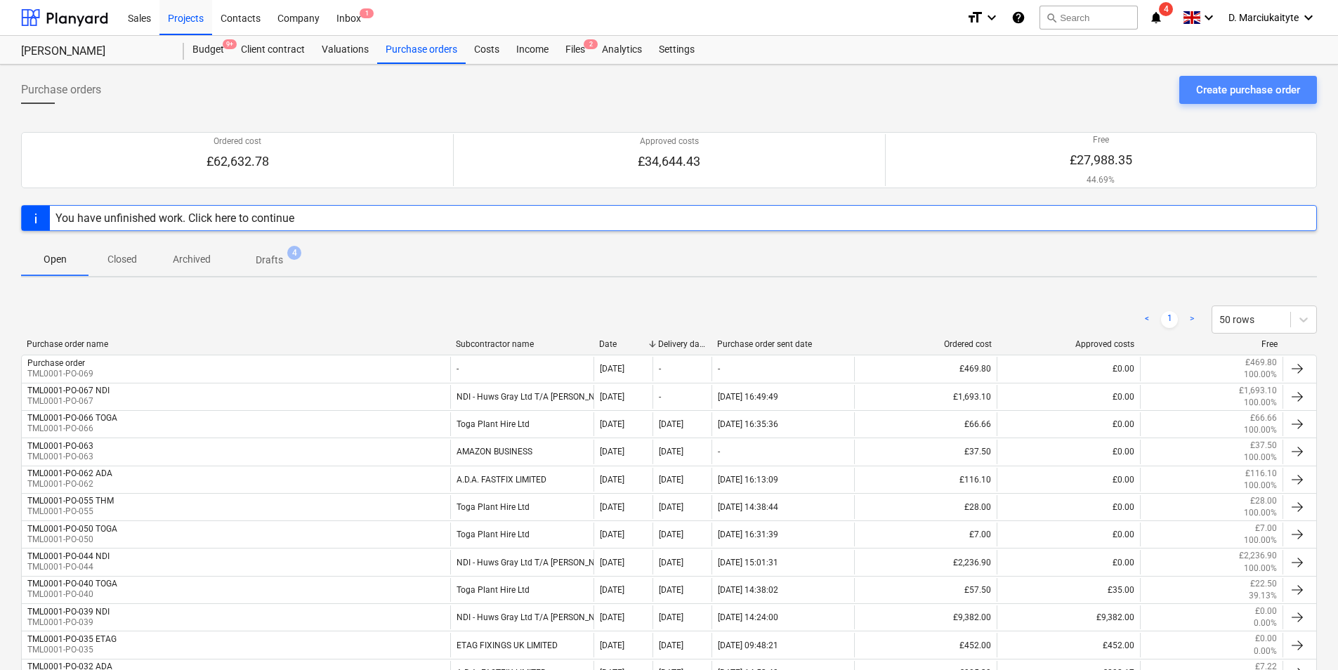
click at [1235, 91] on div "Create purchase order" at bounding box center [1249, 90] width 104 height 18
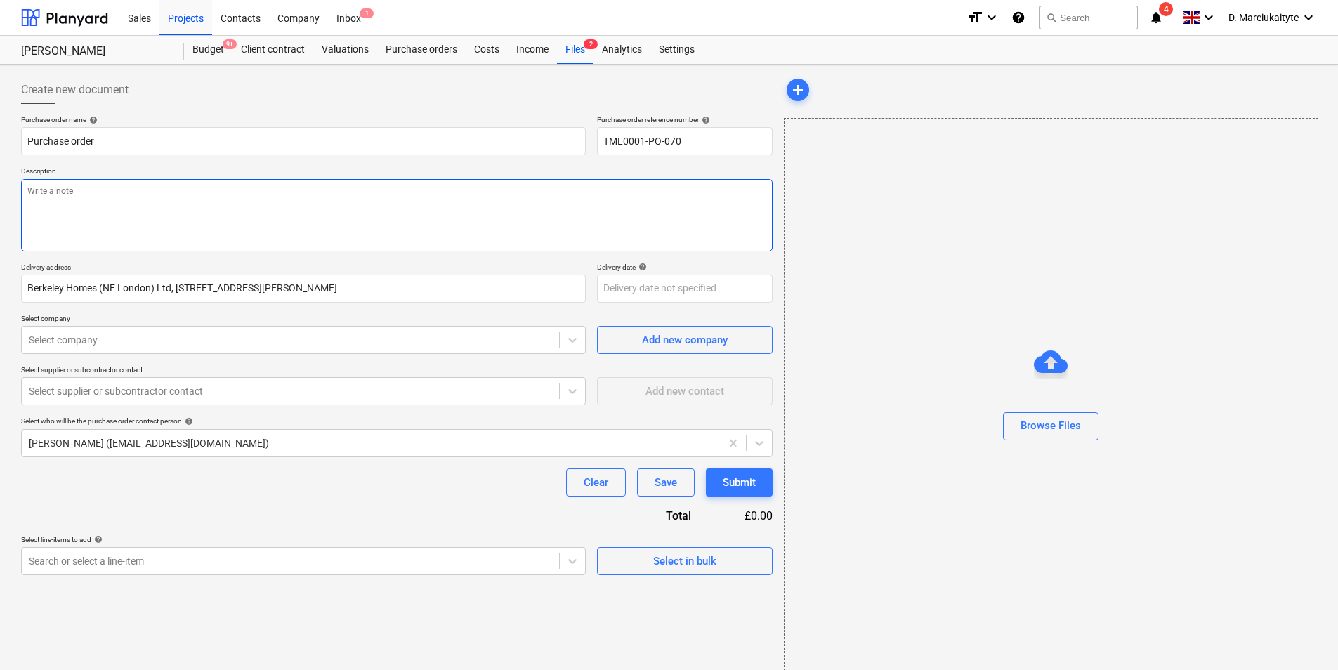
click at [137, 202] on textarea at bounding box center [397, 215] width 752 height 72
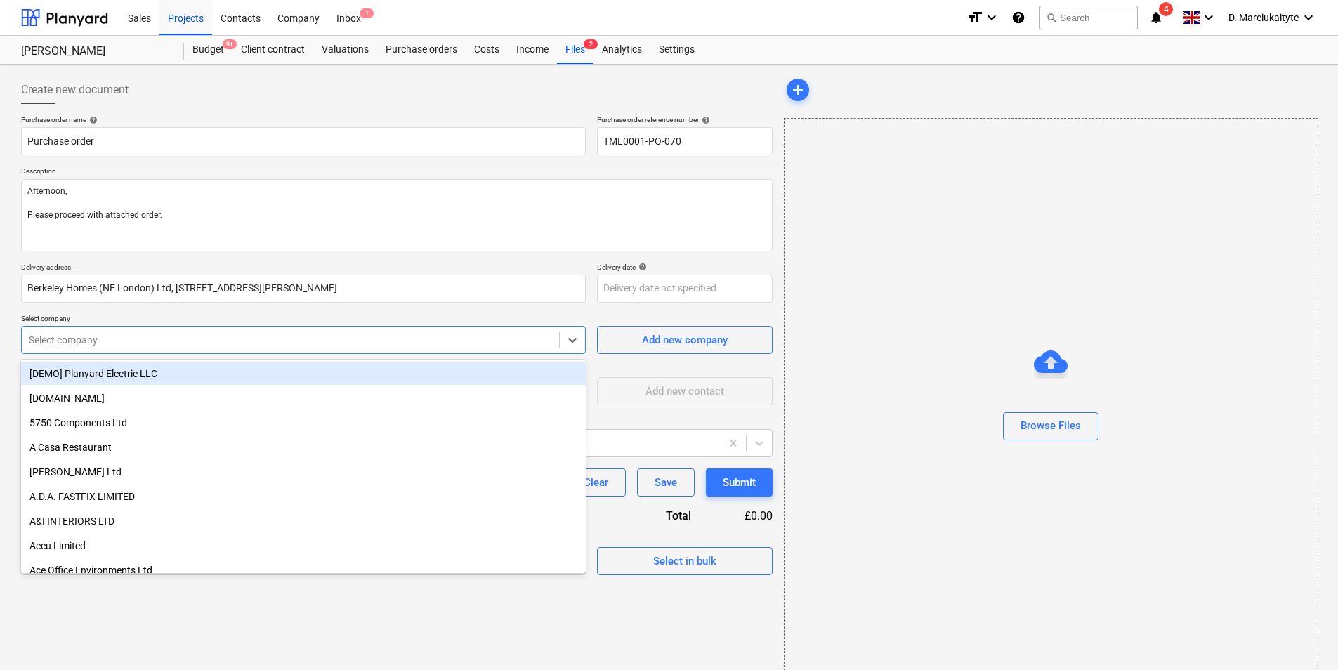
click at [278, 337] on div at bounding box center [290, 340] width 523 height 14
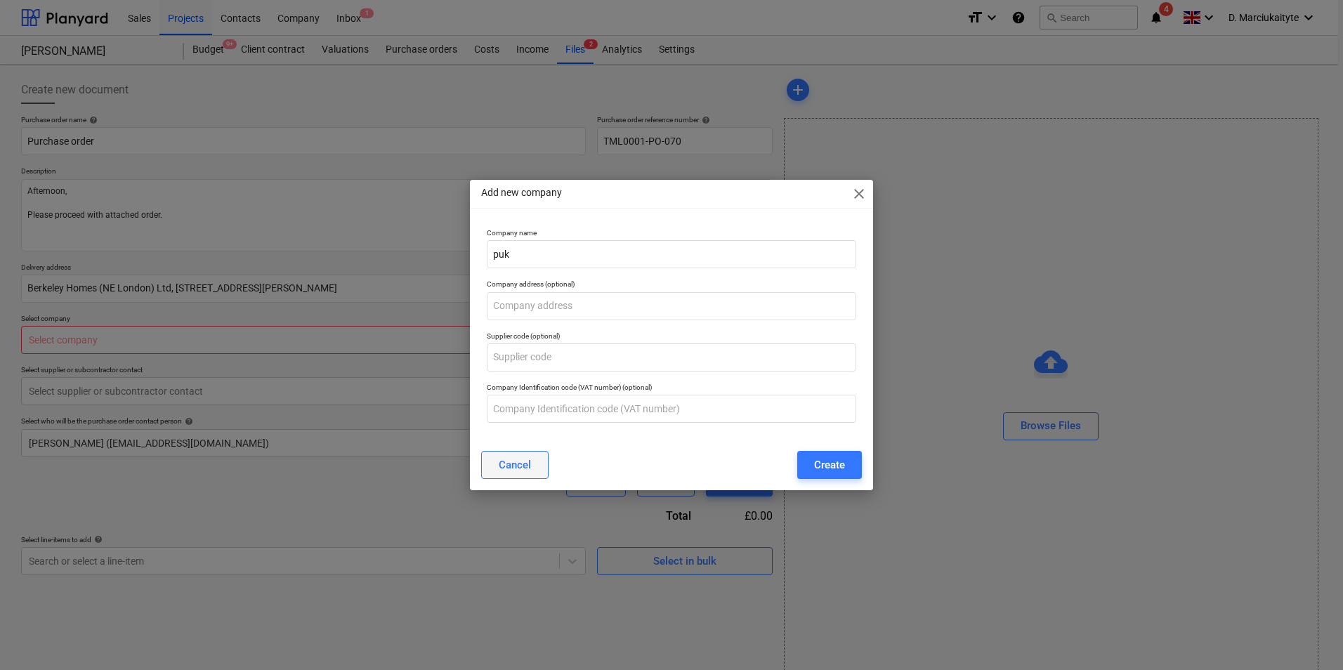
drag, startPoint x: 537, startPoint y: 450, endPoint x: 530, endPoint y: 462, distance: 13.3
click at [536, 458] on div "Cancel Create" at bounding box center [672, 464] width 398 height 39
click at [528, 463] on div "Cancel" at bounding box center [515, 465] width 32 height 18
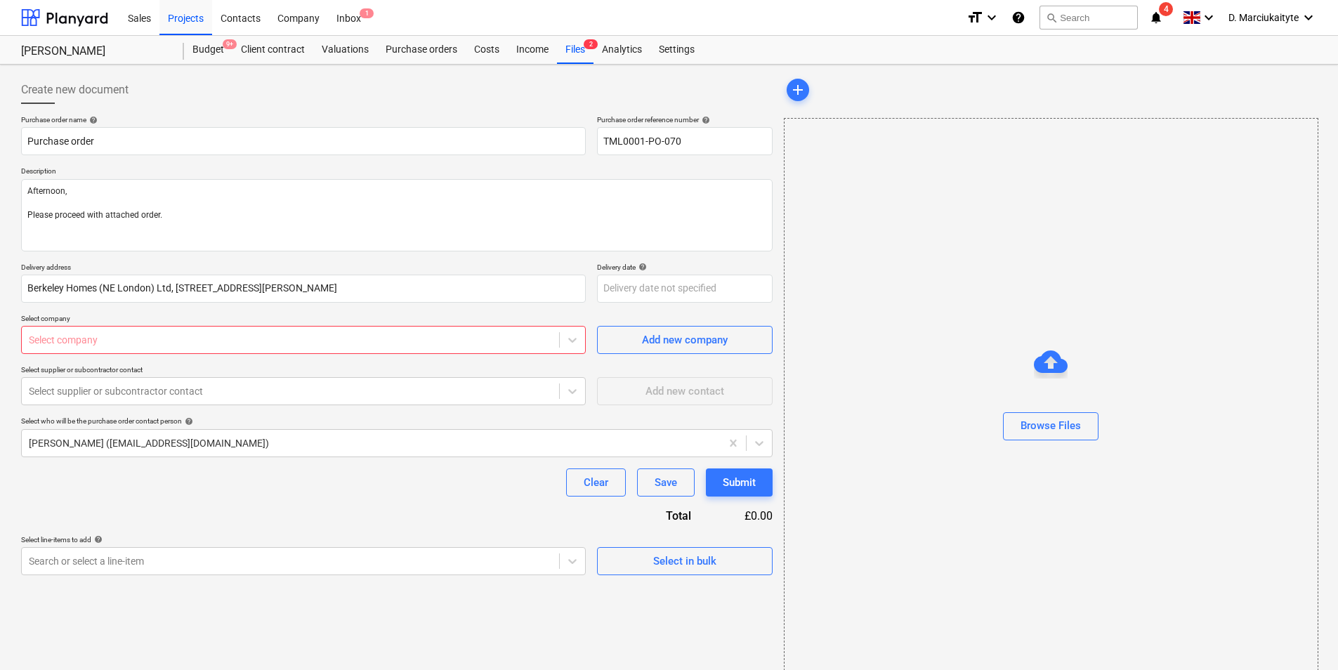
click at [311, 348] on div "Select company" at bounding box center [291, 340] width 538 height 20
click at [167, 400] on div "Select supplier or subcontractor contact" at bounding box center [291, 392] width 538 height 20
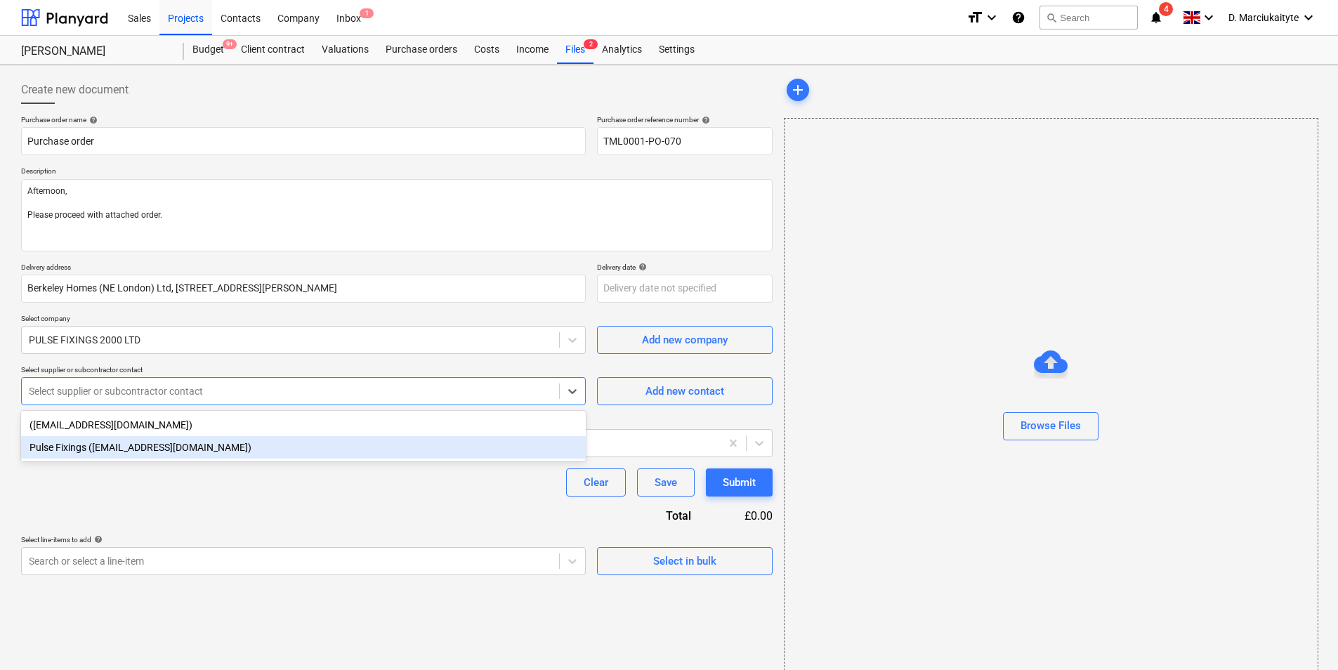
drag, startPoint x: 132, startPoint y: 445, endPoint x: 141, endPoint y: 469, distance: 25.6
click at [133, 445] on div "Pulse Fixings (orders@pulsefixings.co.uk)" at bounding box center [303, 447] width 565 height 22
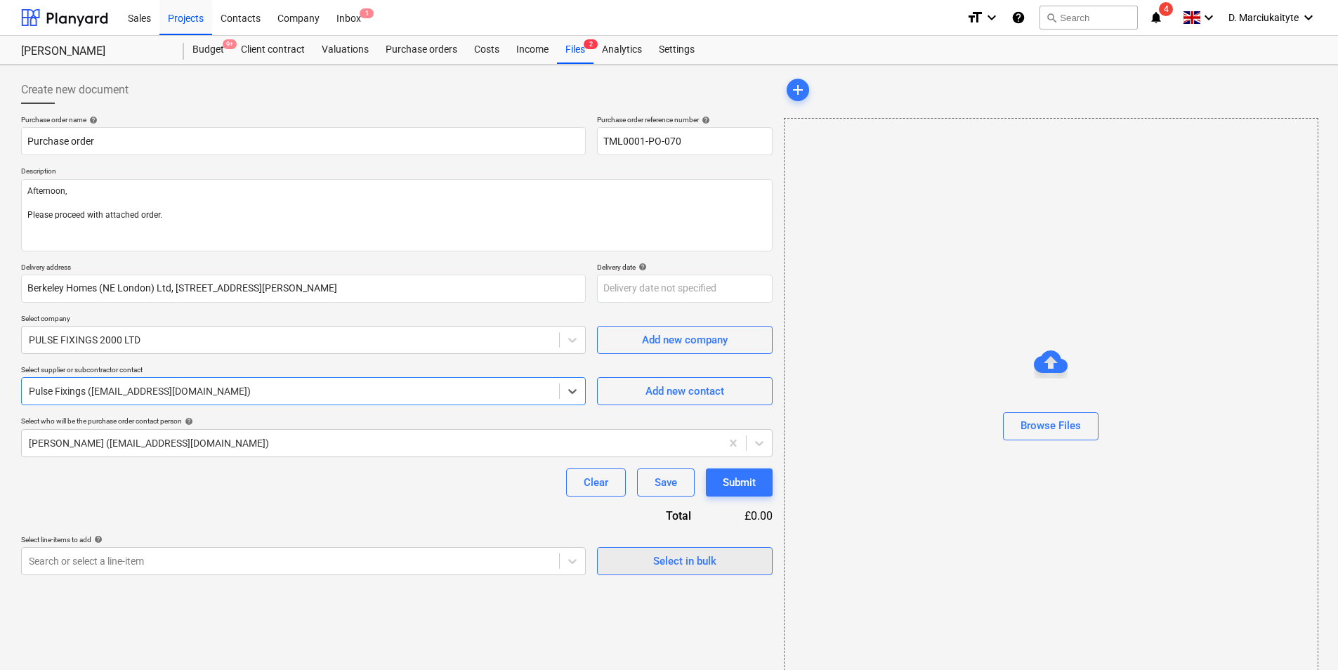
click at [702, 549] on button "Select in bulk" at bounding box center [685, 561] width 176 height 28
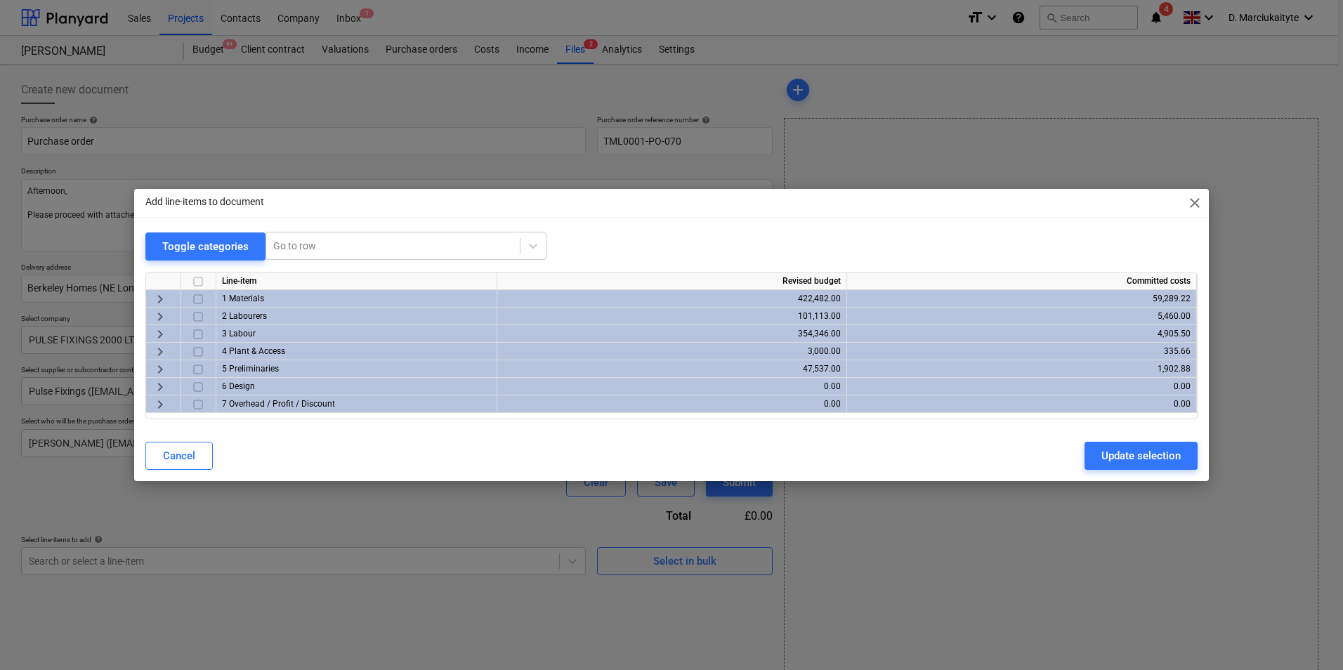
click at [172, 298] on div "keyboard_arrow_right" at bounding box center [163, 299] width 35 height 18
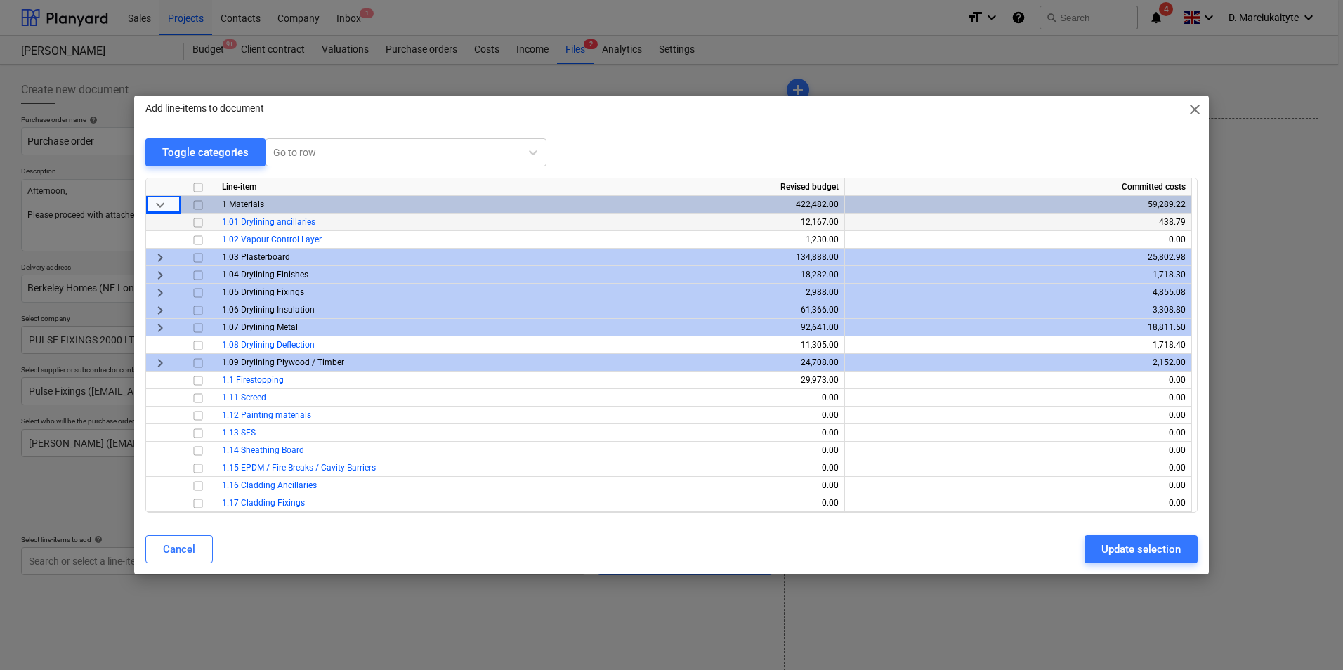
click at [204, 221] on input "checkbox" at bounding box center [198, 222] width 17 height 17
click at [198, 219] on input "checkbox" at bounding box center [198, 222] width 17 height 17
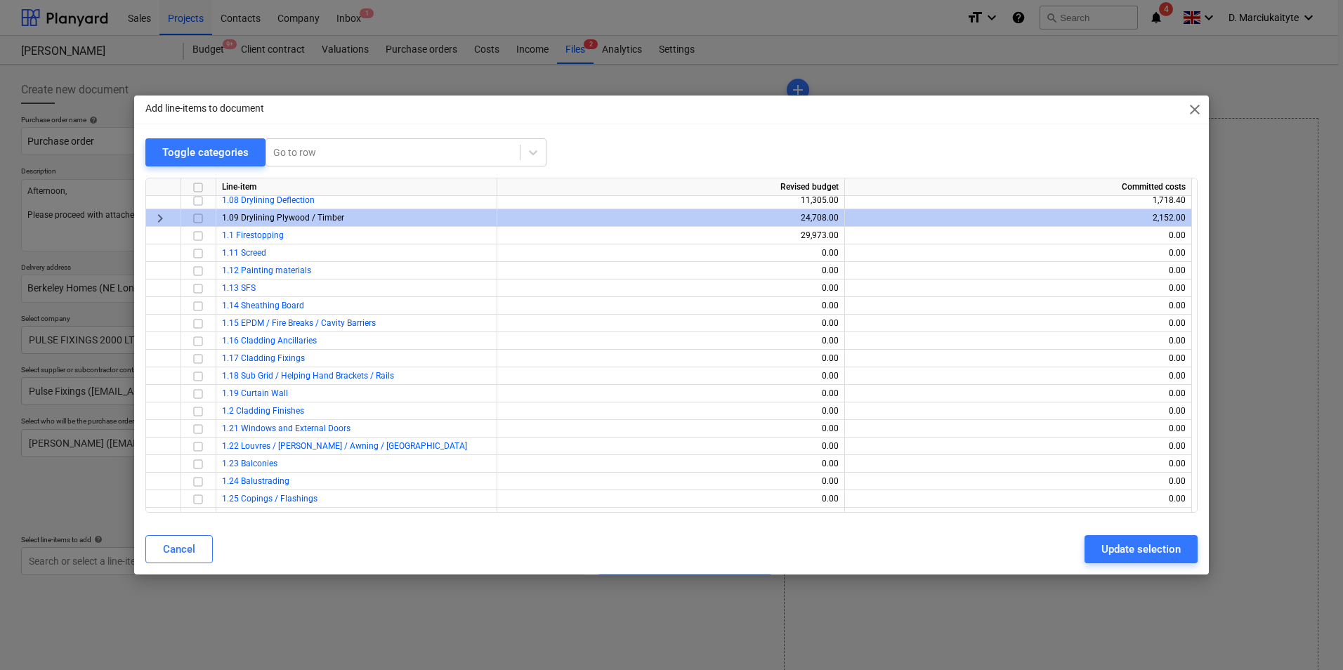
scroll to position [334, 0]
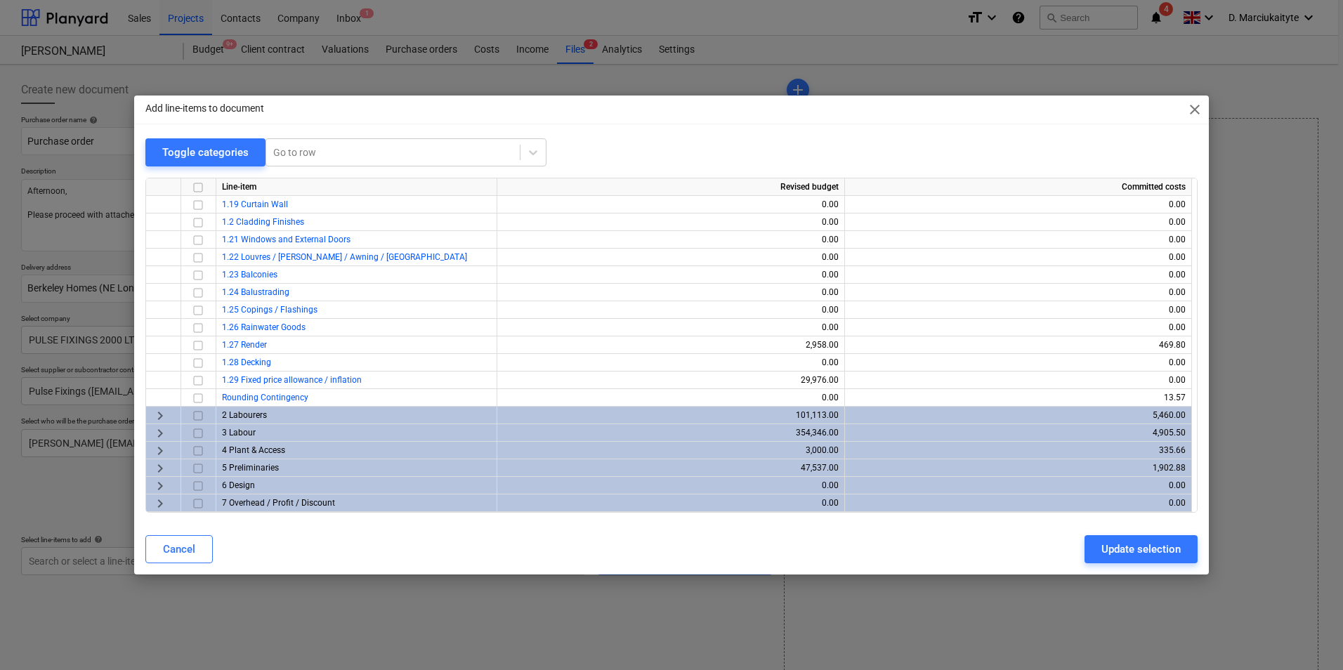
click at [162, 476] on span "keyboard_arrow_right" at bounding box center [160, 468] width 17 height 17
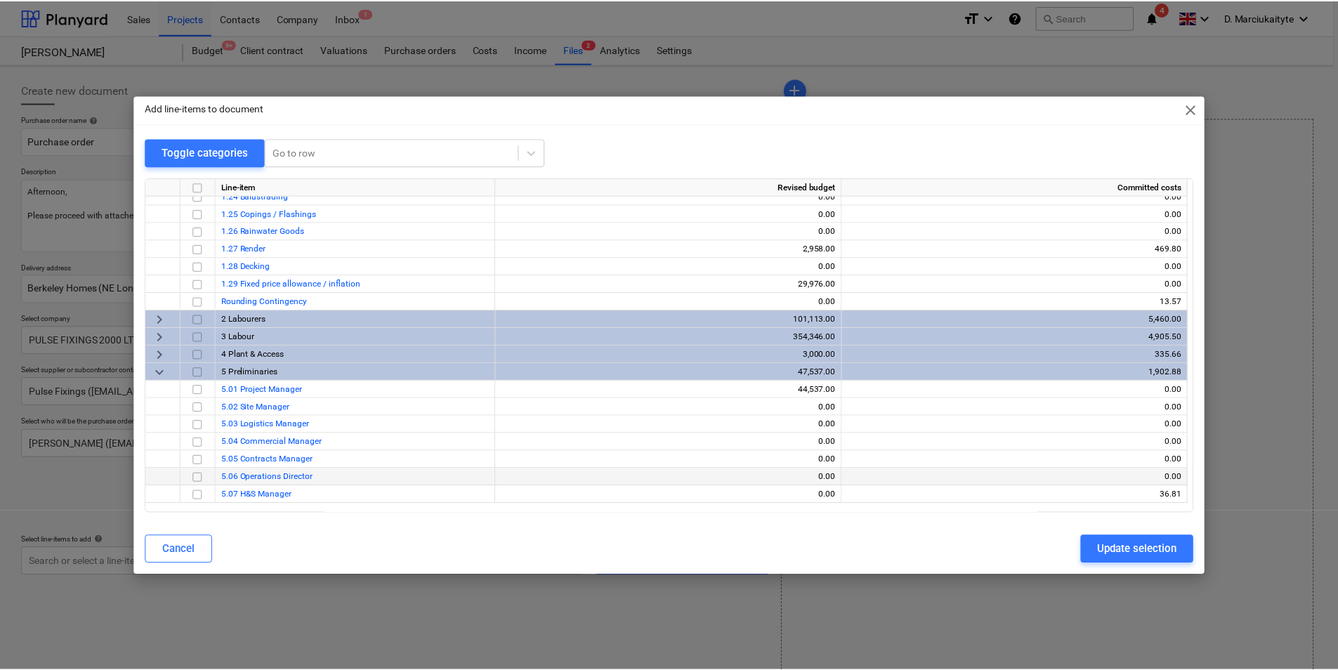
scroll to position [527, 0]
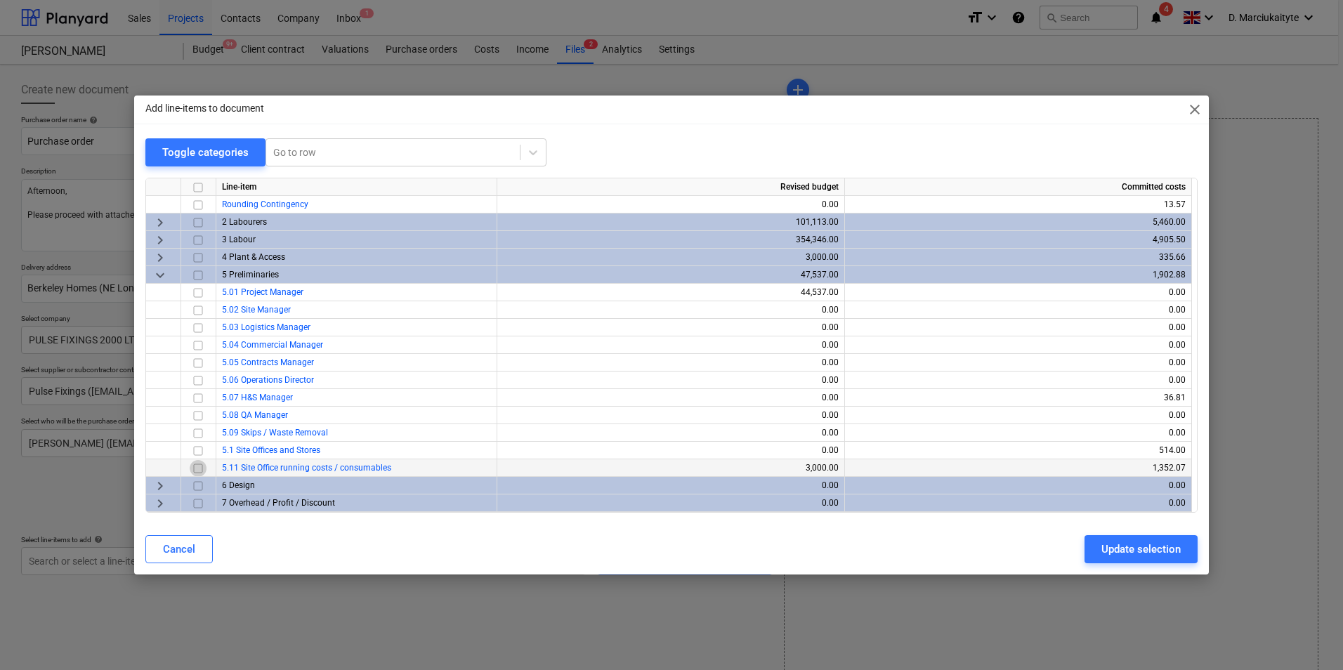
click at [197, 467] on input "checkbox" at bounding box center [198, 468] width 17 height 17
click at [1112, 553] on div "Update selection" at bounding box center [1141, 549] width 79 height 18
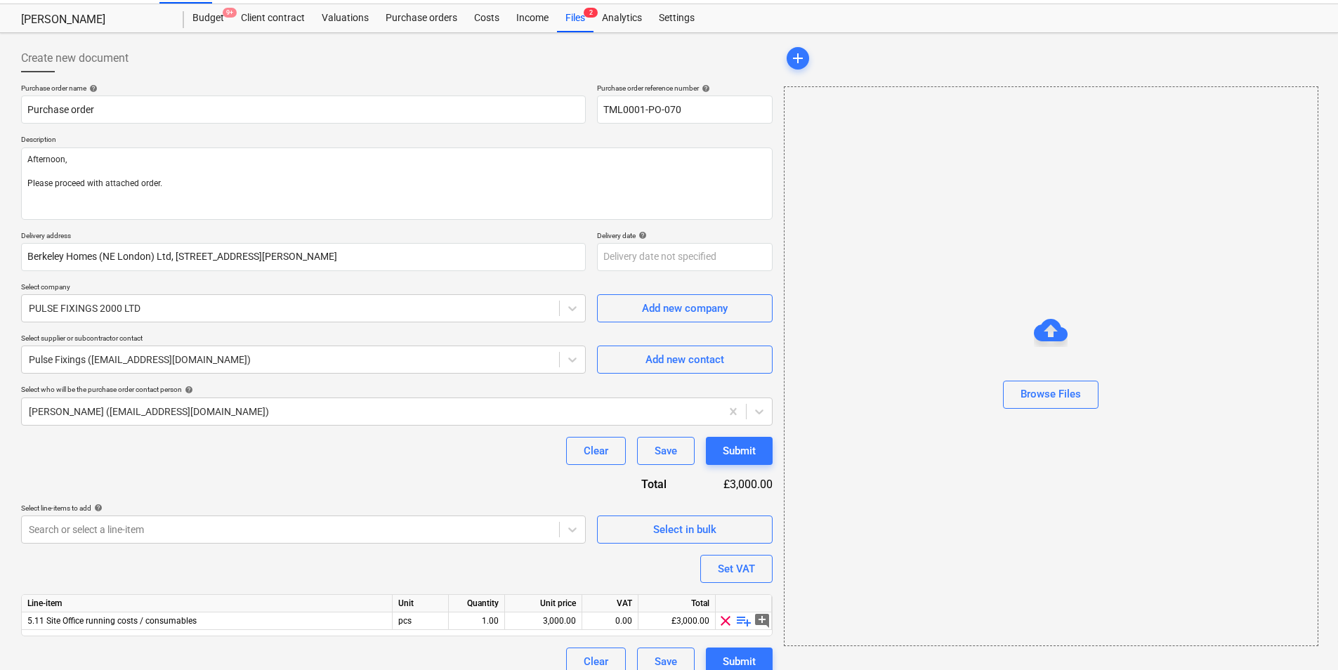
scroll to position [48, 0]
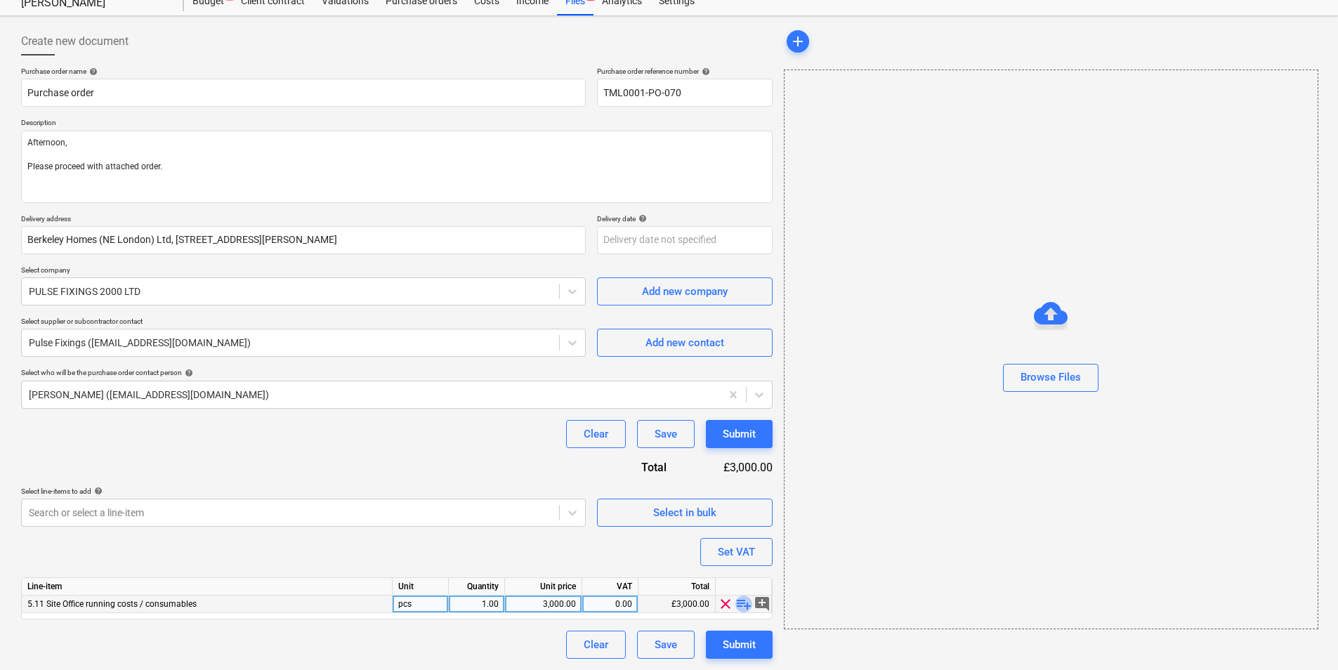
click at [744, 602] on span "playlist_add" at bounding box center [744, 604] width 17 height 17
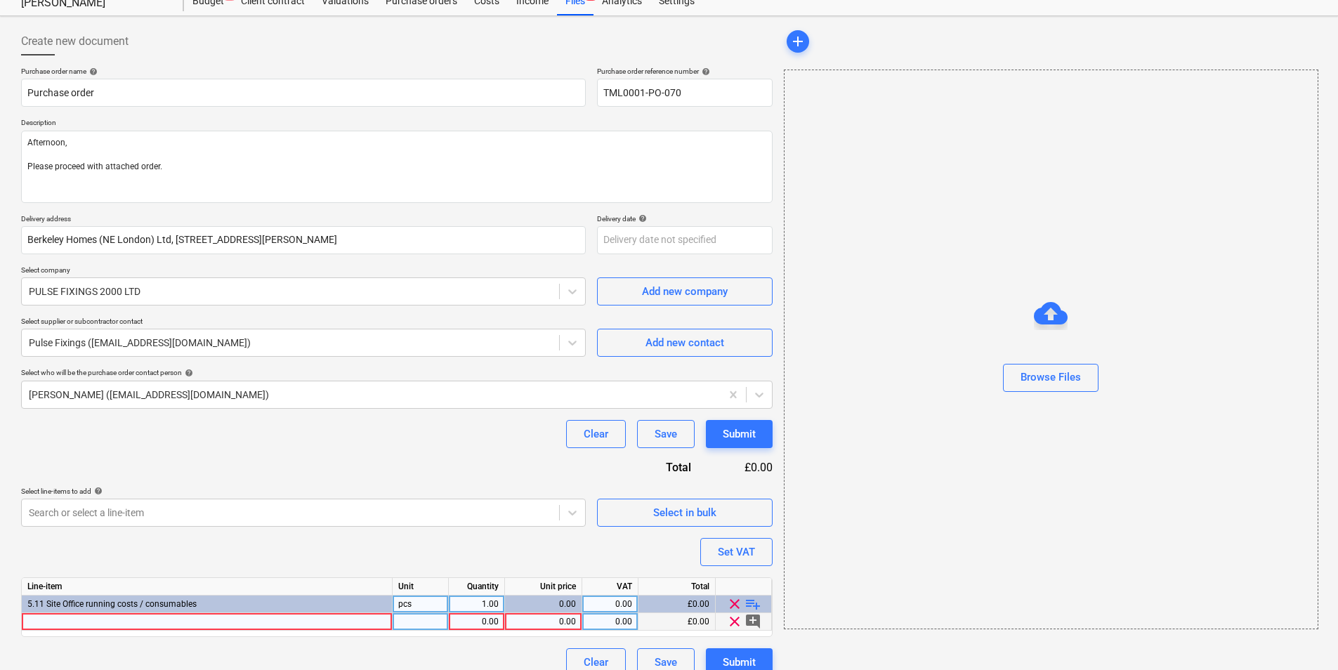
click at [322, 624] on div at bounding box center [207, 622] width 371 height 18
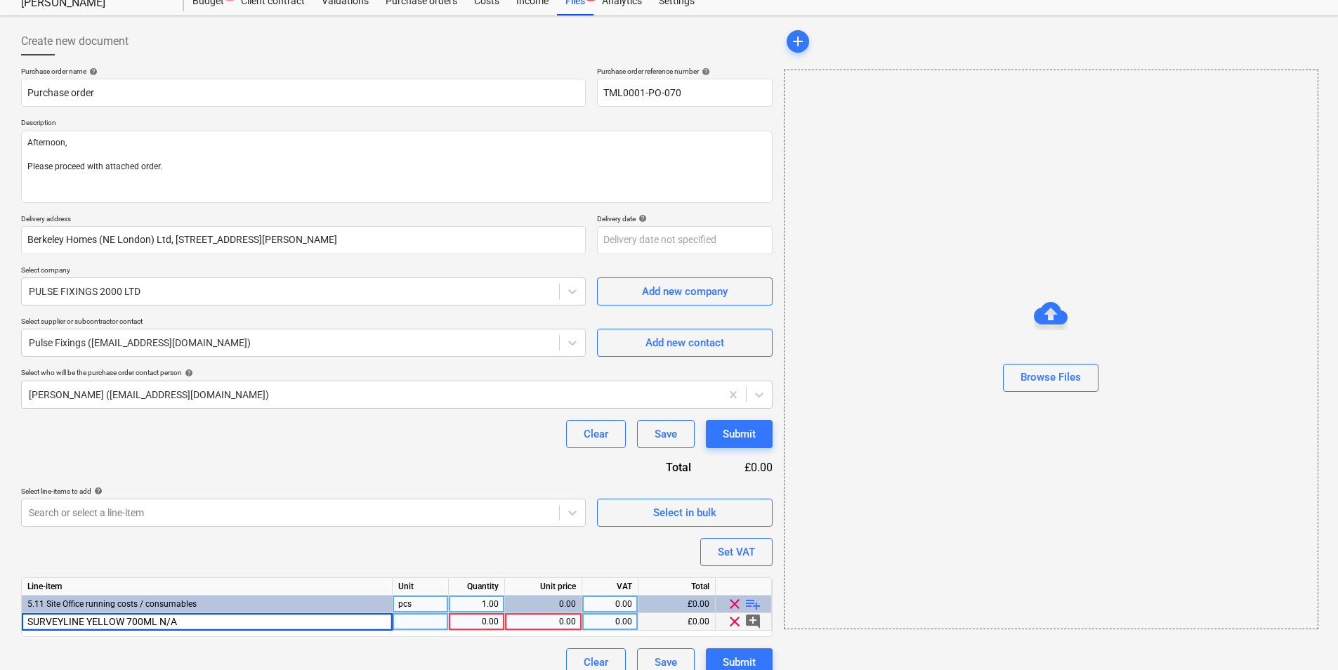
click at [125, 625] on input "SURVEYLINE YELLOW 700ML N/A" at bounding box center [207, 621] width 370 height 17
drag, startPoint x: 415, startPoint y: 620, endPoint x: 471, endPoint y: 625, distance: 57.1
click at [417, 620] on div at bounding box center [421, 622] width 56 height 18
click at [476, 625] on div "1.00" at bounding box center [477, 622] width 44 height 18
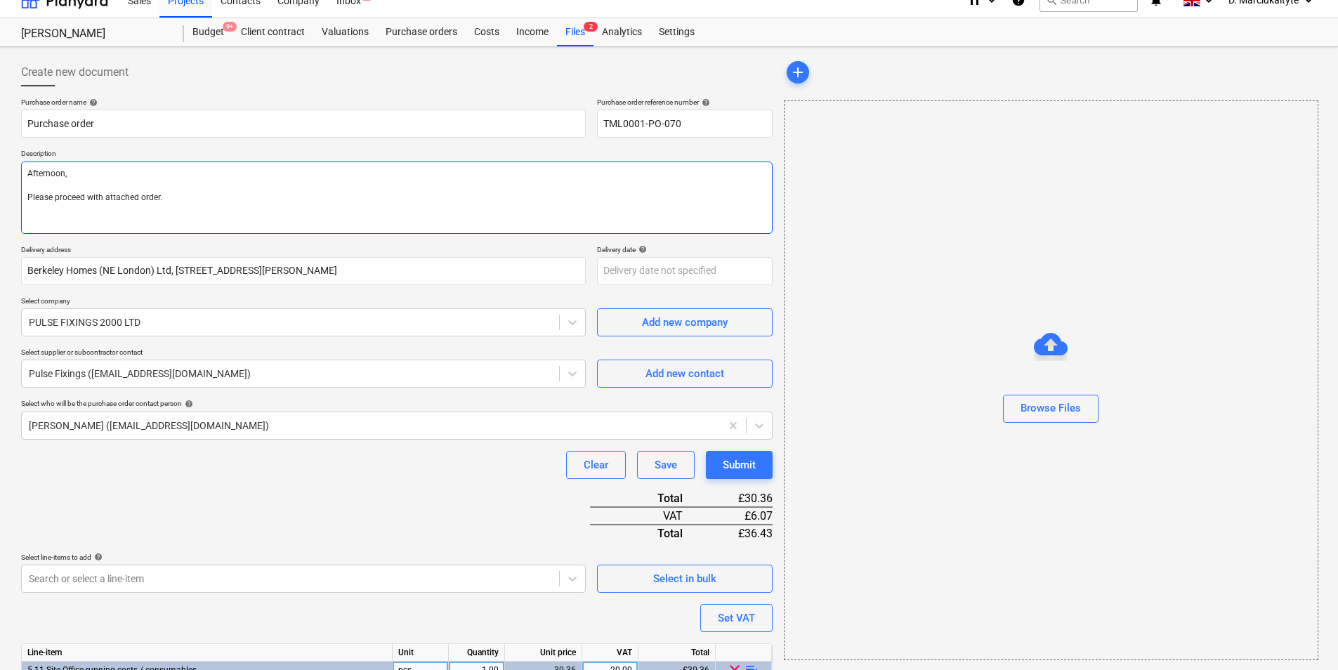
scroll to position [0, 0]
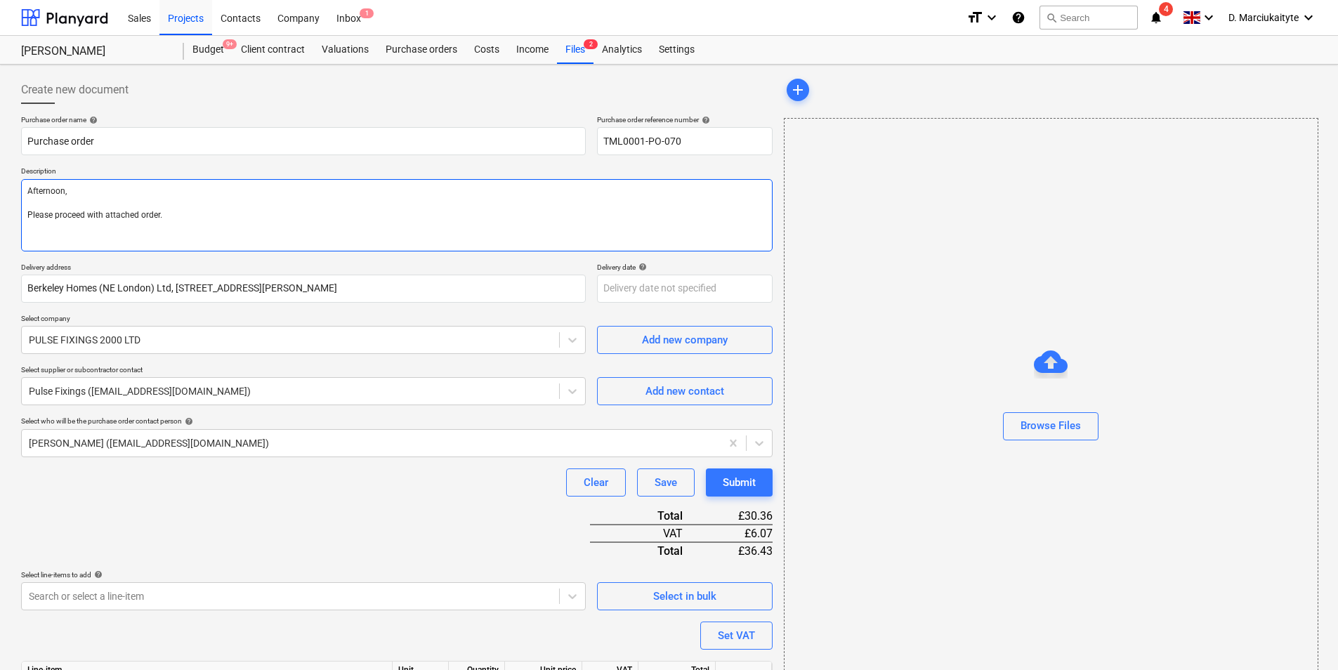
drag, startPoint x: 150, startPoint y: 241, endPoint x: 155, endPoint y: 235, distance: 8.5
click at [150, 240] on textarea "Afternoon, Please proceed with attached order." at bounding box center [397, 215] width 752 height 72
drag, startPoint x: 108, startPoint y: 233, endPoint x: 124, endPoint y: 211, distance: 27.7
click at [111, 228] on textarea "Afternoon, Please proceed with attached order. Site Contact : Mlc" at bounding box center [397, 215] width 752 height 72
drag, startPoint x: 89, startPoint y: 227, endPoint x: 148, endPoint y: 220, distance: 59.4
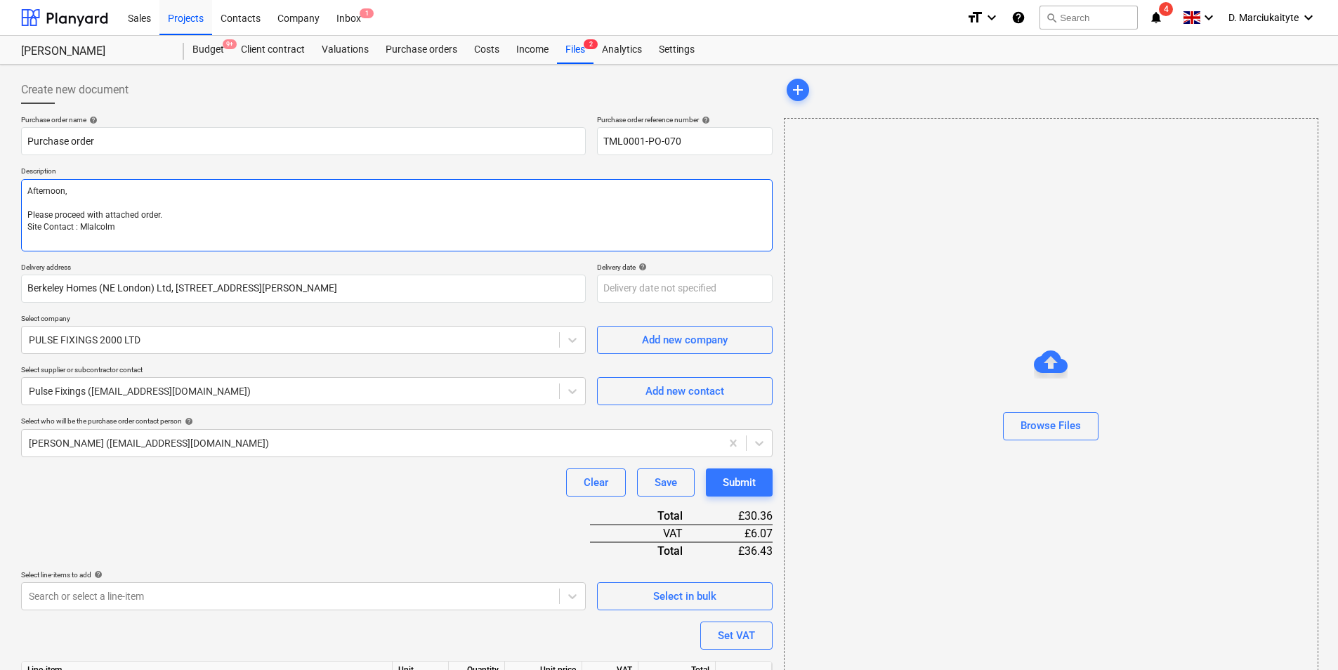
click at [96, 226] on textarea "Afternoon, Please proceed with attached order. Site Contact : Mlalcolm" at bounding box center [397, 215] width 752 height 72
click at [164, 237] on textarea "Afternoon, Please proceed with attached order. Site Contact : Malcolm" at bounding box center [397, 215] width 752 height 72
paste textarea "07479 382881"
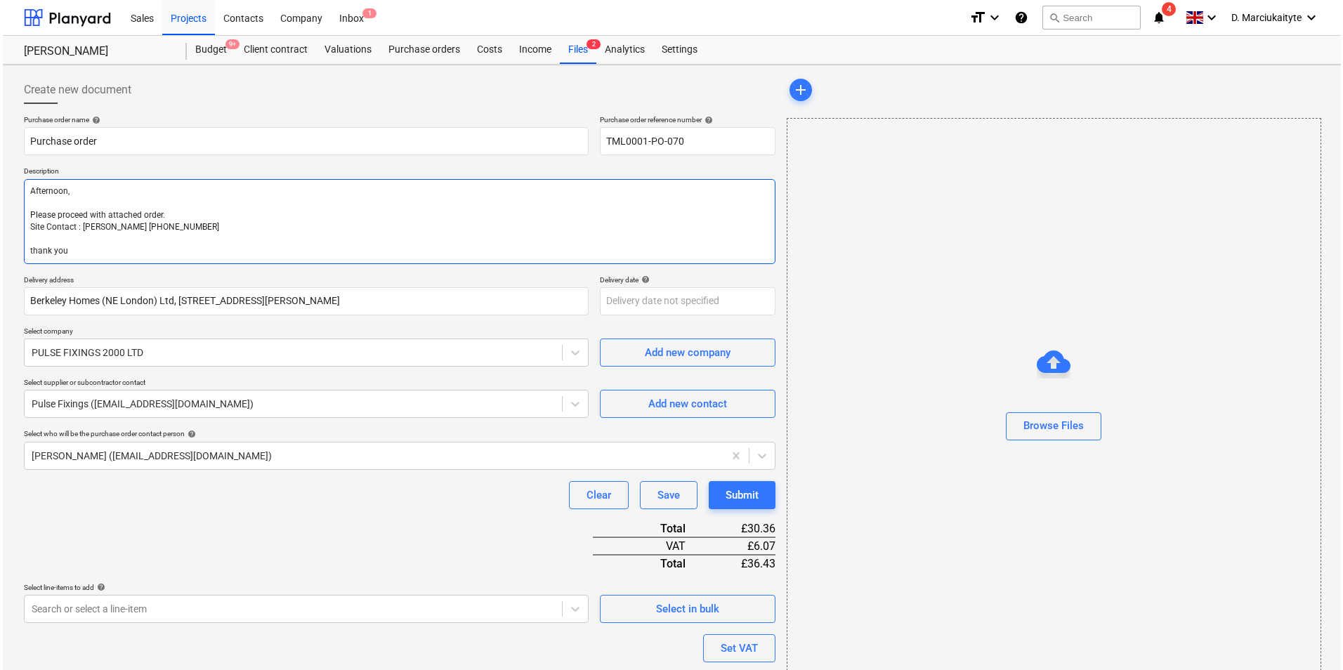
scroll to position [114, 0]
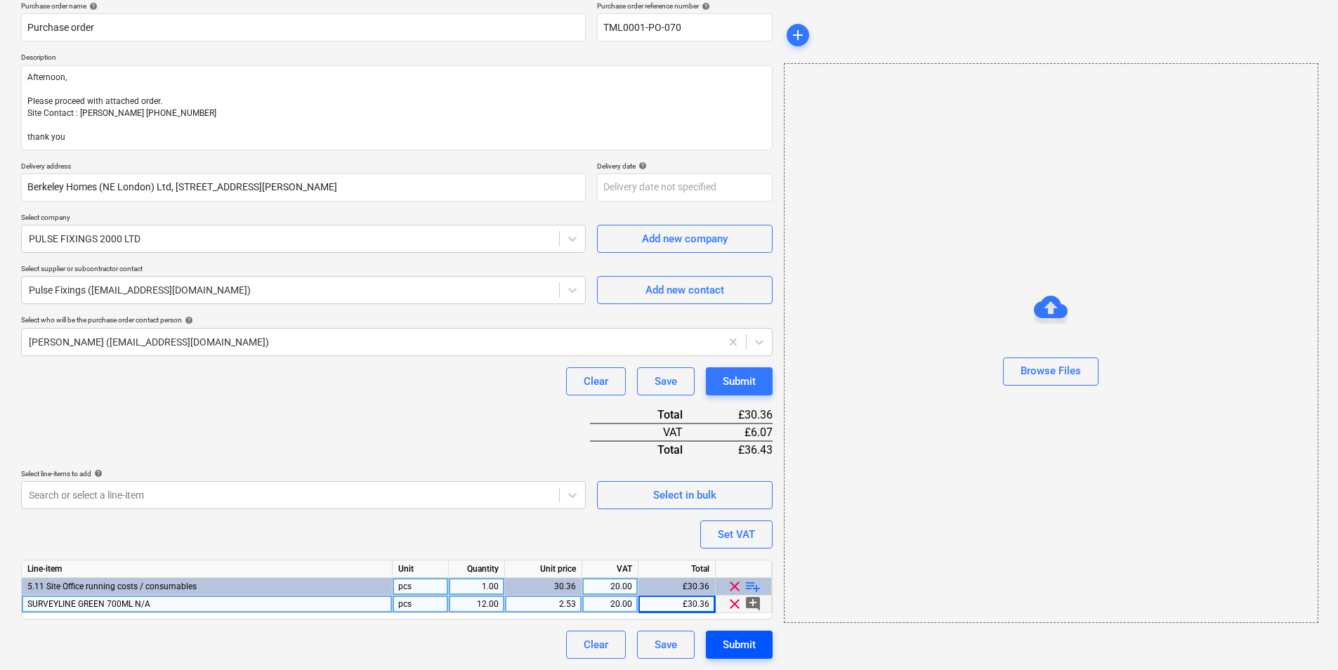
click at [745, 643] on div "Submit" at bounding box center [739, 645] width 33 height 18
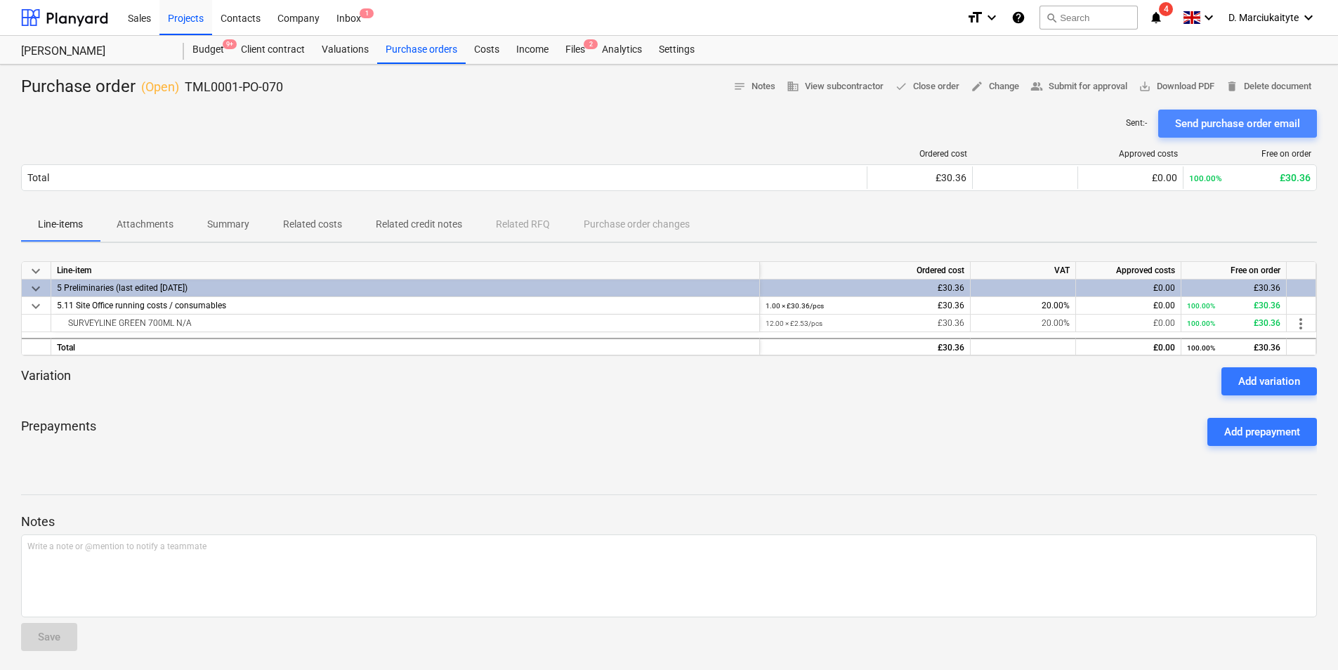
click at [1242, 124] on div "Send purchase order email" at bounding box center [1237, 124] width 125 height 18
click at [249, 323] on div "SURVEYLINE GREEN 700ML N/A" at bounding box center [405, 323] width 697 height 17
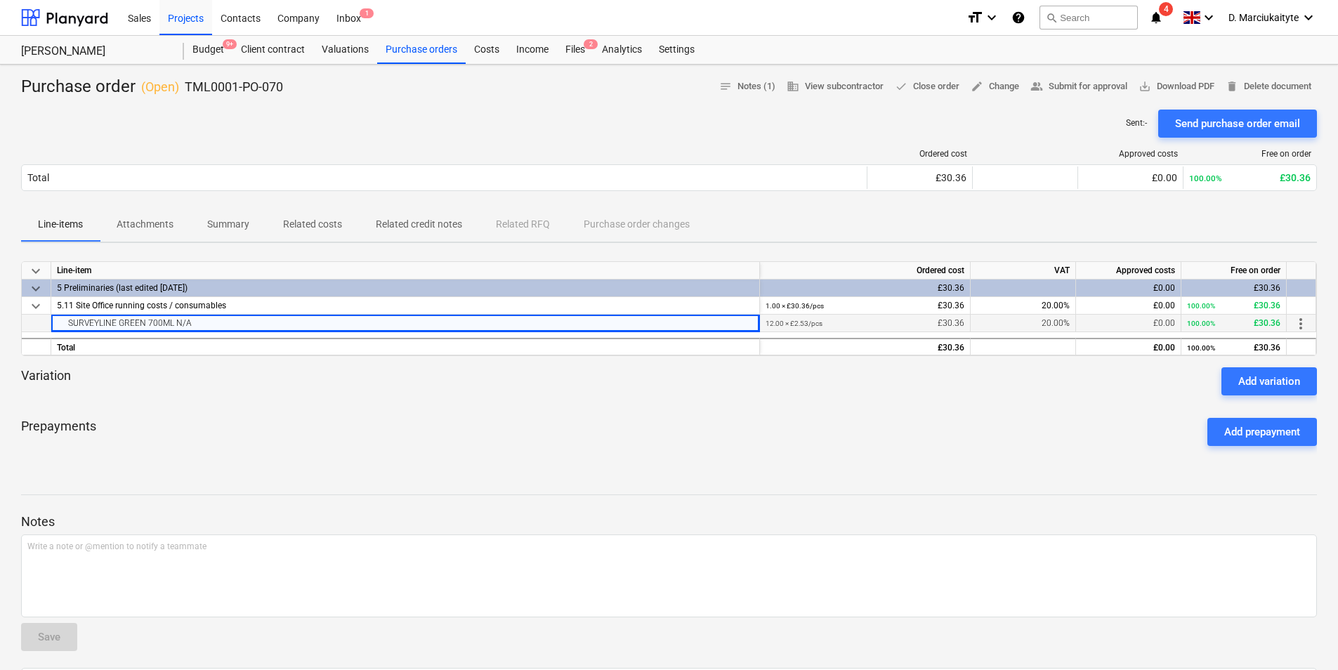
drag, startPoint x: 174, startPoint y: 323, endPoint x: 59, endPoint y: 327, distance: 115.3
click at [59, 327] on div "SURVEYLINE GREEN 700ML N/A" at bounding box center [405, 323] width 697 height 17
click at [273, 331] on div "keyboard_arrow_down Line-item Ordered cost VAT Approved costs Free on order key…" at bounding box center [669, 308] width 1296 height 95
drag, startPoint x: 273, startPoint y: 331, endPoint x: 273, endPoint y: 318, distance: 13.4
click at [273, 318] on div "SURVEYLINE GREEN 700ML N/A" at bounding box center [405, 323] width 697 height 17
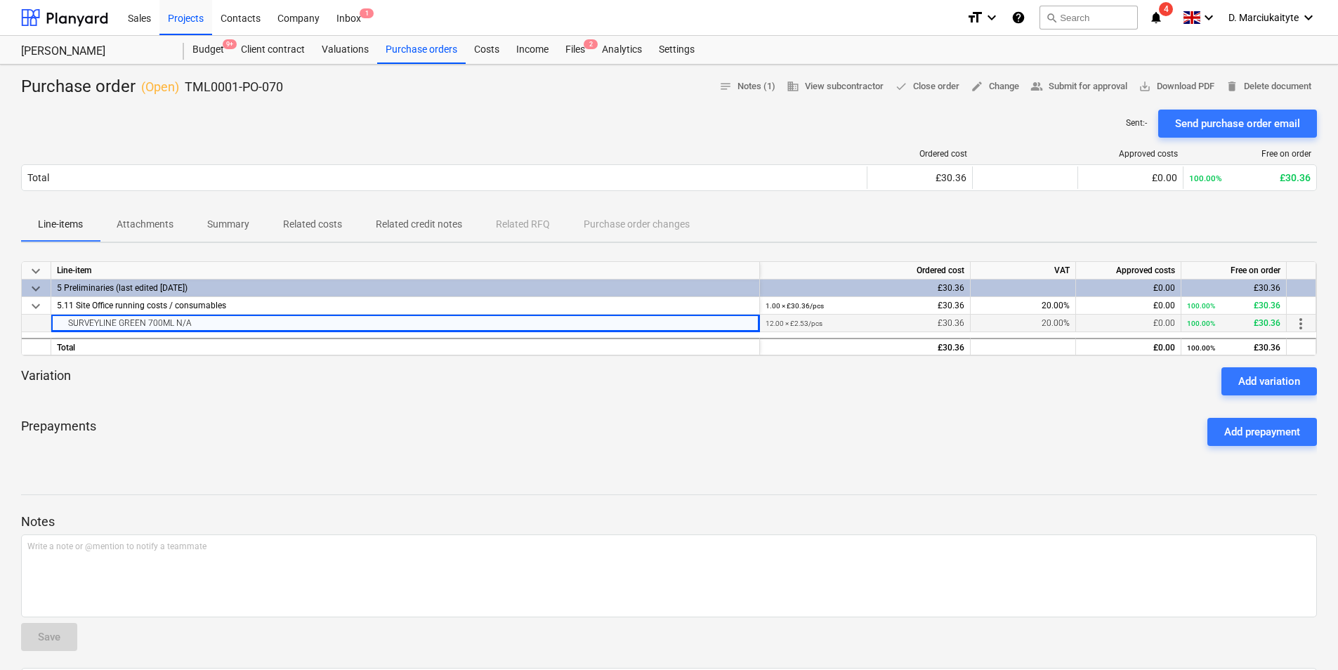
drag, startPoint x: 268, startPoint y: 324, endPoint x: 45, endPoint y: 324, distance: 222.7
click at [0, 0] on div "SURVEYLINE GREEN 700ML N/A 12.00 × £2.53 / pcs £30.36 20.00% £0.00 100.00% £30.…" at bounding box center [0, 0] width 0 height 0
drag, startPoint x: 311, startPoint y: 95, endPoint x: 304, endPoint y: 93, distance: 7.3
click at [306, 94] on div "Purchase order ( Open ) TML0001-PO-070 notes Notes (1) business View subcontrac…" at bounding box center [669, 87] width 1296 height 22
drag, startPoint x: 266, startPoint y: 90, endPoint x: 184, endPoint y: 92, distance: 81.5
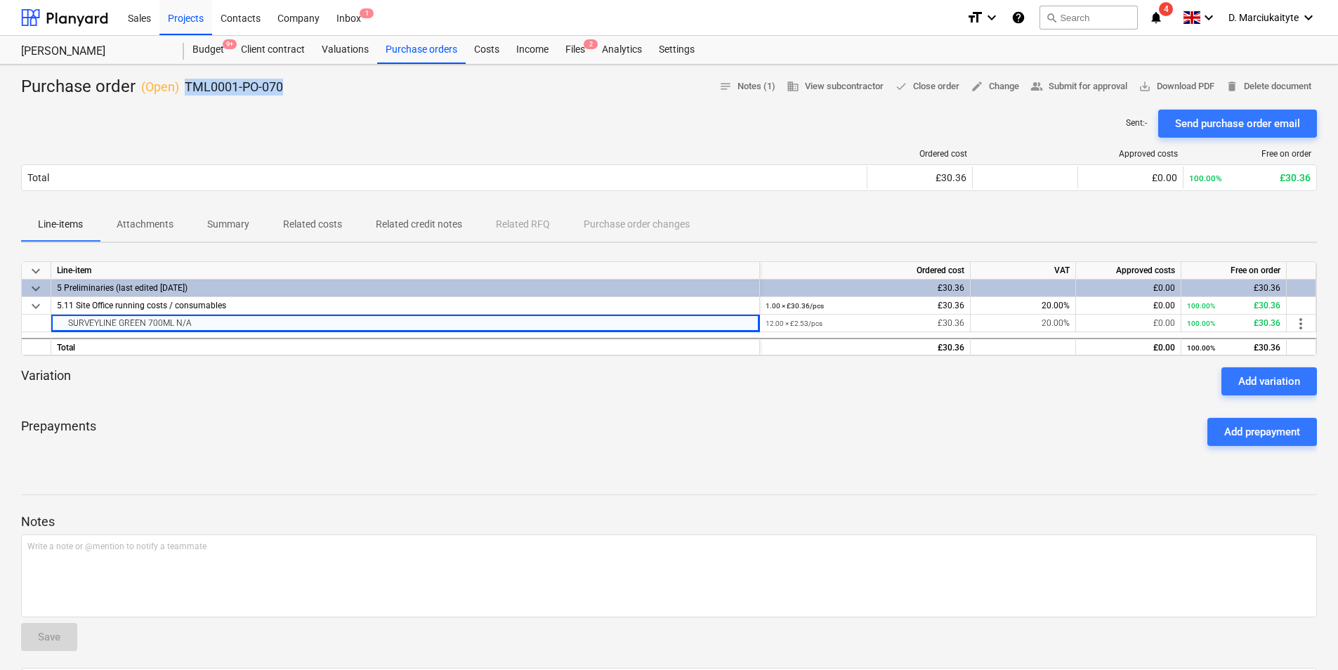
click at [184, 92] on div "Purchase order ( Open ) TML0001-PO-070 notes Notes (1) business View subcontrac…" at bounding box center [669, 87] width 1296 height 22
click at [427, 51] on div "Purchase orders" at bounding box center [421, 50] width 89 height 28
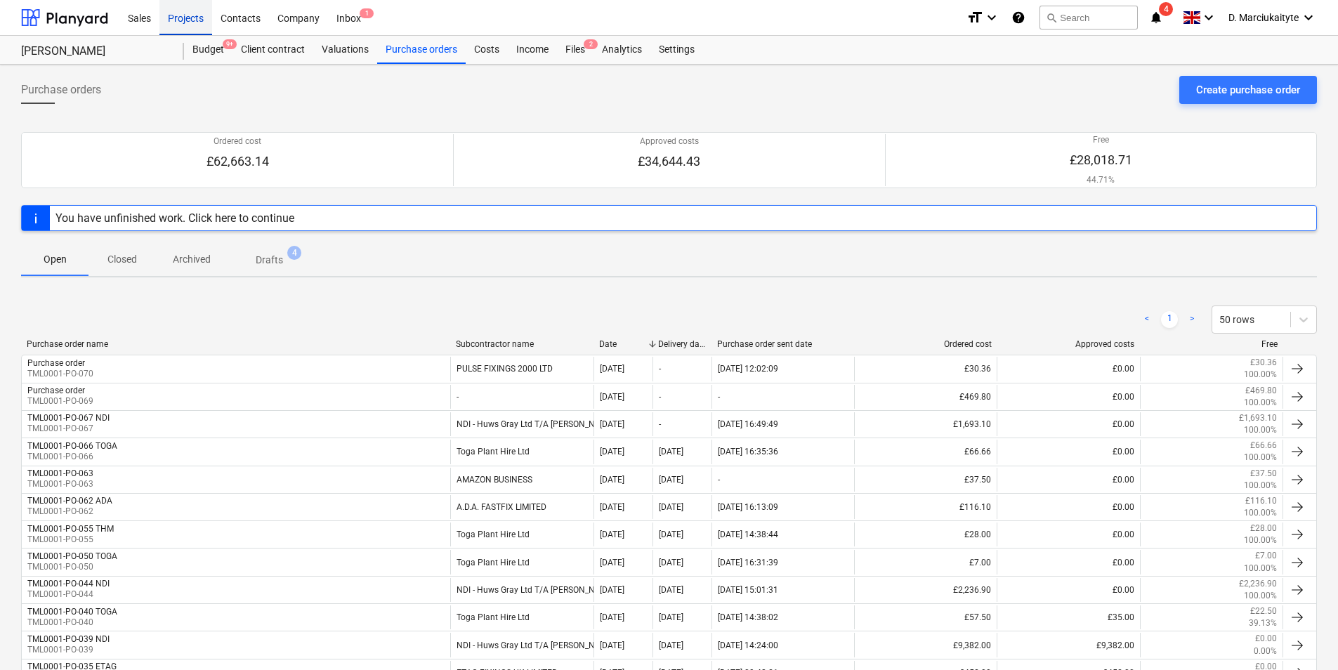
click at [197, 20] on div "Projects" at bounding box center [185, 17] width 53 height 36
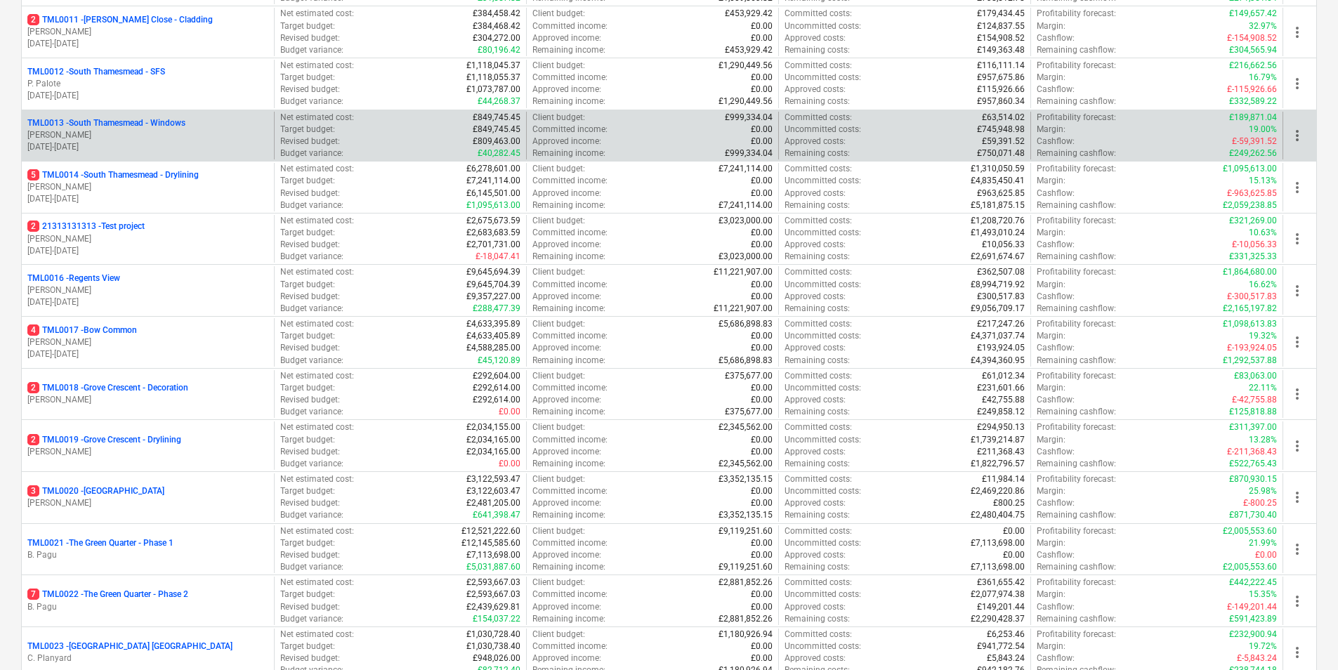
scroll to position [562, 0]
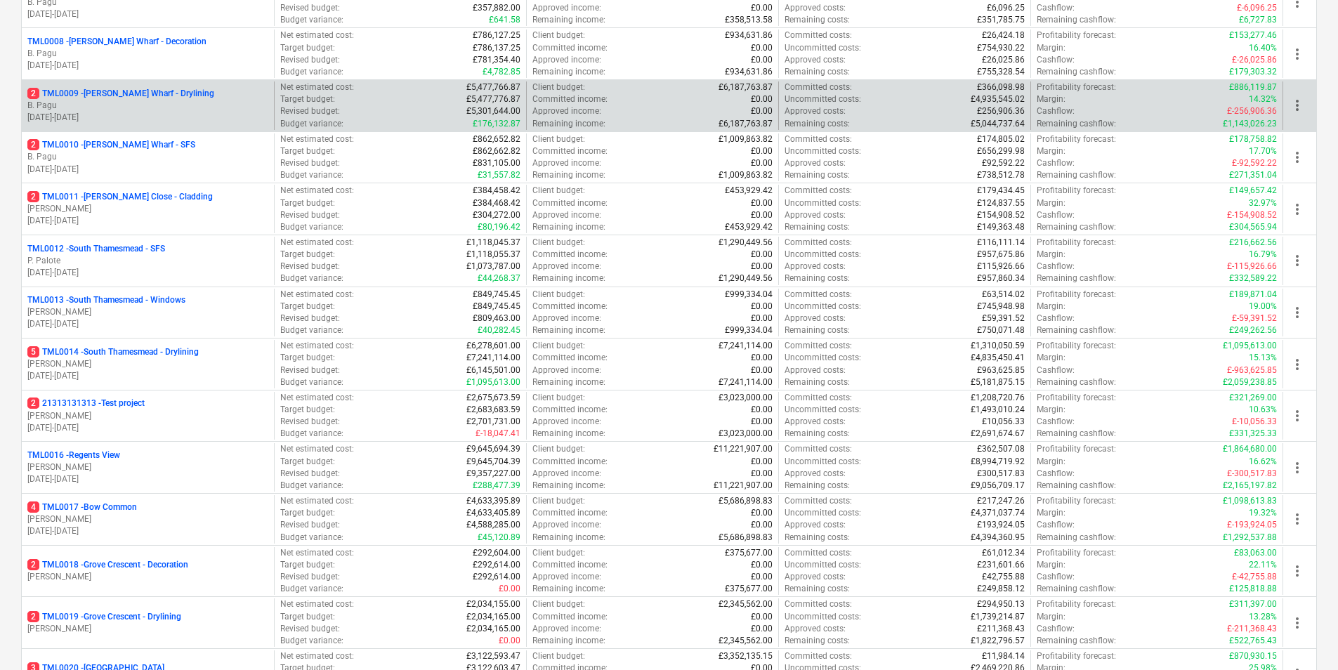
click at [174, 94] on p "2 TML0009 - Montgomery's Wharf - Drylining" at bounding box center [120, 94] width 187 height 12
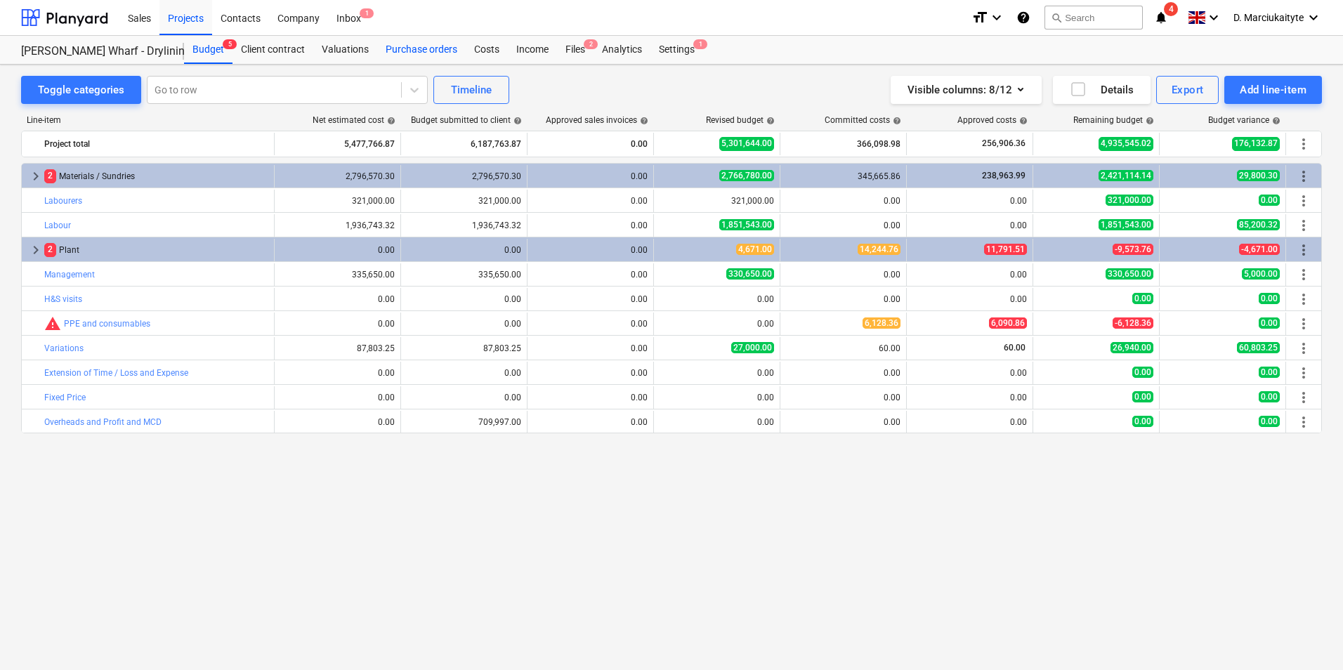
click at [451, 51] on div "Purchase orders" at bounding box center [421, 50] width 89 height 28
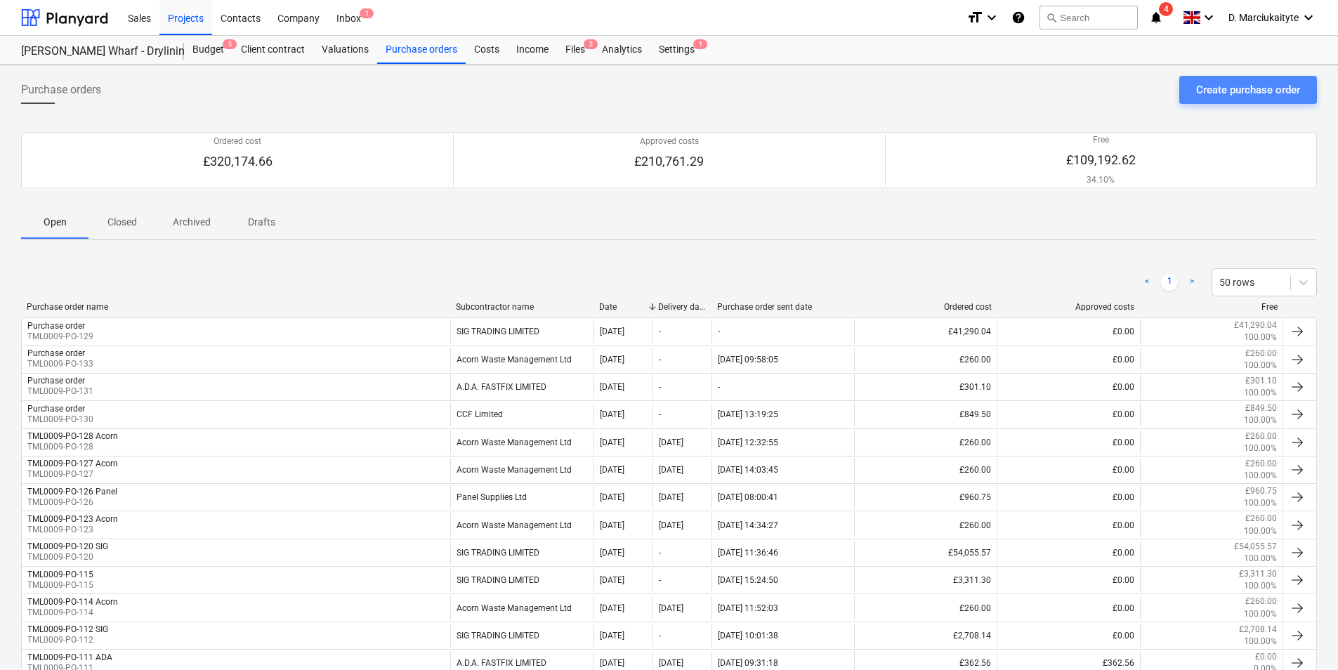
click at [1224, 86] on div "Create purchase order" at bounding box center [1249, 90] width 104 height 18
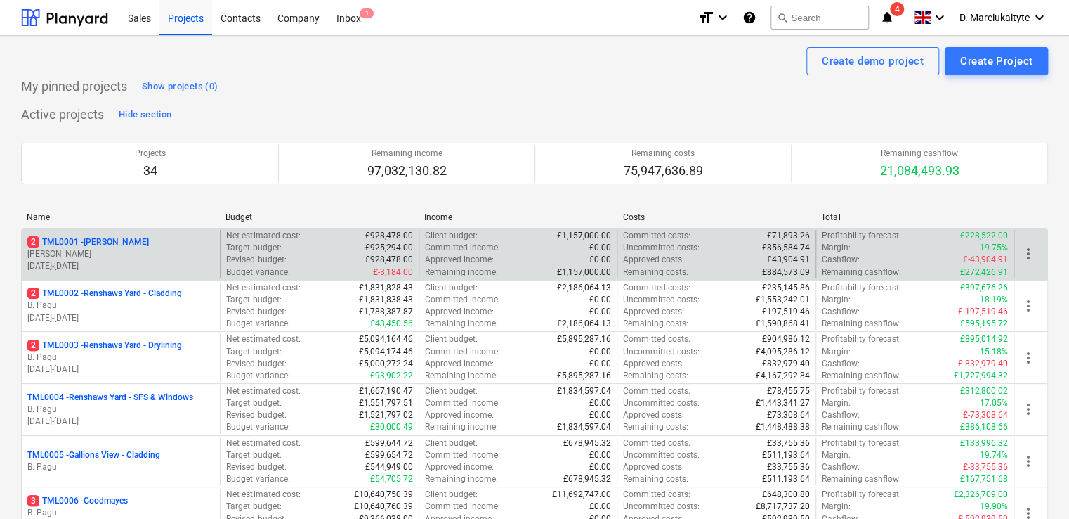
click at [90, 252] on p "[PERSON_NAME]" at bounding box center [120, 254] width 187 height 12
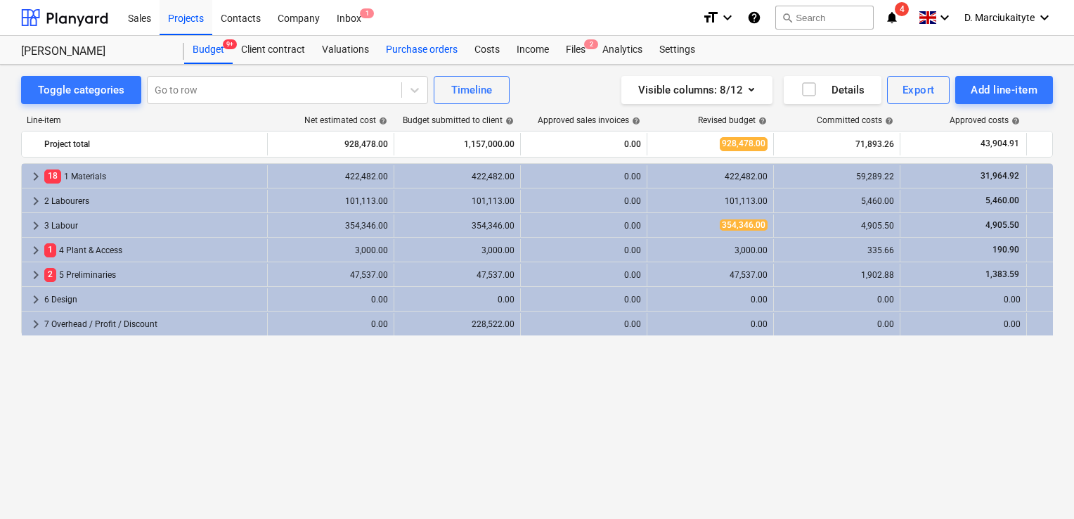
drag, startPoint x: 400, startPoint y: 51, endPoint x: 402, endPoint y: 60, distance: 9.4
click at [400, 51] on div "Purchase orders" at bounding box center [421, 50] width 89 height 28
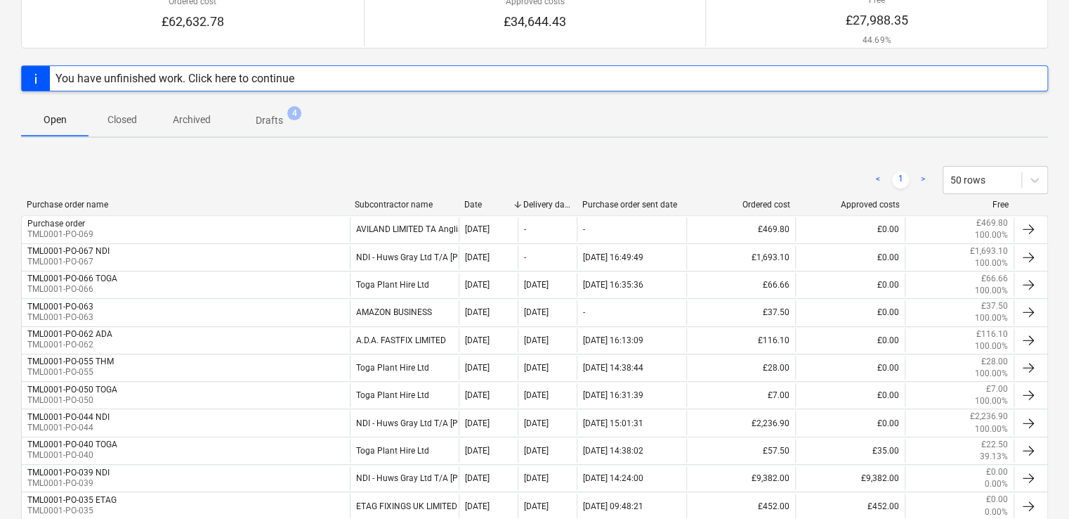
scroll to position [141, 0]
click at [127, 124] on p "Closed" at bounding box center [122, 119] width 34 height 15
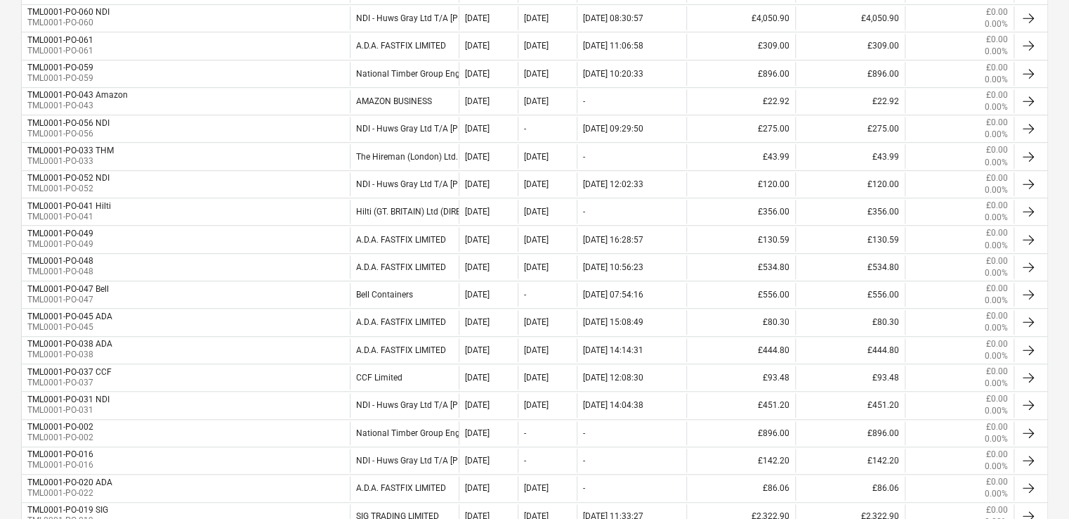
scroll to position [70, 0]
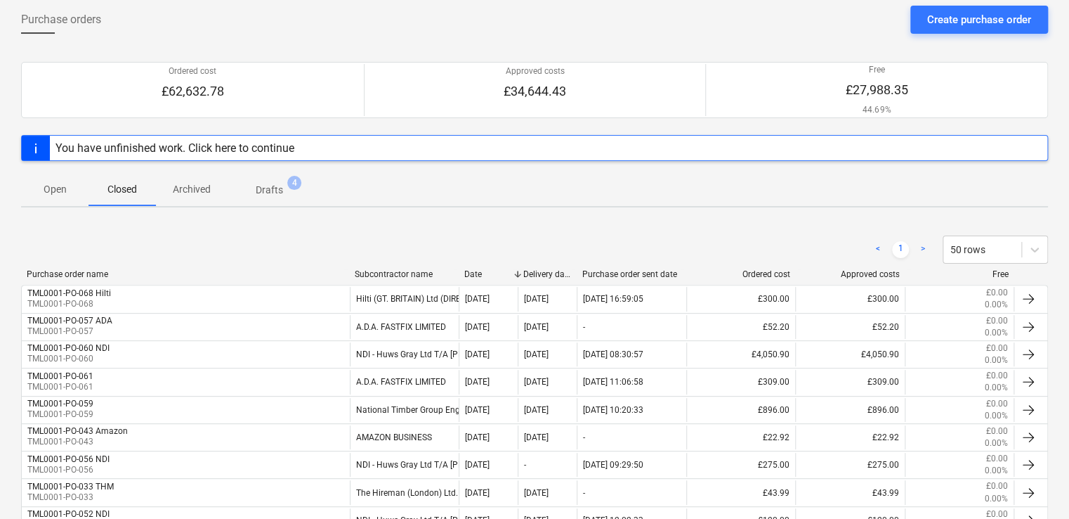
click at [58, 193] on p "Open" at bounding box center [55, 189] width 34 height 15
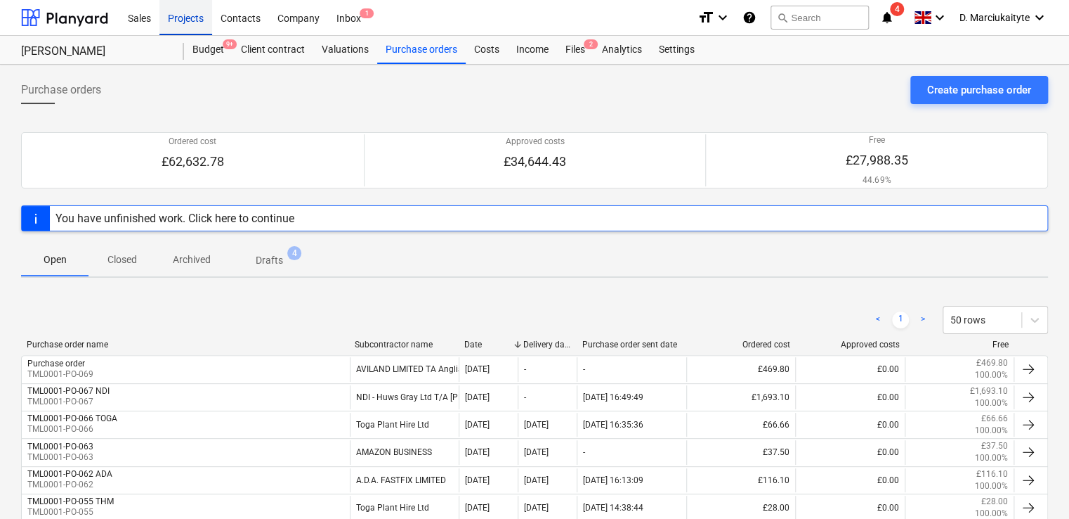
click at [190, 20] on div "Projects" at bounding box center [185, 17] width 53 height 36
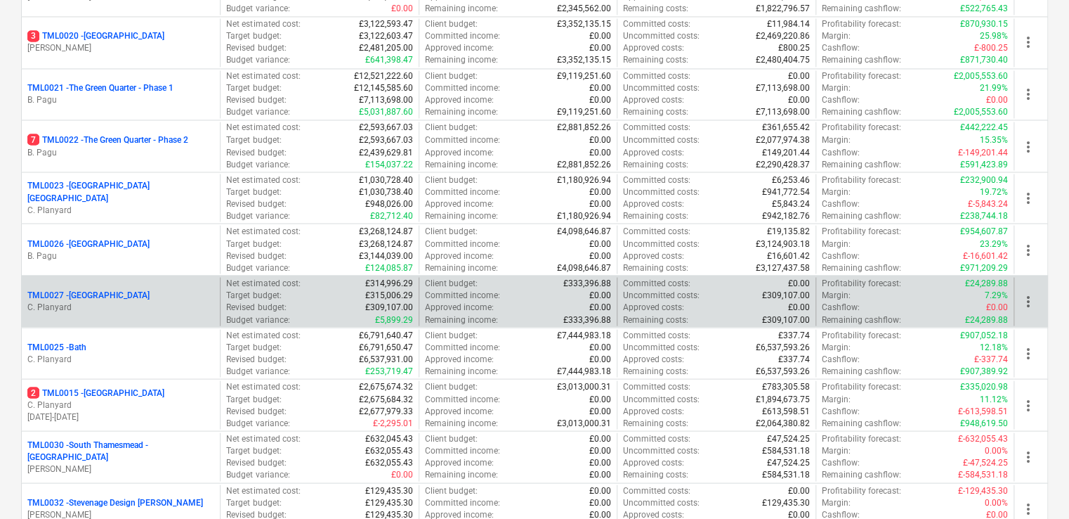
scroll to position [984, 0]
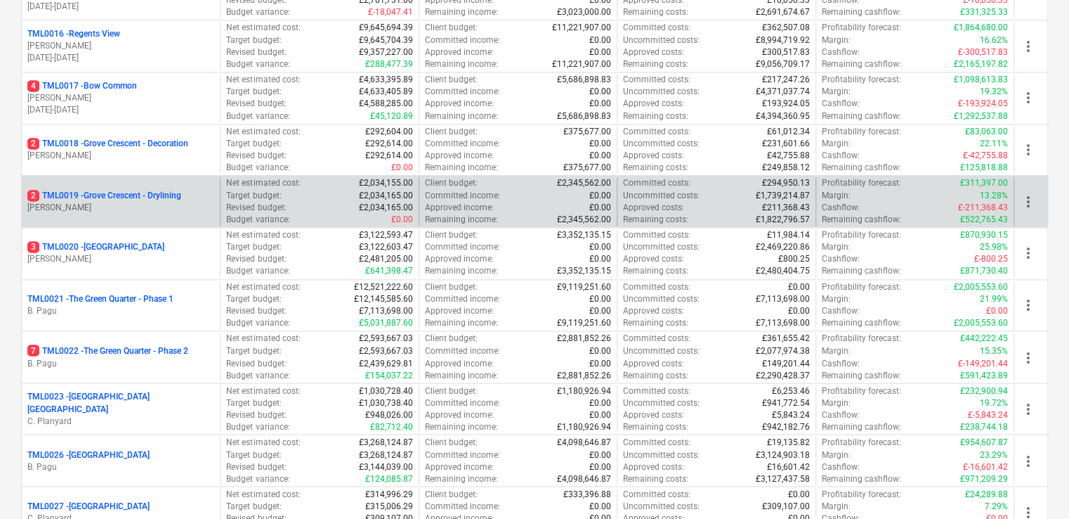
click at [146, 204] on p "[PERSON_NAME]" at bounding box center [120, 208] width 187 height 12
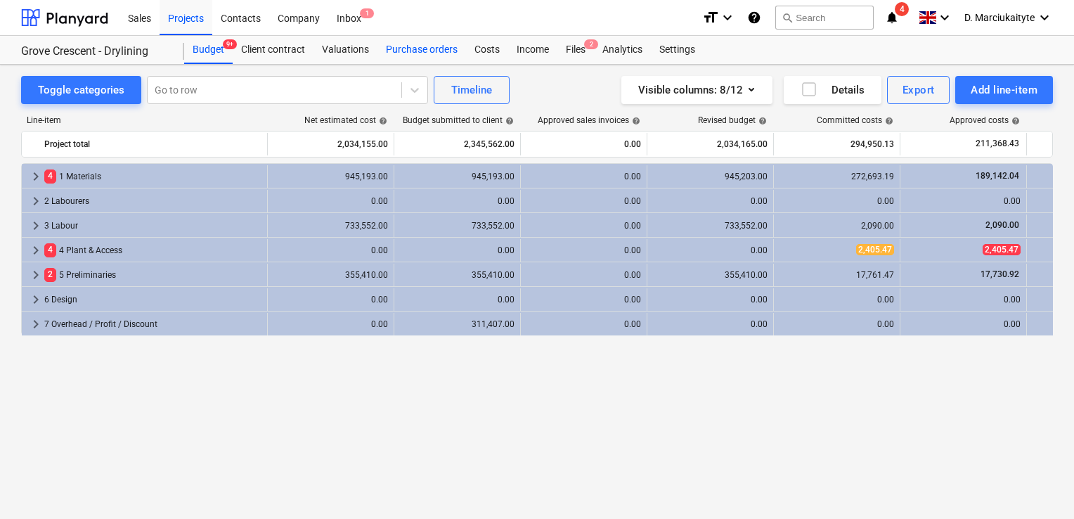
click at [413, 51] on div "Purchase orders" at bounding box center [421, 50] width 89 height 28
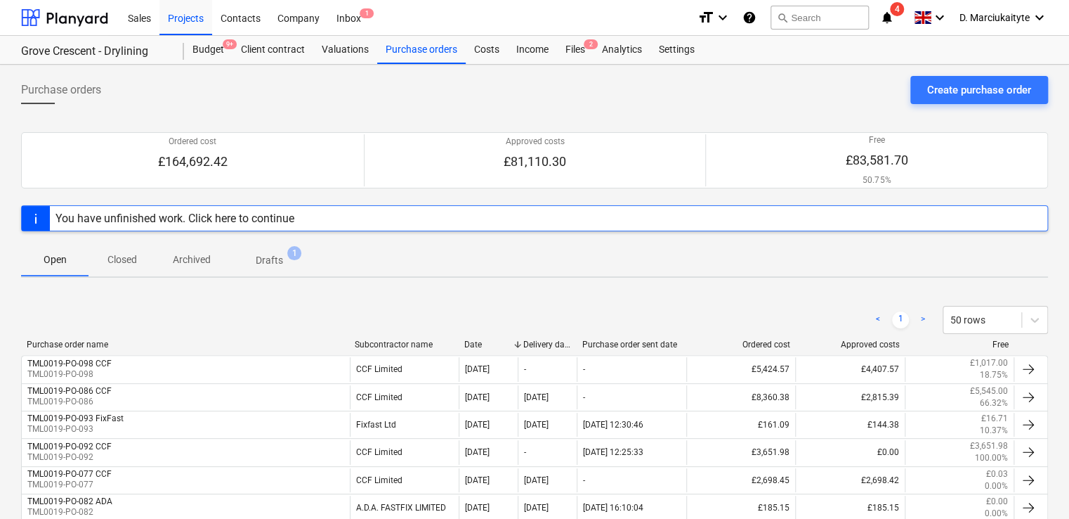
click at [117, 260] on p "Closed" at bounding box center [122, 259] width 34 height 15
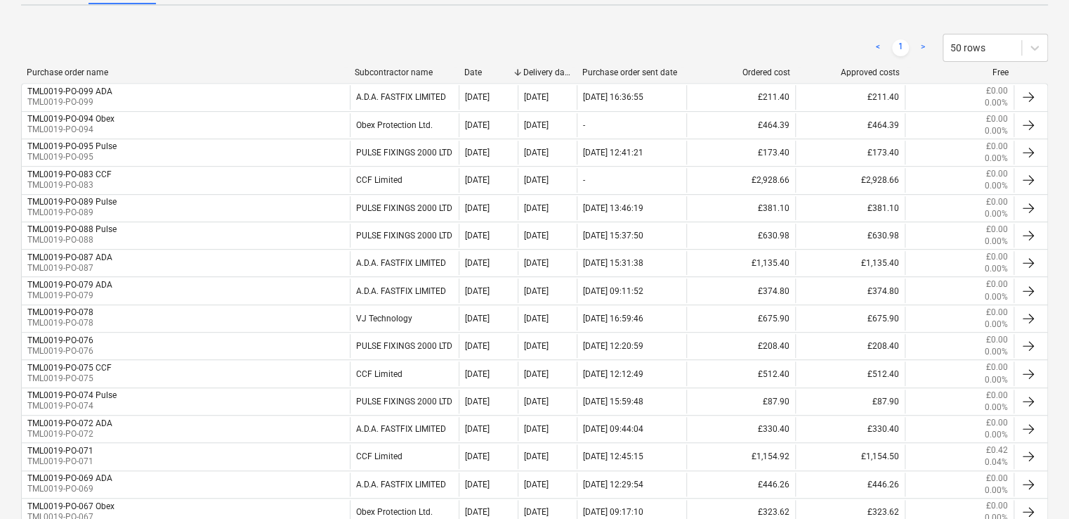
scroll to position [281, 0]
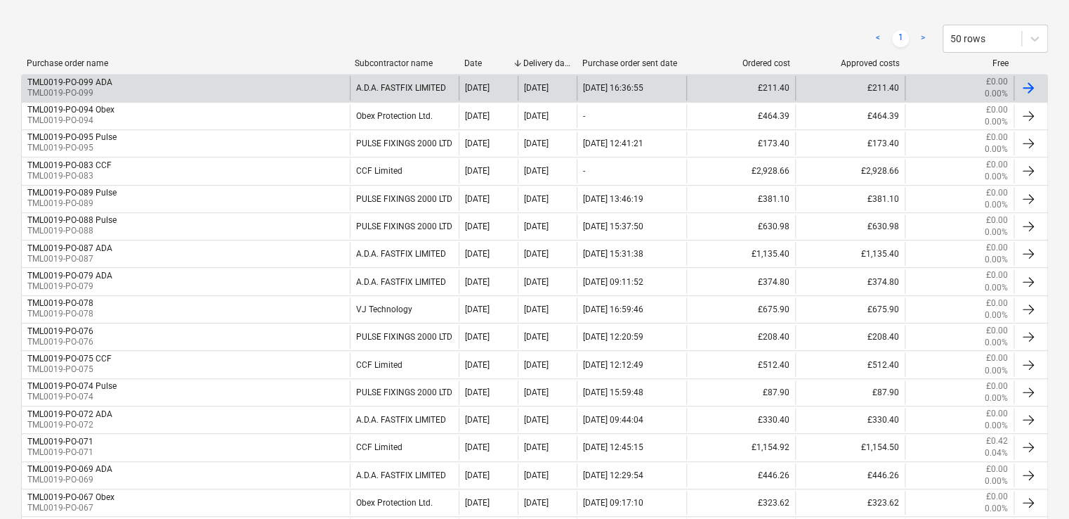
click at [219, 95] on div "TML0019-PO-099 ADA TML0019-PO-099" at bounding box center [186, 88] width 328 height 24
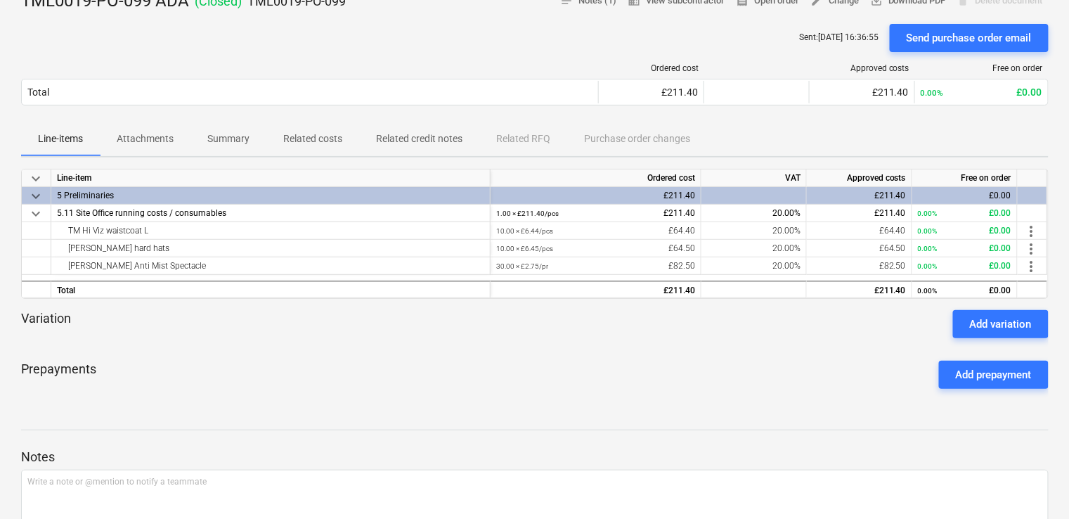
scroll to position [211, 0]
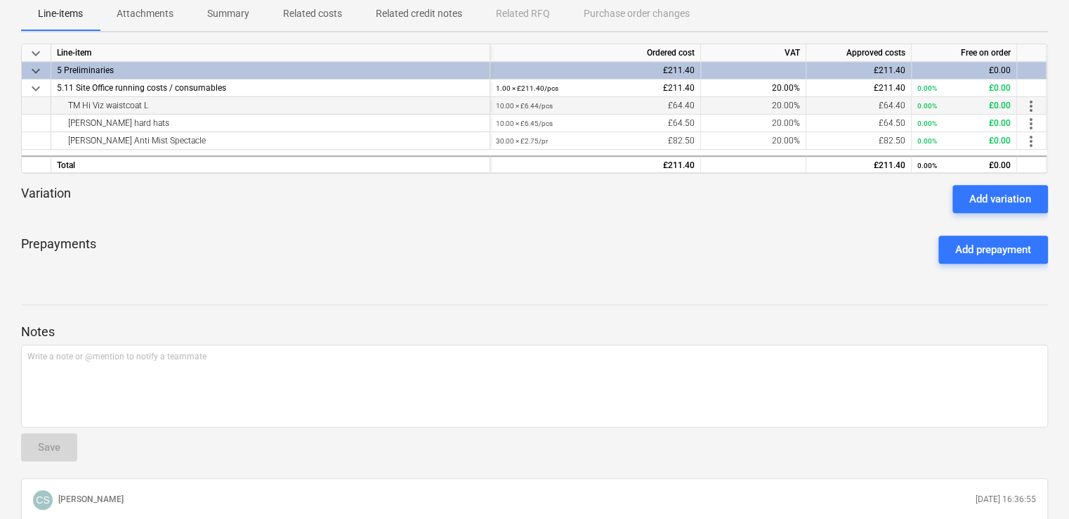
drag, startPoint x: 162, startPoint y: 104, endPoint x: 62, endPoint y: 108, distance: 100.5
click at [62, 108] on div "TM Hi Viz waistcoat L" at bounding box center [270, 105] width 427 height 17
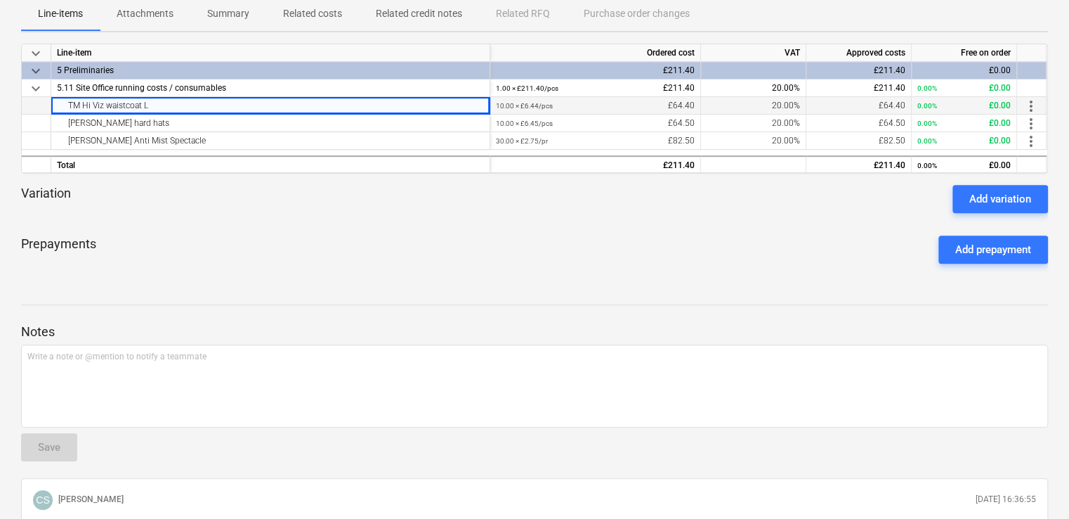
copy div "TM Hi Viz waistcoat L"
click at [196, 124] on div "TM white hard hats" at bounding box center [270, 123] width 427 height 17
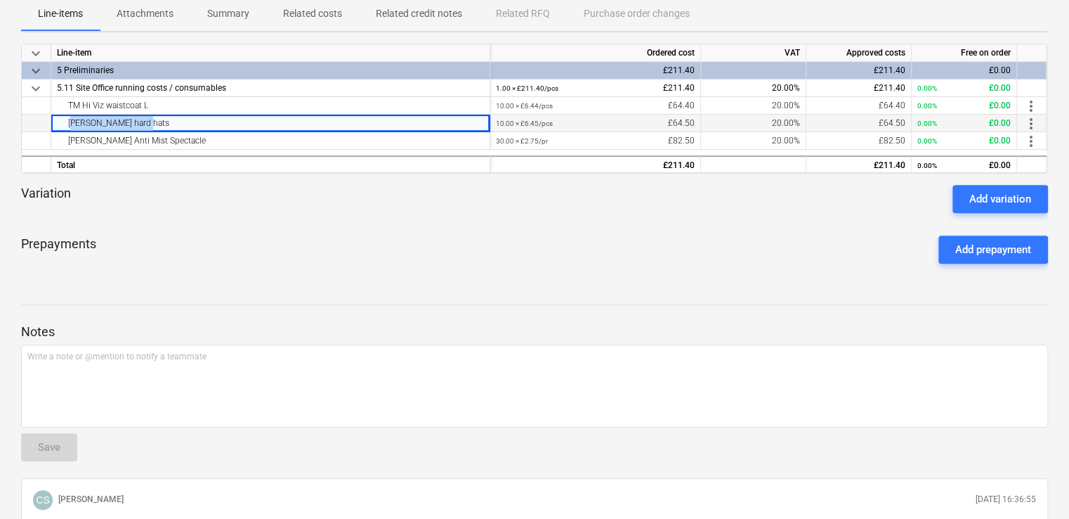
drag, startPoint x: 146, startPoint y: 122, endPoint x: 53, endPoint y: 120, distance: 93.5
click at [53, 120] on div "TM white hard hats" at bounding box center [270, 124] width 439 height 18
copy div "TM white hard hats"
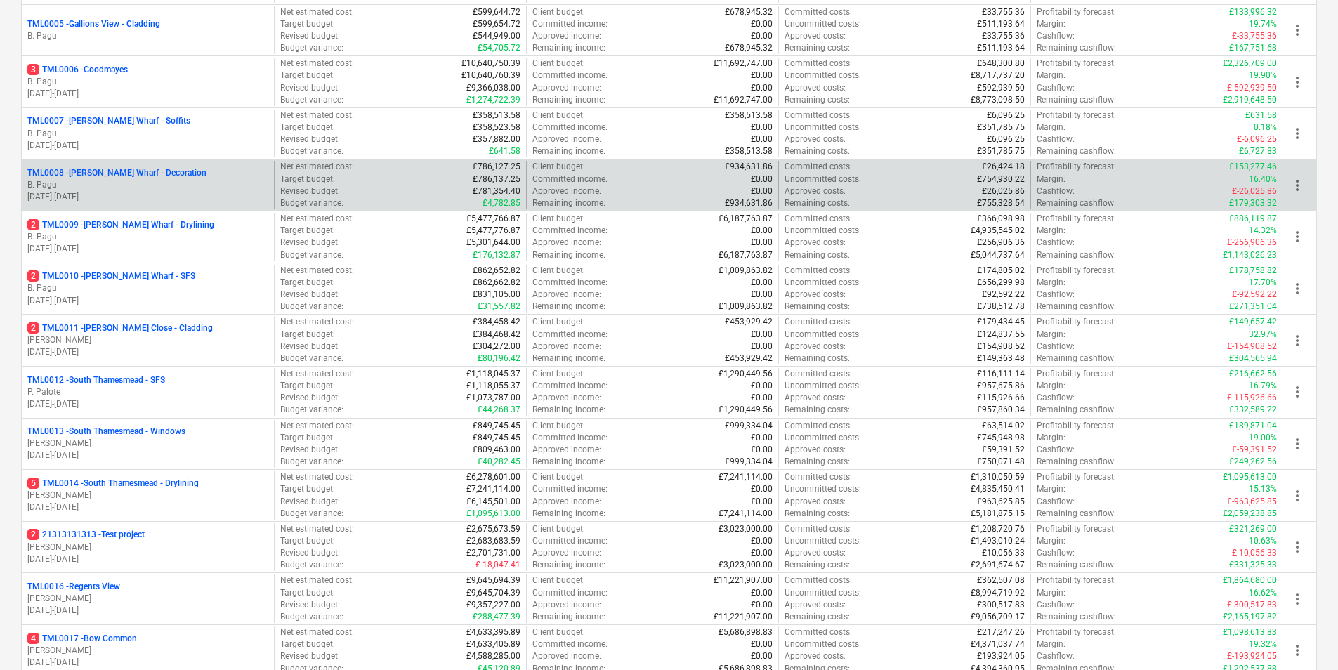
scroll to position [351, 0]
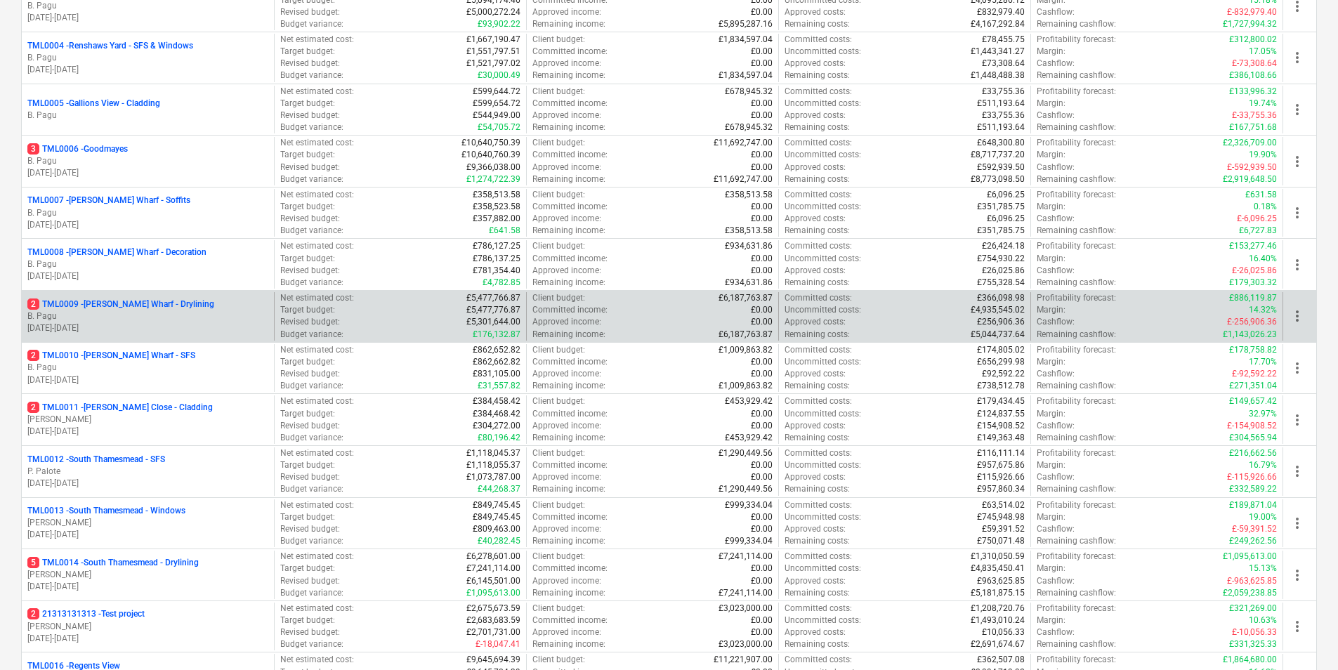
click at [107, 299] on p "2 TML0009 - Montgomery's Wharf - Drylining" at bounding box center [120, 305] width 187 height 12
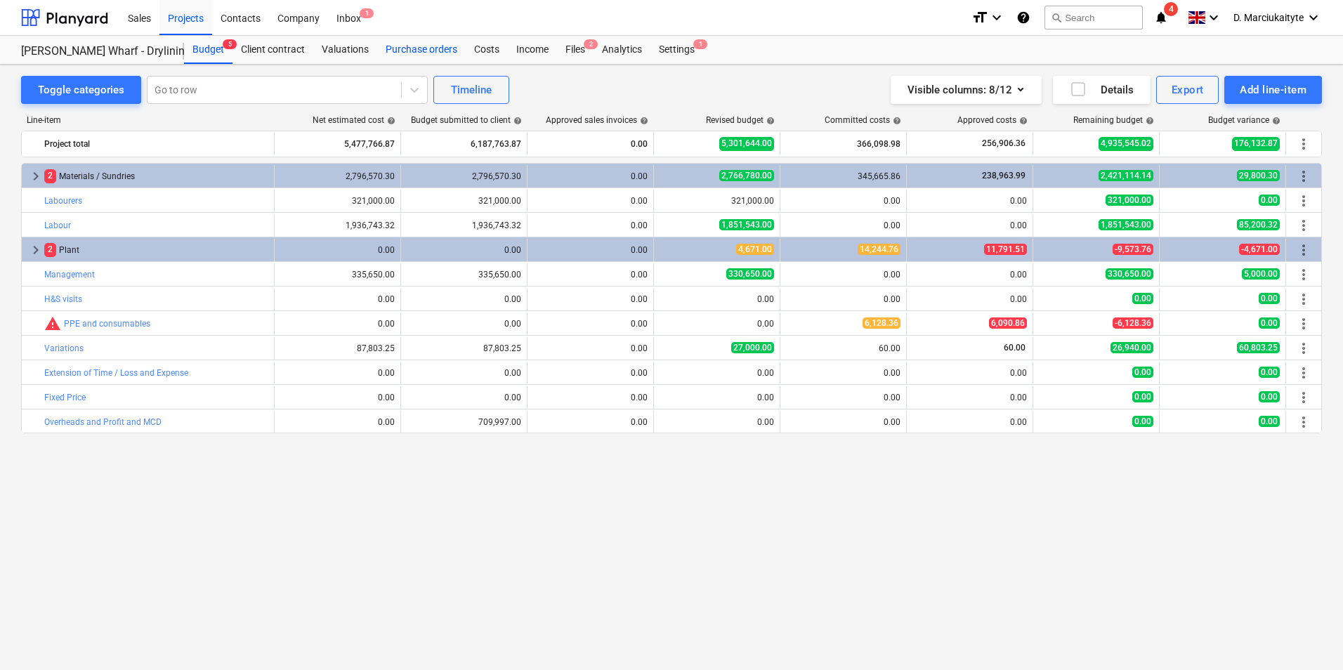
click at [431, 48] on div "Purchase orders" at bounding box center [421, 50] width 89 height 28
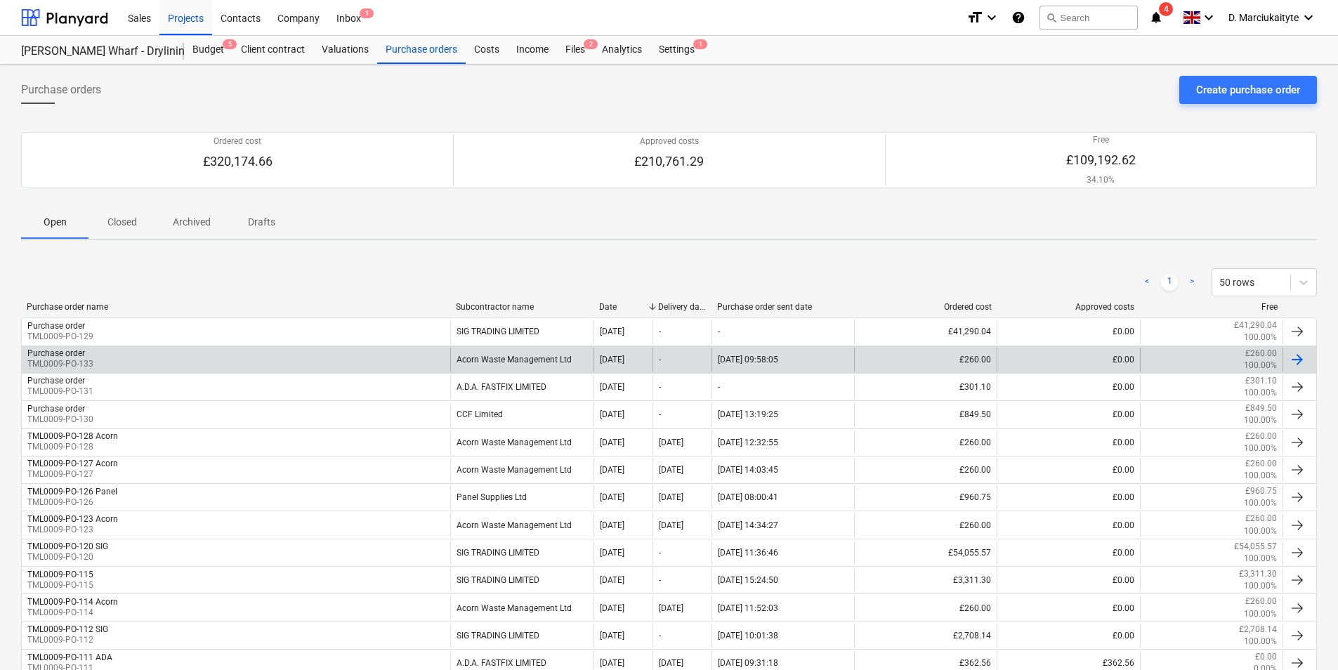
click at [401, 365] on div "Purchase order TML0009-PO-133" at bounding box center [236, 360] width 429 height 24
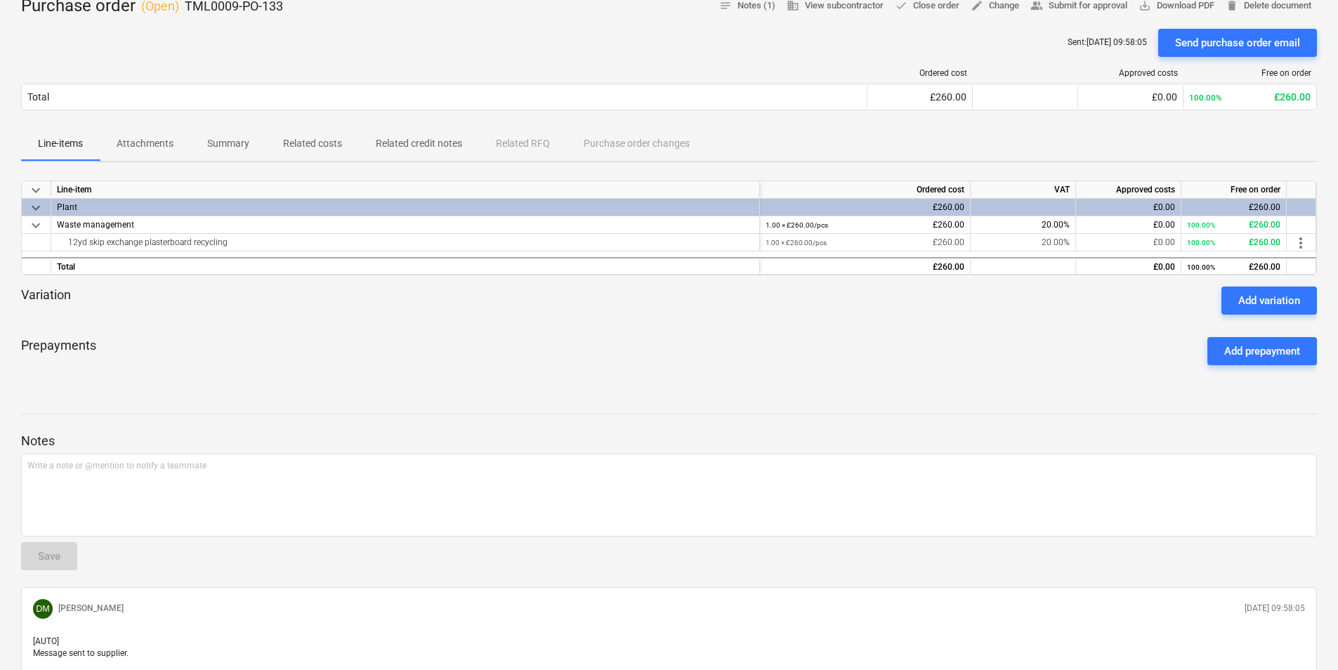
scroll to position [158, 0]
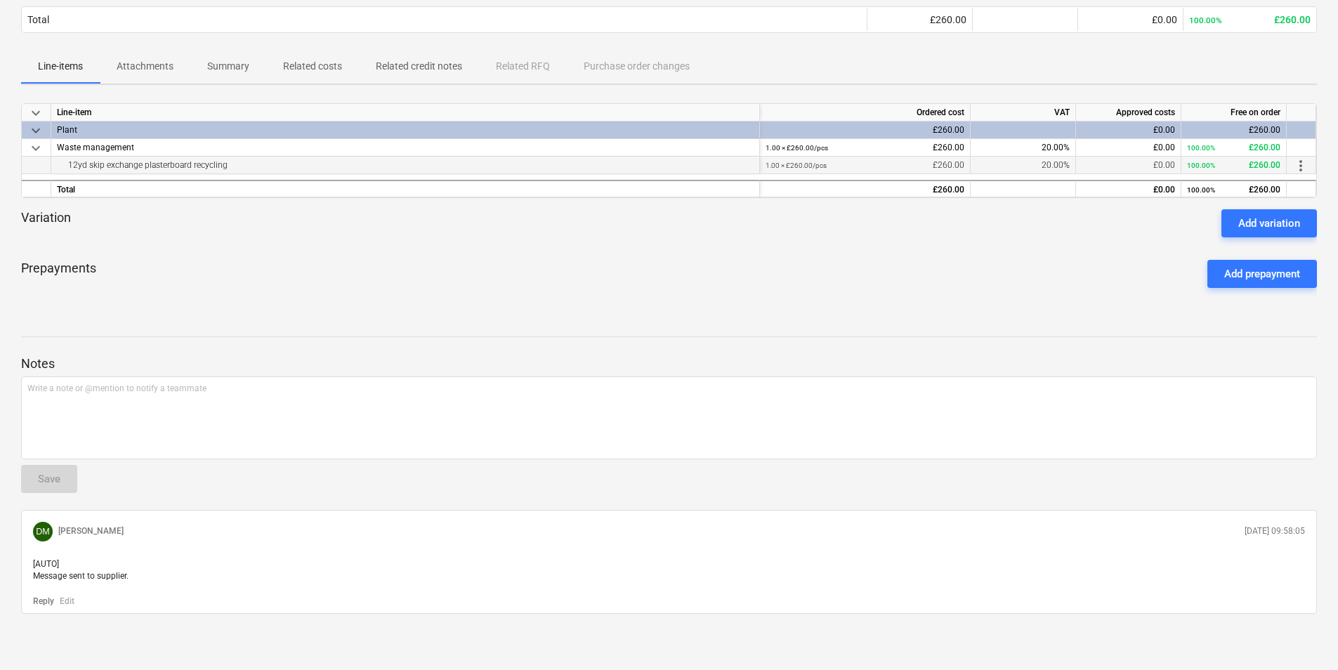
drag, startPoint x: 266, startPoint y: 169, endPoint x: 55, endPoint y: 166, distance: 210.8
click at [55, 166] on div "12yd skip exchange plasterboard recycling" at bounding box center [405, 166] width 709 height 18
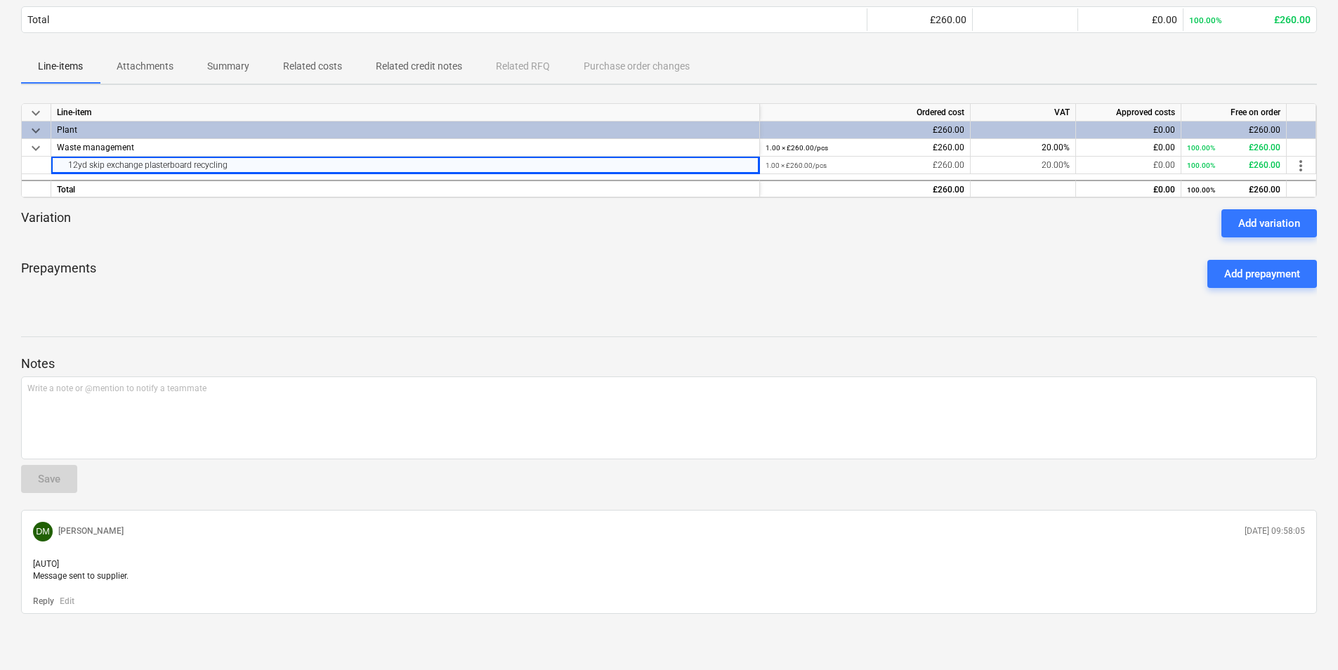
copy div "12yd skip exchange plasterboard recycling"
click at [395, 67] on p "Related credit notes" at bounding box center [419, 66] width 86 height 15
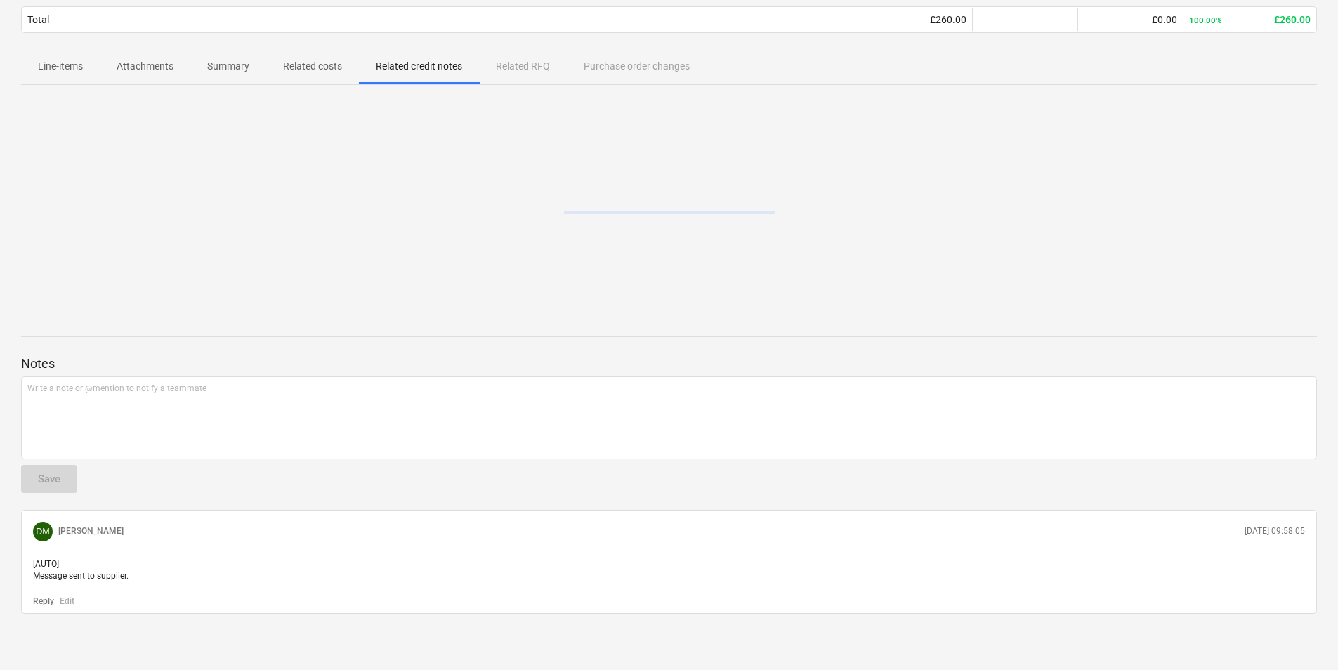
click at [244, 72] on p "Summary" at bounding box center [228, 66] width 42 height 15
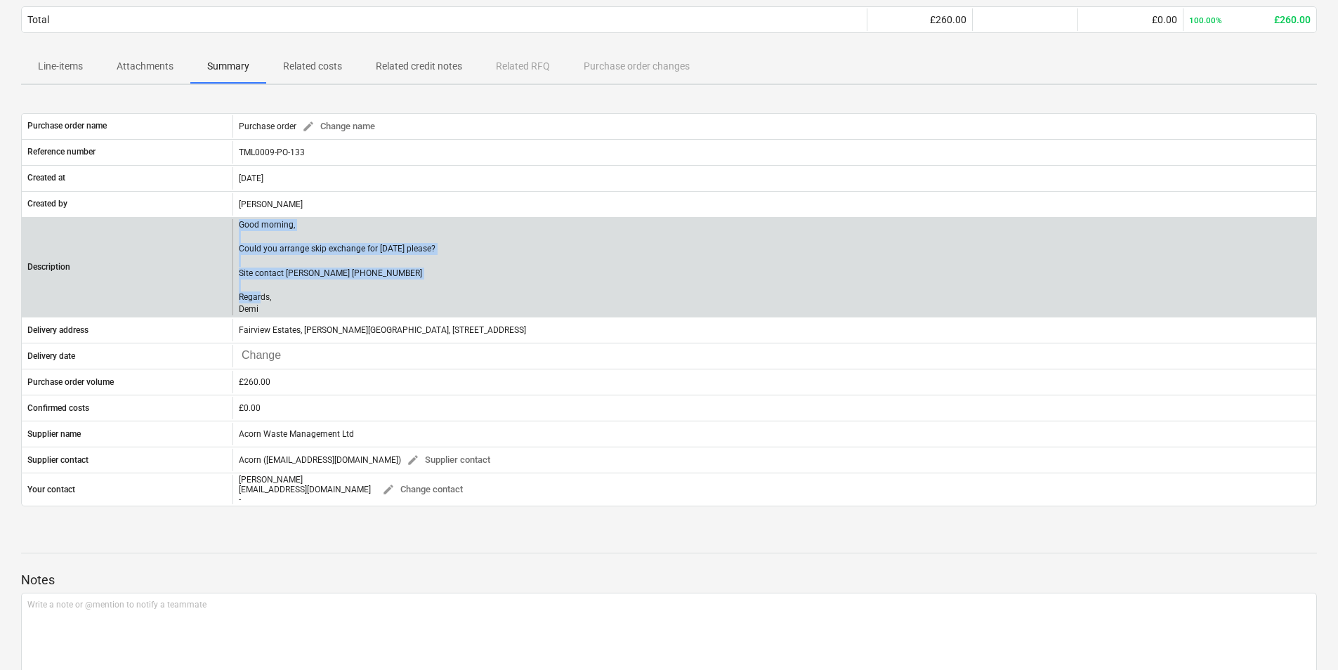
drag, startPoint x: 269, startPoint y: 304, endPoint x: 237, endPoint y: 225, distance: 85.7
click at [237, 225] on div "Good morning, Could you arrange skip exchange for tomorrow please? Site contact…" at bounding box center [775, 267] width 1084 height 96
copy p "Good morning, Could you arrange skip exchange for tomorrow please? Site contact…"
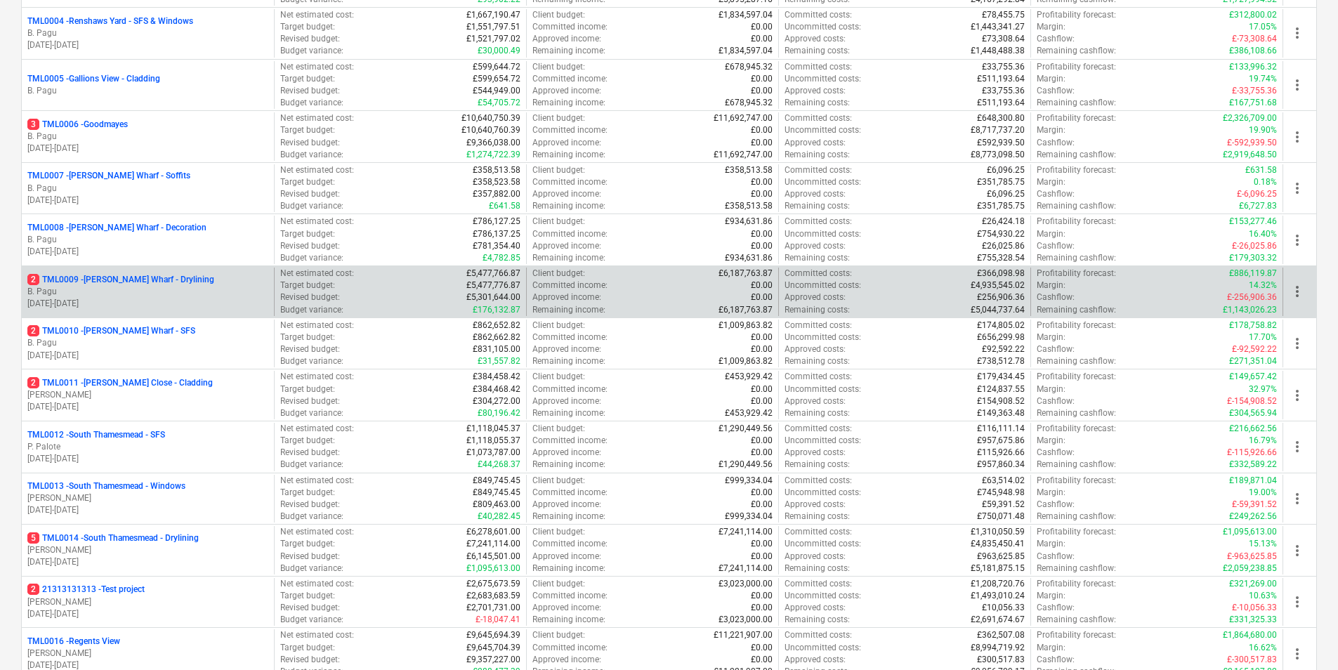
scroll to position [375, 0]
click at [134, 299] on p "[DATE] - [DATE]" at bounding box center [147, 305] width 241 height 12
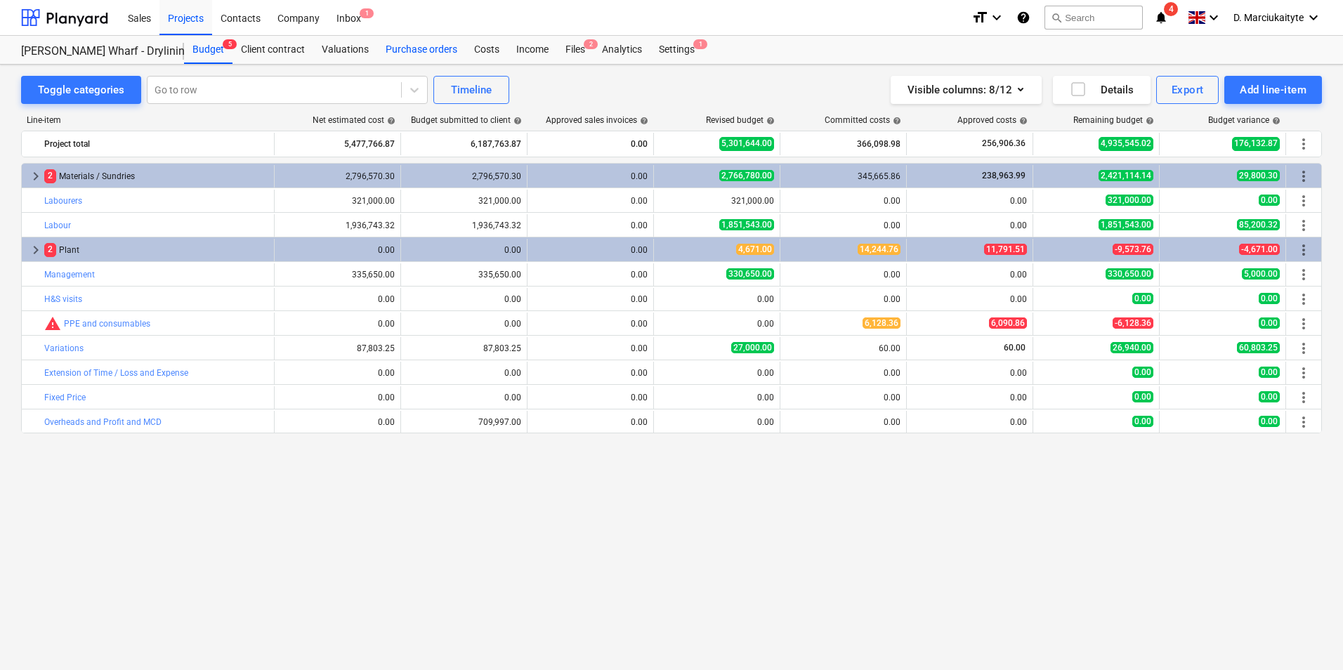
click at [410, 46] on div "Purchase orders" at bounding box center [421, 50] width 89 height 28
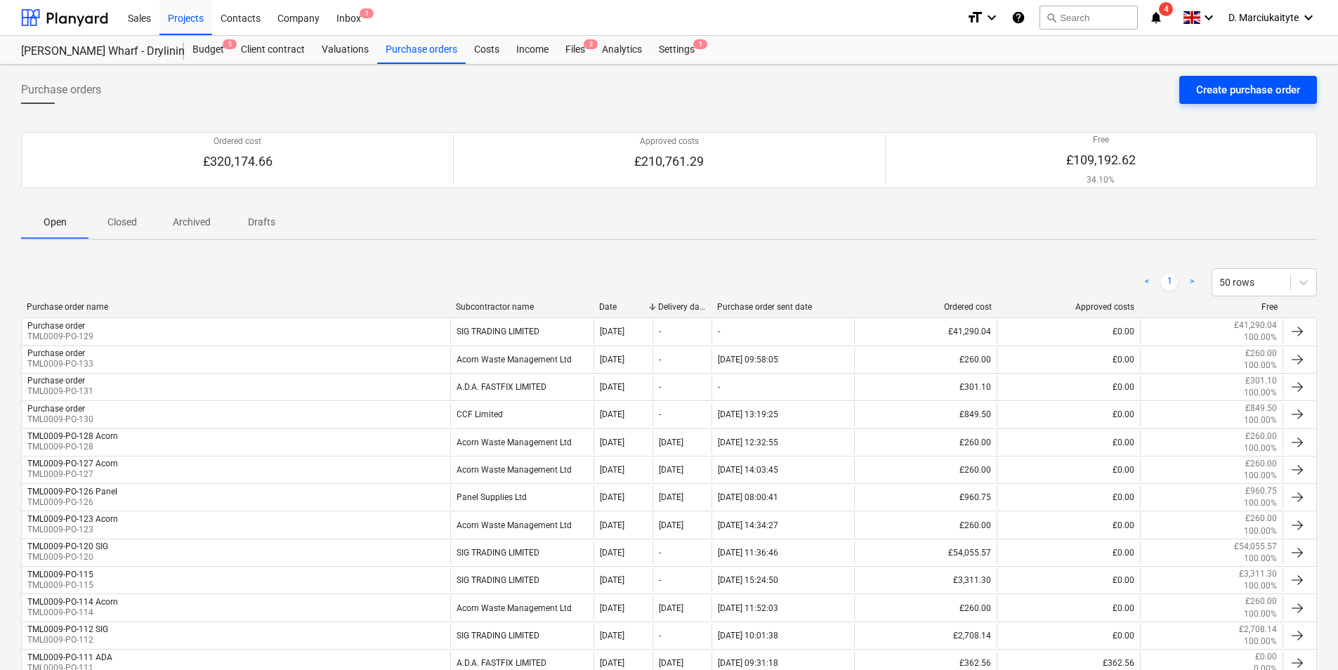
click at [1220, 84] on div "Create purchase order" at bounding box center [1249, 90] width 104 height 18
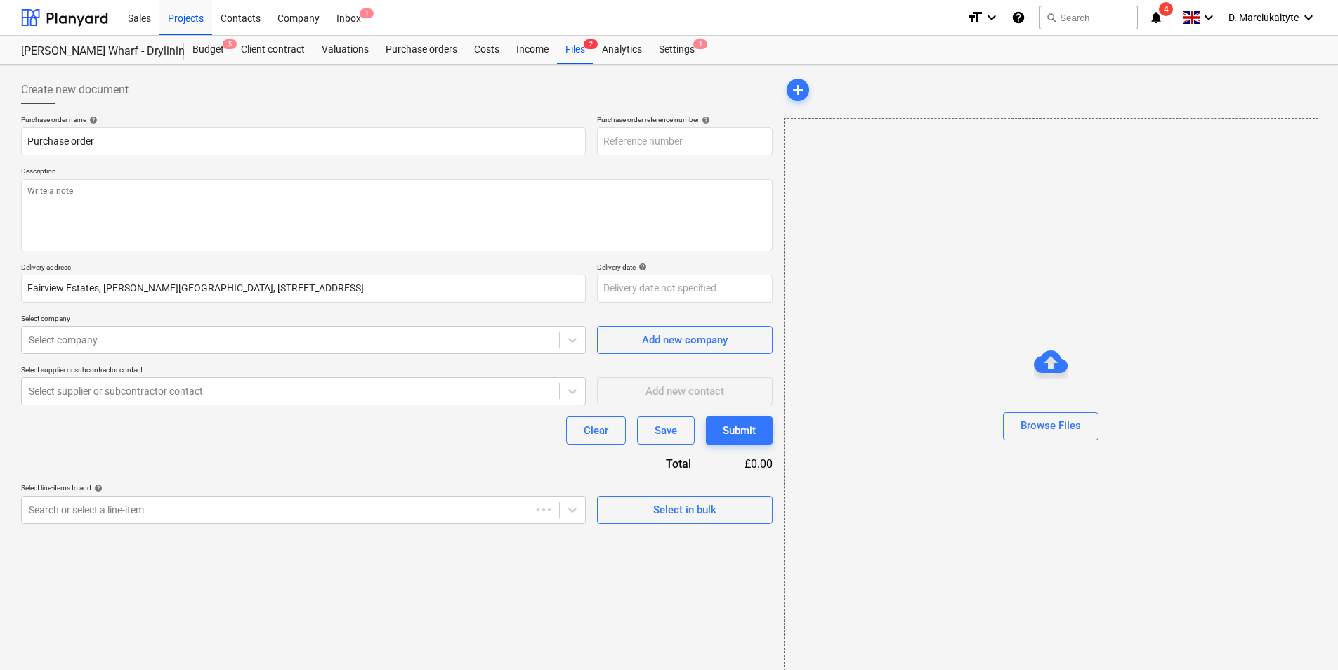
type textarea "x"
type input "TML0009-PO-136"
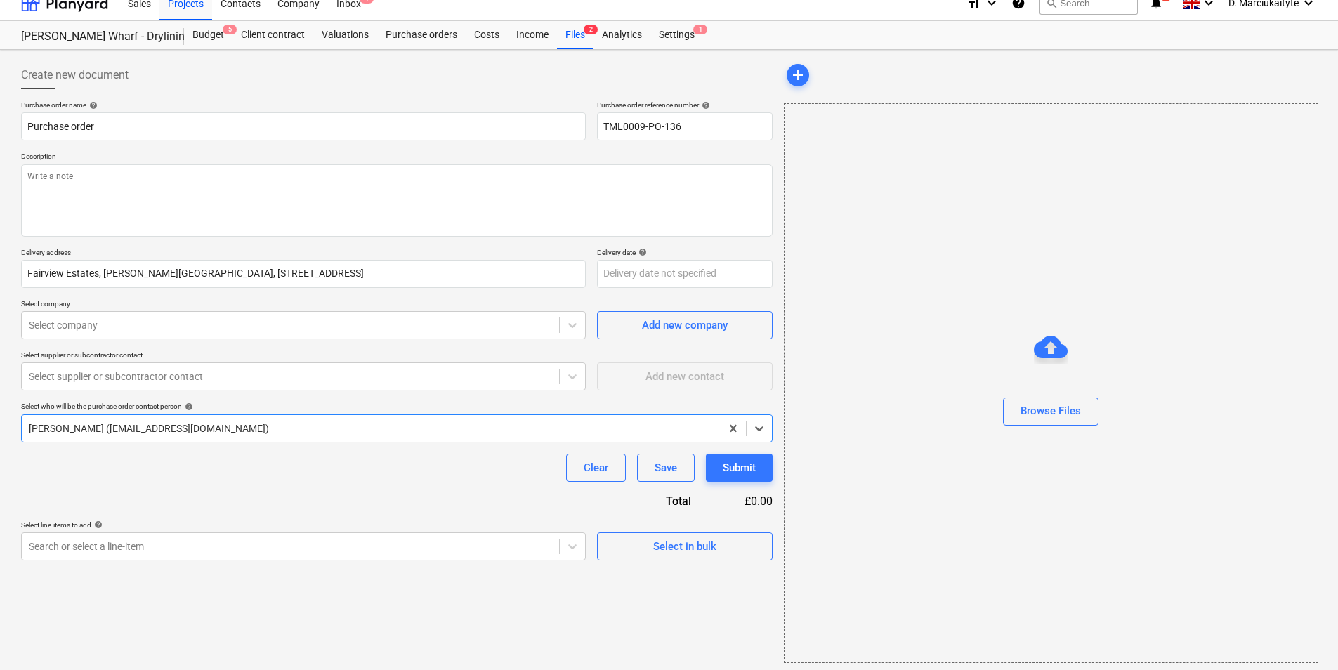
scroll to position [19, 0]
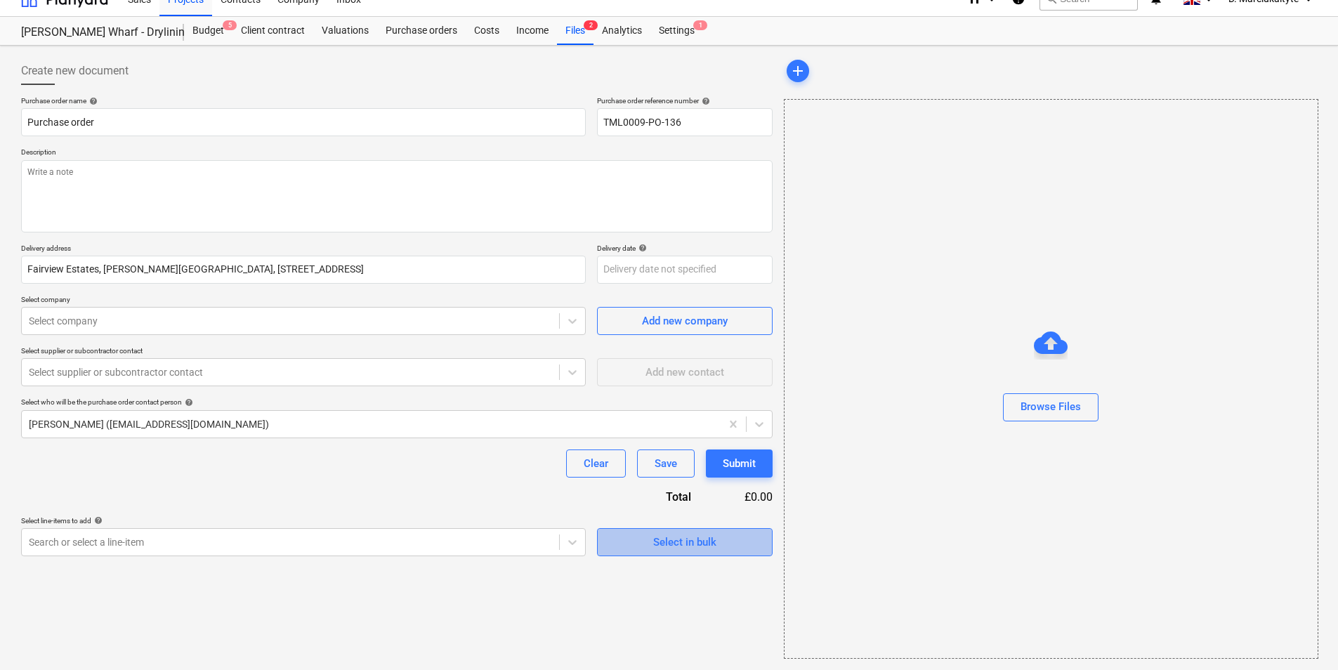
click at [715, 550] on div "Select in bulk" at bounding box center [684, 542] width 63 height 18
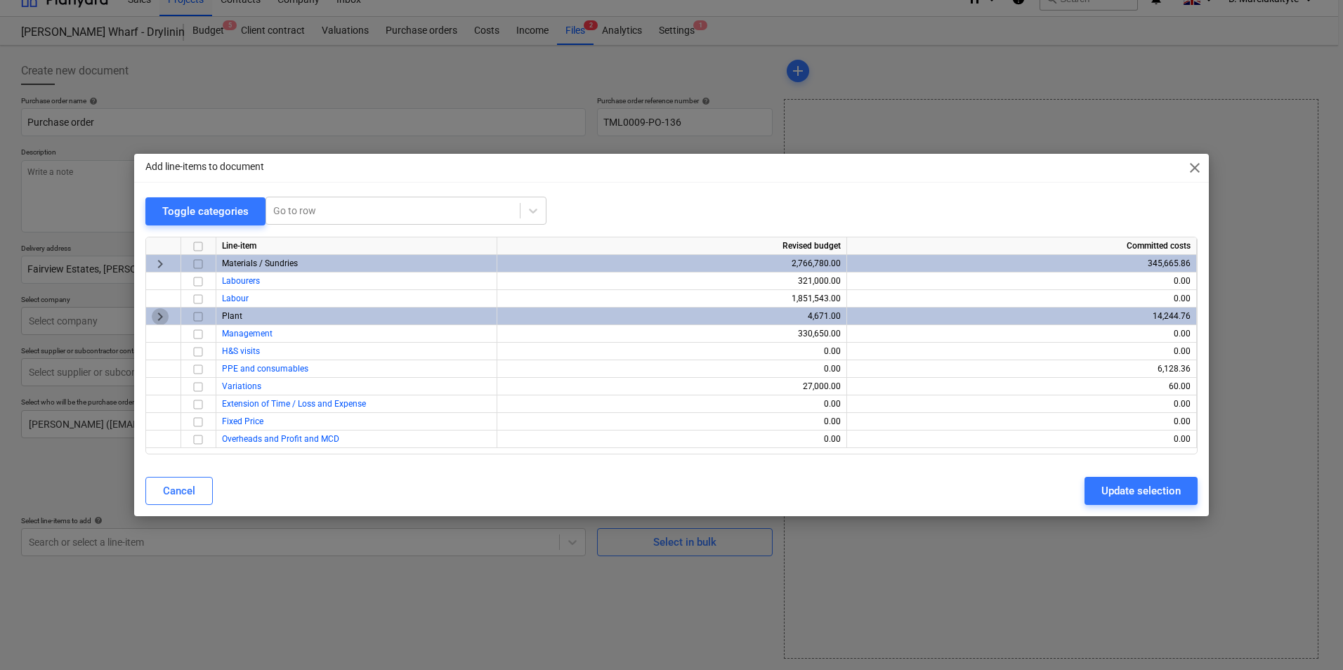
click at [161, 316] on span "keyboard_arrow_right" at bounding box center [160, 316] width 17 height 17
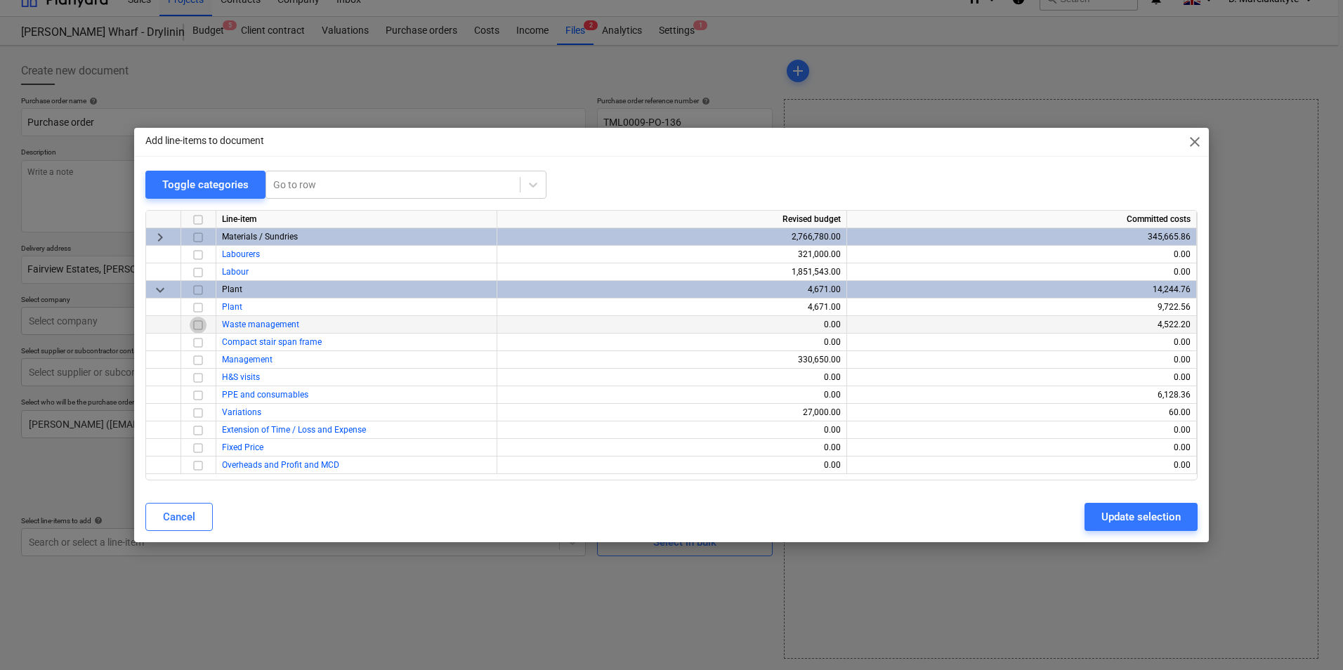
click at [197, 326] on input "checkbox" at bounding box center [198, 325] width 17 height 17
click at [1101, 521] on button "Update selection" at bounding box center [1141, 517] width 113 height 28
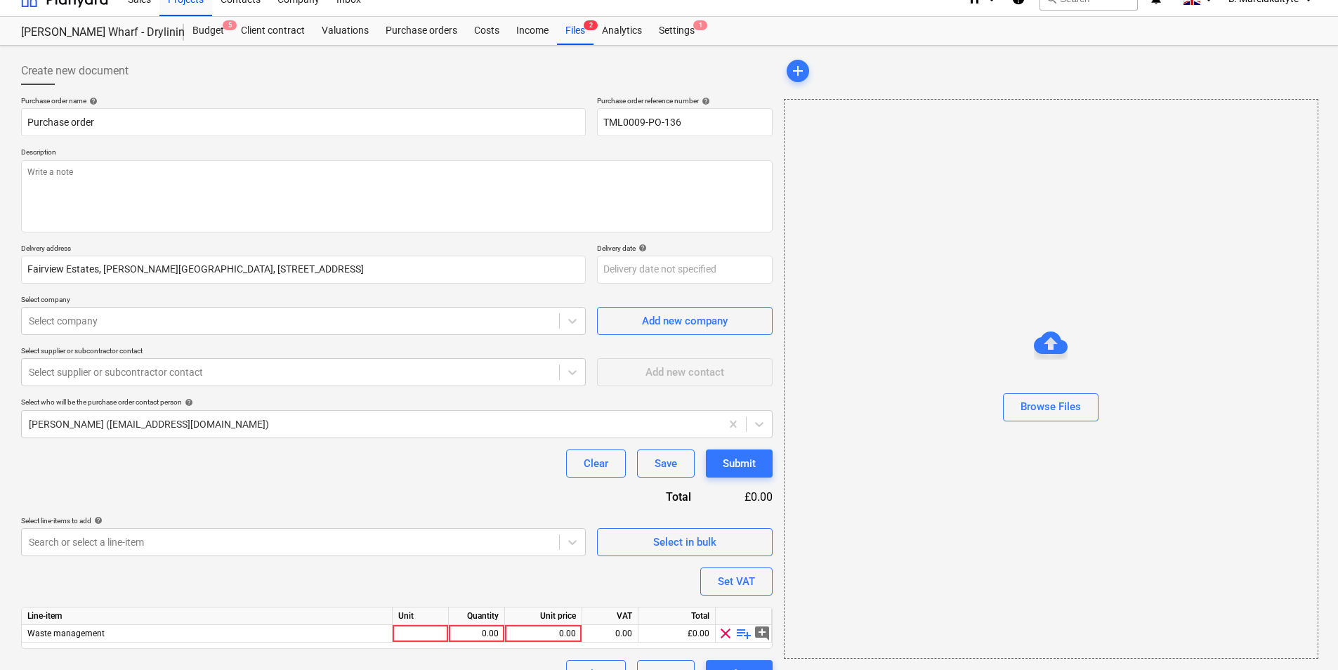
scroll to position [48, 0]
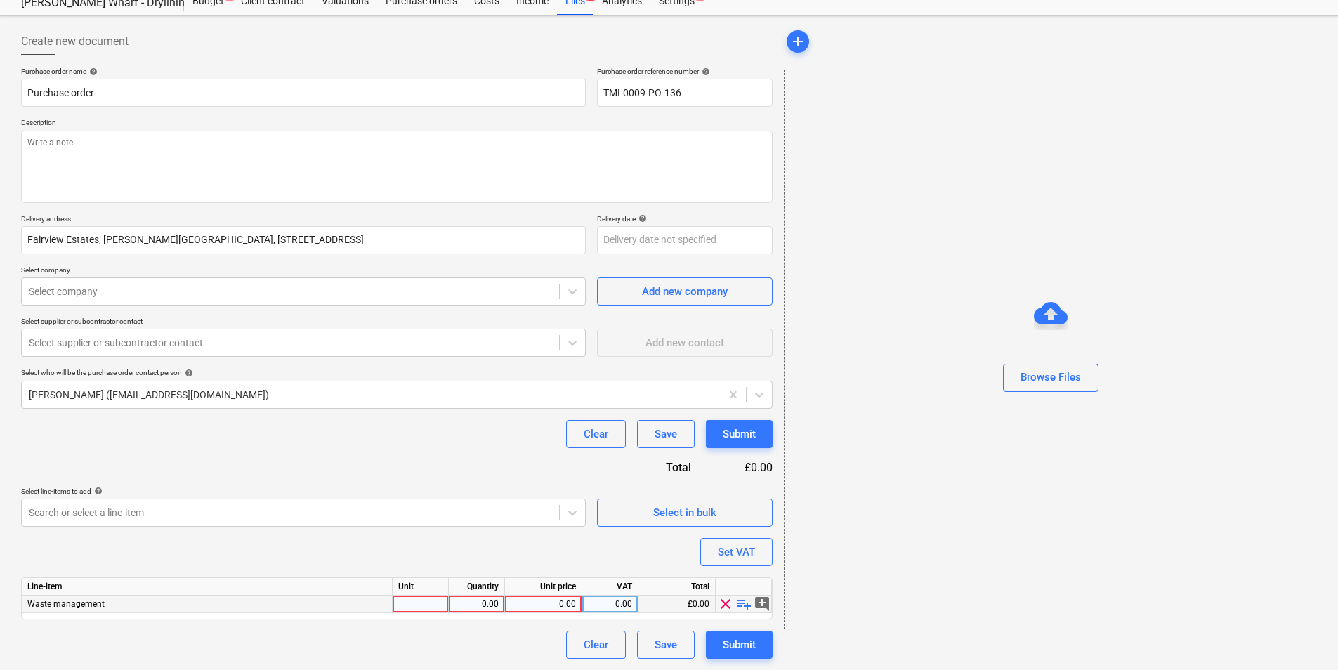
click at [745, 604] on span "playlist_add" at bounding box center [744, 604] width 17 height 17
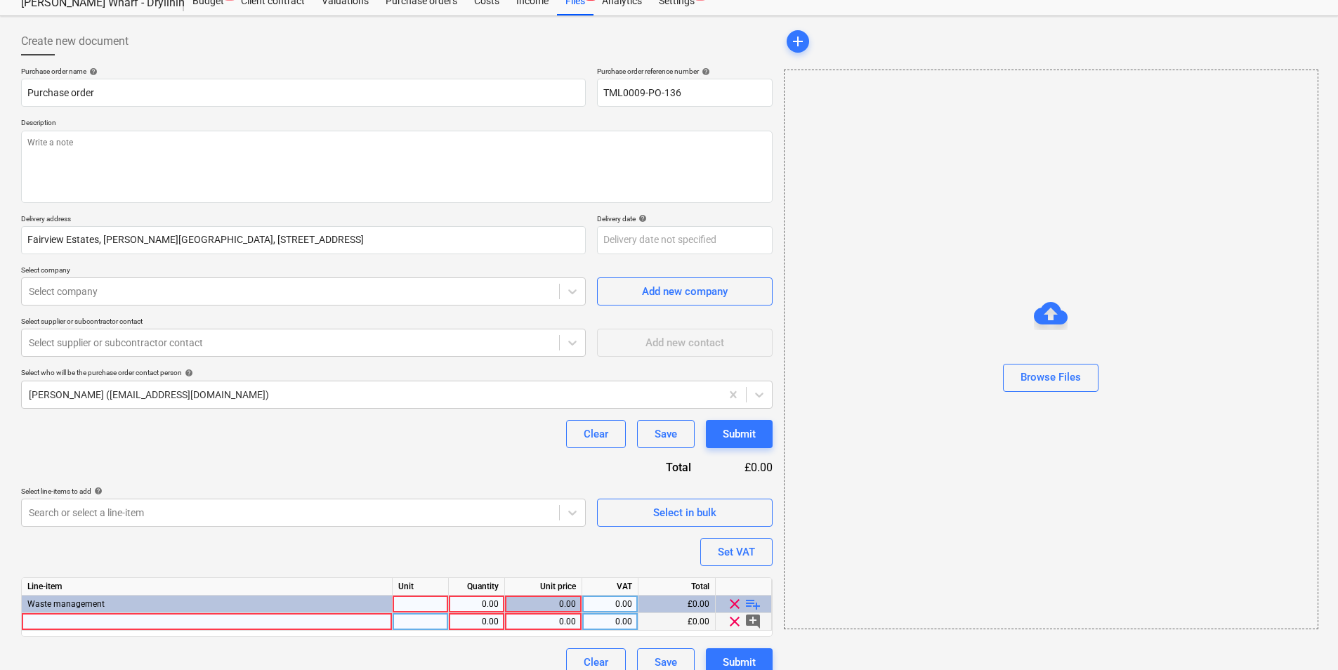
click at [130, 623] on div at bounding box center [207, 622] width 371 height 18
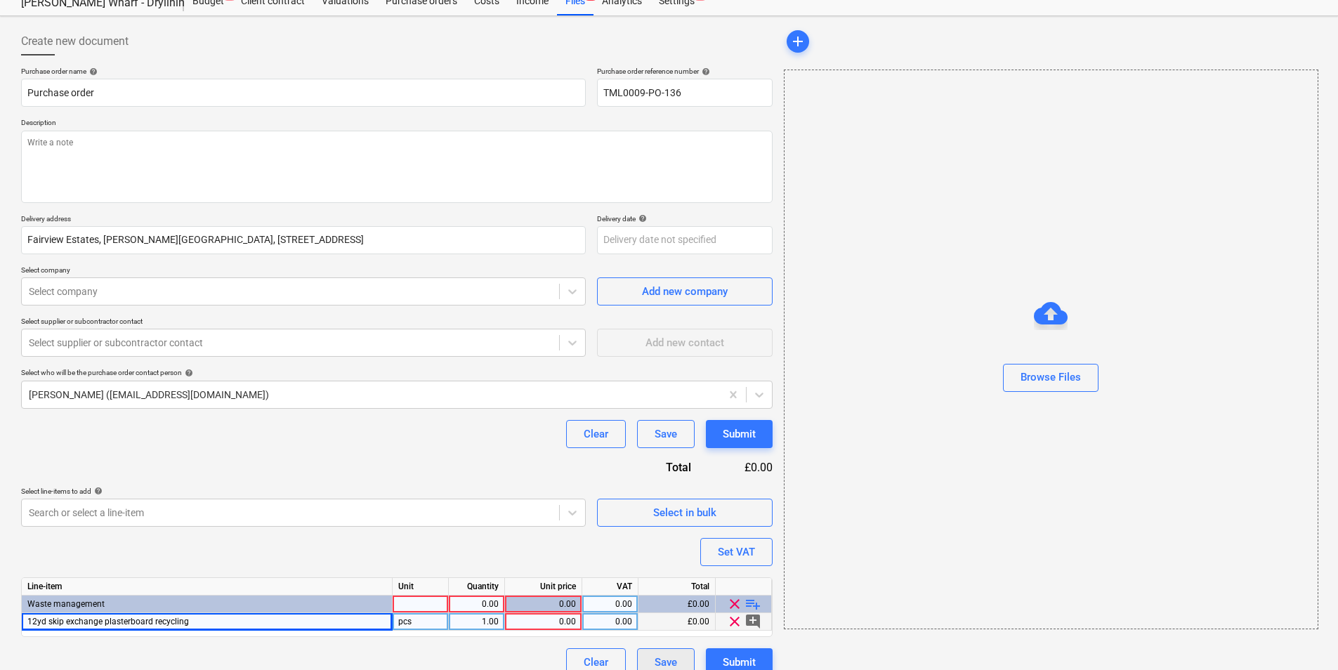
type textarea "x"
drag, startPoint x: 525, startPoint y: 623, endPoint x: 524, endPoint y: 602, distance: 20.4
click at [525, 623] on div "0.00" at bounding box center [543, 622] width 65 height 18
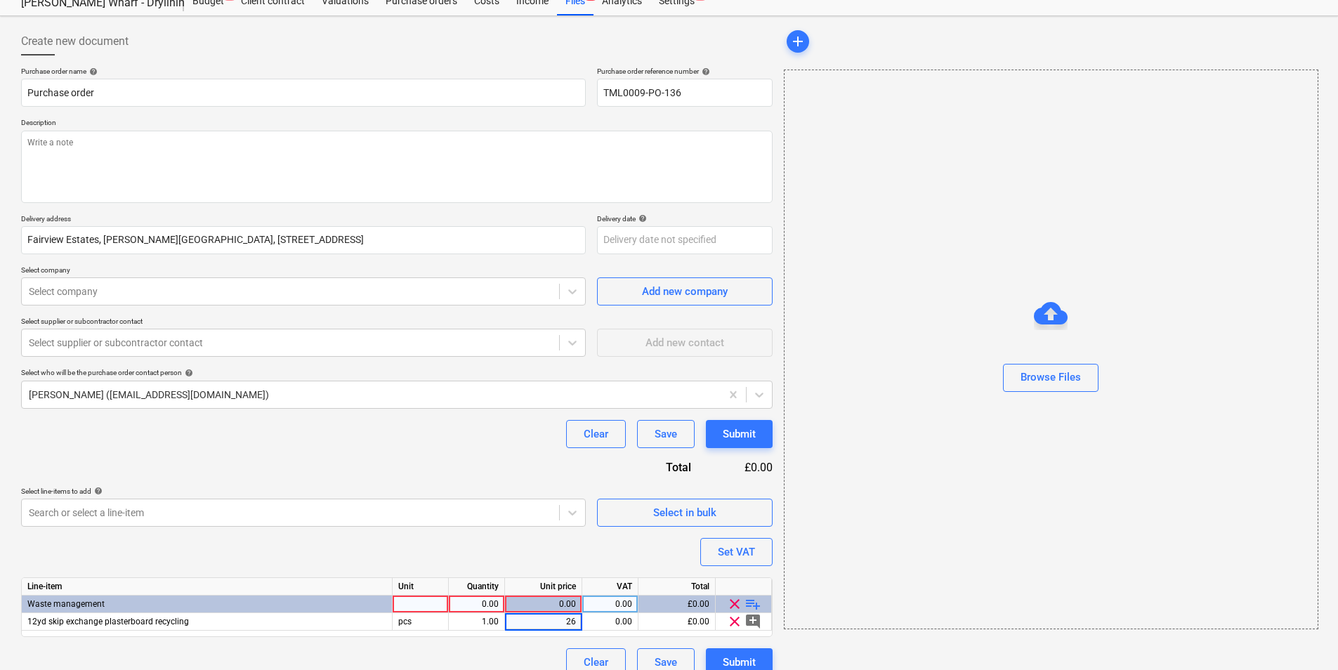
type input "260"
type textarea "x"
type input "20"
type textarea "x"
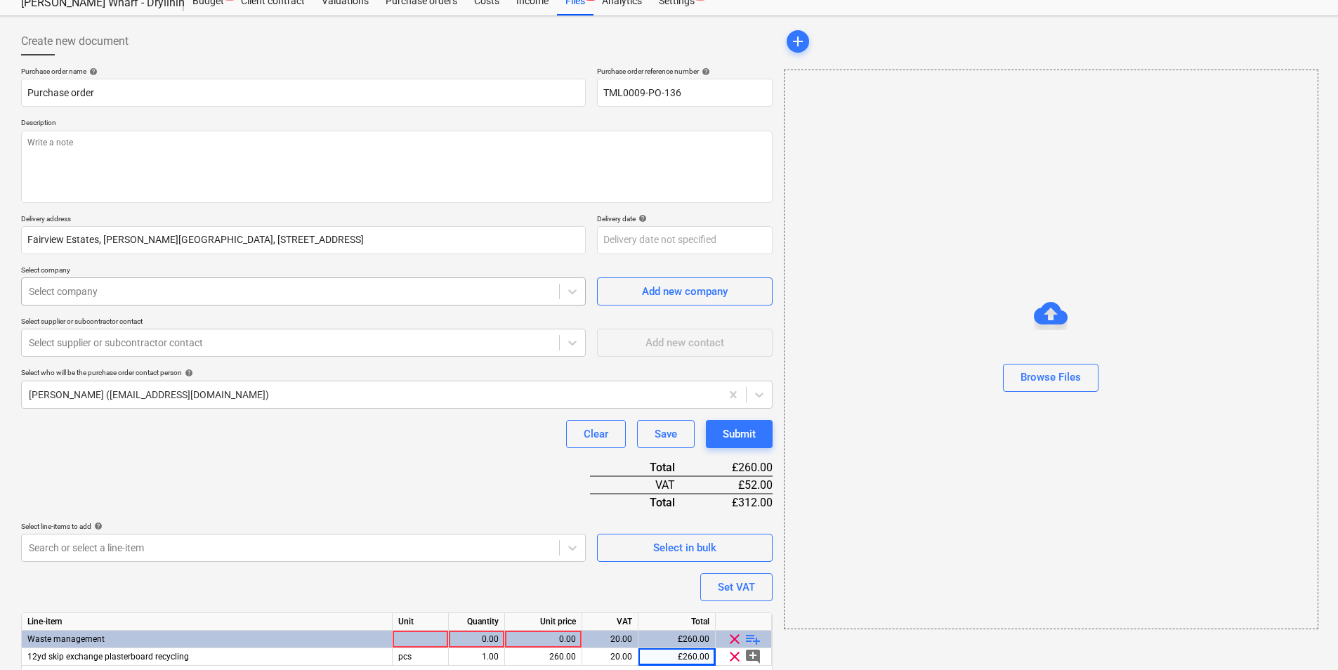
click at [183, 289] on div at bounding box center [290, 292] width 523 height 14
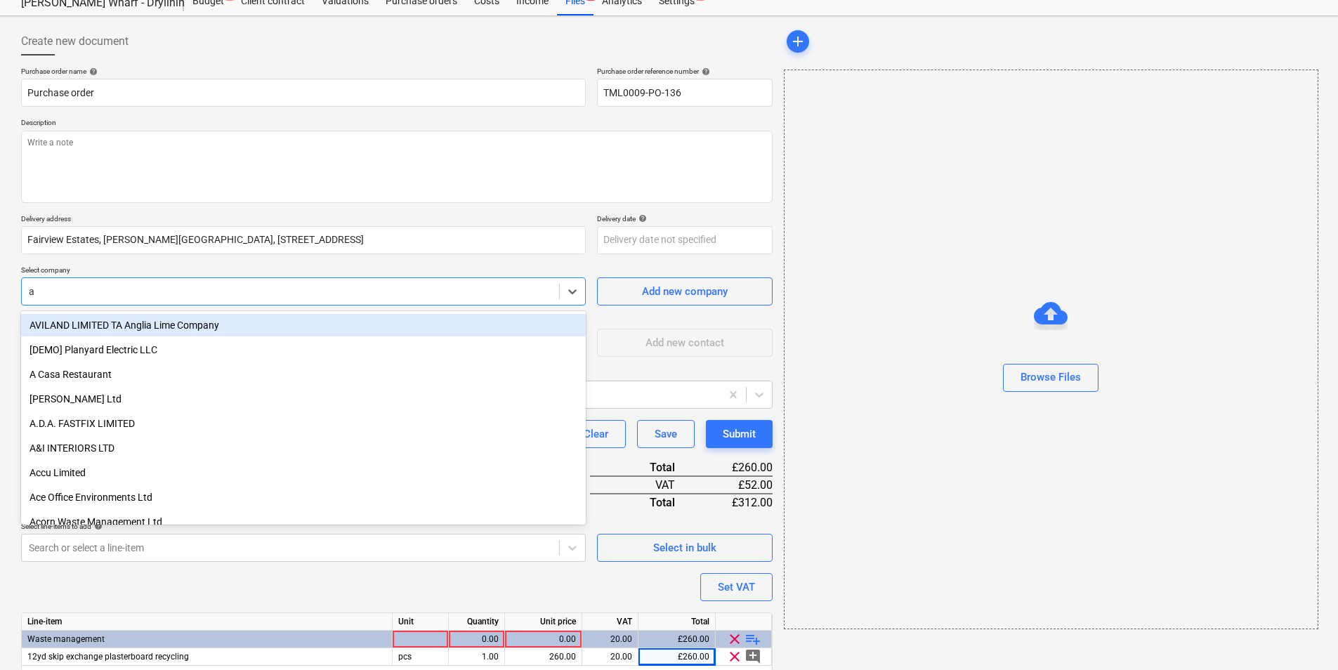
type input "ac"
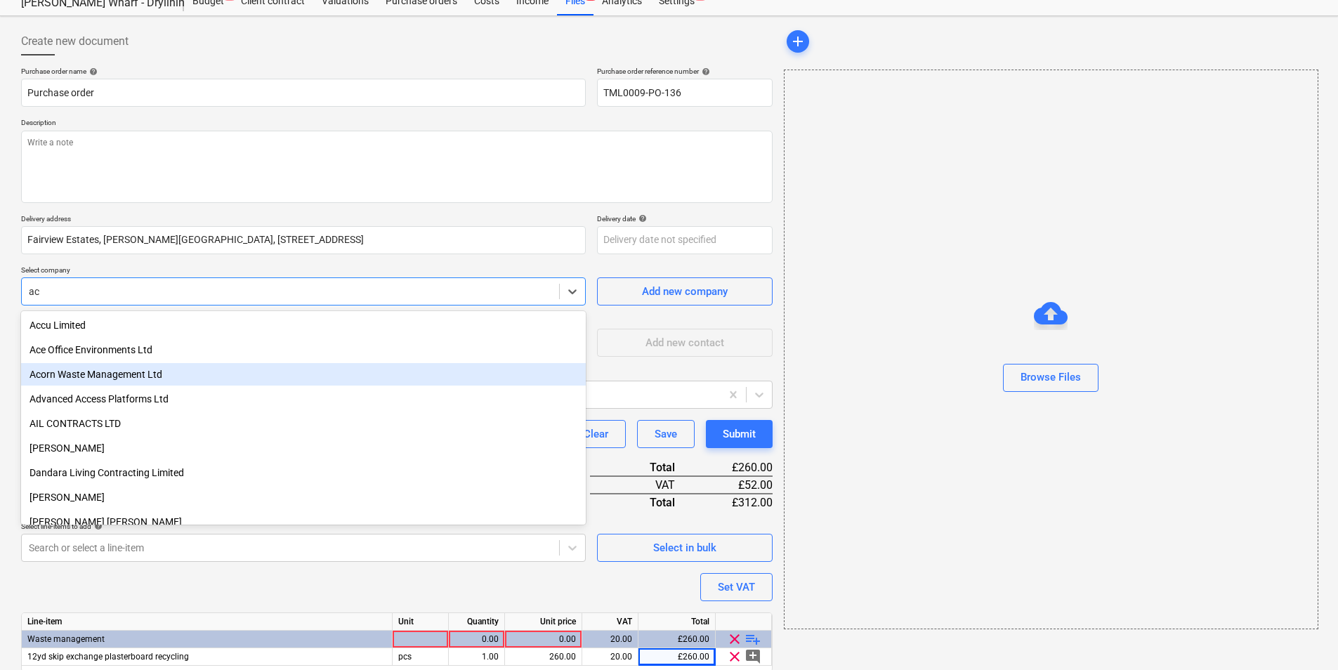
click at [121, 368] on div "Acorn Waste Management Ltd" at bounding box center [303, 374] width 565 height 22
type textarea "x"
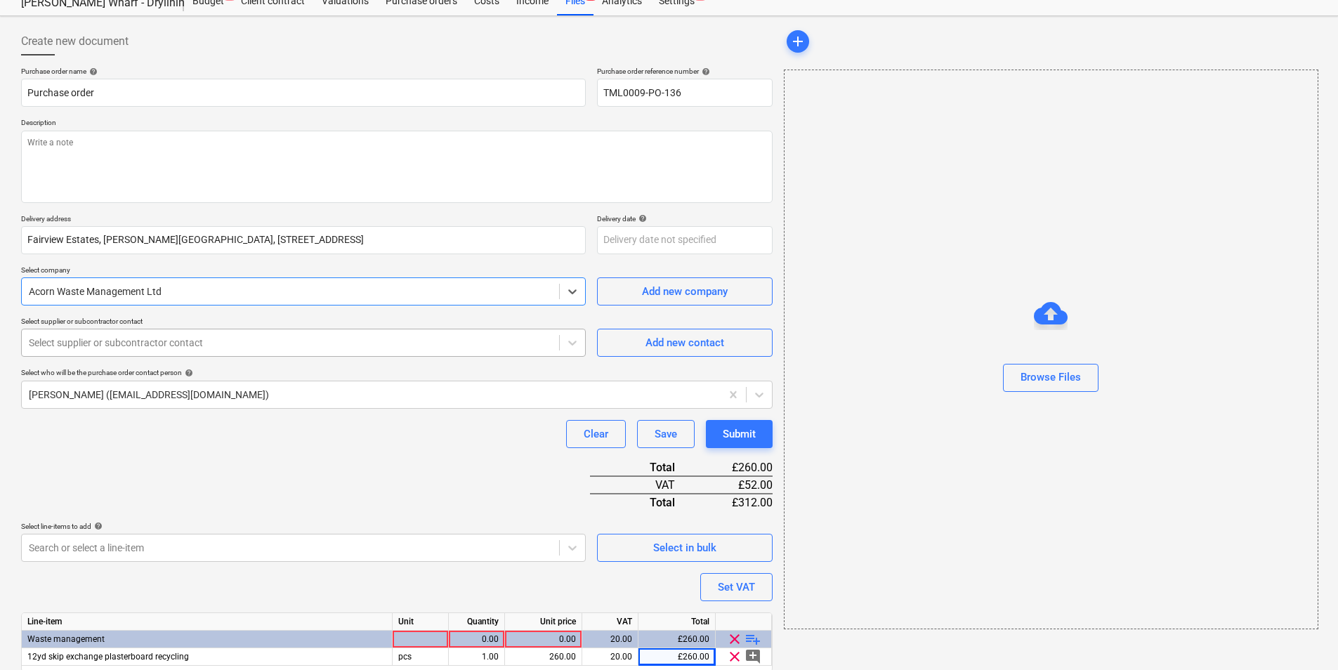
click at [148, 351] on div "Select supplier or subcontractor contact" at bounding box center [291, 343] width 538 height 20
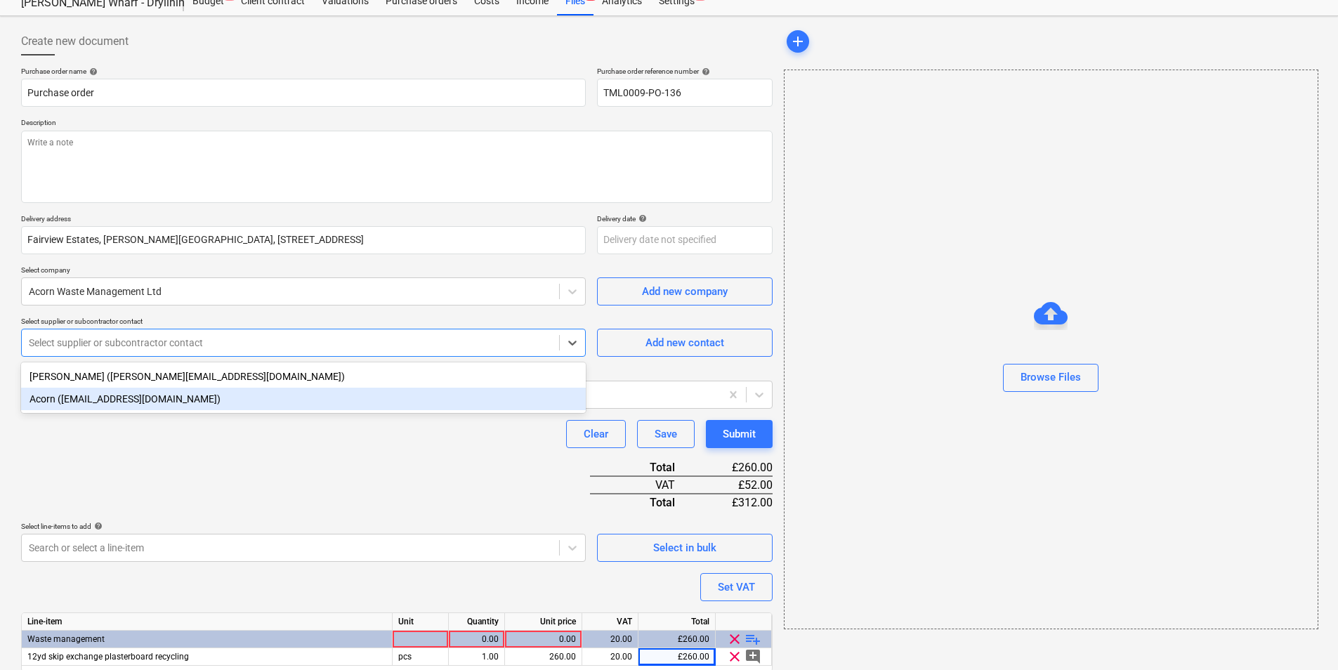
drag, startPoint x: 185, startPoint y: 404, endPoint x: 221, endPoint y: 409, distance: 36.2
click at [185, 404] on div "Acorn ([EMAIL_ADDRESS][DOMAIN_NAME])" at bounding box center [303, 399] width 565 height 22
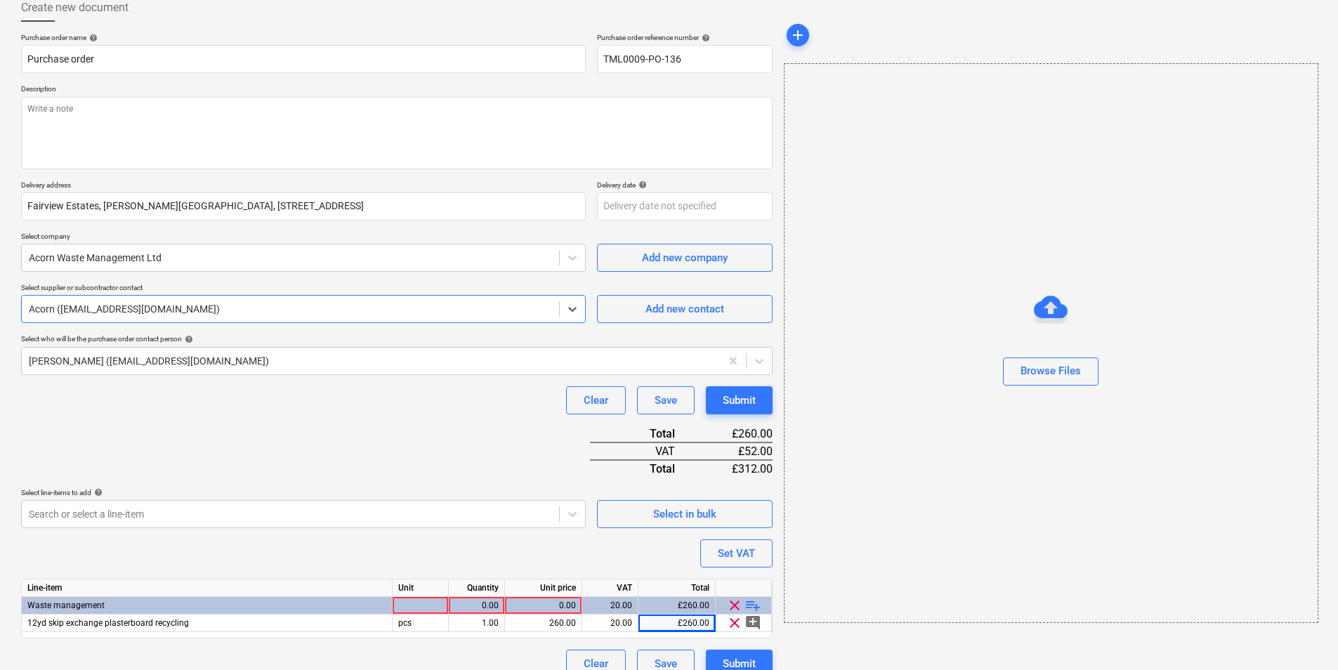
scroll to position [101, 0]
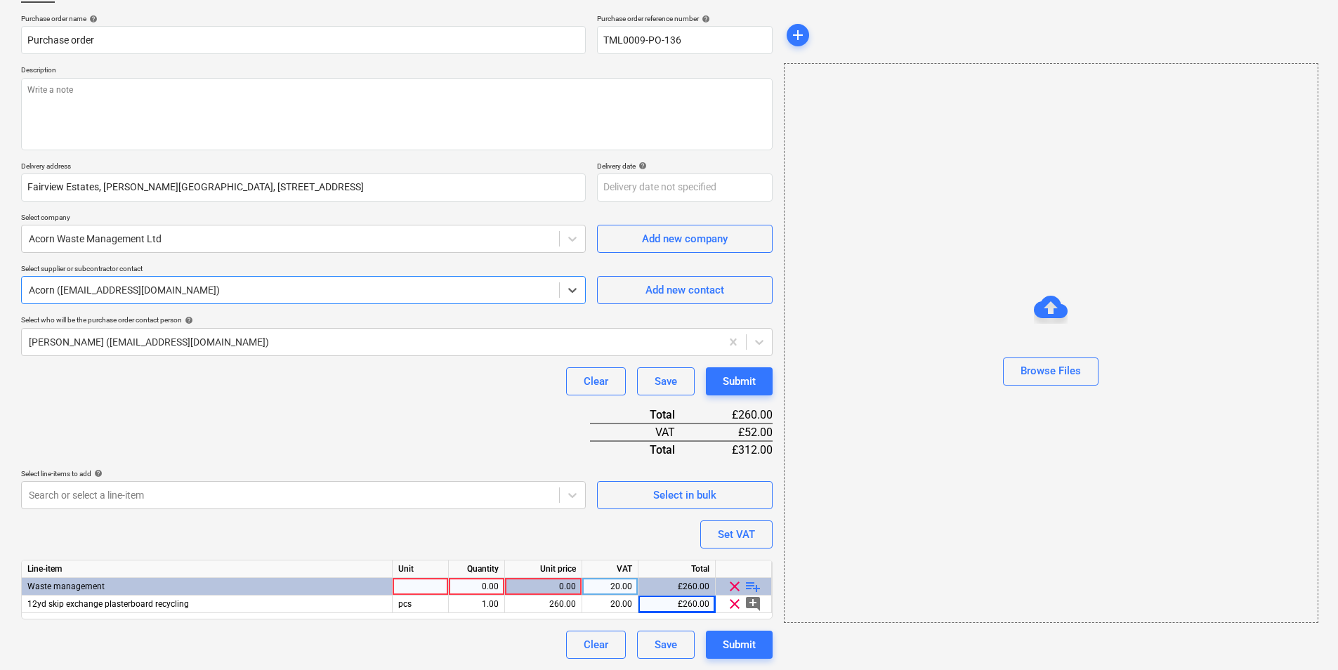
type textarea "x"
click at [419, 582] on div at bounding box center [421, 587] width 56 height 18
type input "pcs"
click at [753, 643] on div "Submit" at bounding box center [739, 645] width 33 height 18
type textarea "x"
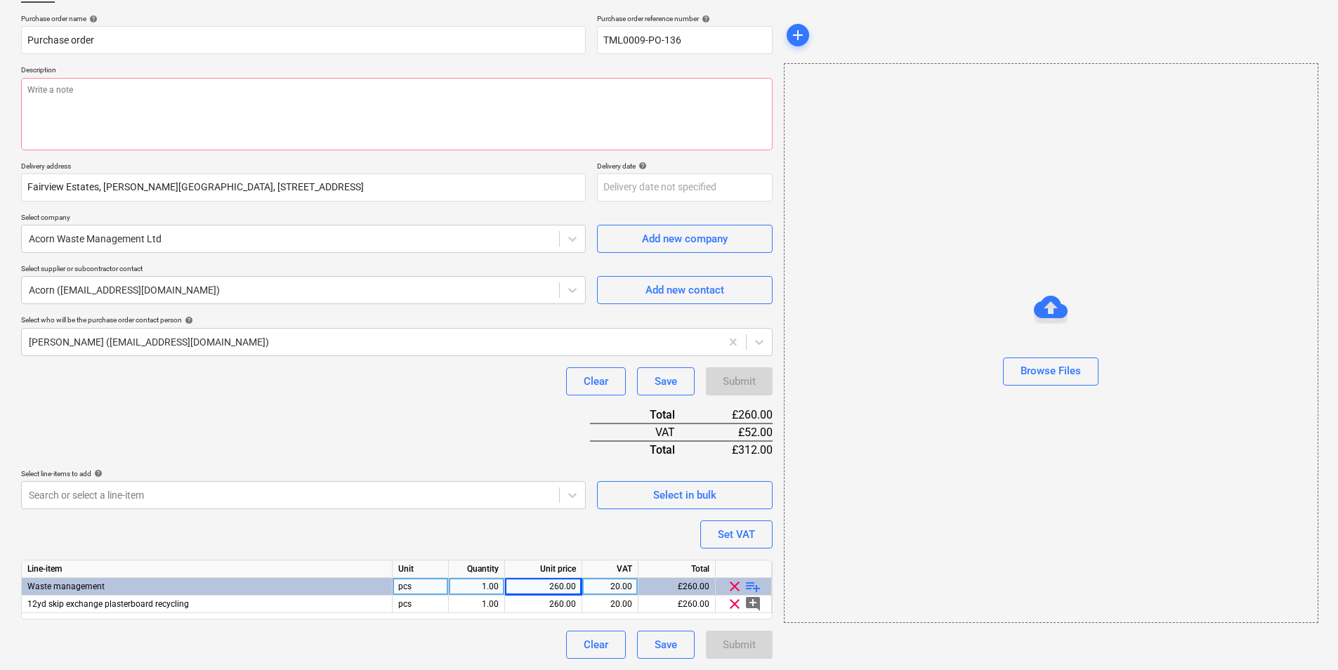
click at [385, 152] on div "Purchase order name help Purchase order Purchase order reference number help TM…" at bounding box center [397, 336] width 752 height 645
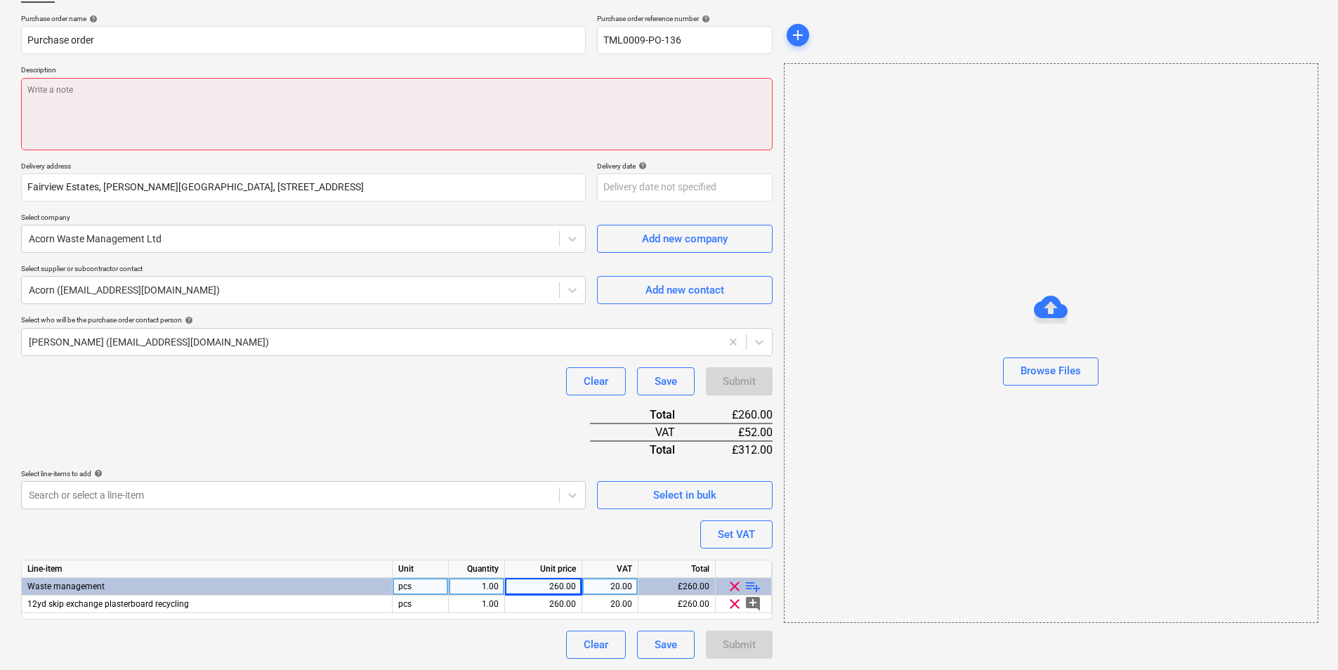
drag, startPoint x: 405, startPoint y: 129, endPoint x: 419, endPoint y: 124, distance: 14.0
click at [406, 128] on textarea at bounding box center [397, 114] width 752 height 72
click at [225, 114] on textarea at bounding box center [397, 114] width 752 height 72
type textarea "O"
type textarea "x"
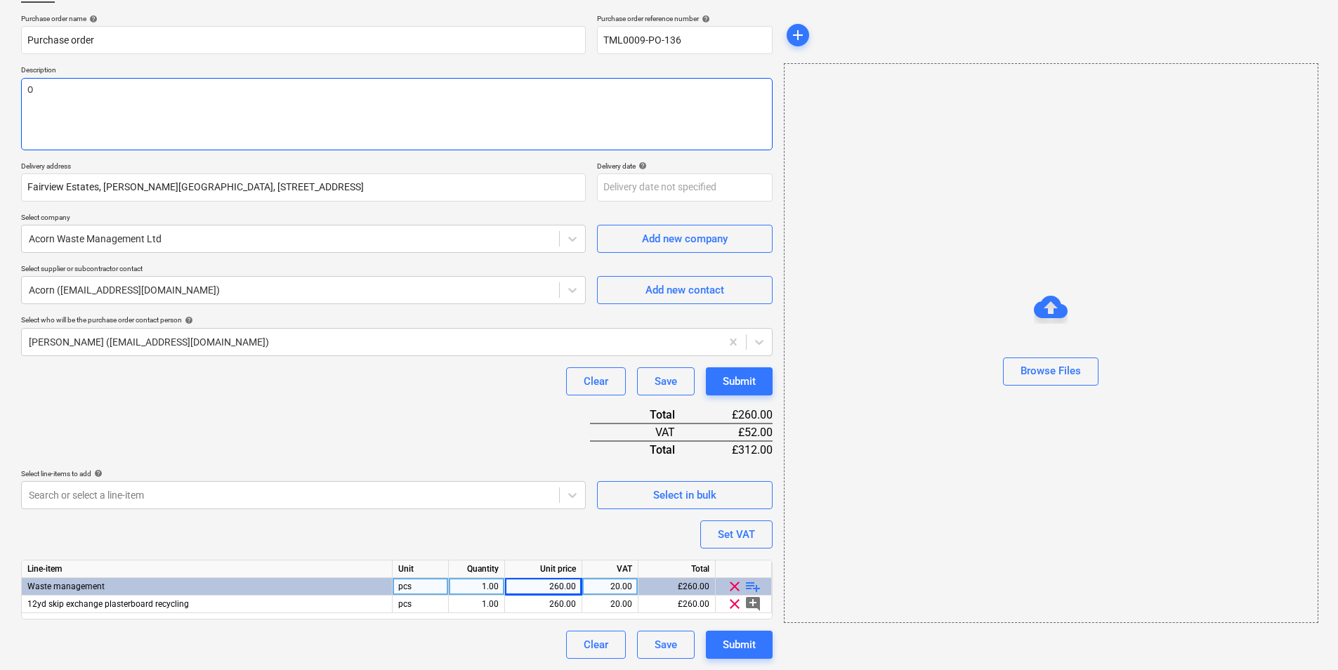
type textarea "Op"
type textarea "x"
type textarea "O"
type textarea "x"
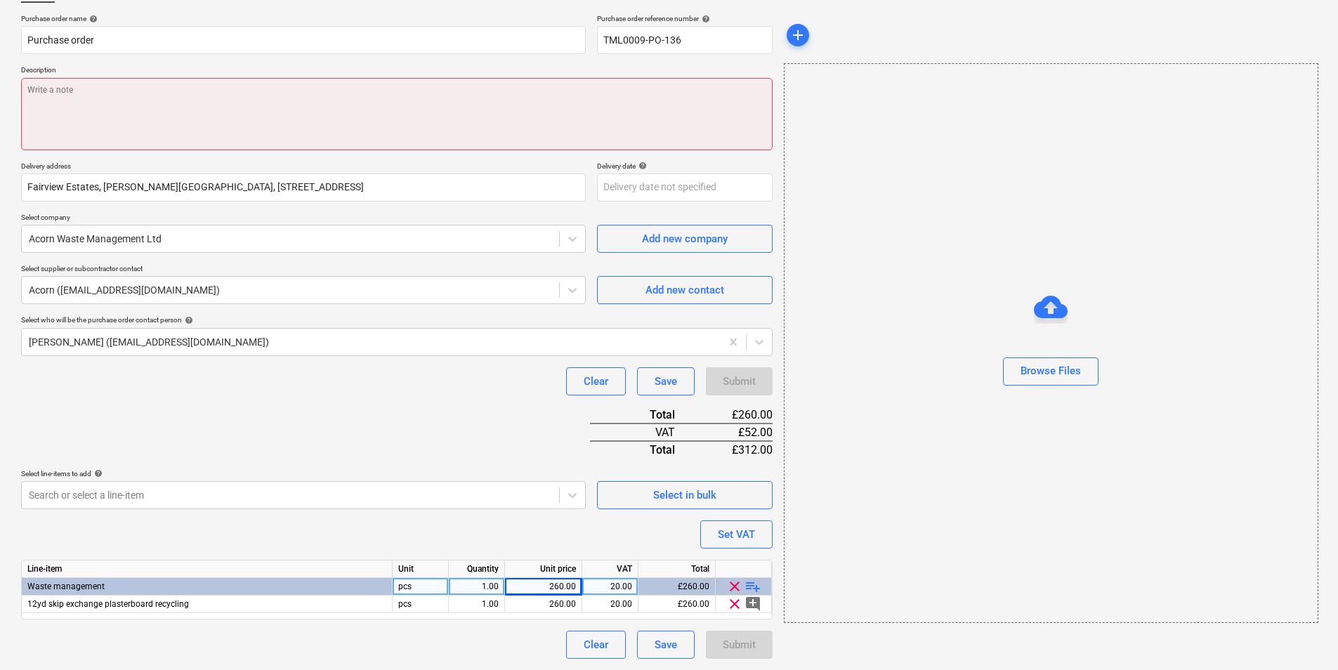
click at [389, 112] on textarea at bounding box center [397, 114] width 752 height 72
paste textarea "Good morning, Could you arrange skip exchange for [DATE] please? Site contact […"
type textarea "x"
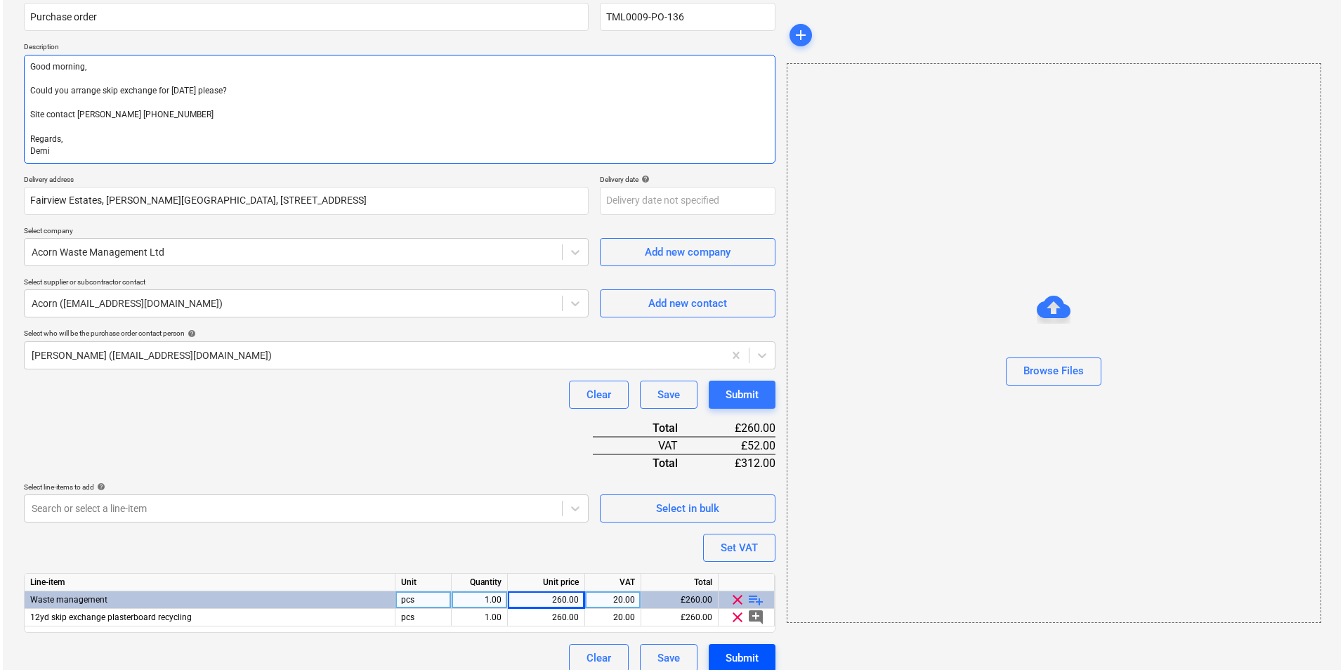
scroll to position [138, 0]
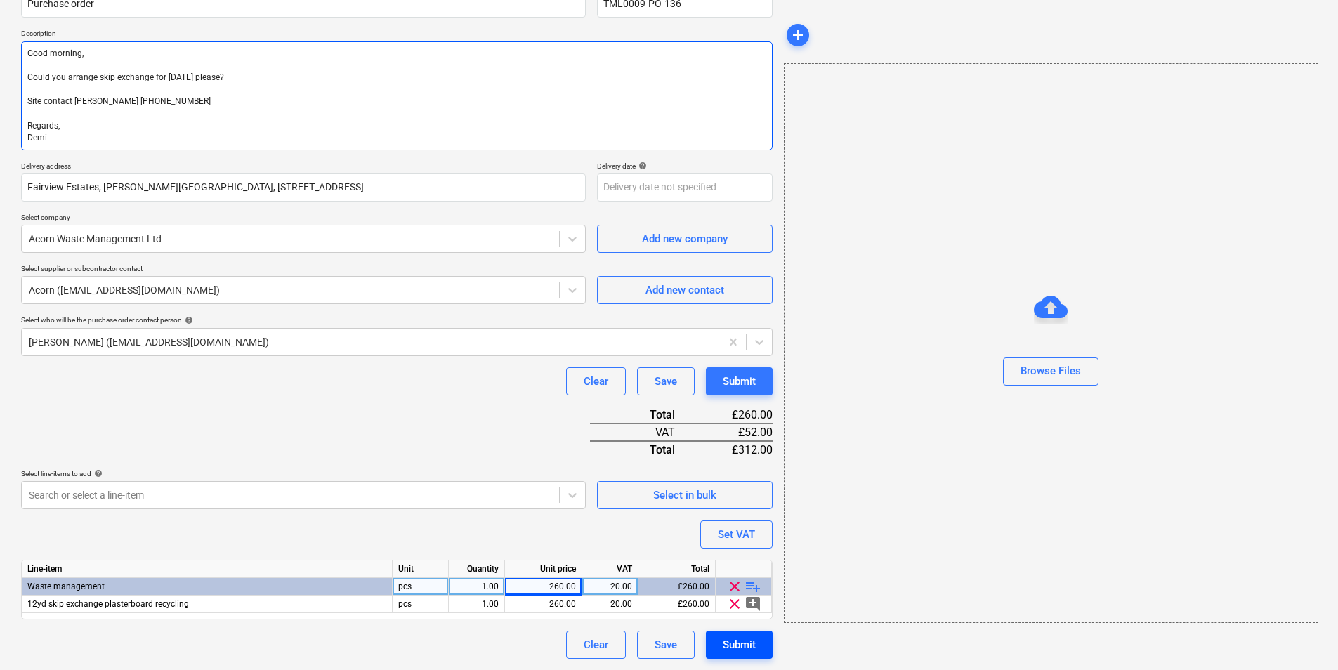
type textarea "Good morning, Could you arrange skip exchange for [DATE] please? Site contact […"
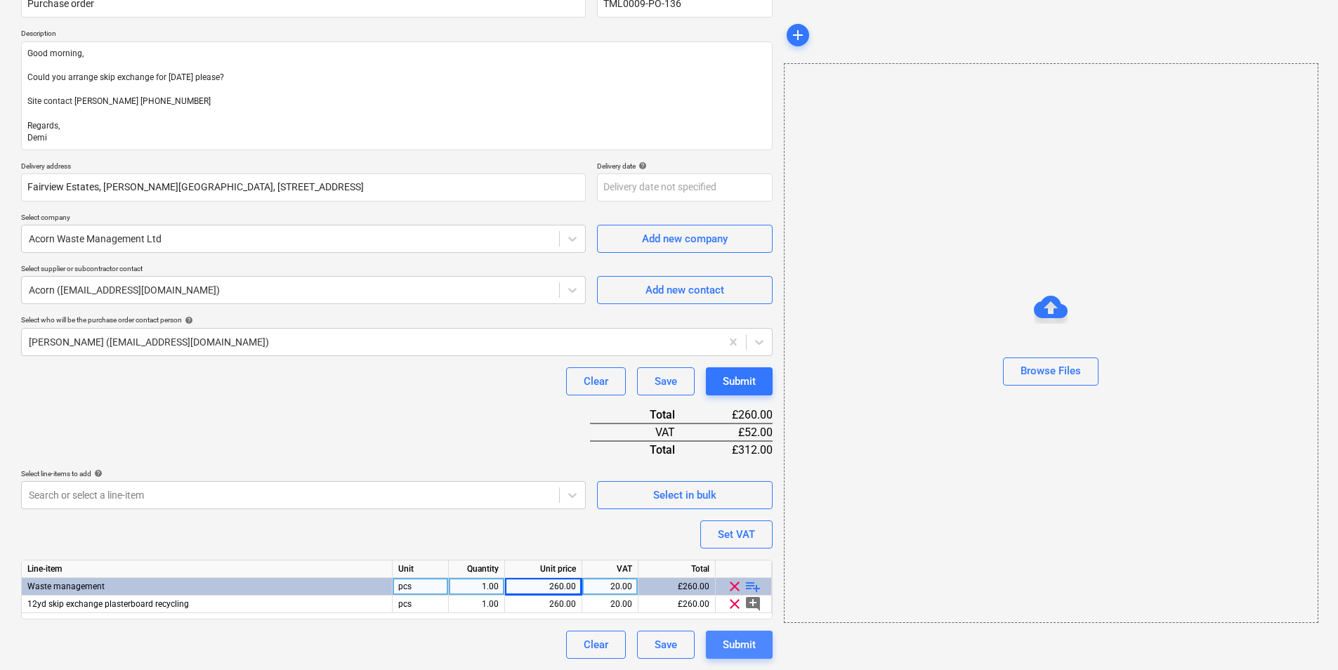
click at [754, 638] on div "Submit" at bounding box center [739, 645] width 33 height 18
type textarea "x"
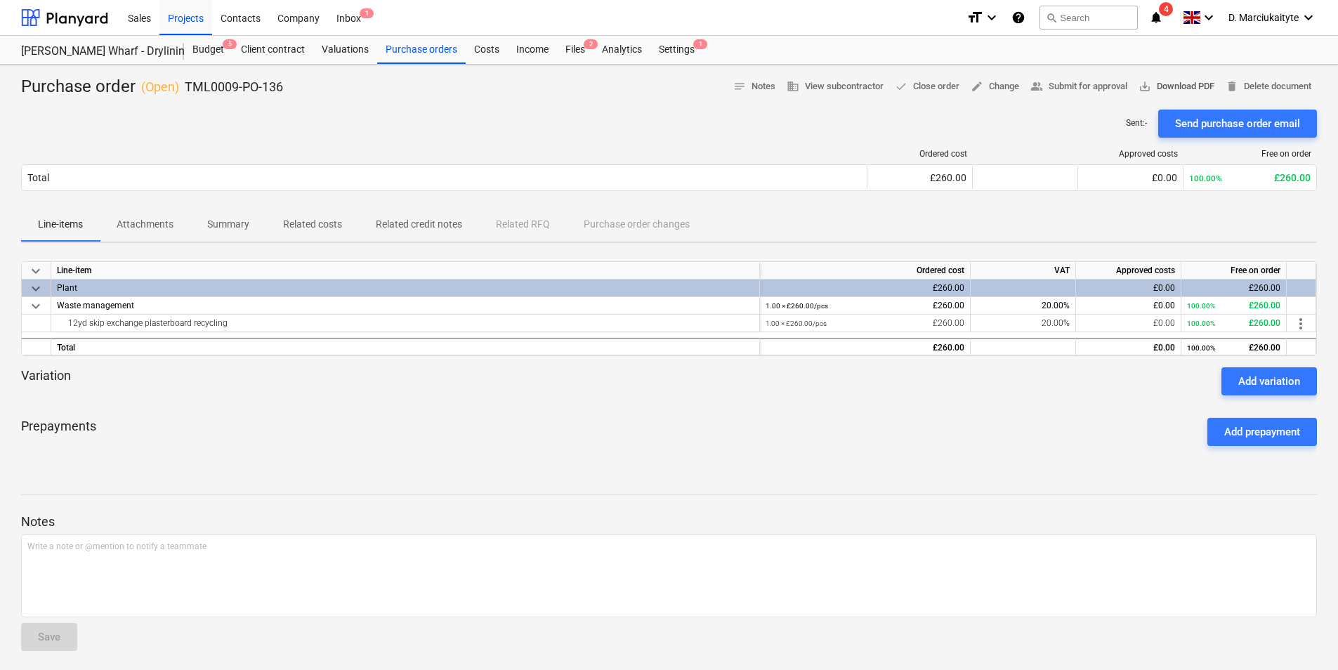
click at [1190, 80] on span "save_alt Download PDF" at bounding box center [1177, 87] width 76 height 16
